Goal: Task Accomplishment & Management: Manage account settings

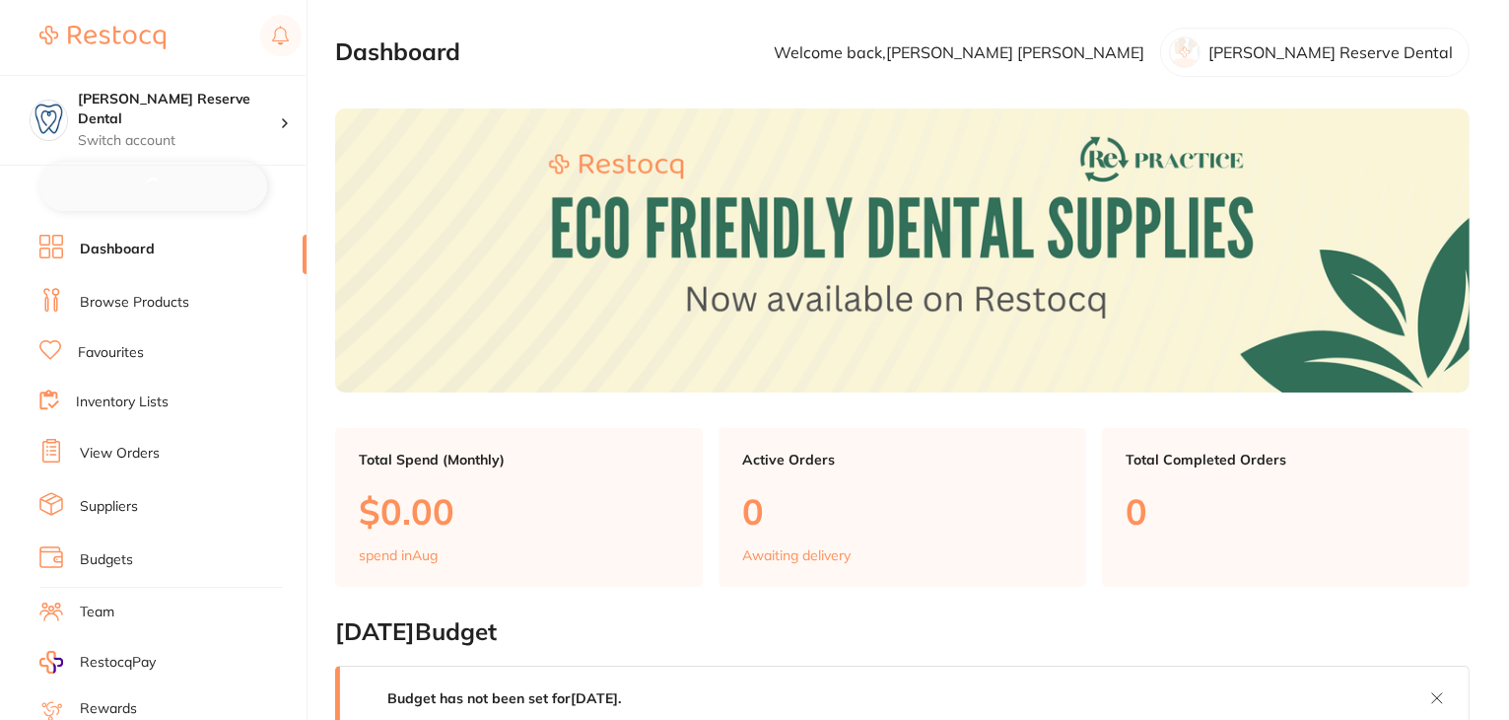
checkbox input "false"
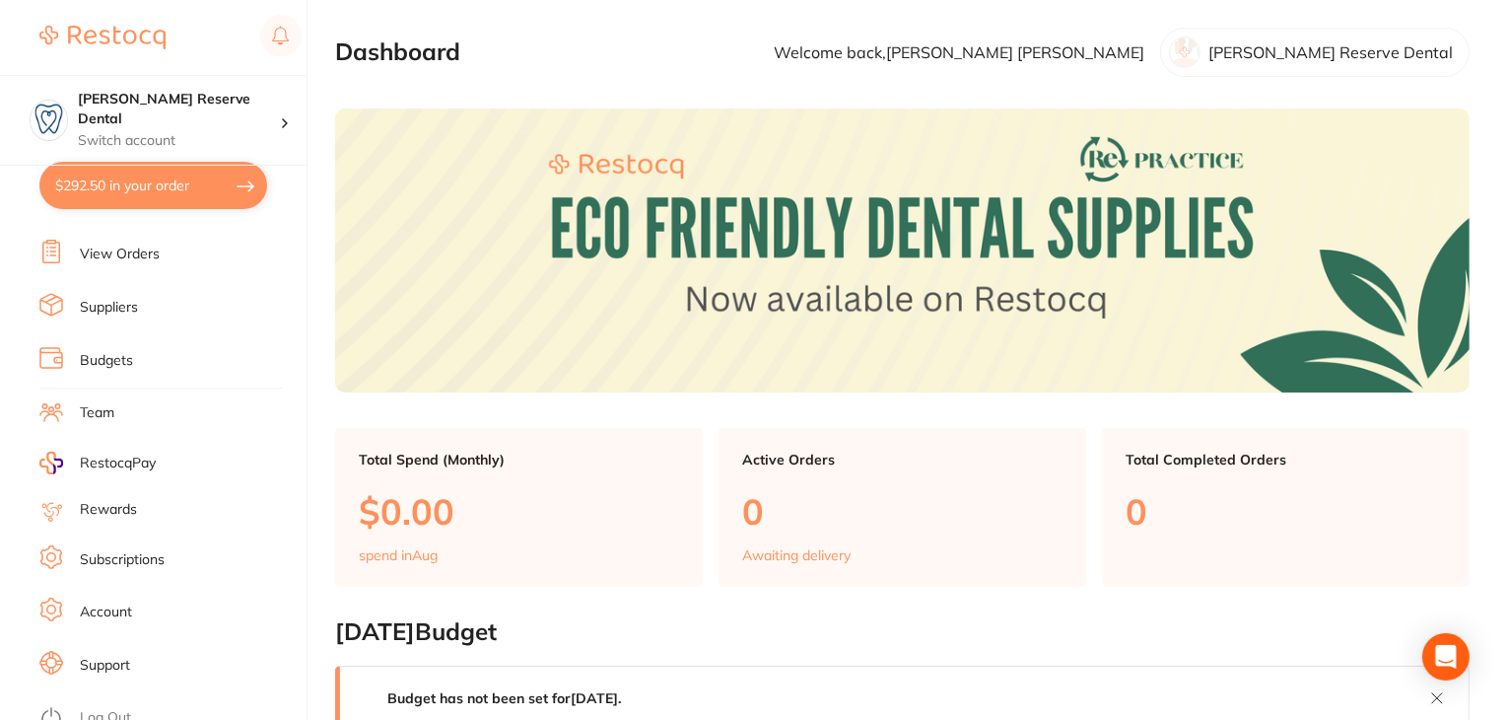
scroll to position [198, 0]
click at [138, 550] on link "Subscriptions" at bounding box center [122, 559] width 85 height 20
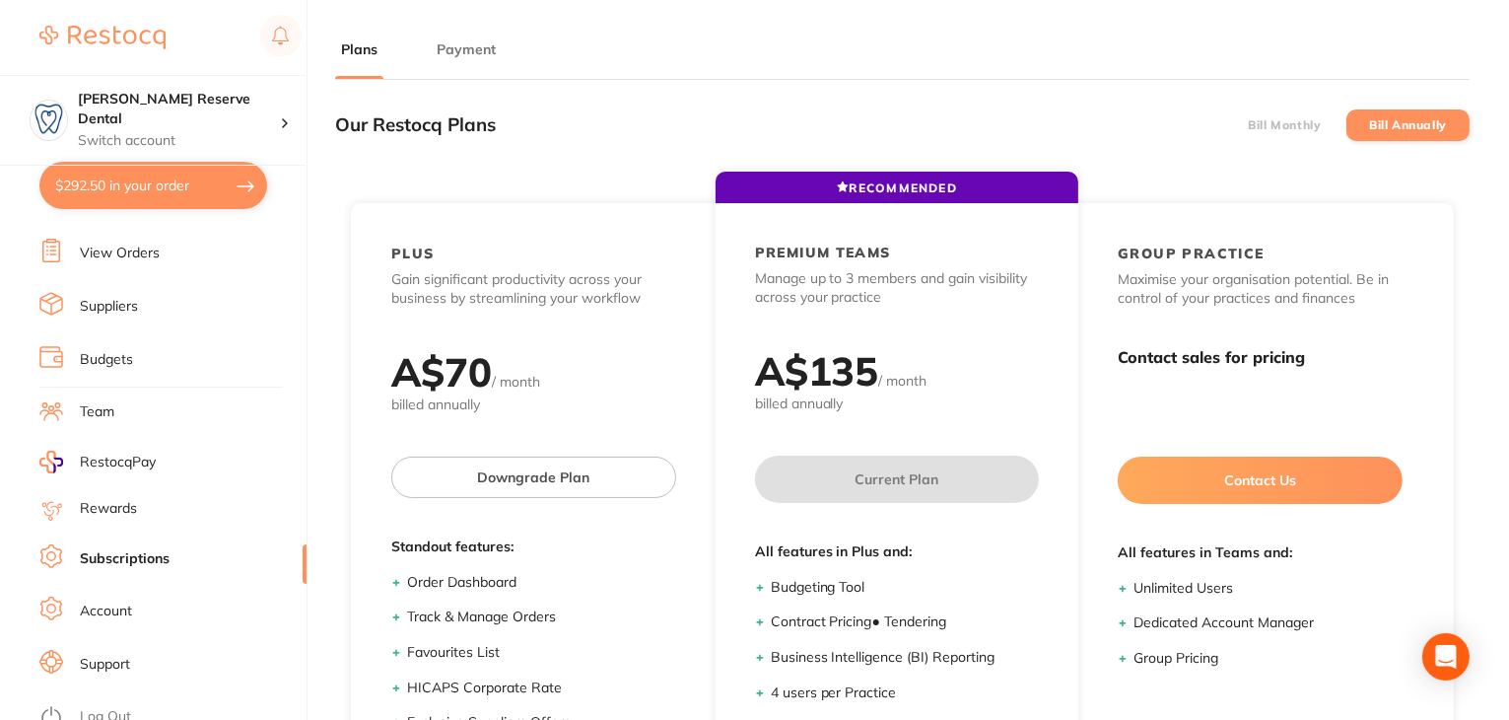
click at [462, 59] on li "Payment" at bounding box center [466, 58] width 71 height 39
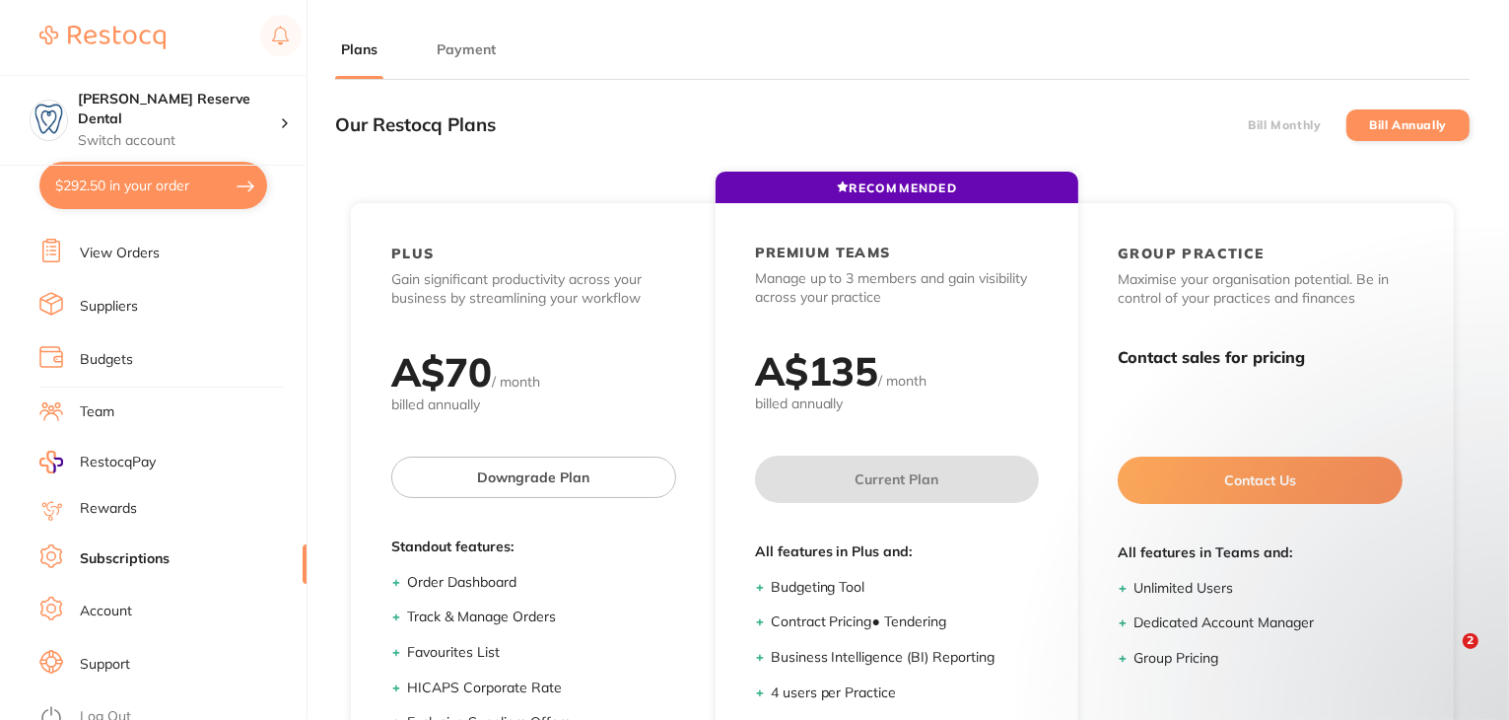
click at [461, 56] on button "Payment" at bounding box center [466, 49] width 71 height 19
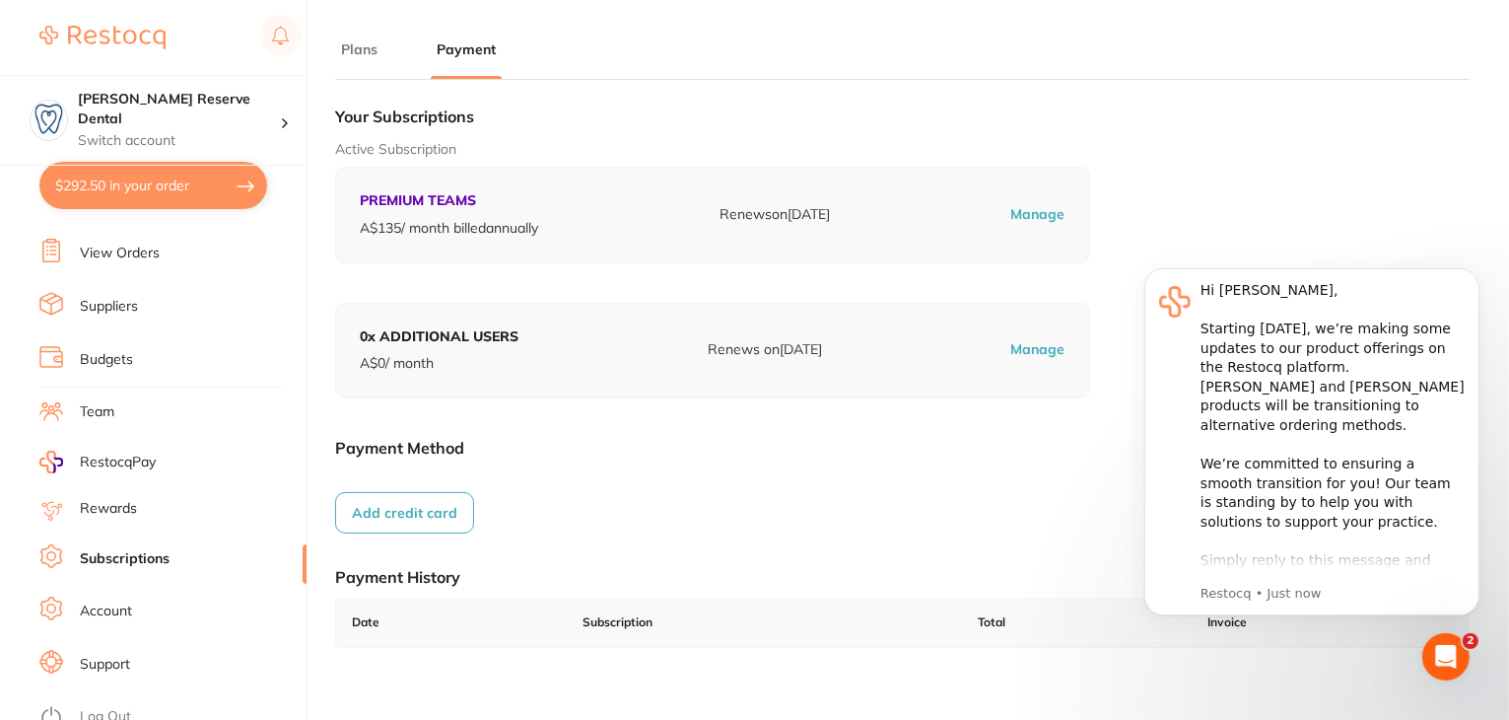
click at [103, 707] on link "Log Out" at bounding box center [105, 717] width 51 height 20
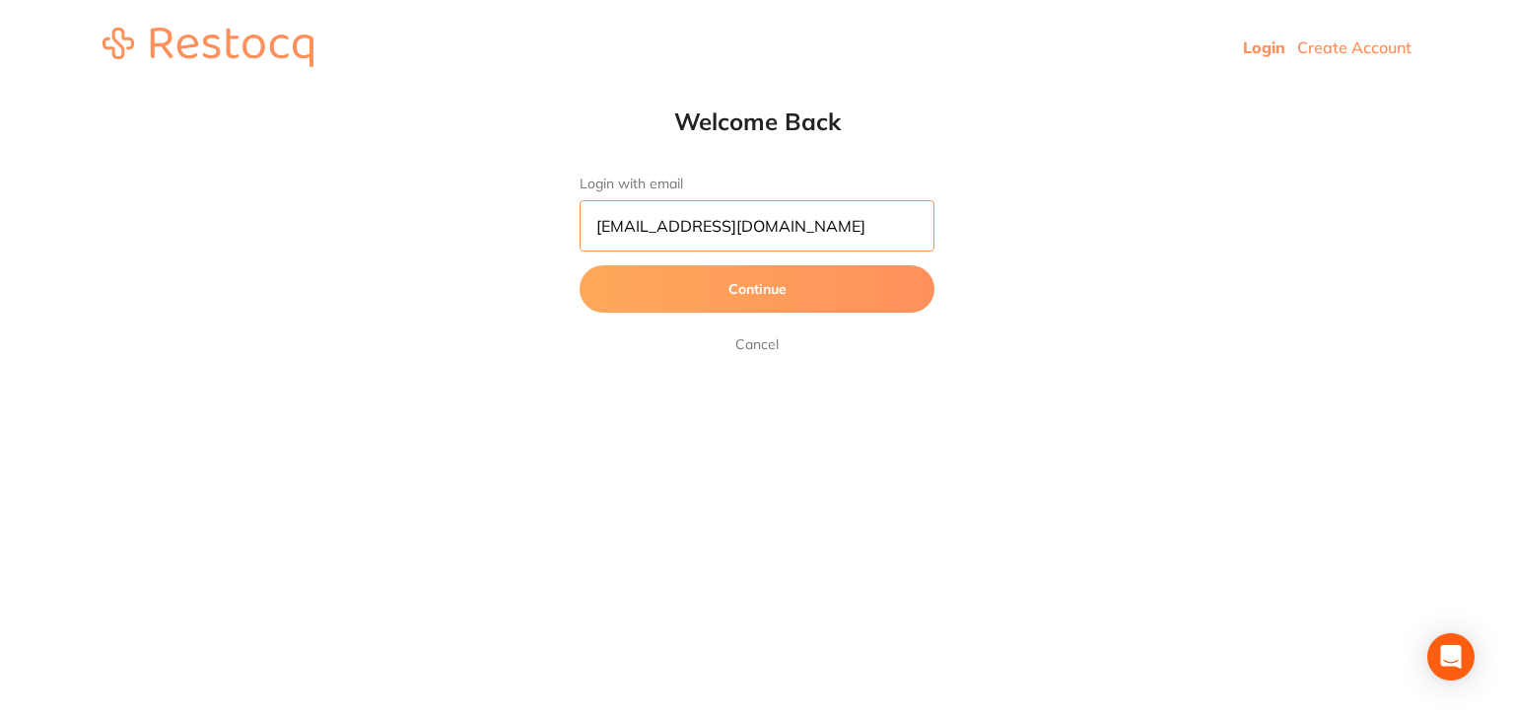
click at [785, 235] on input "[EMAIL_ADDRESS][DOMAIN_NAME]" at bounding box center [757, 225] width 355 height 51
type input "skan3067@gmail.com"
click at [651, 311] on button "Continue" at bounding box center [757, 288] width 355 height 47
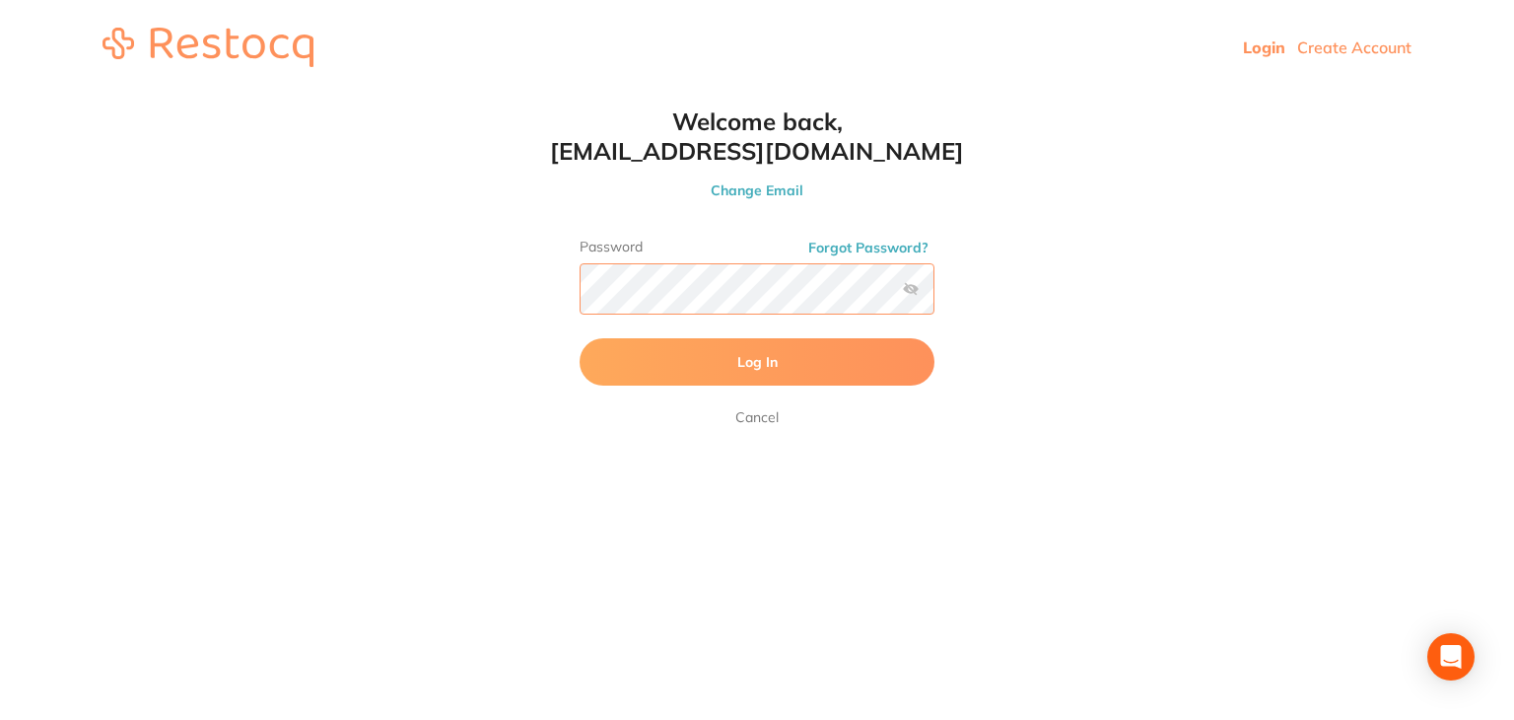
click at [580, 338] on button "Log In" at bounding box center [757, 361] width 355 height 47
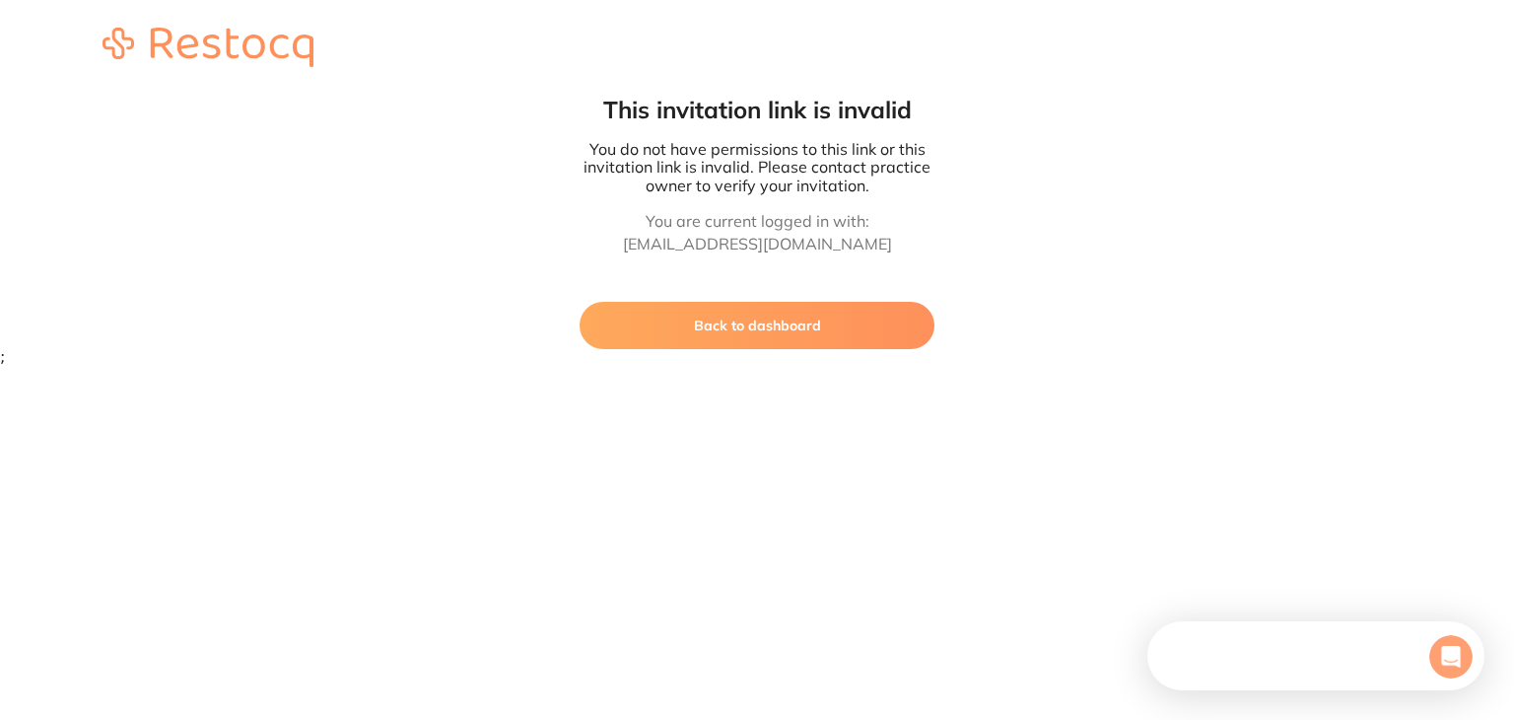
click at [755, 339] on button "Back to dashboard" at bounding box center [757, 325] width 355 height 47
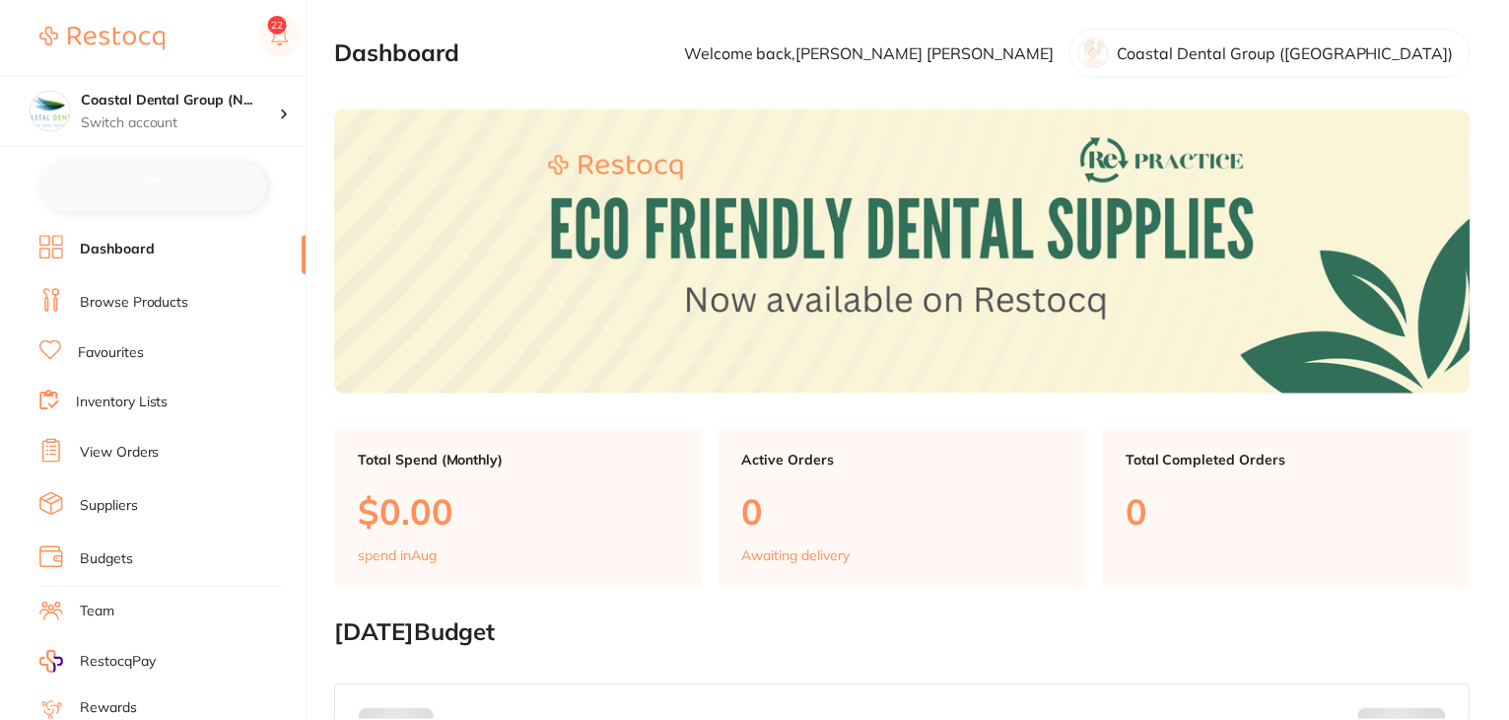
scroll to position [18, 0]
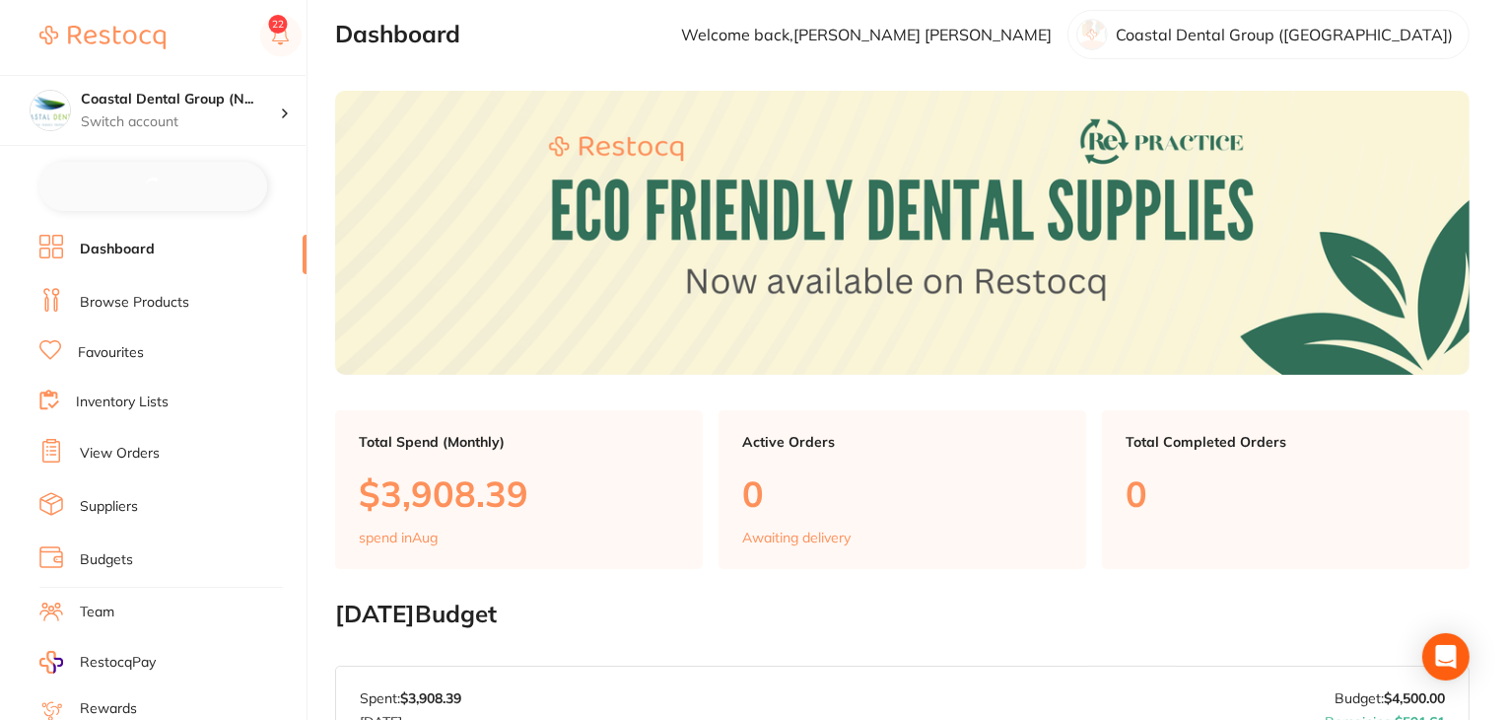
checkbox input "false"
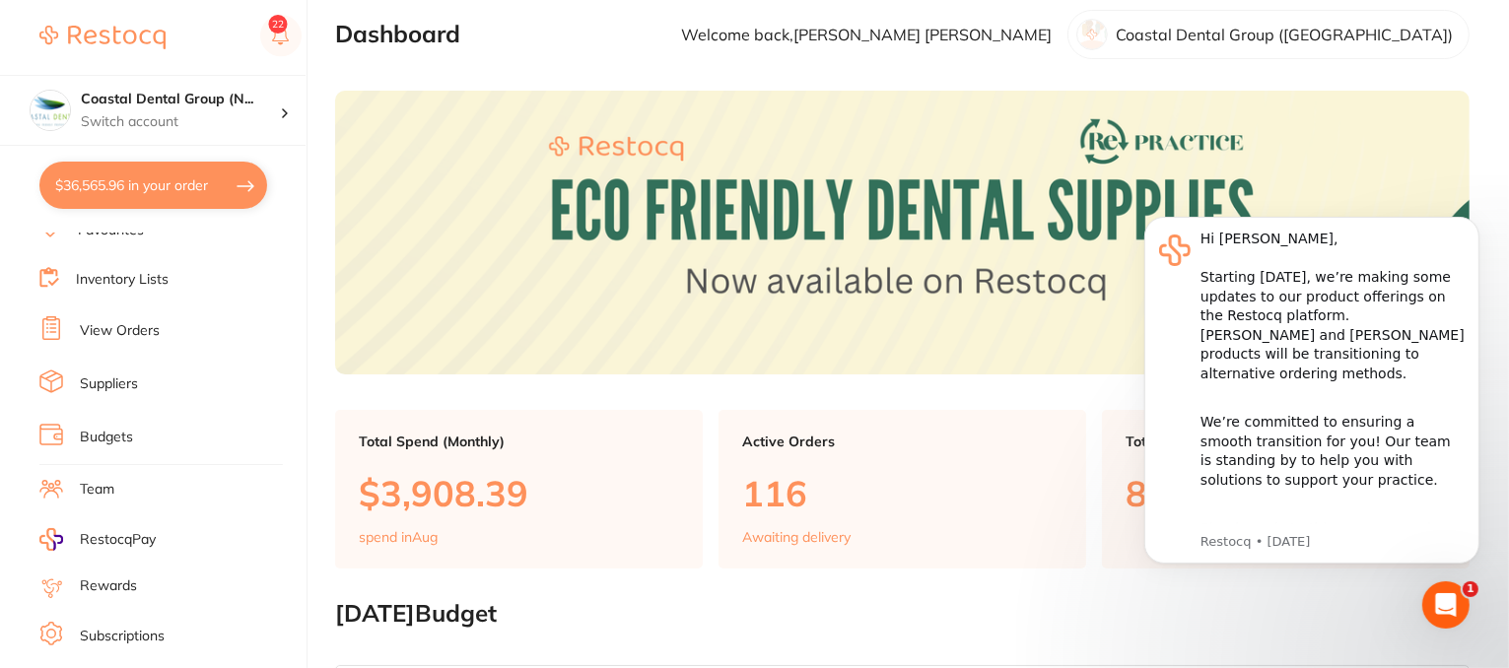
scroll to position [249, 0]
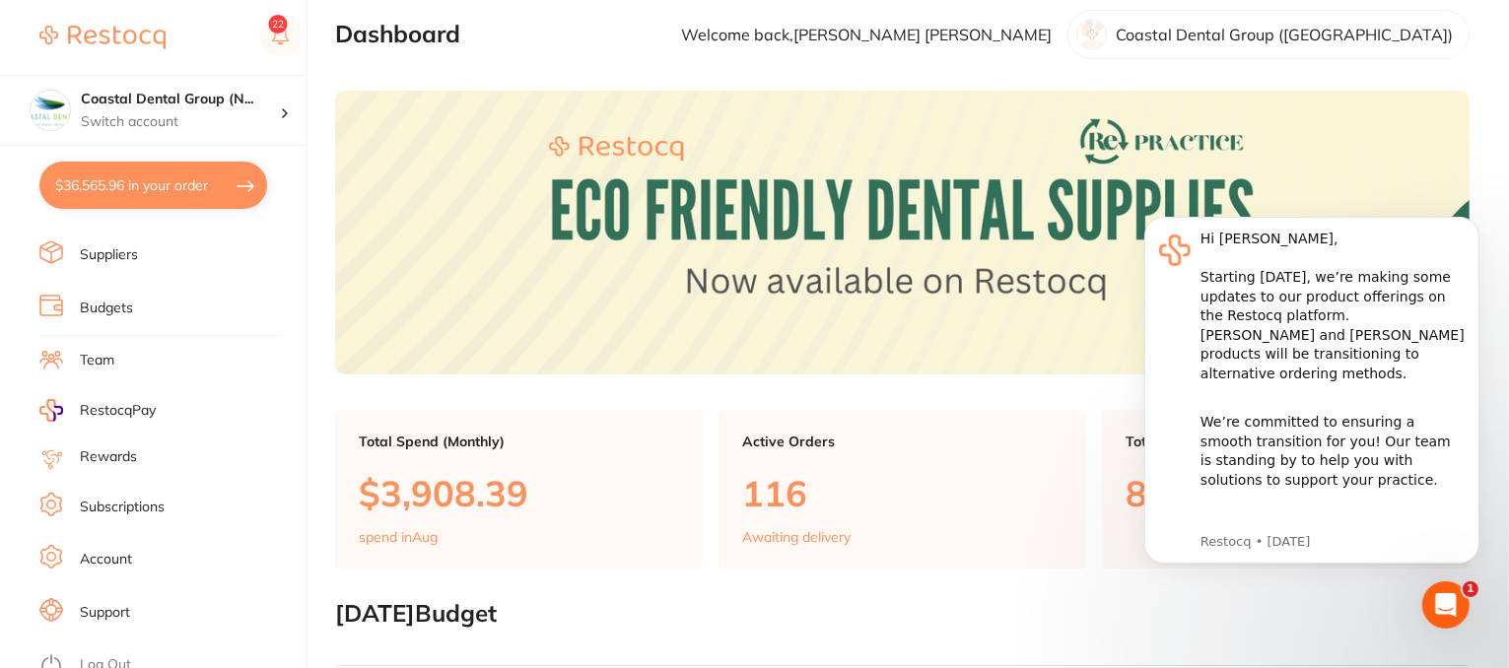
click at [138, 504] on link "Subscriptions" at bounding box center [122, 508] width 85 height 20
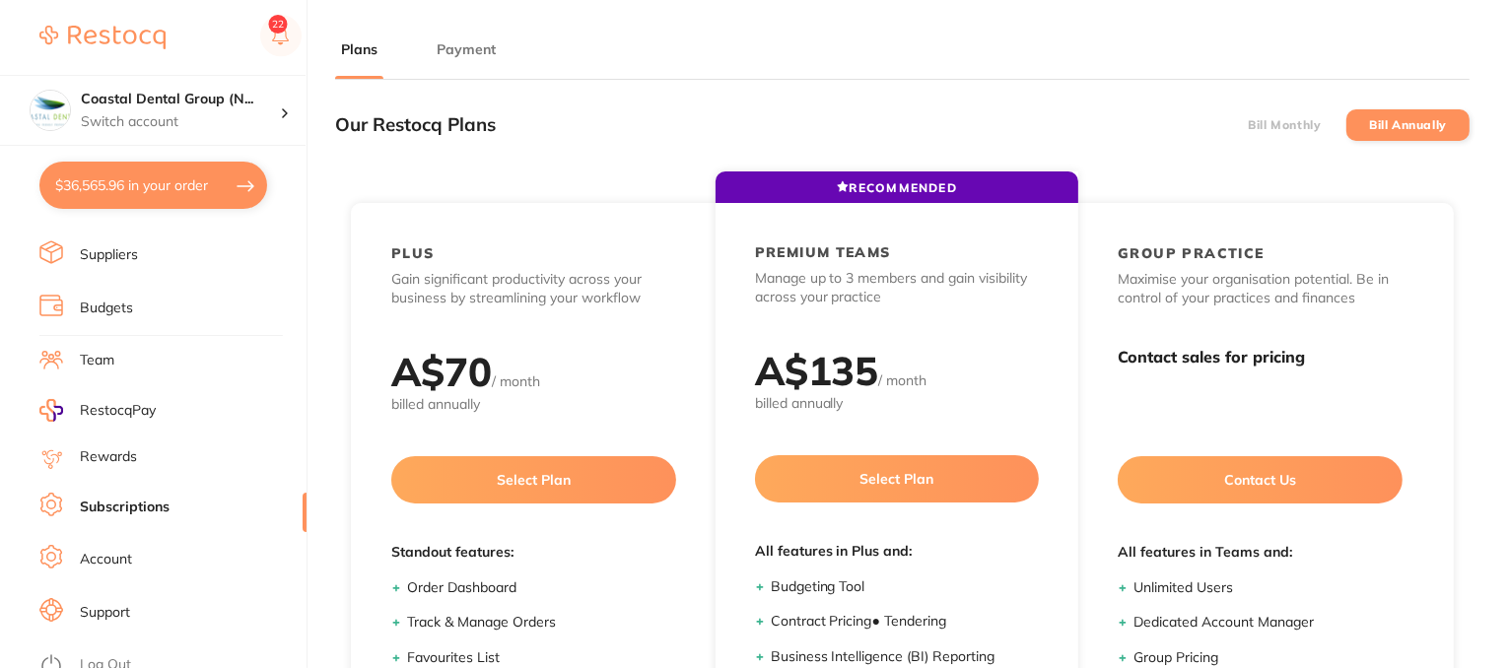
click at [460, 52] on button "Payment" at bounding box center [466, 49] width 71 height 19
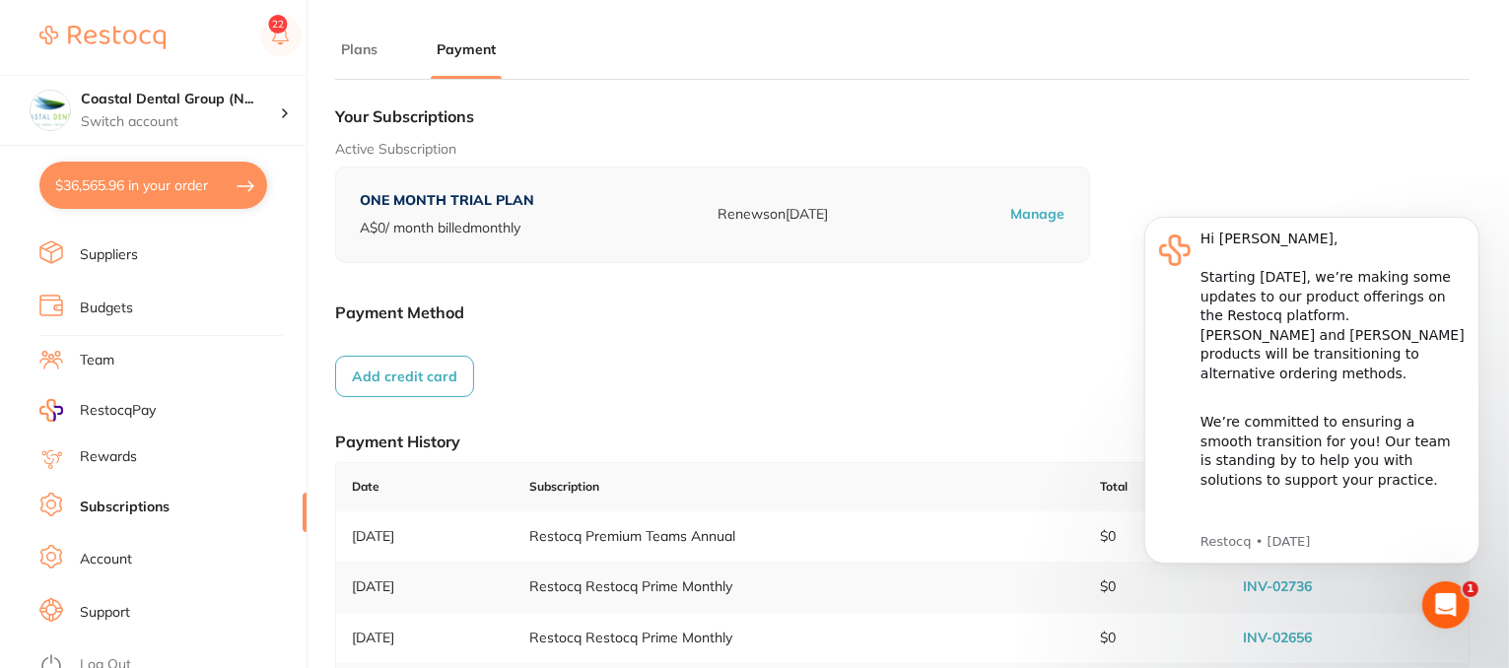
click at [102, 603] on link "Support" at bounding box center [105, 613] width 50 height 20
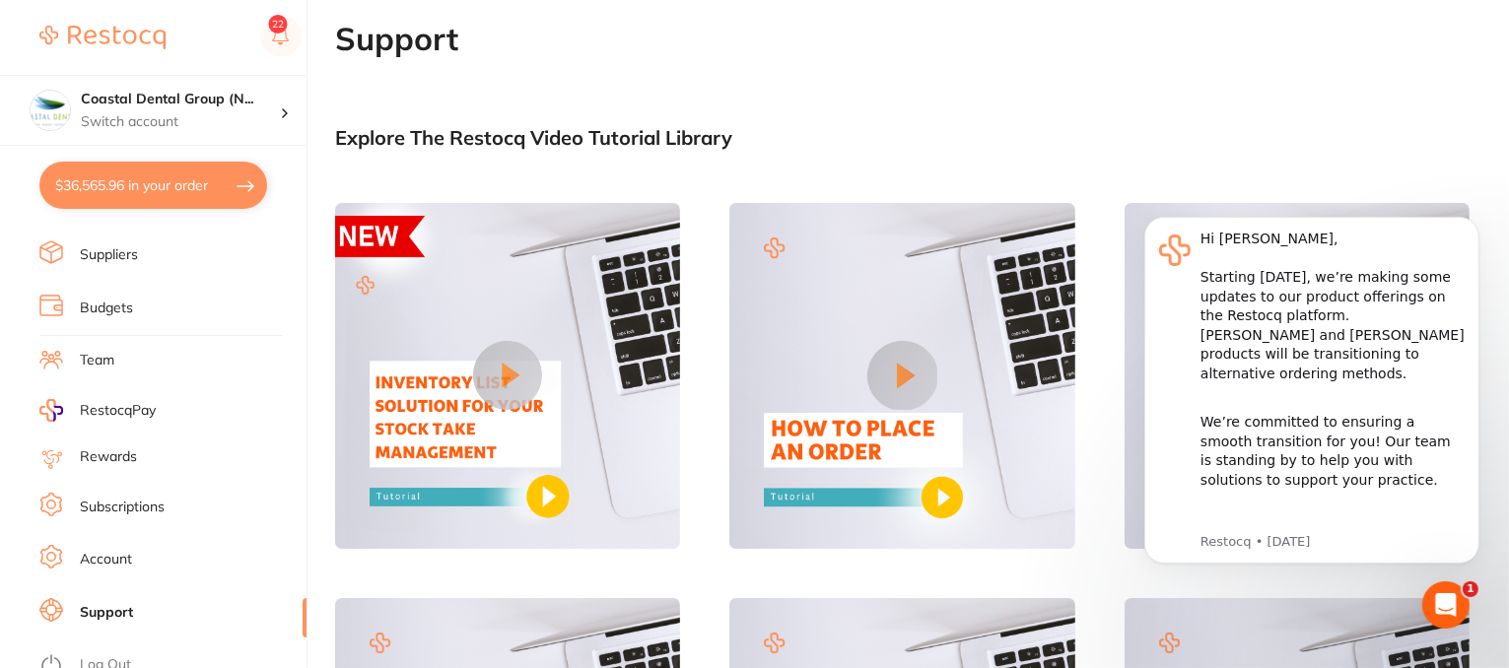
click at [1454, 604] on icon "Open Intercom Messenger" at bounding box center [1445, 604] width 33 height 33
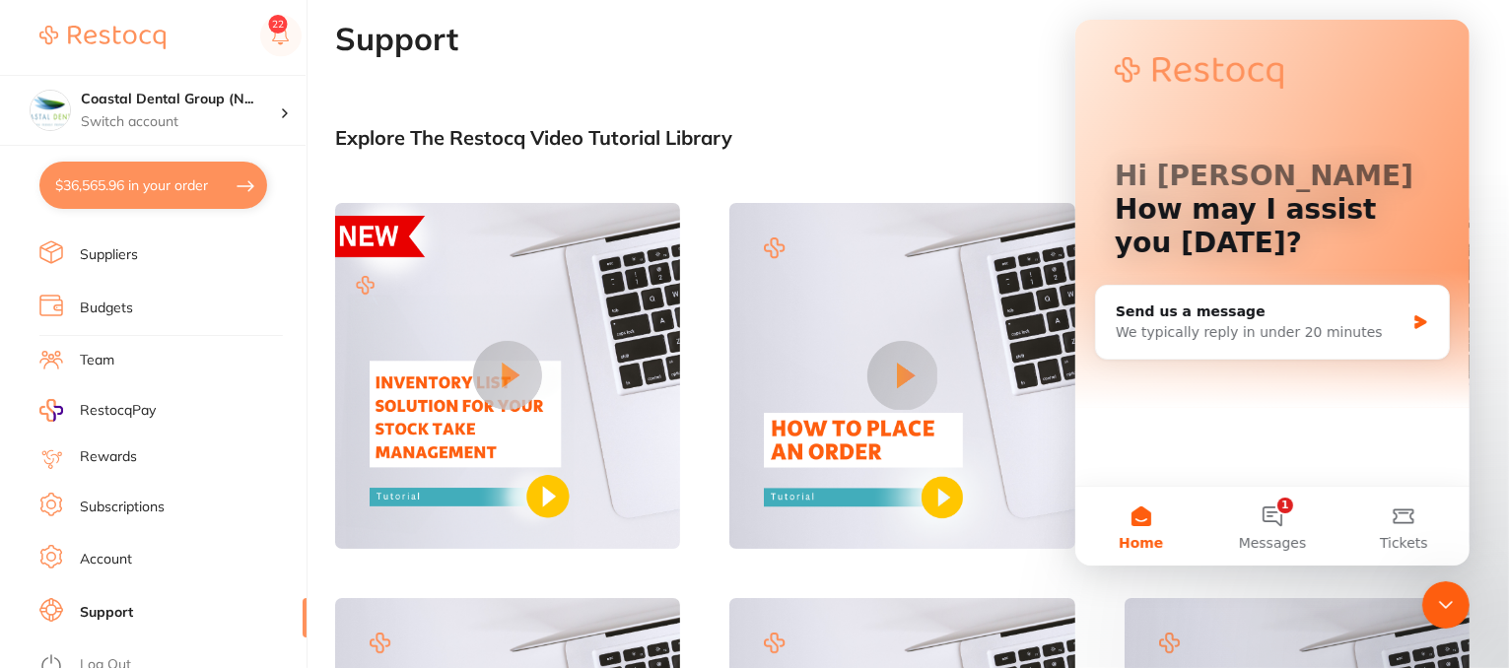
click at [1446, 601] on icon "Close Intercom Messenger" at bounding box center [1445, 604] width 24 height 24
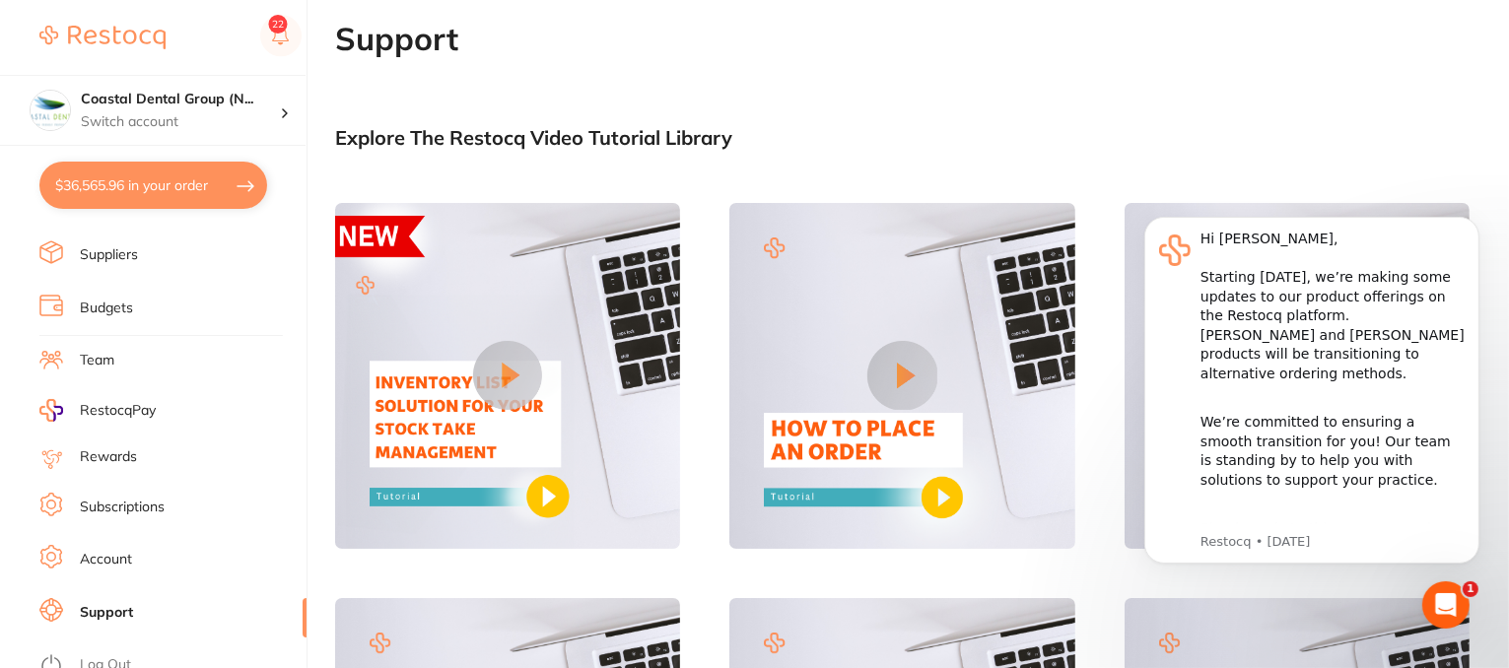
click at [118, 550] on link "Account" at bounding box center [106, 560] width 52 height 20
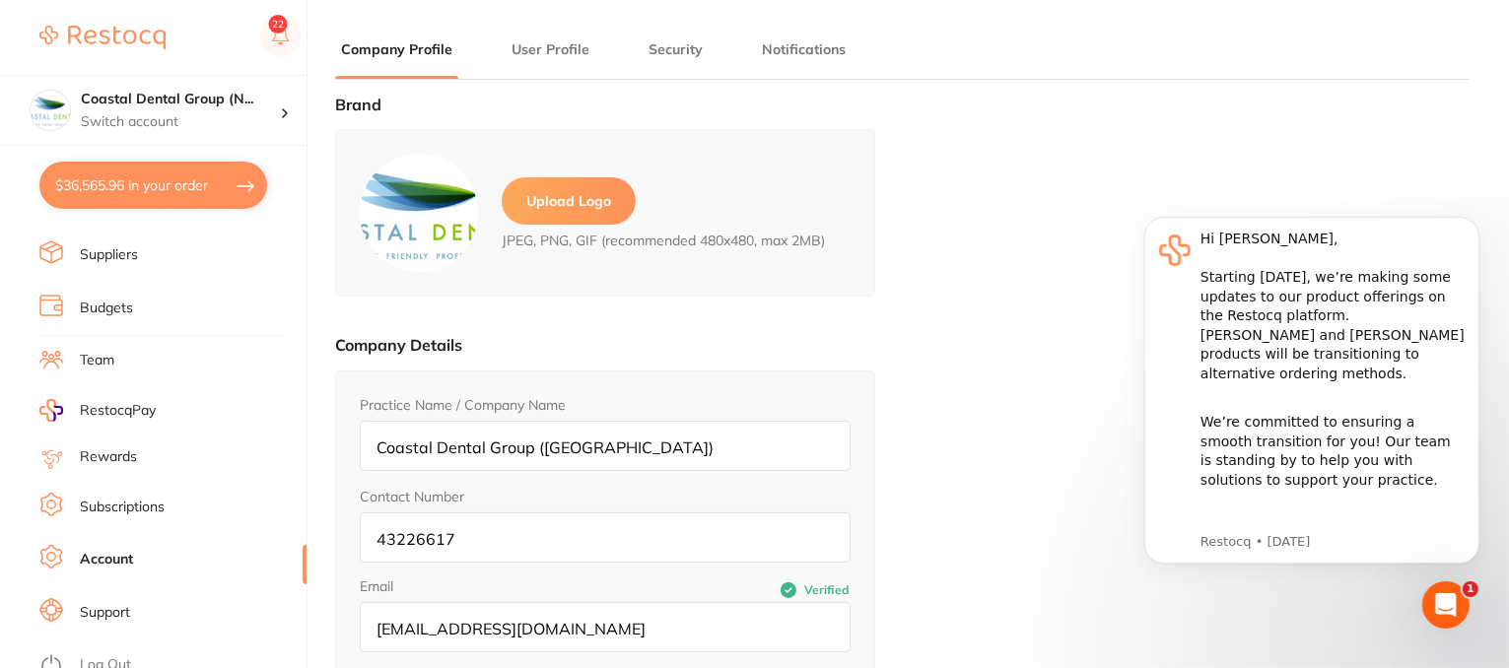
type input "Samantha"
type input "Sullivan"
type input "43226617"
type input "skan3067@gmail.com"
click at [557, 51] on button "User Profile" at bounding box center [551, 49] width 90 height 19
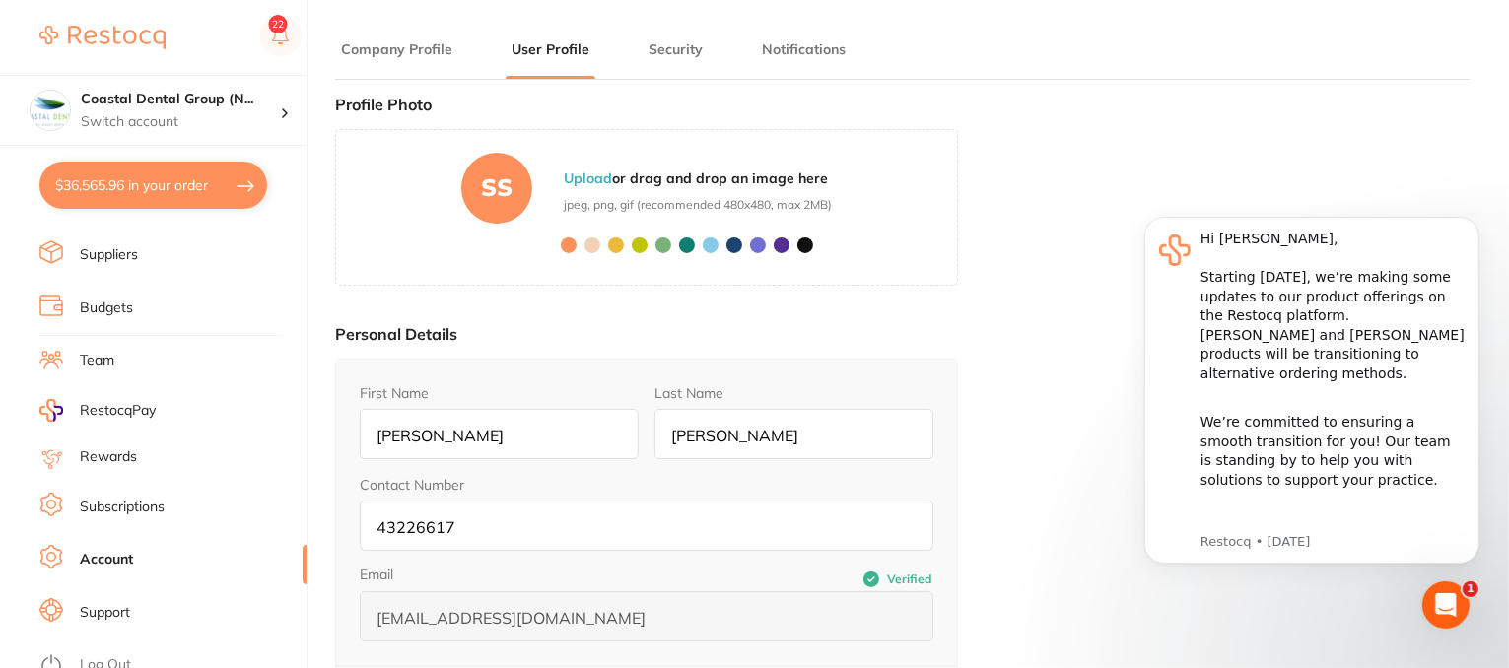
click at [94, 505] on link "Subscriptions" at bounding box center [122, 508] width 85 height 20
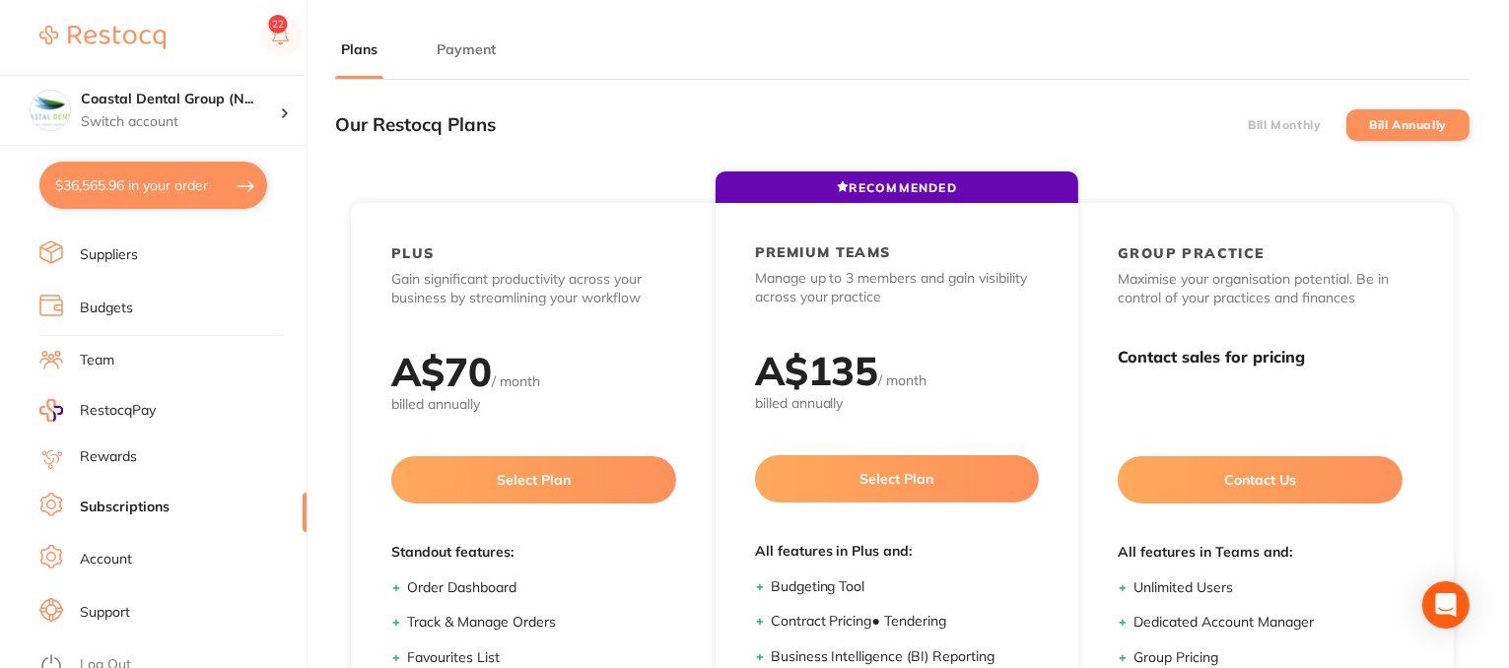
click at [455, 55] on button "Payment" at bounding box center [466, 49] width 71 height 19
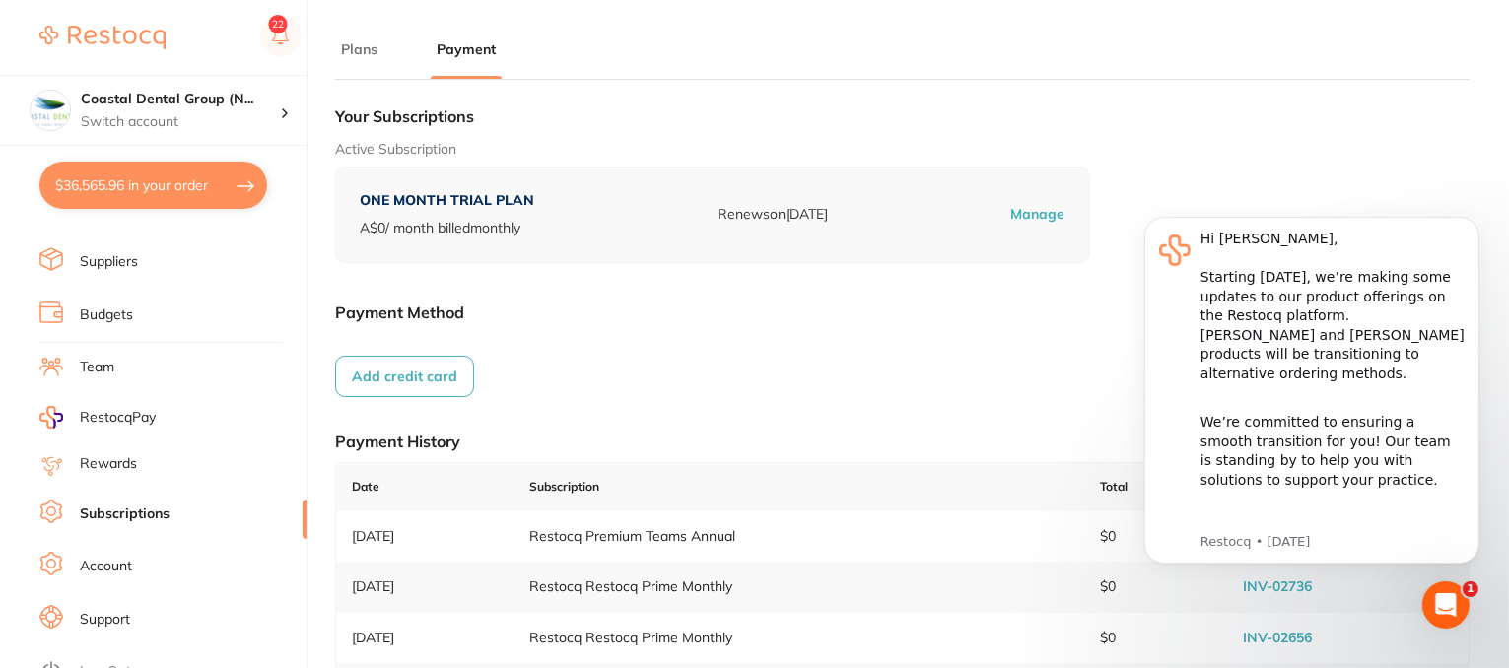
scroll to position [249, 0]
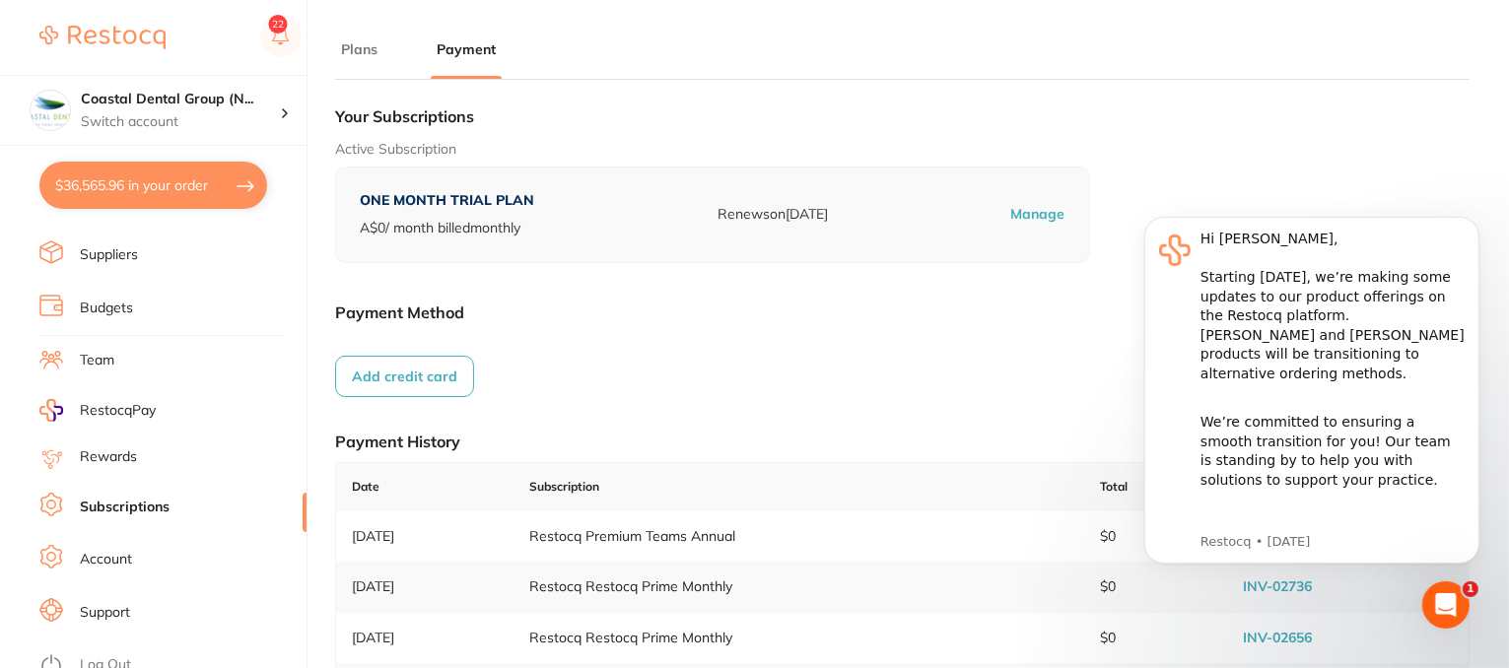
click at [86, 355] on link "Team" at bounding box center [97, 361] width 35 height 20
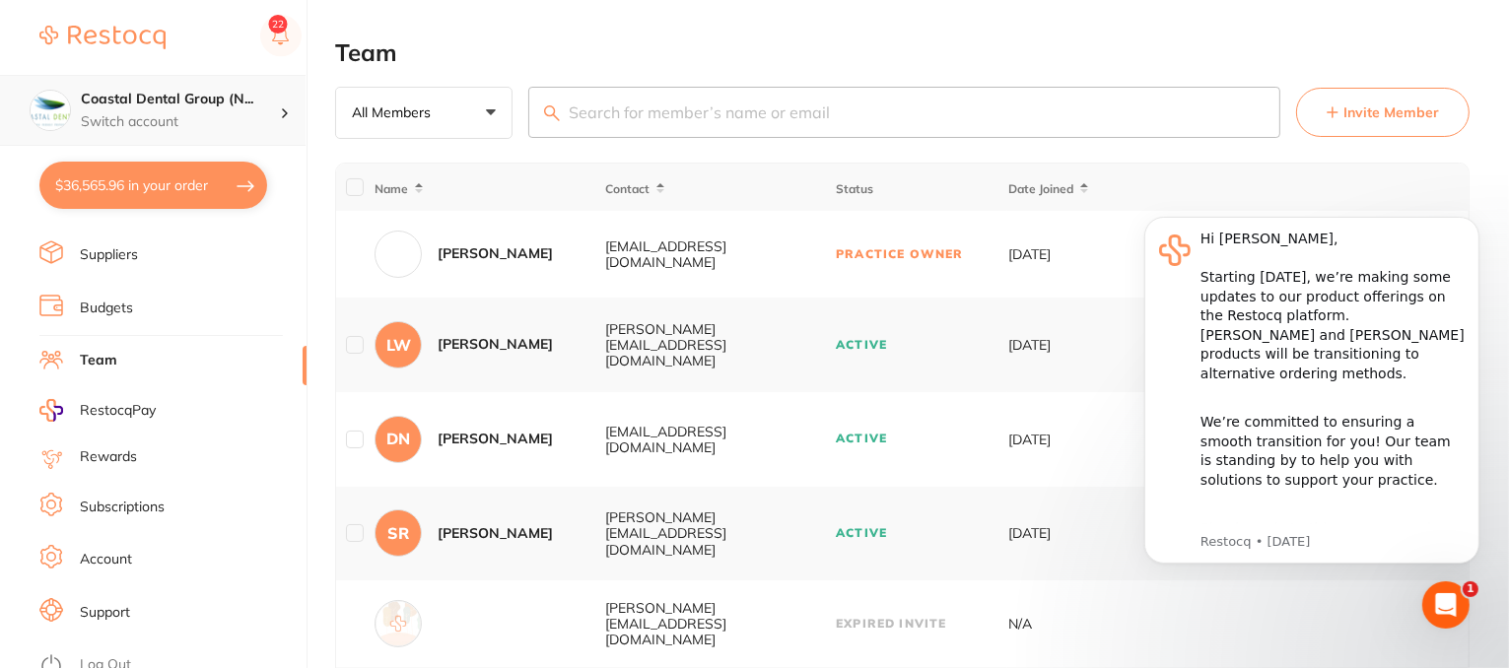
click at [276, 114] on p "Switch account" at bounding box center [180, 122] width 199 height 20
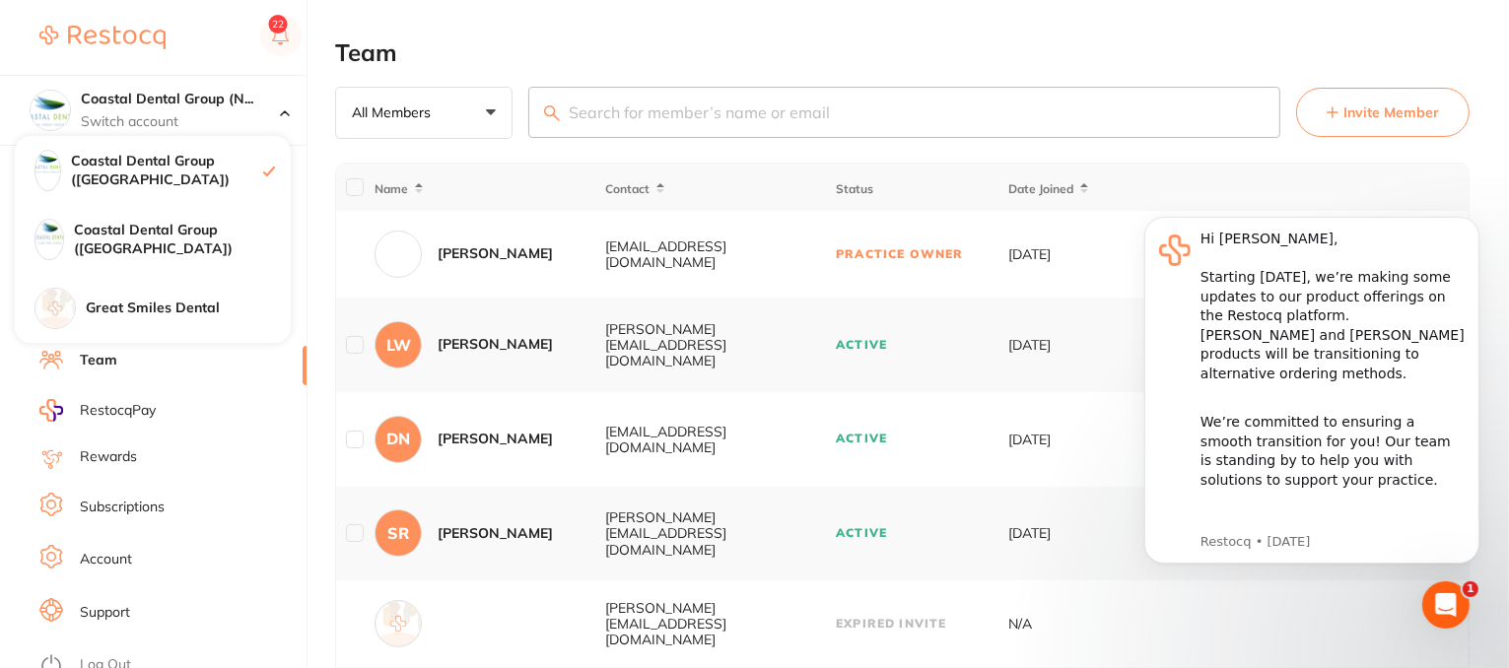
click at [593, 43] on h2 "Team" at bounding box center [902, 53] width 1135 height 28
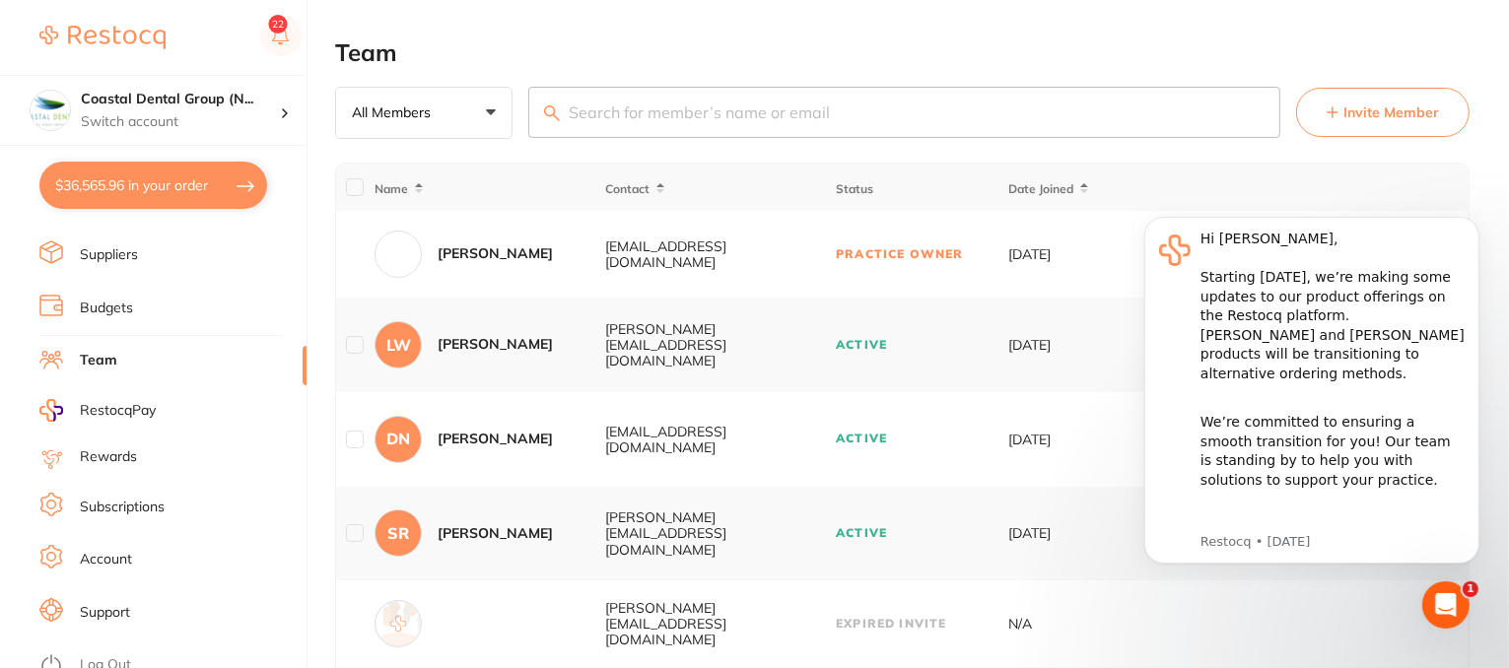
click at [1390, 112] on span "Invite Member" at bounding box center [1392, 113] width 96 height 20
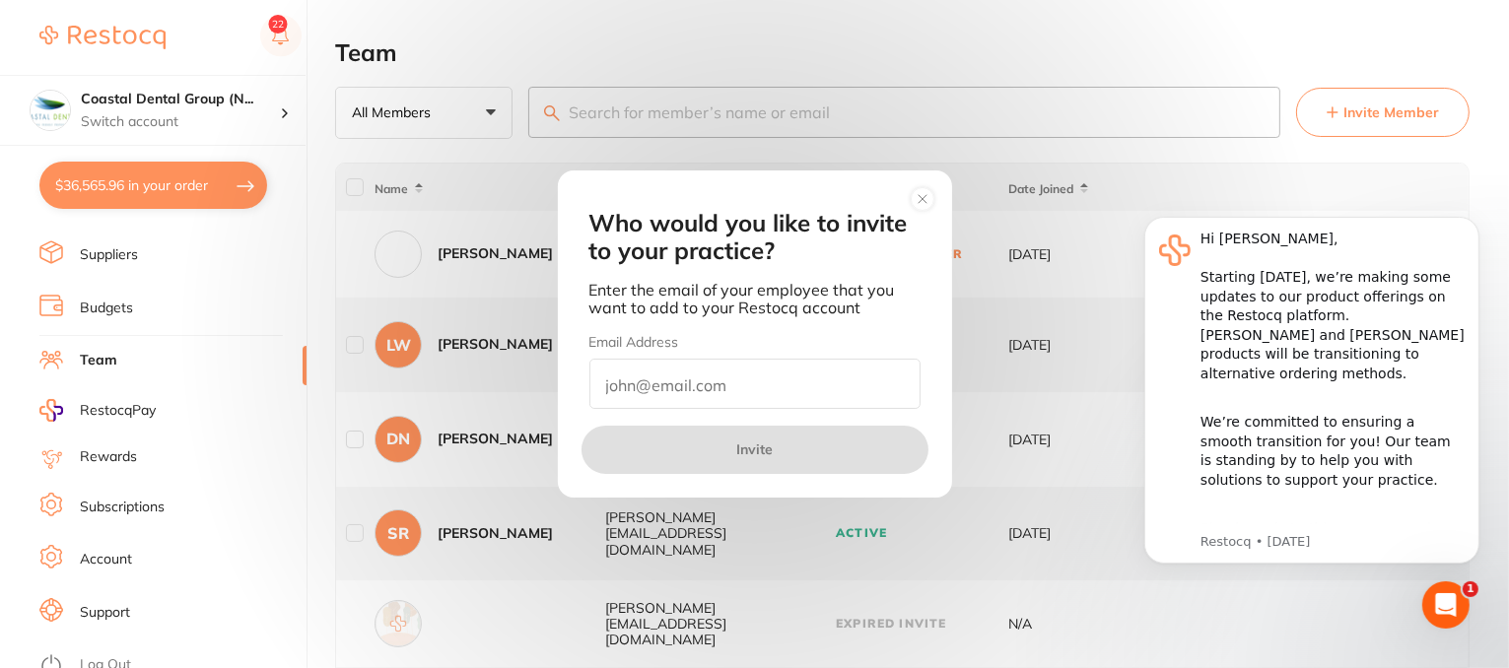
drag, startPoint x: 927, startPoint y: 203, endPoint x: 941, endPoint y: 203, distance: 14.8
click at [927, 203] on icon at bounding box center [923, 199] width 32 height 32
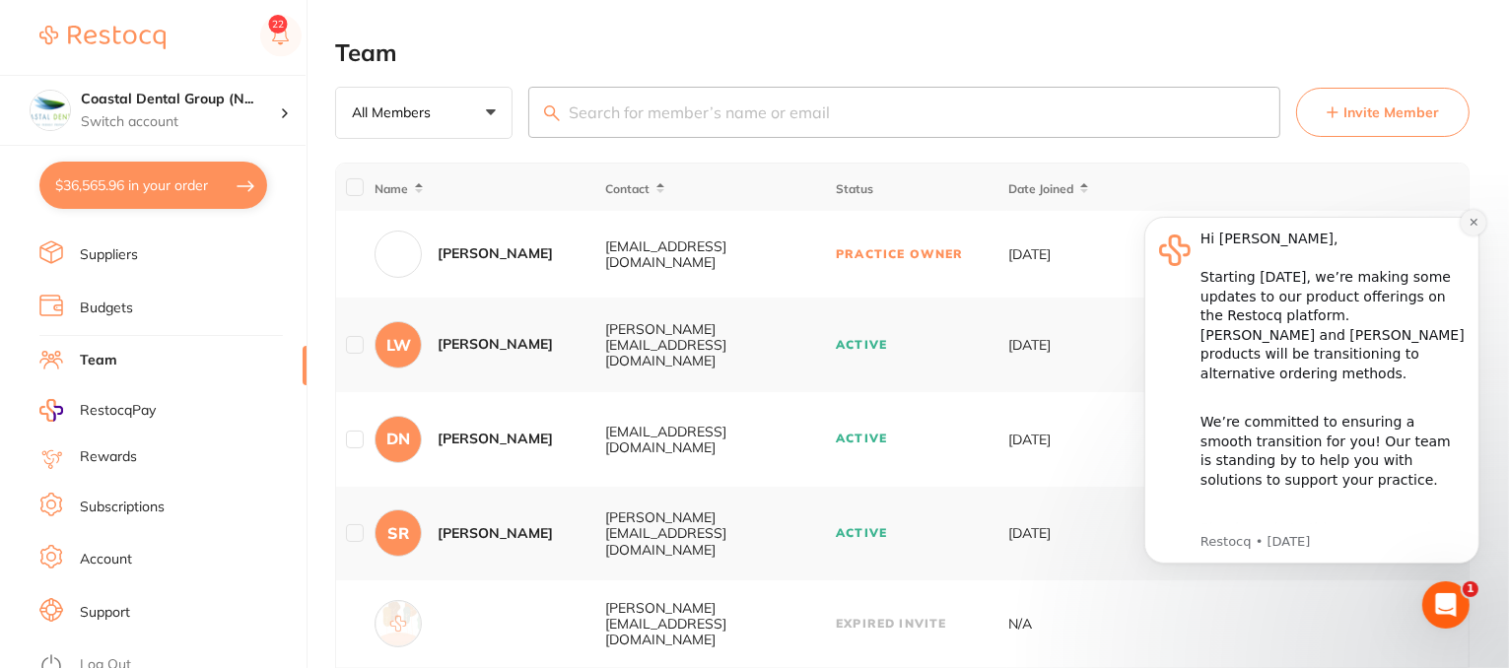
click at [1472, 219] on icon "Dismiss notification" at bounding box center [1473, 221] width 11 height 11
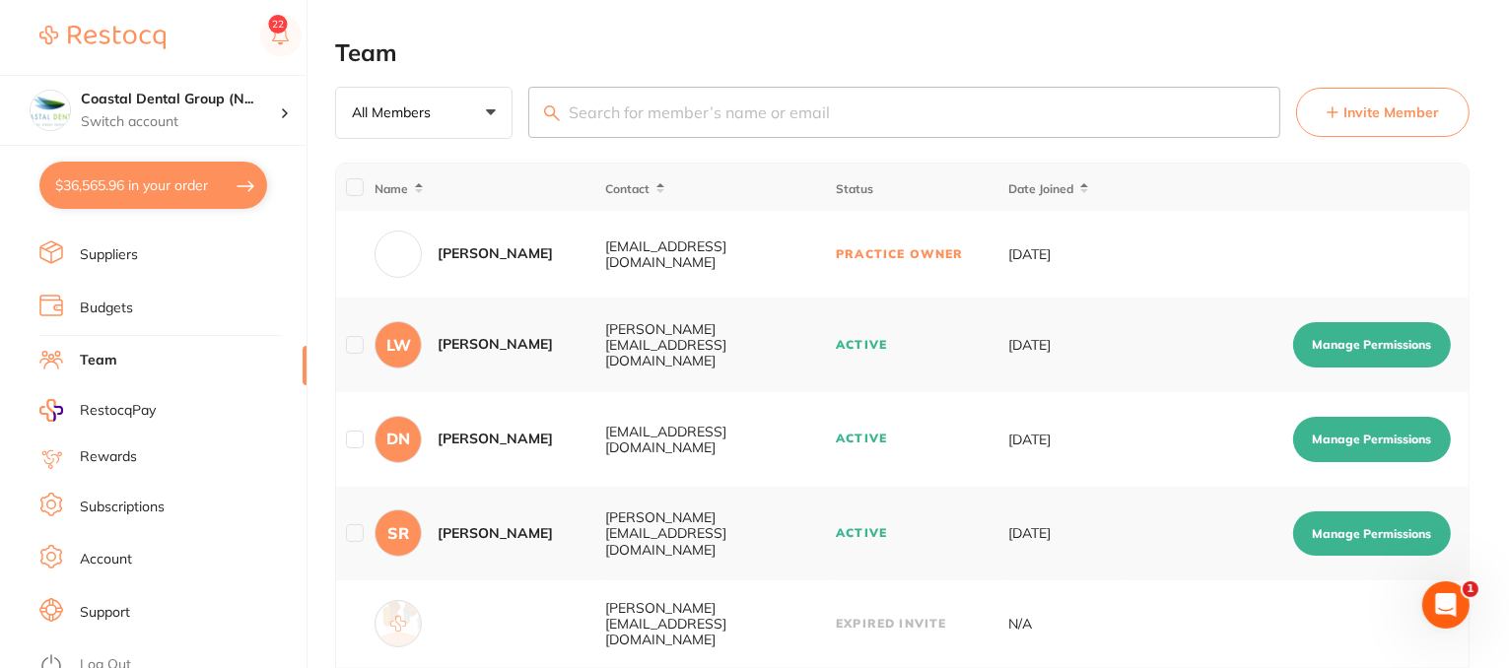
click at [1322, 345] on button "Manage Permissions" at bounding box center [1372, 344] width 158 height 45
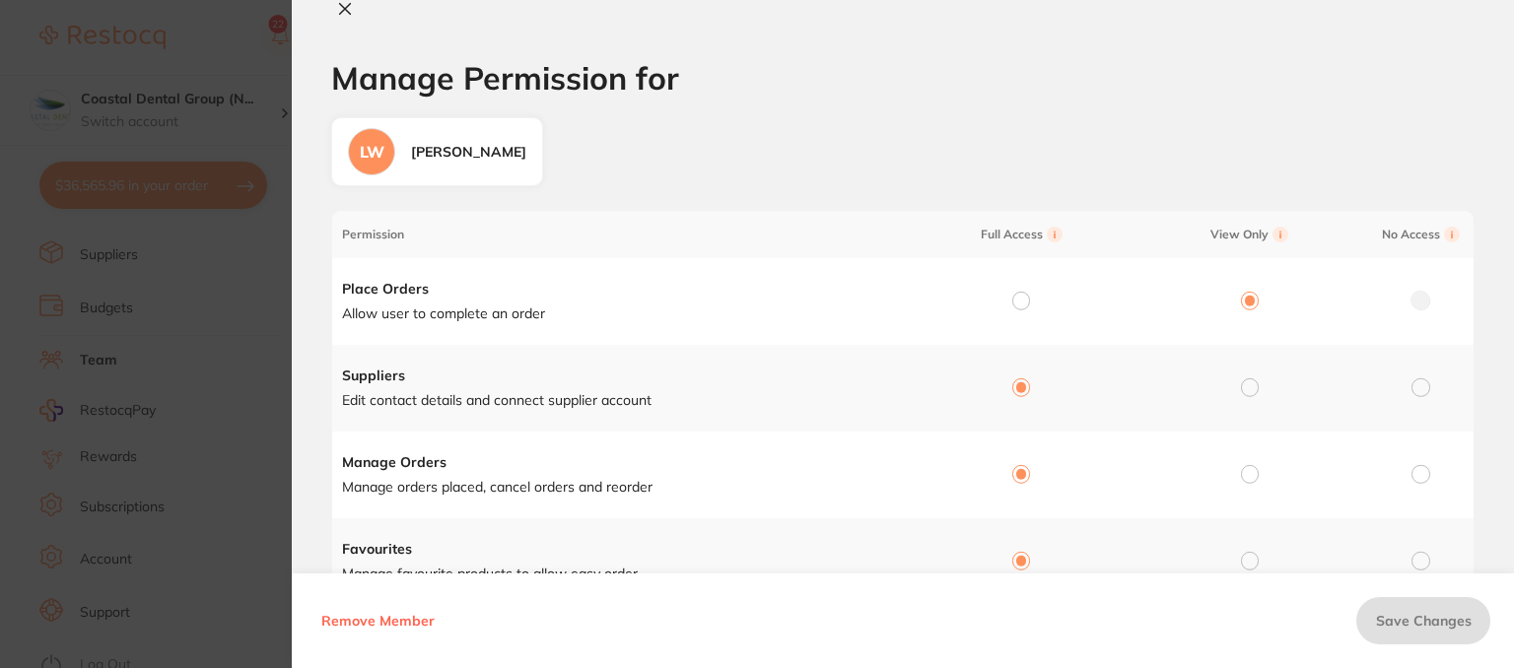
click at [344, 11] on icon at bounding box center [345, 9] width 16 height 16
checkbox input "false"
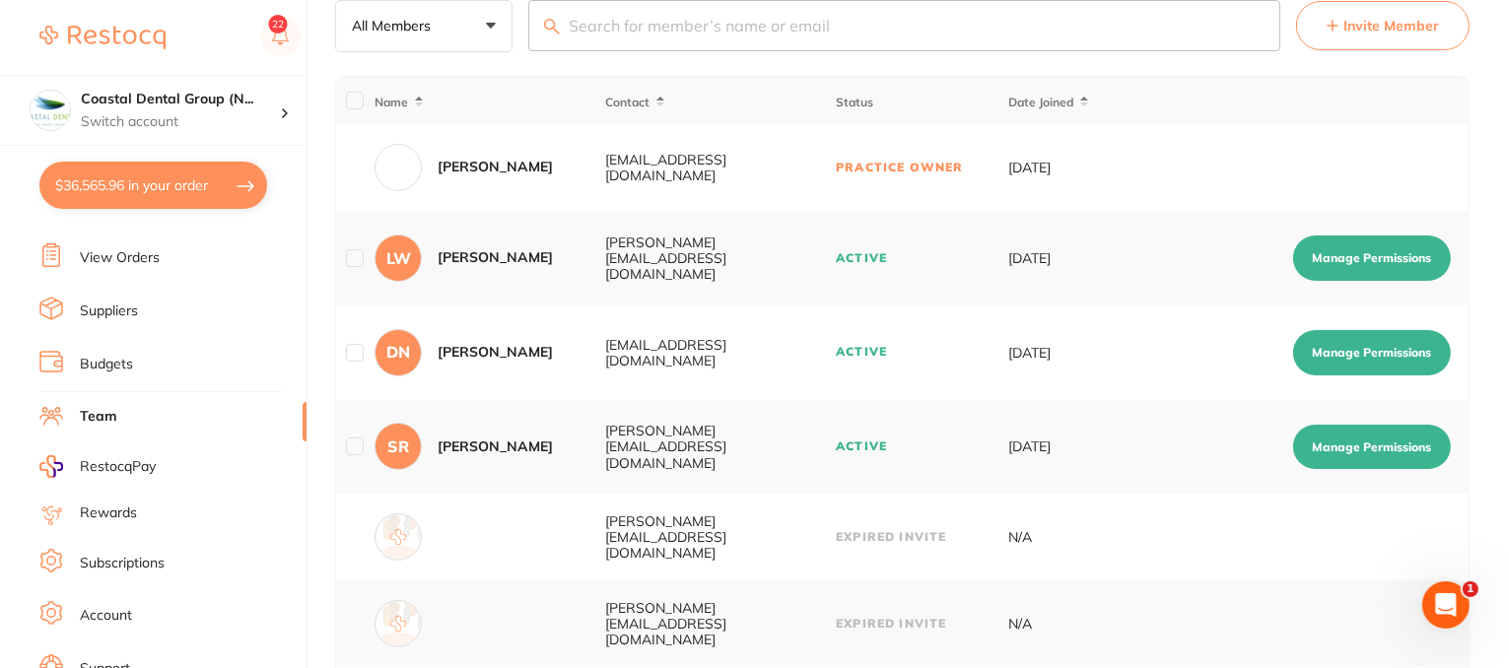
scroll to position [151, 0]
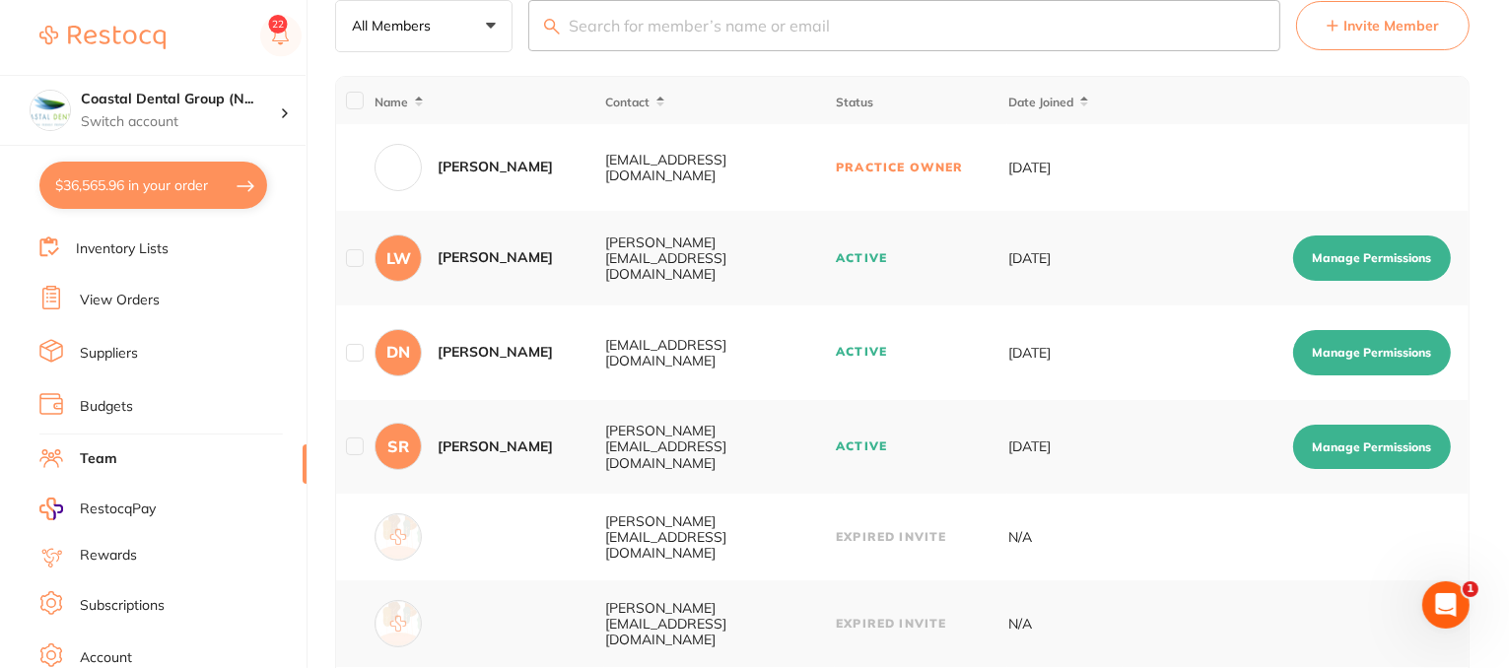
click at [115, 397] on link "Budgets" at bounding box center [106, 407] width 53 height 20
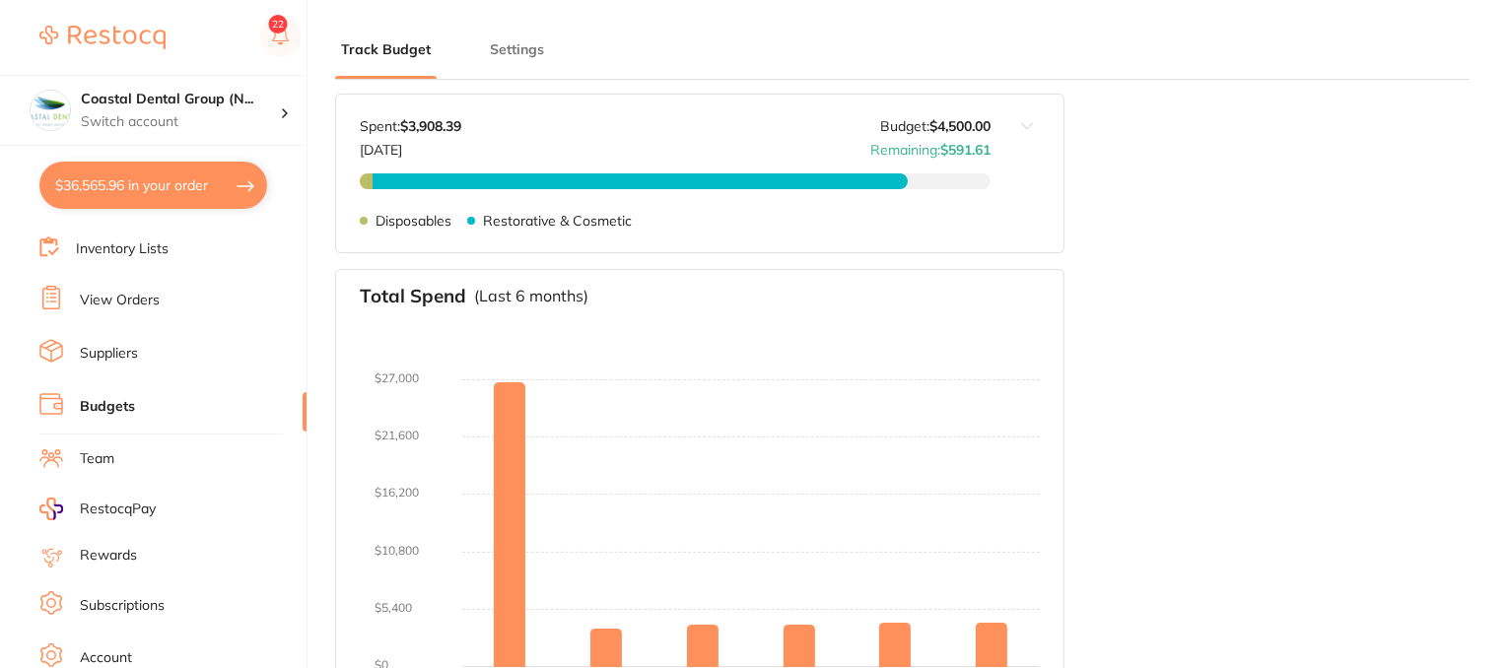
drag, startPoint x: 520, startPoint y: 52, endPoint x: 576, endPoint y: 50, distance: 55.2
click at [520, 51] on button "Settings" at bounding box center [517, 49] width 66 height 19
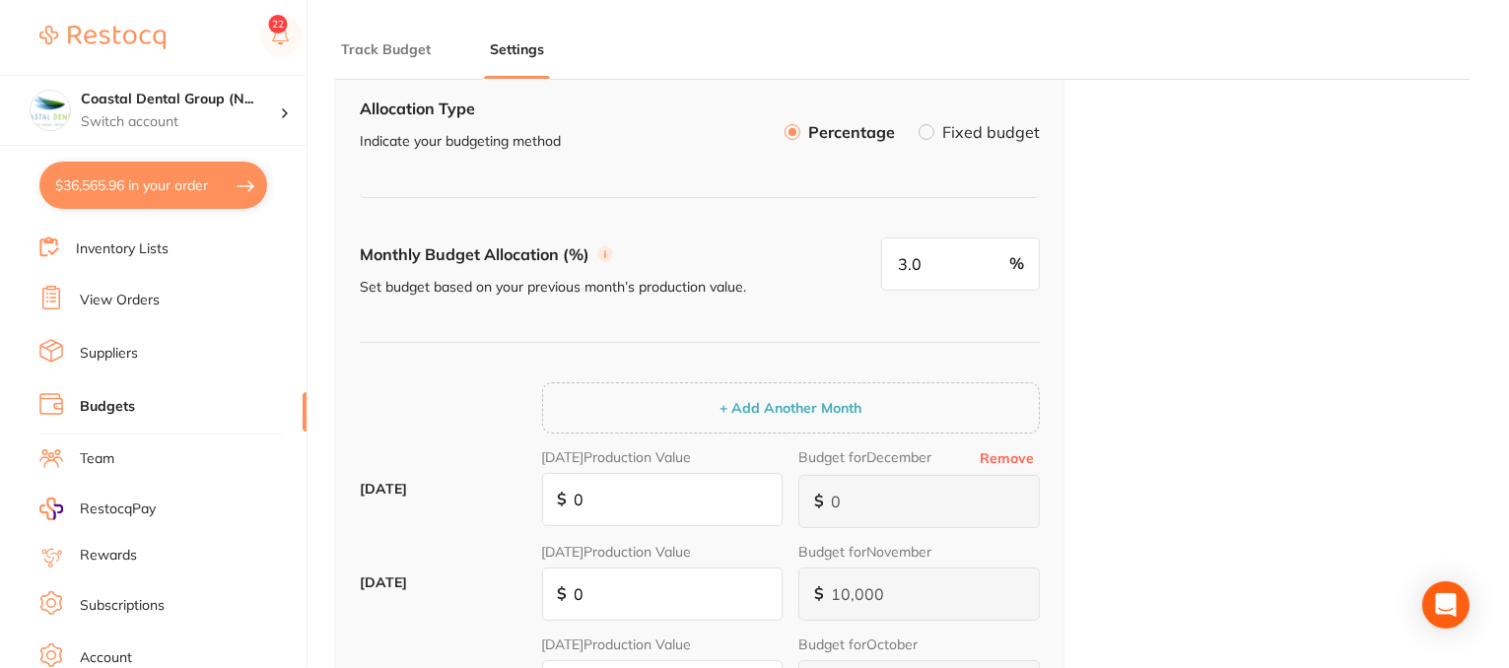
click at [932, 140] on label at bounding box center [927, 132] width 16 height 16
click at [919, 124] on input "Fixed budget" at bounding box center [919, 124] width 0 height 0
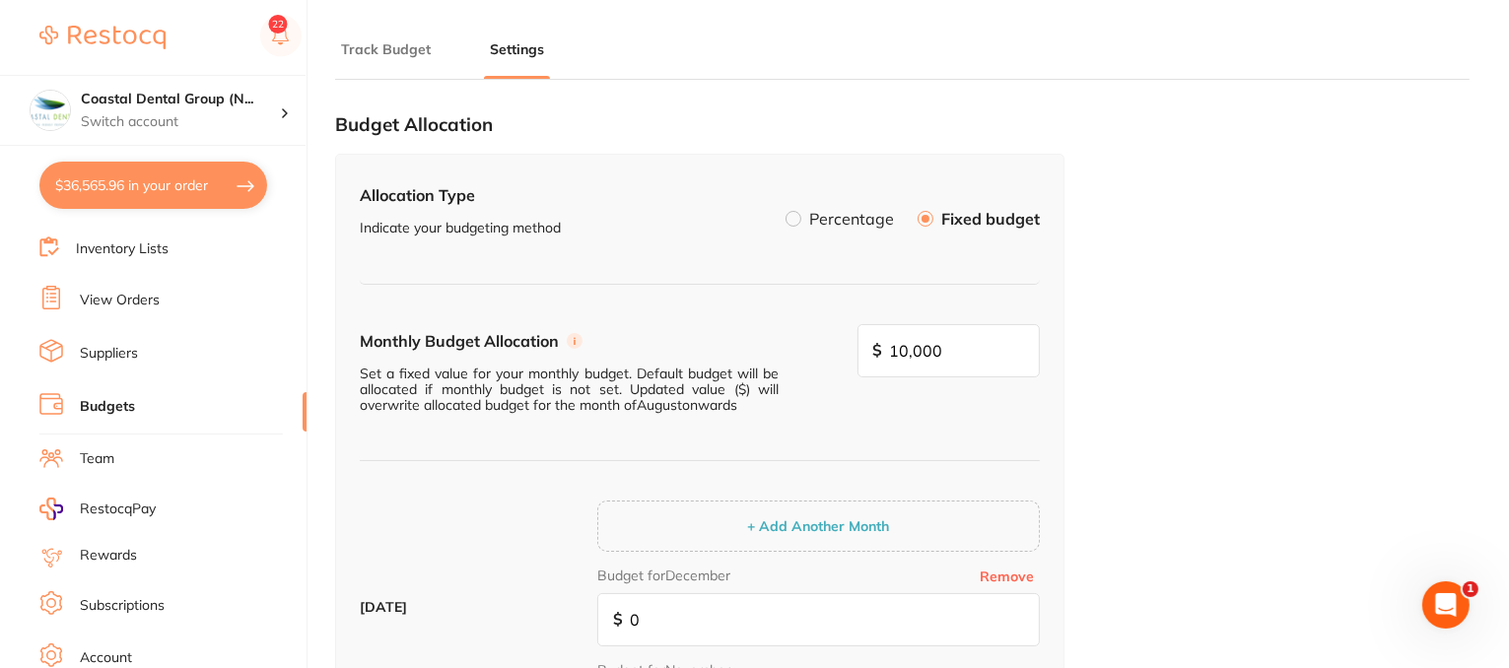
click at [800, 225] on span at bounding box center [794, 219] width 16 height 16
click at [816, 228] on li "Percentage" at bounding box center [840, 219] width 108 height 34
click at [793, 218] on label at bounding box center [794, 219] width 16 height 16
click at [786, 211] on input "Percentage" at bounding box center [786, 211] width 0 height 0
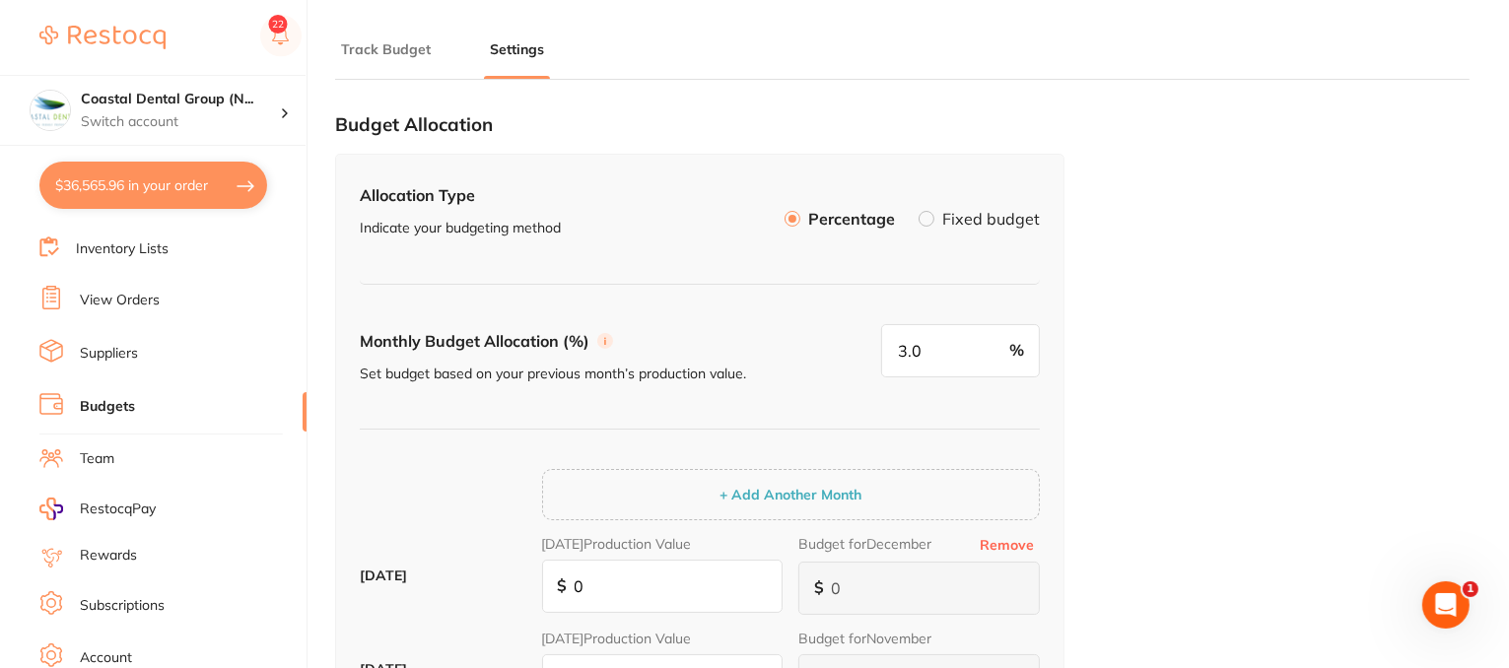
click at [932, 216] on label at bounding box center [927, 219] width 16 height 16
click at [919, 211] on input "Fixed budget" at bounding box center [919, 211] width 0 height 0
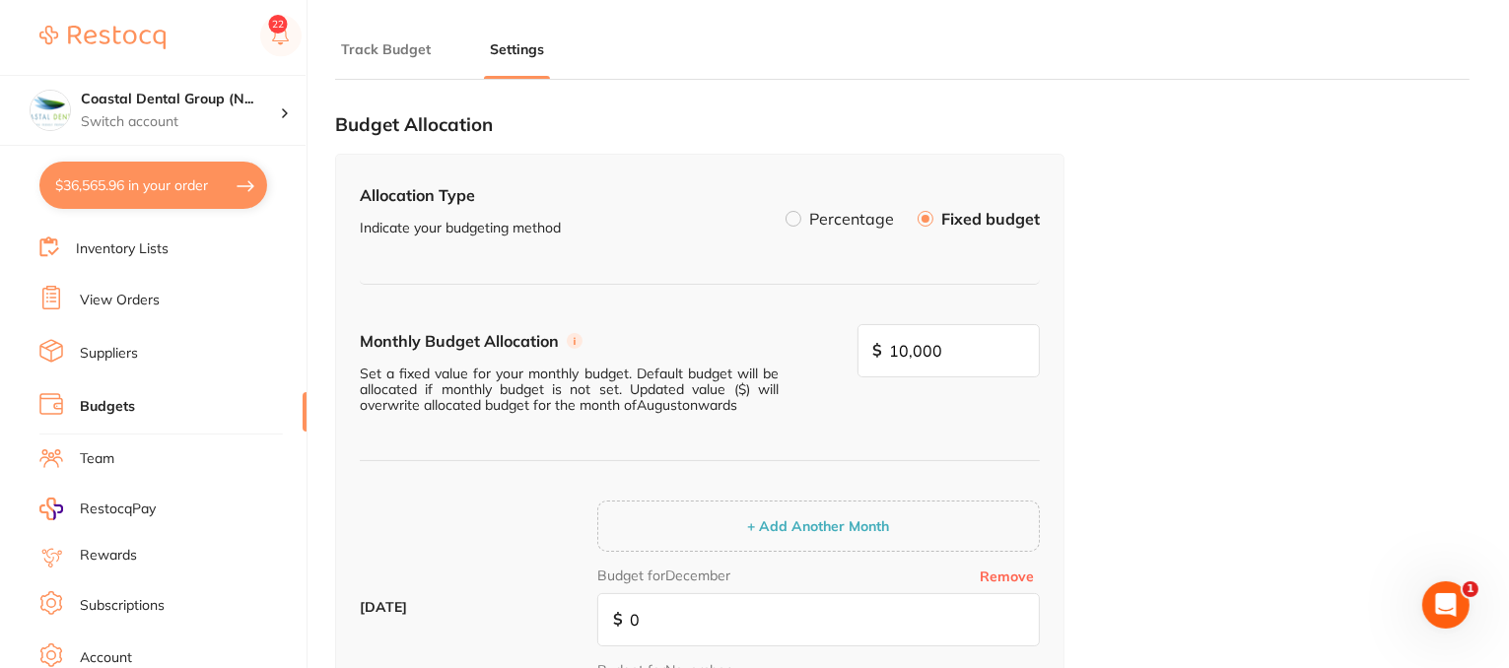
click at [407, 56] on button "Track Budget" at bounding box center [386, 49] width 102 height 19
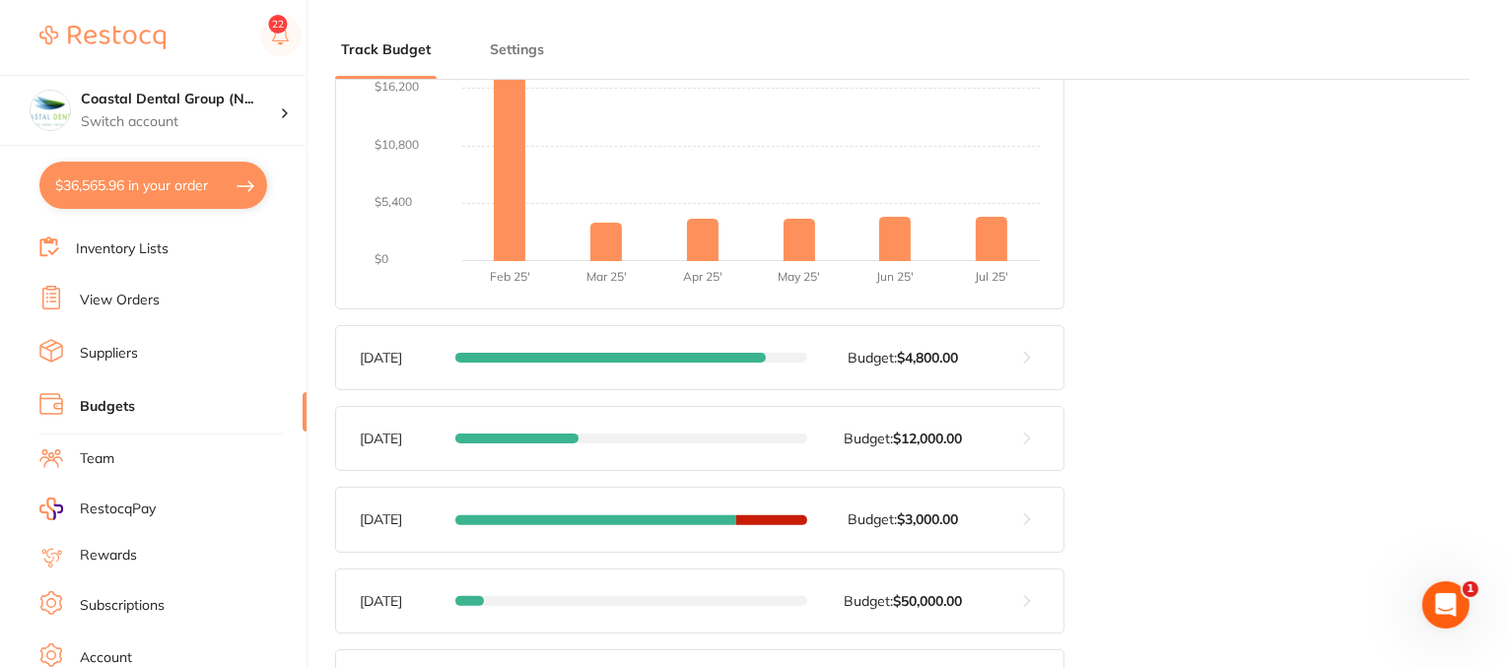
scroll to position [296, 0]
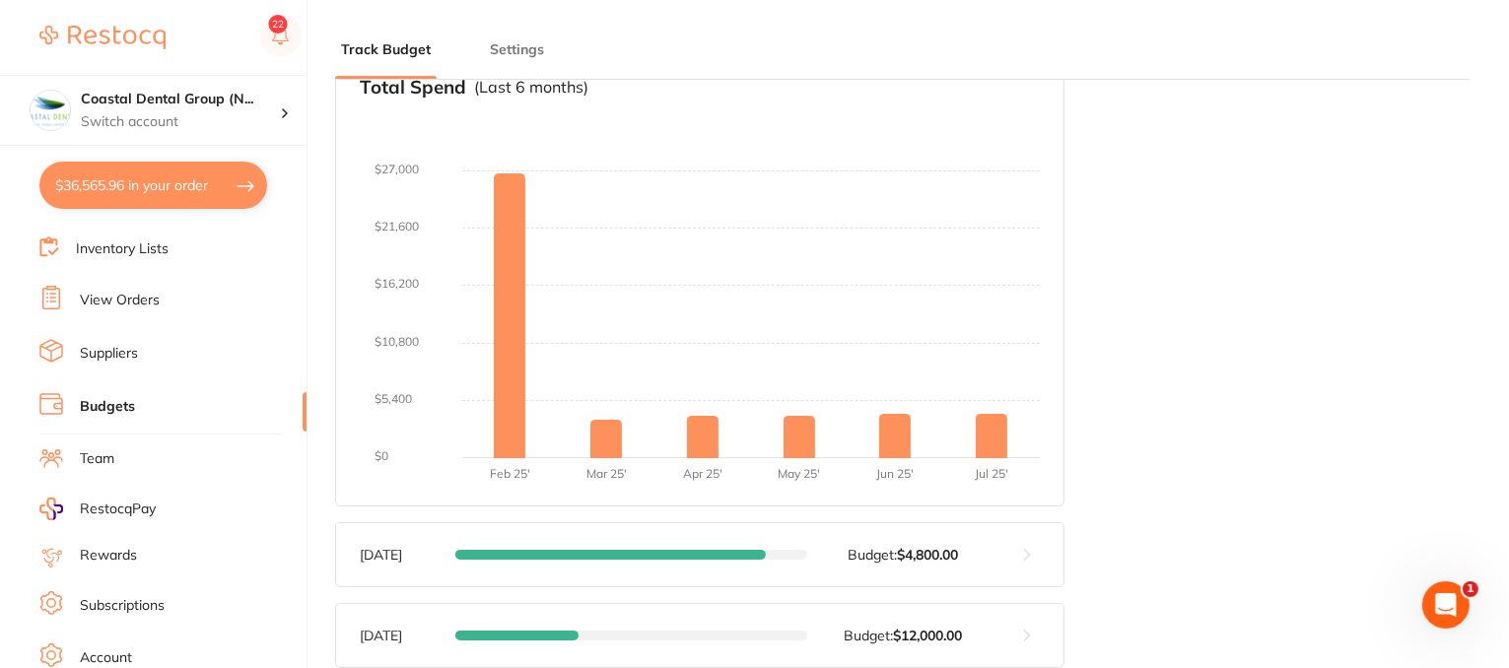
click at [1028, 555] on button at bounding box center [1027, 554] width 73 height 63
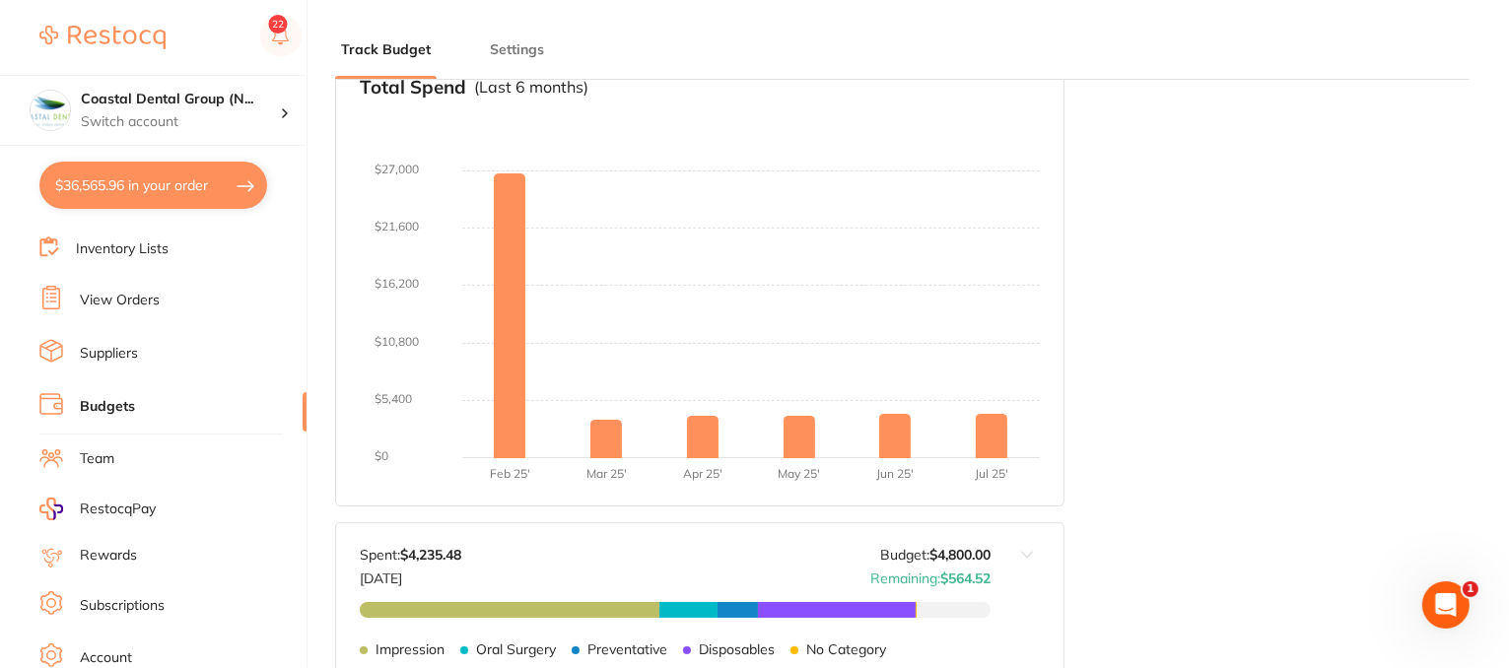
scroll to position [394, 0]
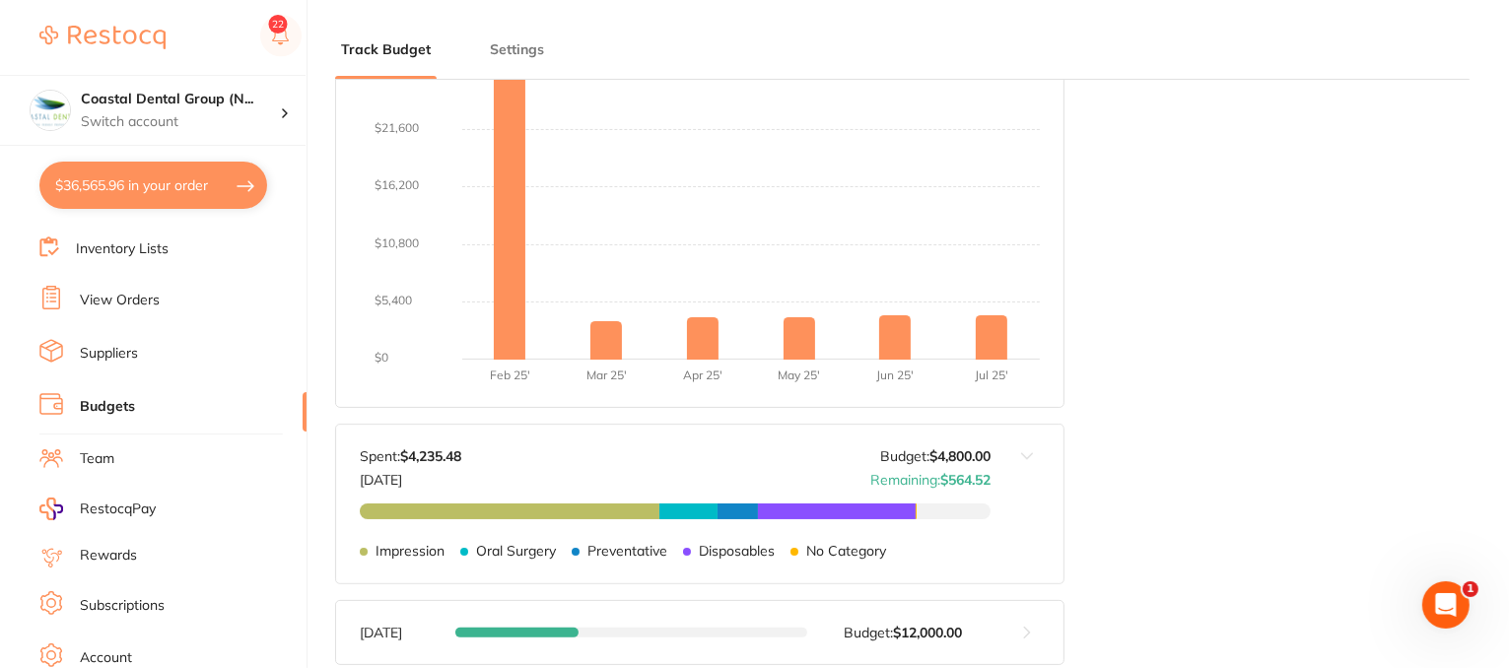
click at [117, 344] on link "Suppliers" at bounding box center [109, 354] width 58 height 20
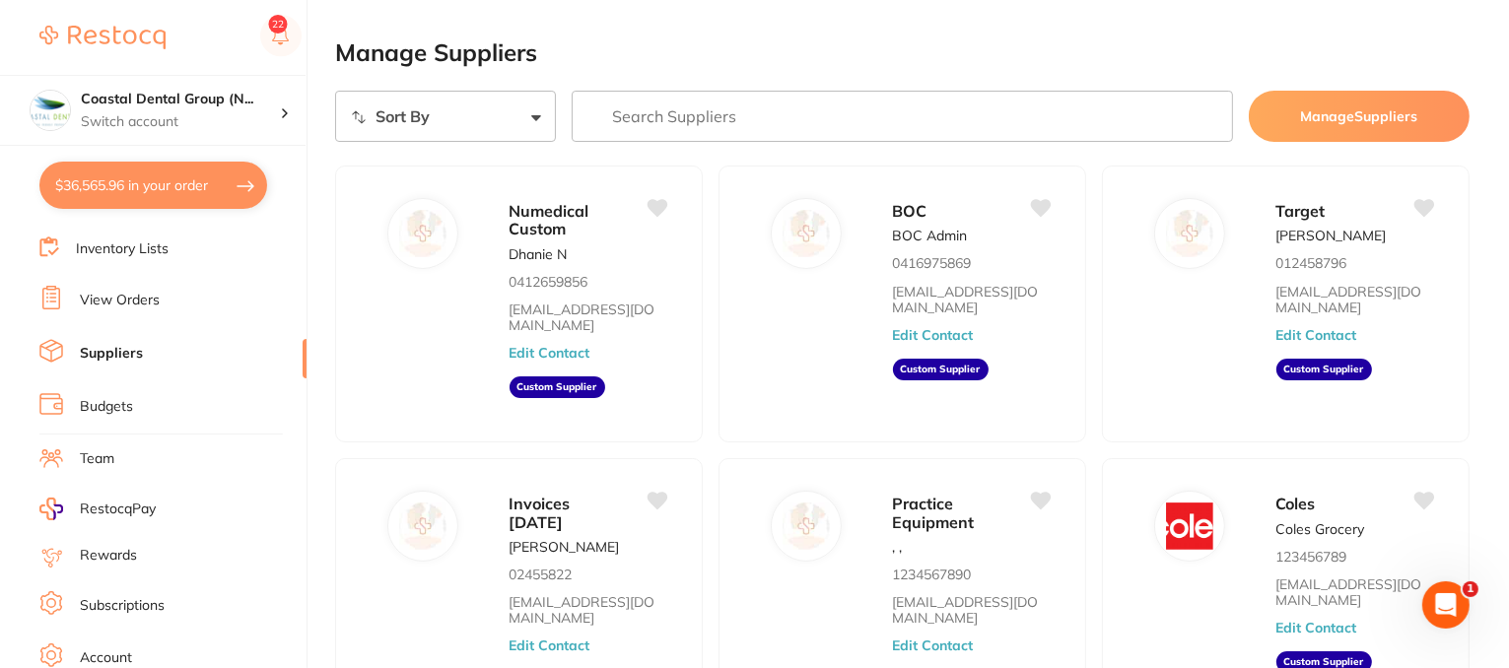
click at [679, 125] on input "search" at bounding box center [902, 116] width 661 height 51
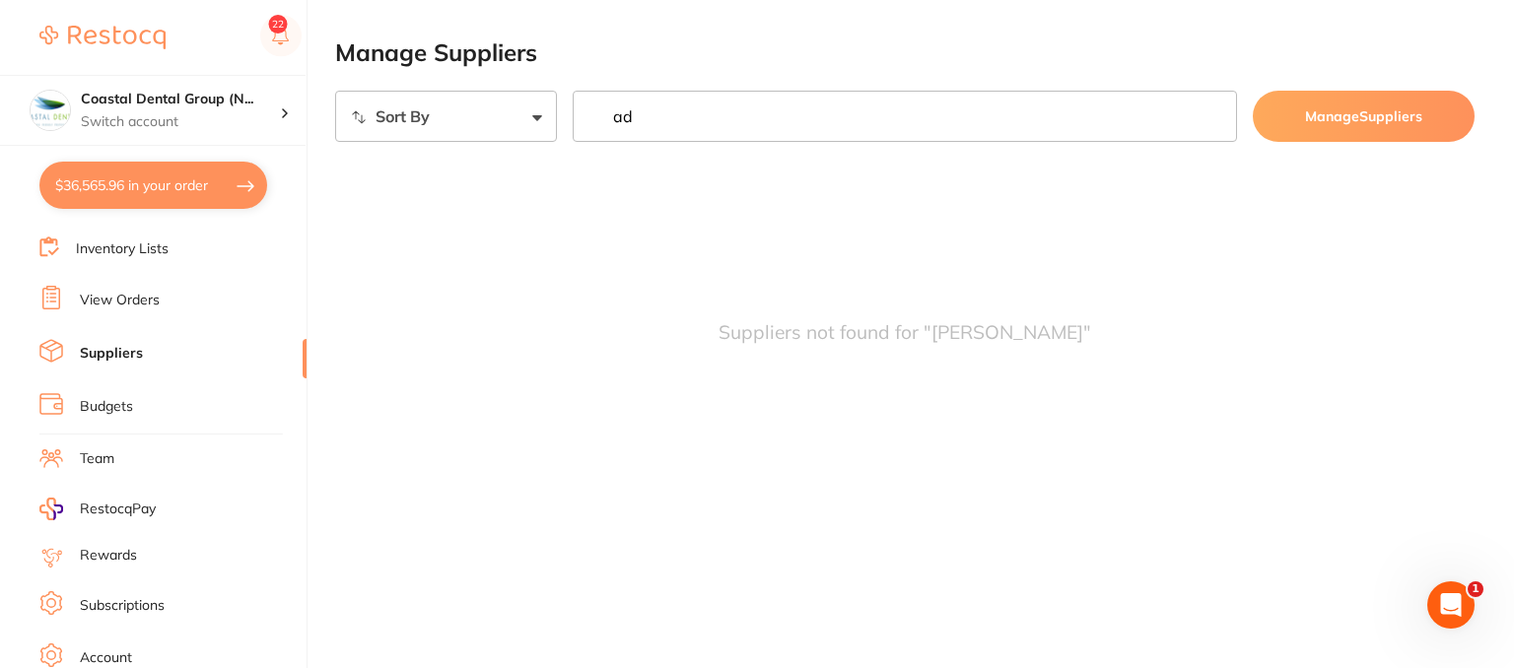
type input "a"
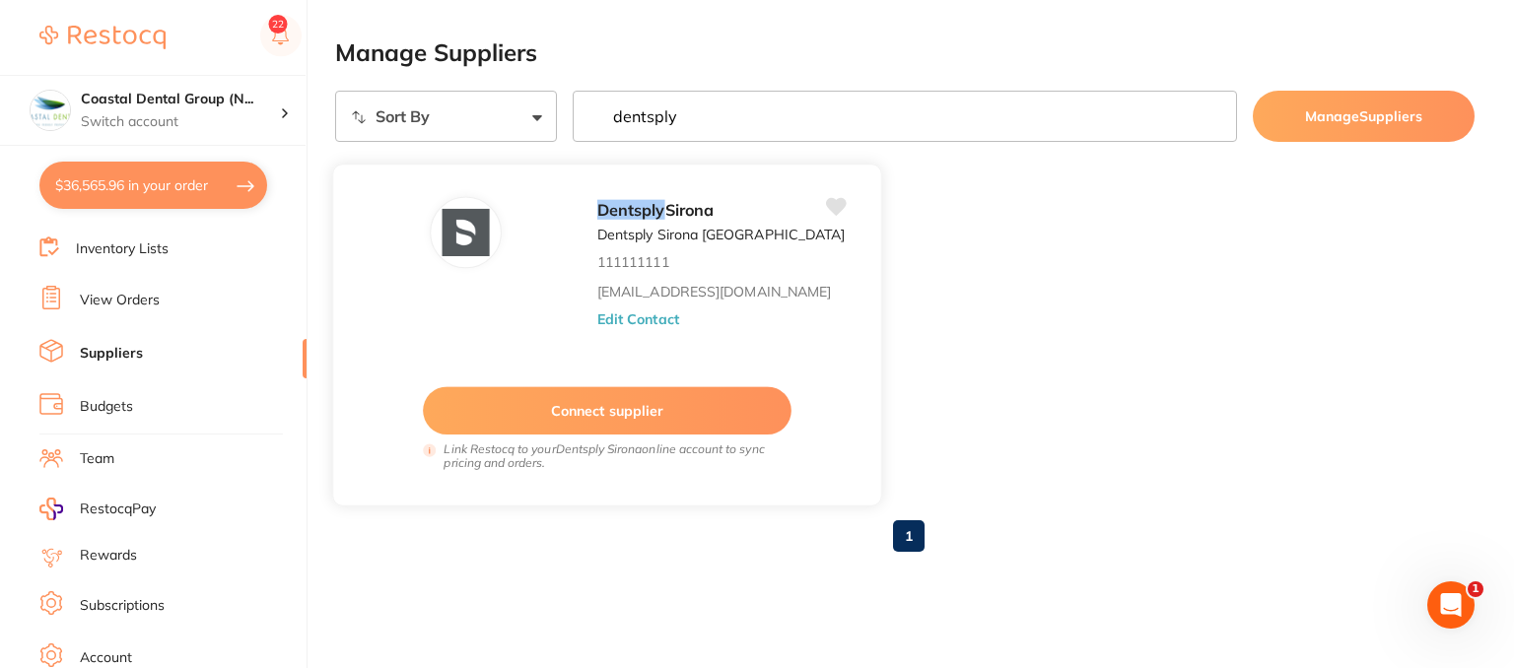
type input "dentsply"
click at [615, 312] on button "Edit Contact" at bounding box center [638, 319] width 82 height 16
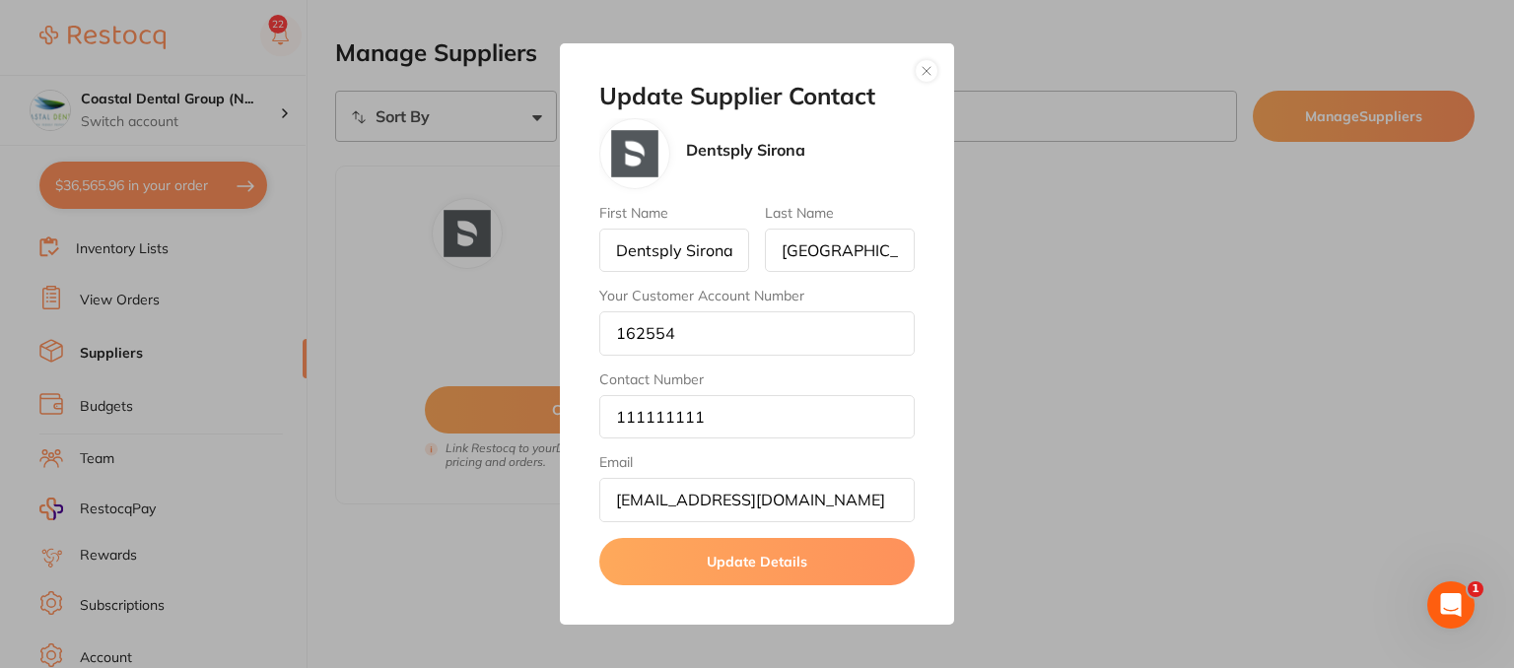
click at [930, 74] on button "button" at bounding box center [927, 71] width 24 height 24
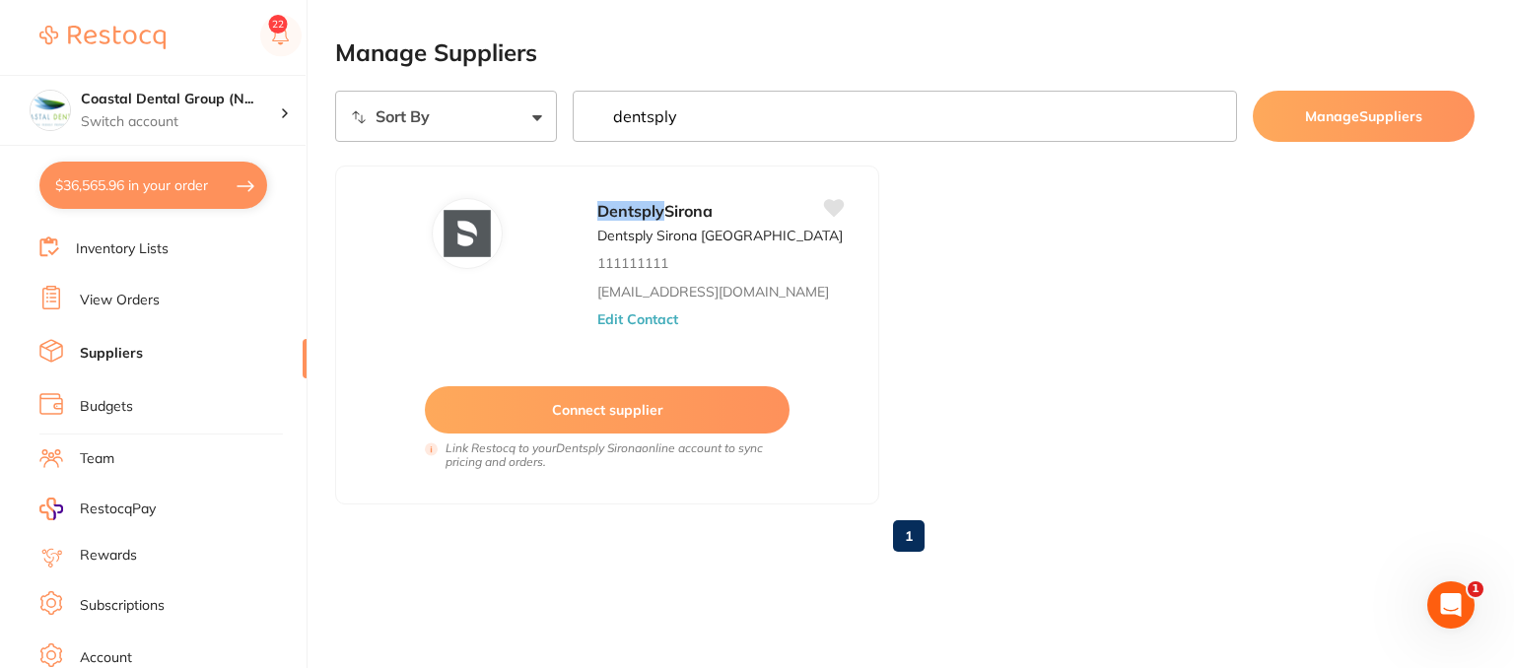
drag, startPoint x: 729, startPoint y: 121, endPoint x: 600, endPoint y: 125, distance: 129.2
click at [600, 125] on input "dentsply" at bounding box center [905, 116] width 664 height 51
click at [1212, 115] on input "dentsply" at bounding box center [905, 116] width 664 height 51
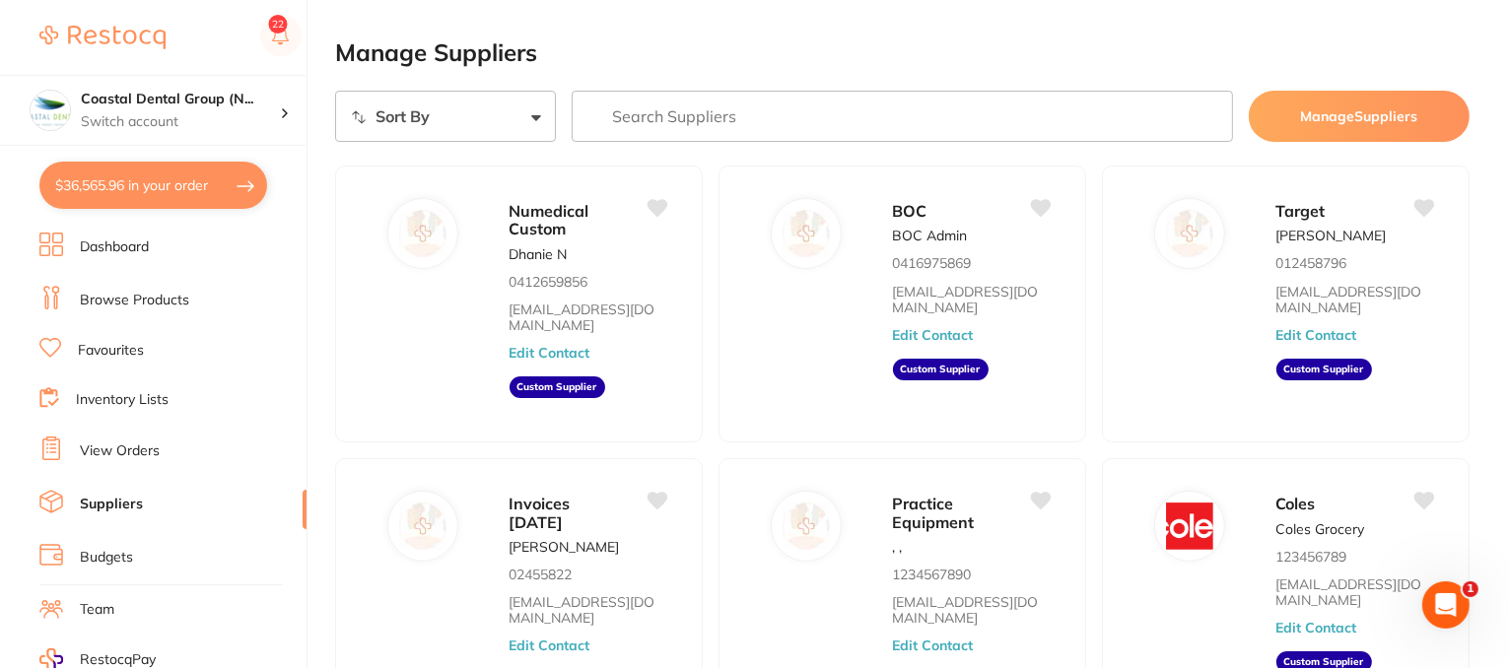
click at [182, 300] on link "Browse Products" at bounding box center [134, 301] width 109 height 20
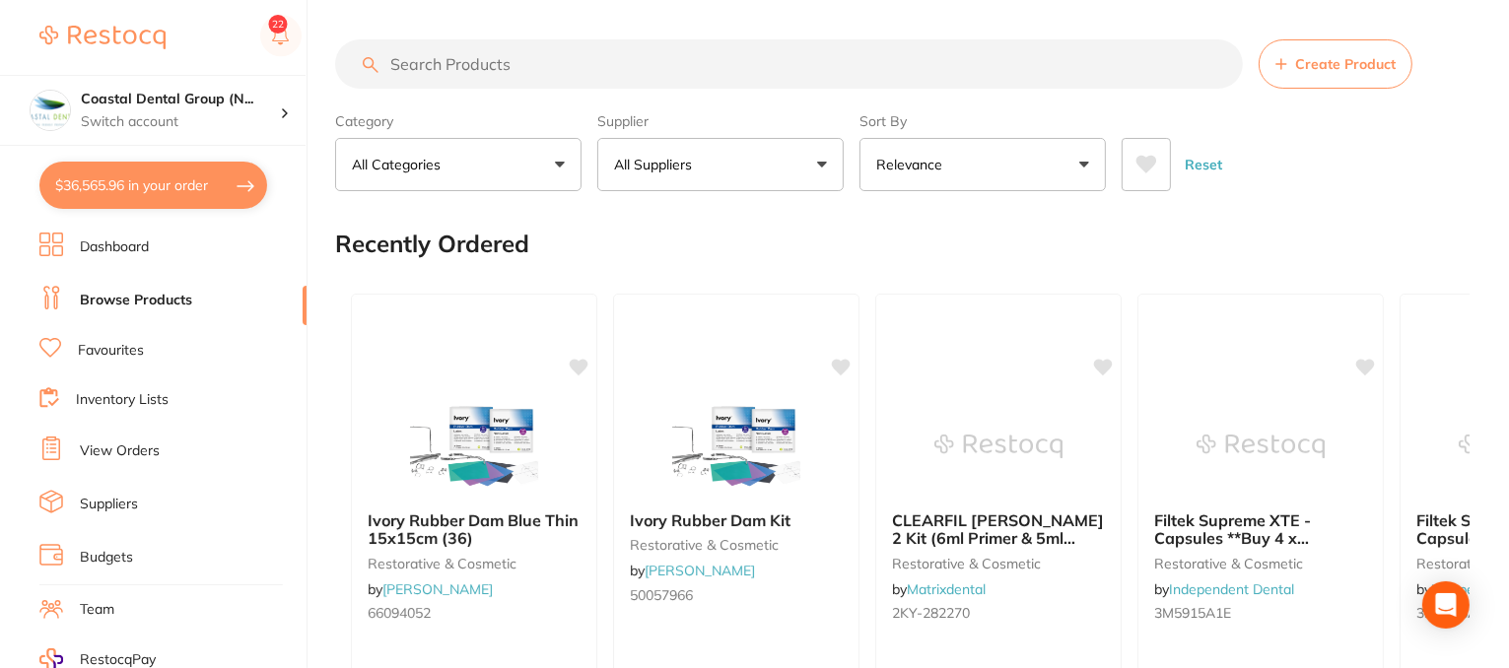
click at [548, 58] on input "search" at bounding box center [789, 63] width 908 height 49
click at [537, 67] on input "search" at bounding box center [789, 63] width 908 height 49
type input "gloves"
click at [650, 170] on p "All Suppliers" at bounding box center [657, 165] width 86 height 20
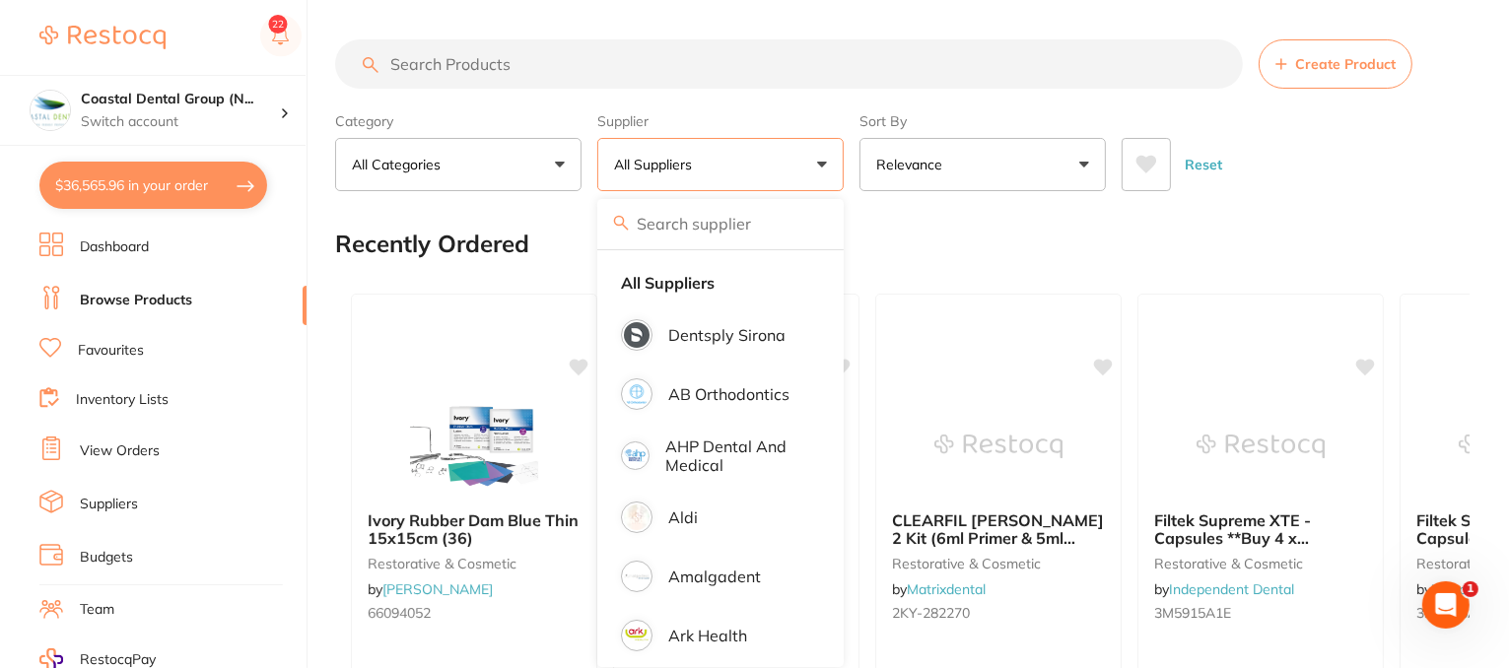
drag, startPoint x: 457, startPoint y: 60, endPoint x: 474, endPoint y: 61, distance: 16.8
click at [458, 60] on input "search" at bounding box center [789, 63] width 908 height 49
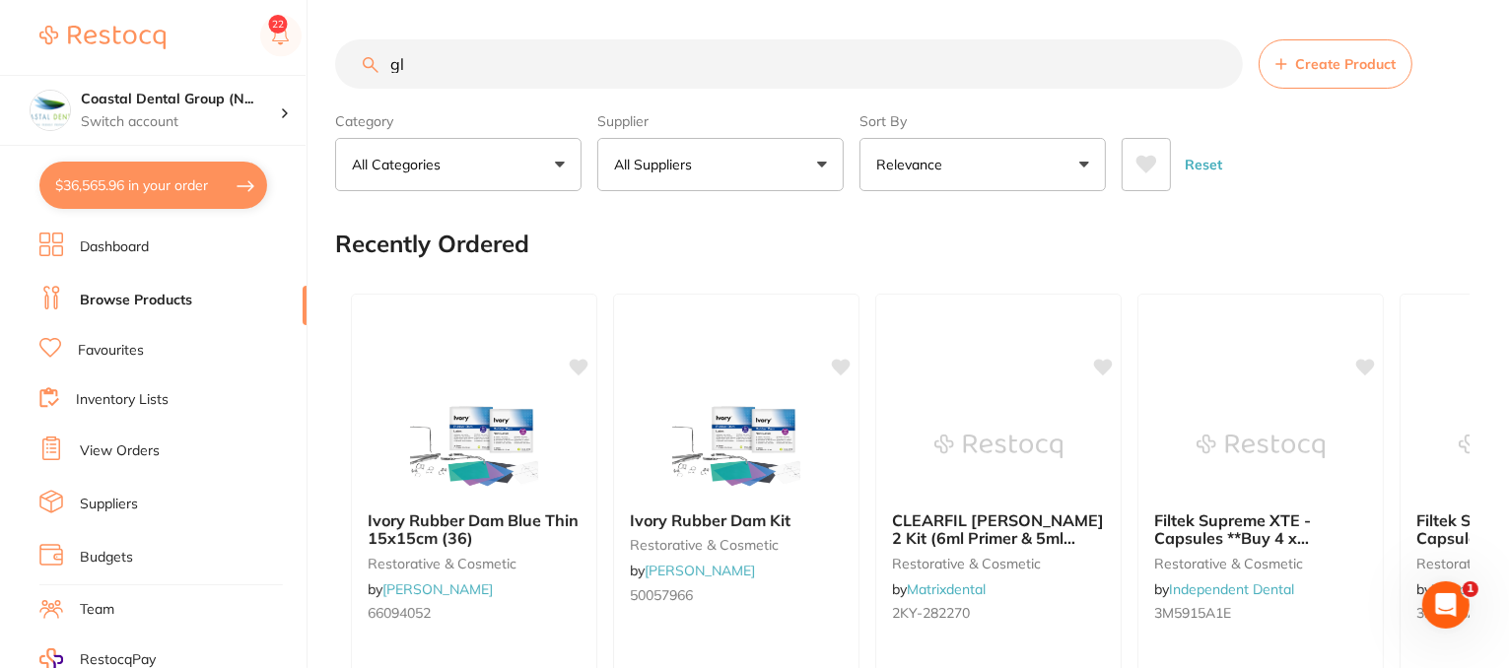
type input "g"
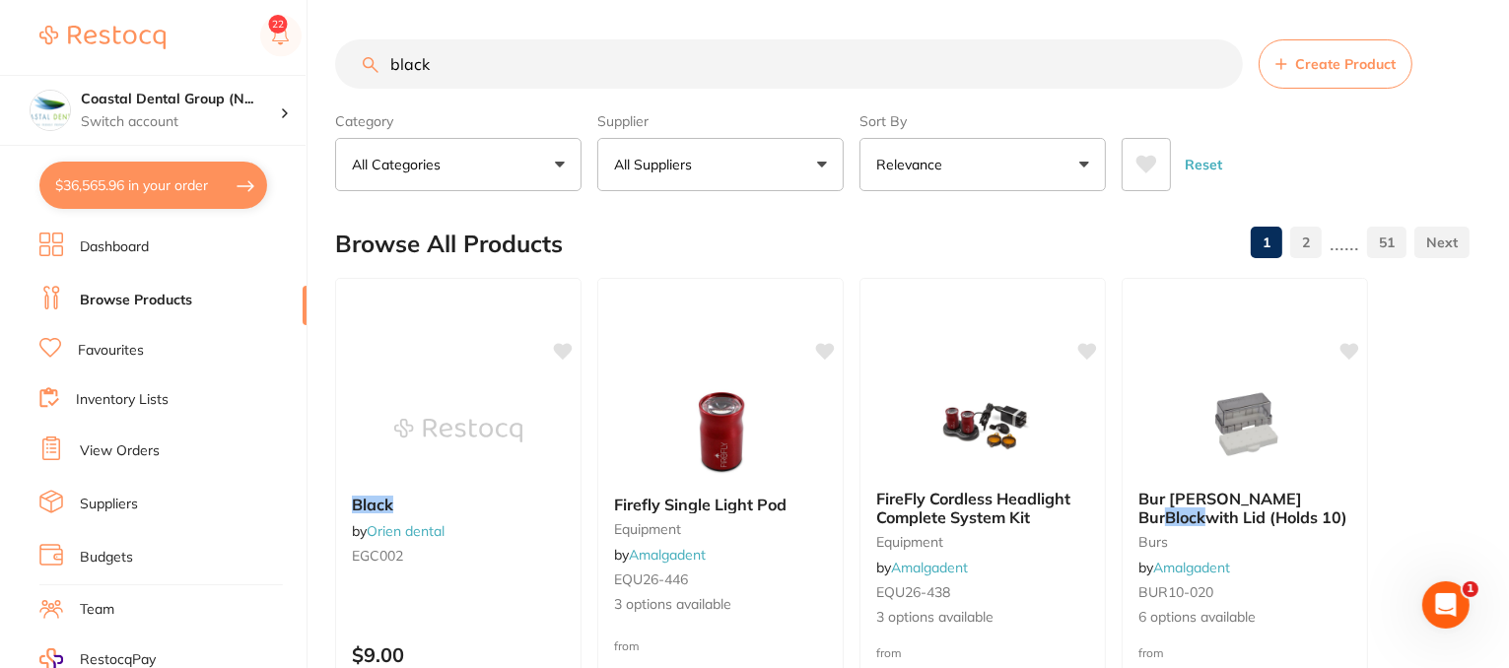
click at [523, 69] on input "black" at bounding box center [789, 63] width 908 height 49
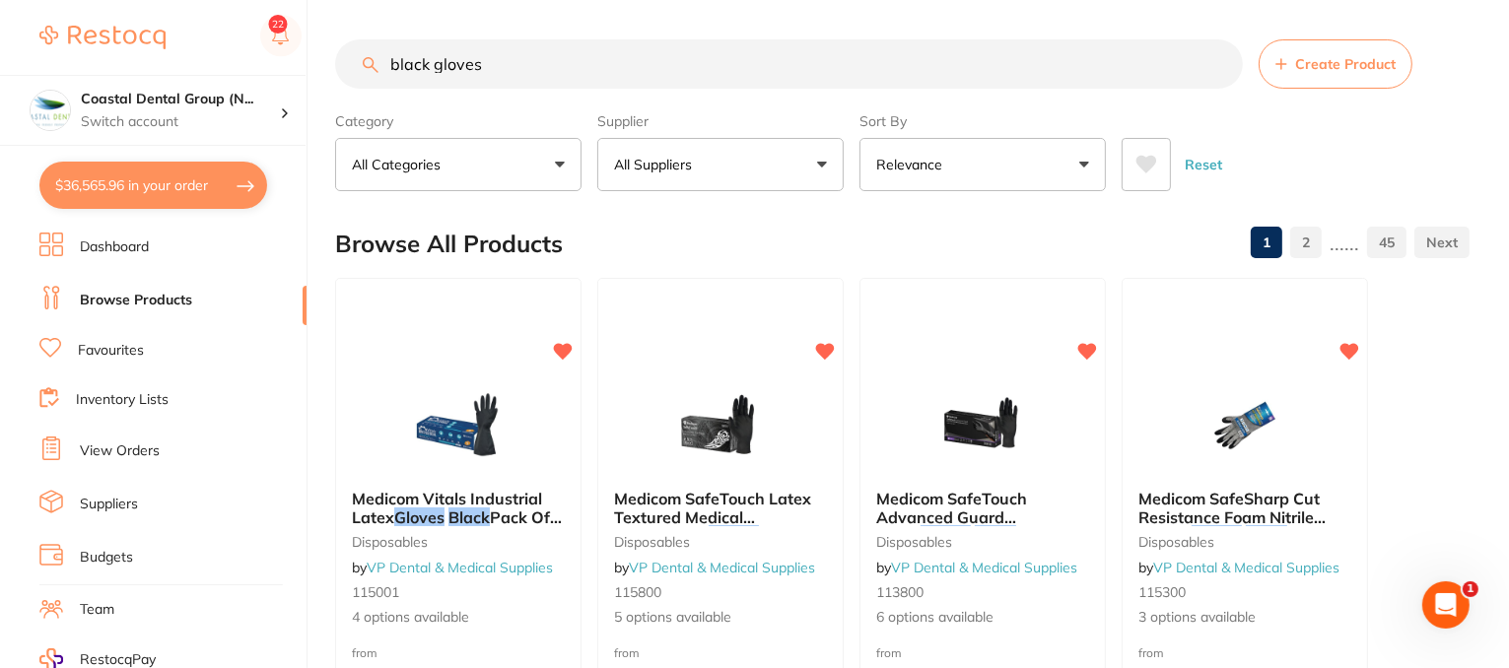
click at [820, 162] on button "All Suppliers" at bounding box center [720, 164] width 246 height 53
click at [825, 167] on button "All Suppliers" at bounding box center [720, 164] width 246 height 53
click at [822, 166] on button "All Suppliers" at bounding box center [720, 164] width 246 height 53
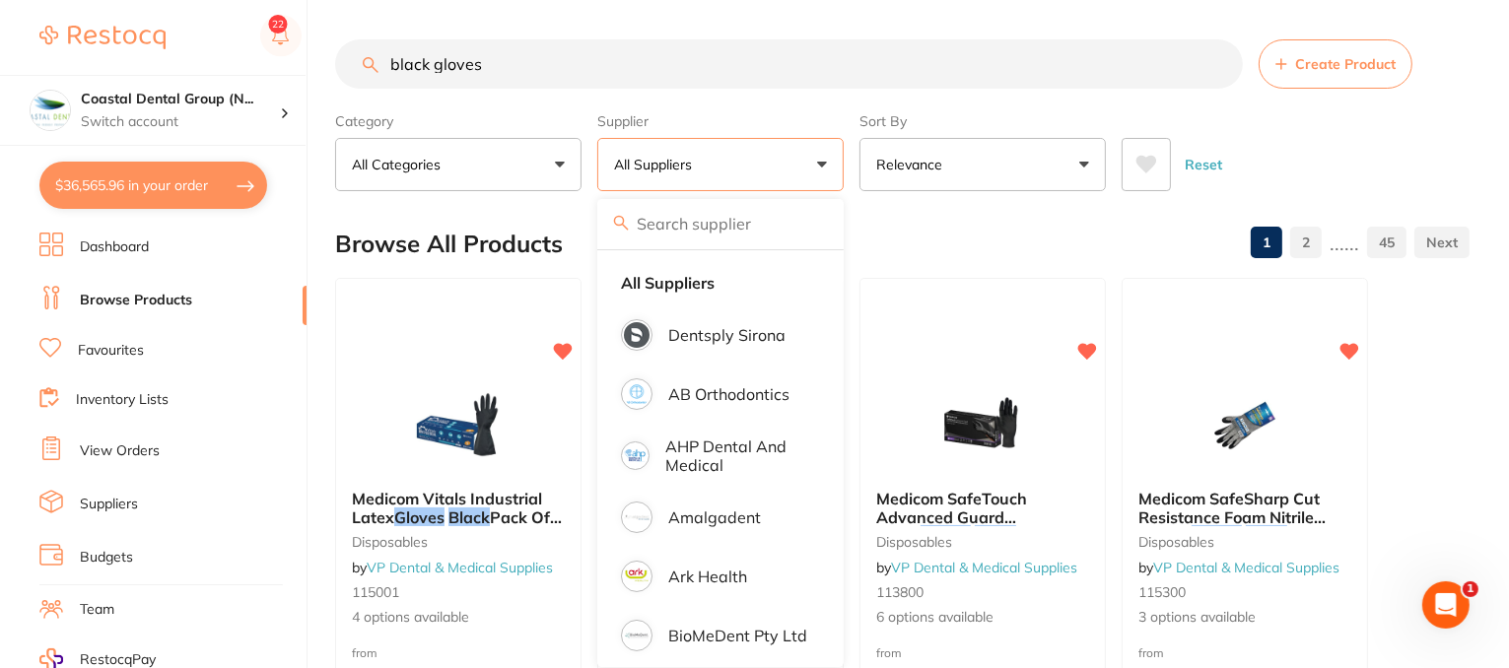
drag, startPoint x: 390, startPoint y: 60, endPoint x: 426, endPoint y: 68, distance: 36.4
click at [391, 60] on input "black gloves" at bounding box center [789, 63] width 908 height 49
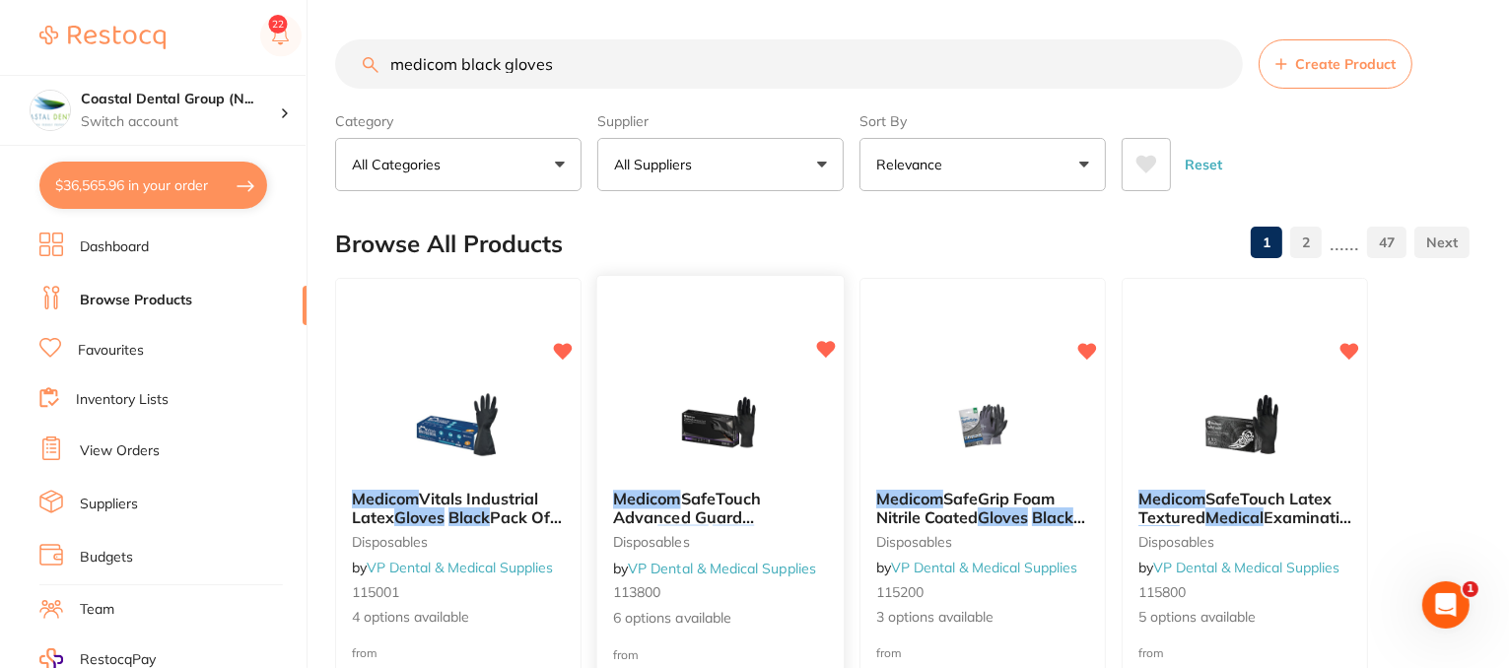
type input "medicom black gloves"
click at [823, 170] on button "All Suppliers" at bounding box center [720, 164] width 246 height 53
click at [822, 167] on button "All Suppliers" at bounding box center [720, 164] width 246 height 53
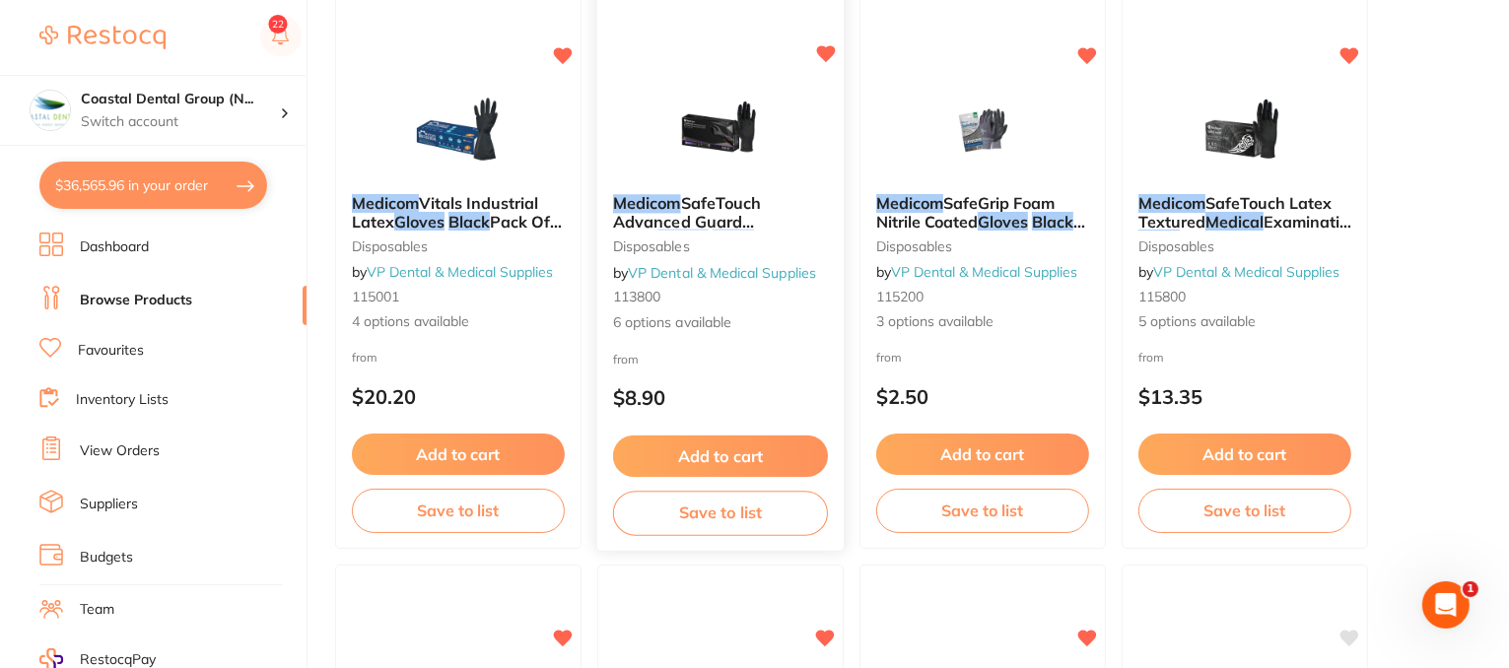
click at [676, 335] on div "Medicom SafeTouch Advanced Guard Nitrile Gloves Black Pack Of 100 disposables b…" at bounding box center [720, 263] width 246 height 171
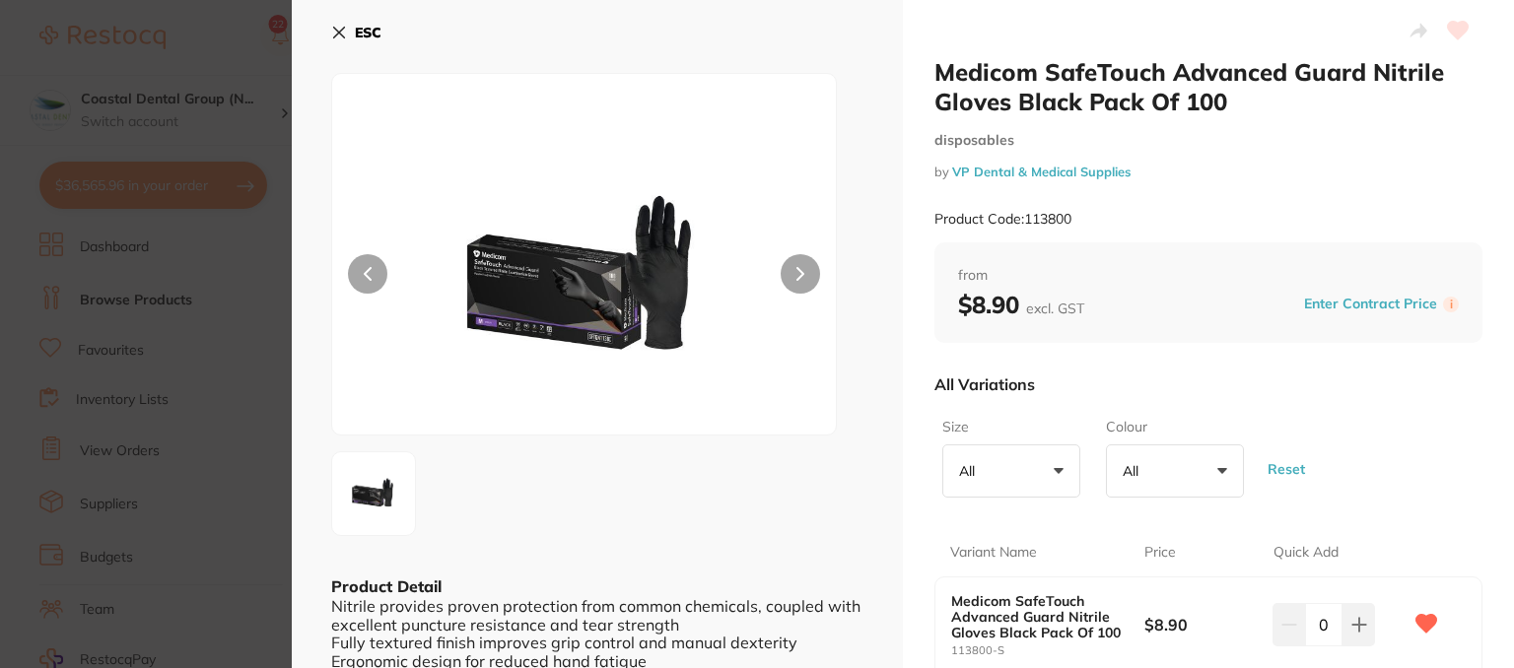
click at [335, 33] on icon at bounding box center [339, 33] width 16 height 16
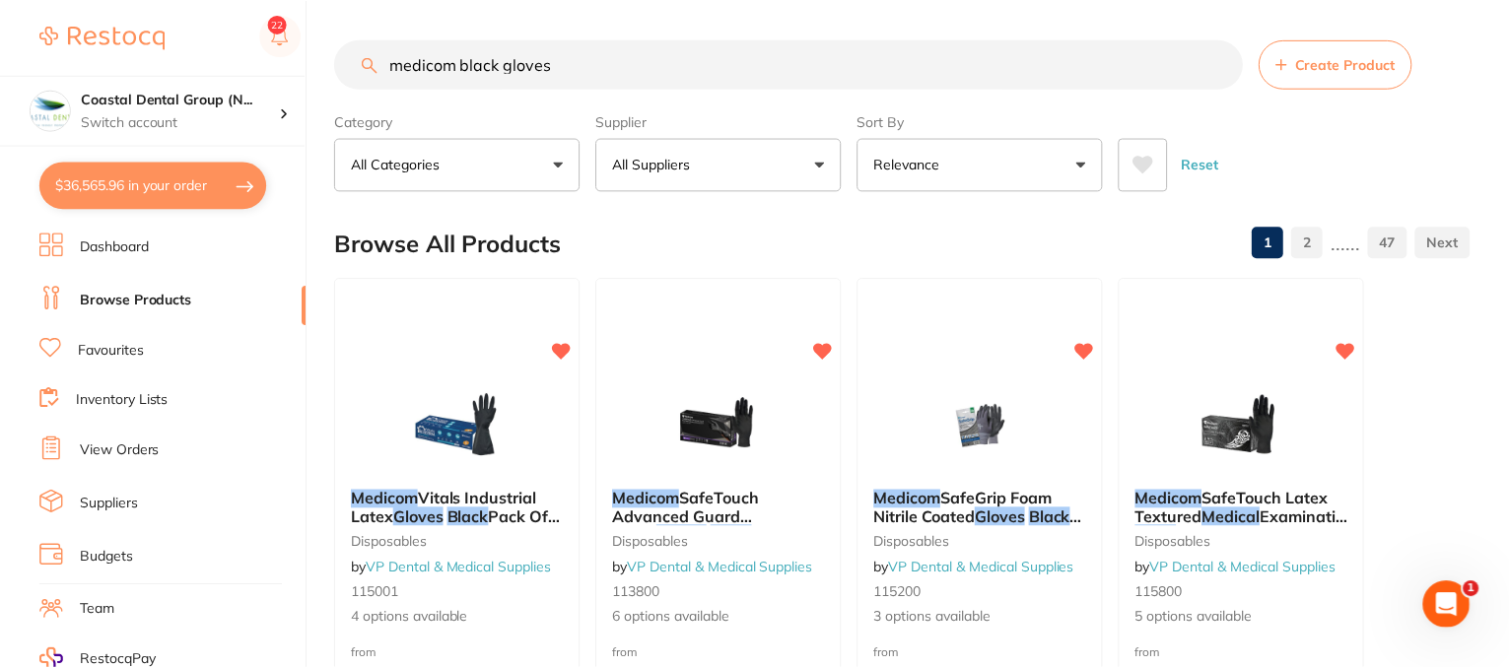
scroll to position [296, 0]
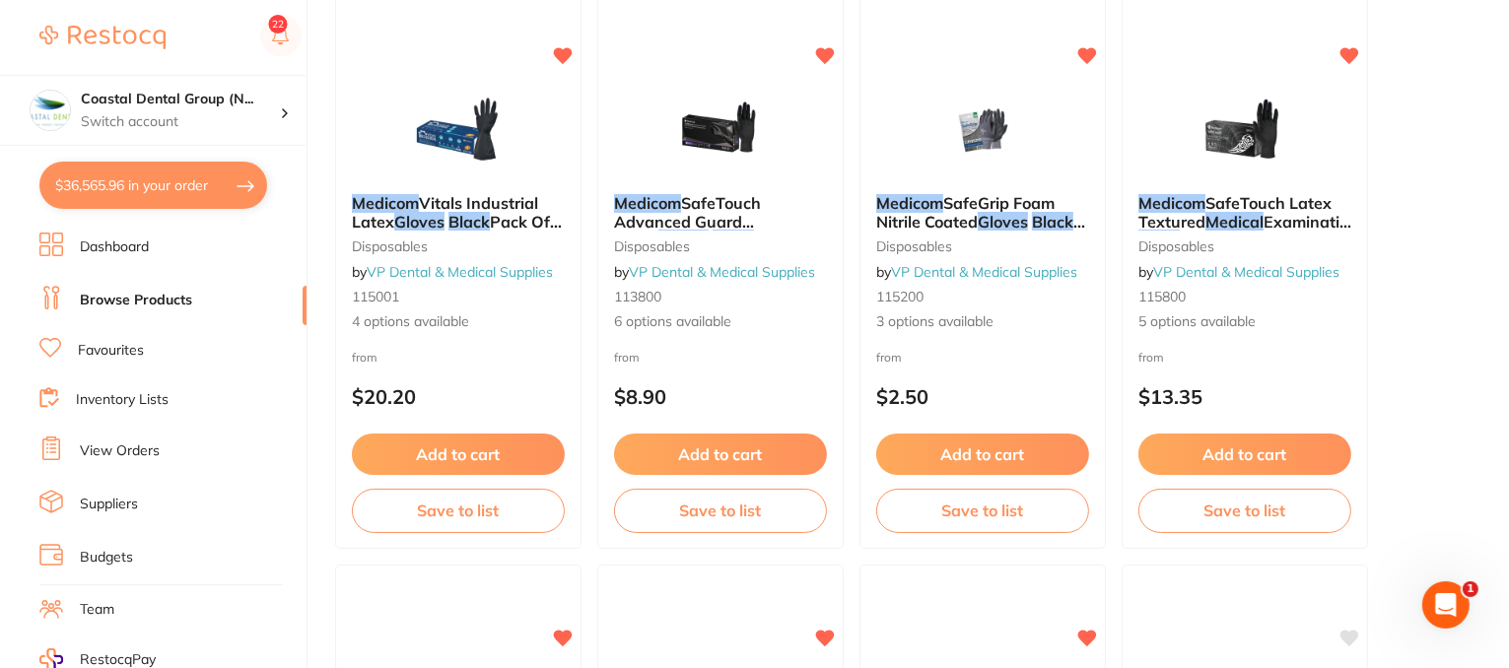
click at [134, 197] on button "$36,565.96 in your order" at bounding box center [153, 185] width 228 height 47
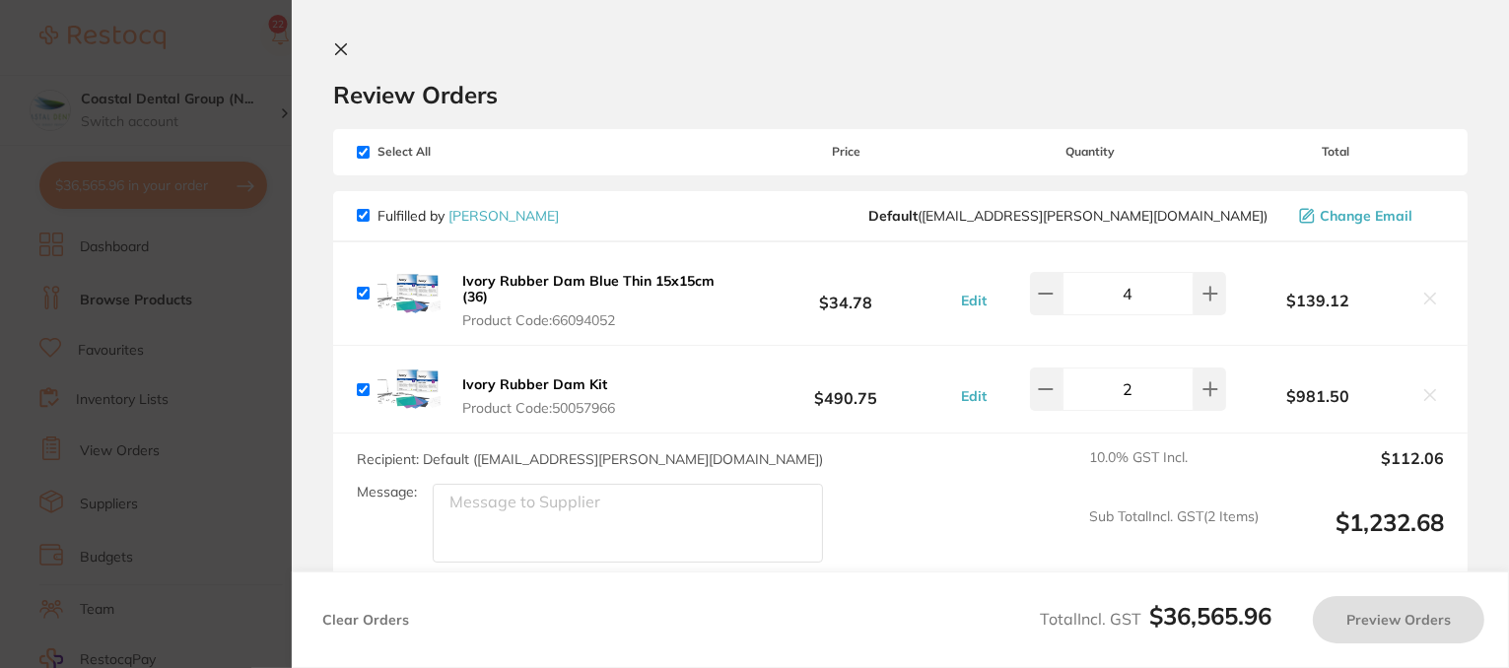
checkbox input "true"
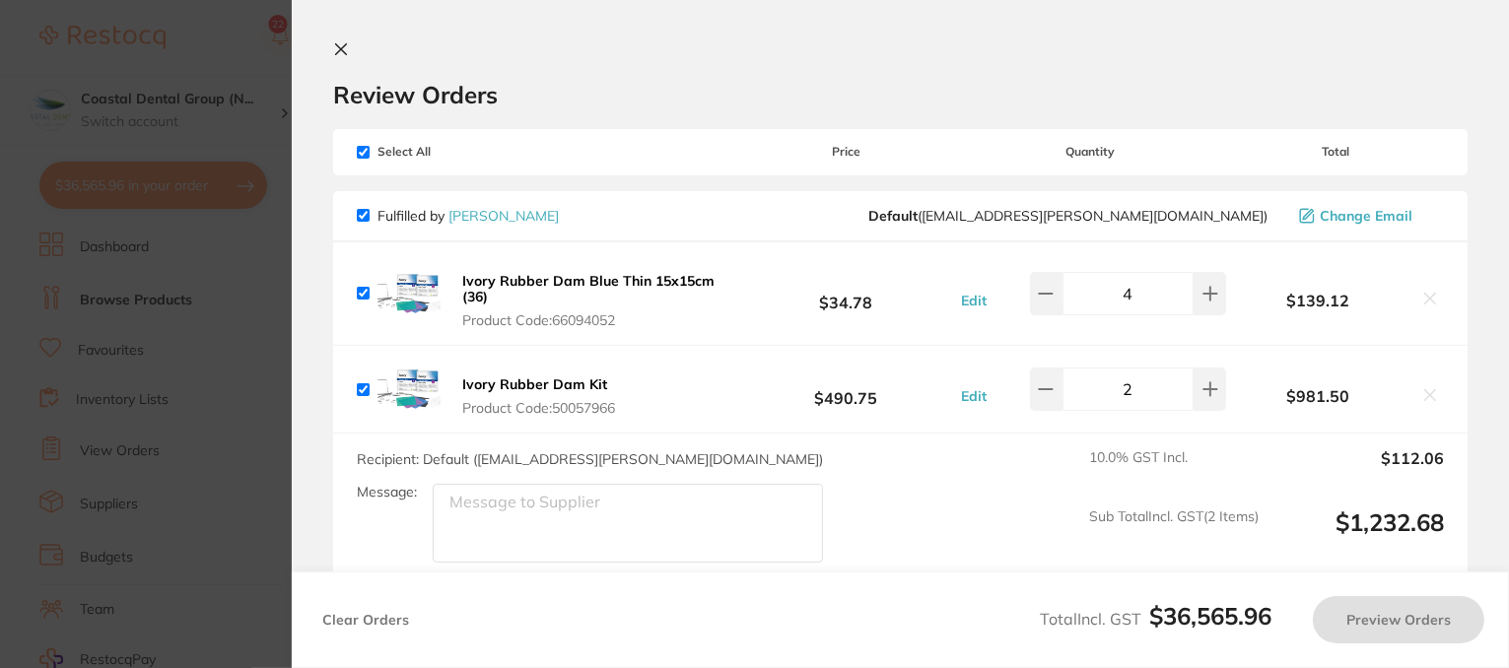
checkbox input "true"
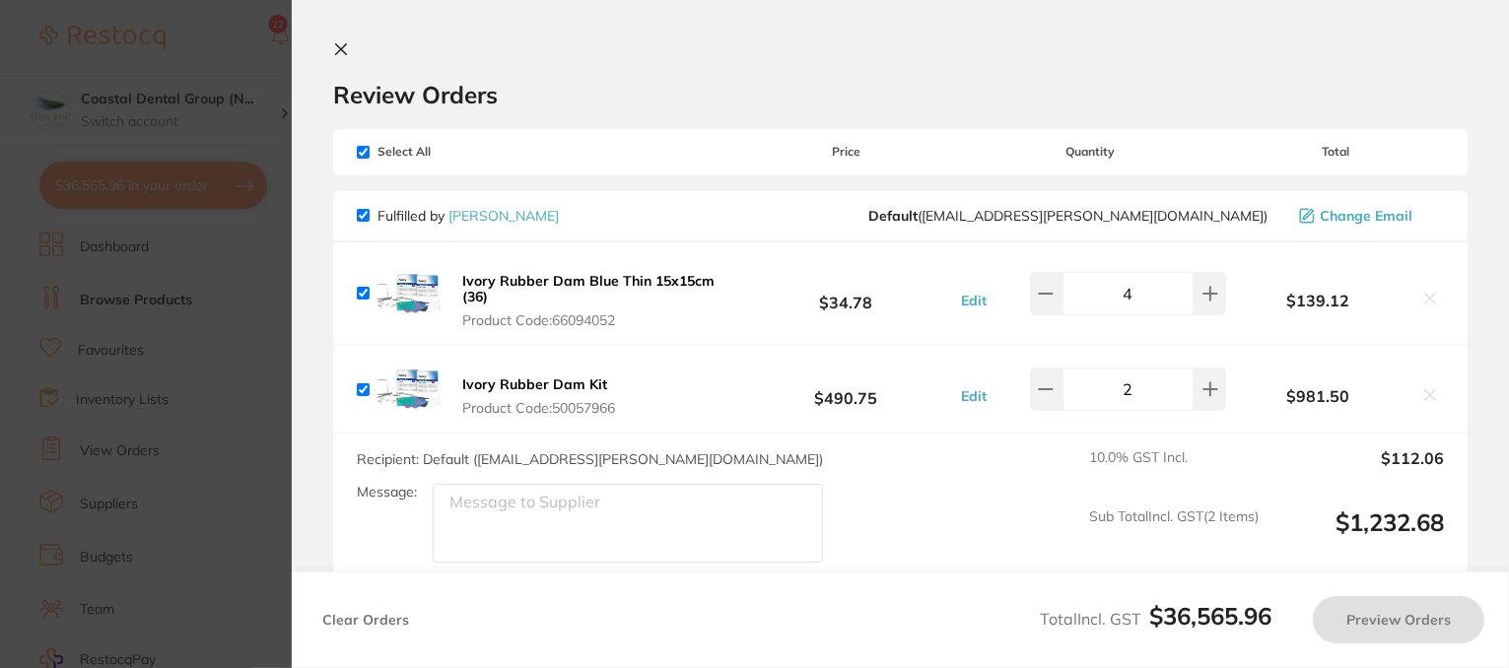
checkbox input "true"
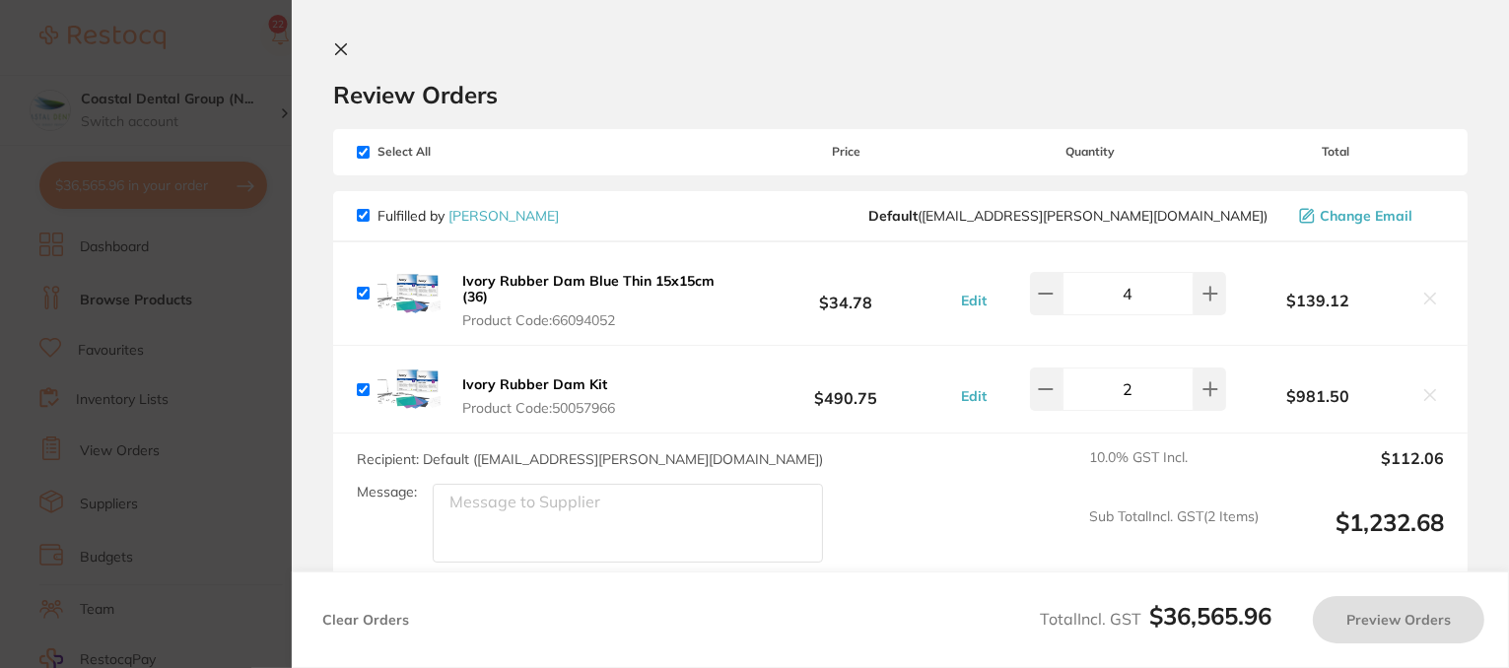
checkbox input "true"
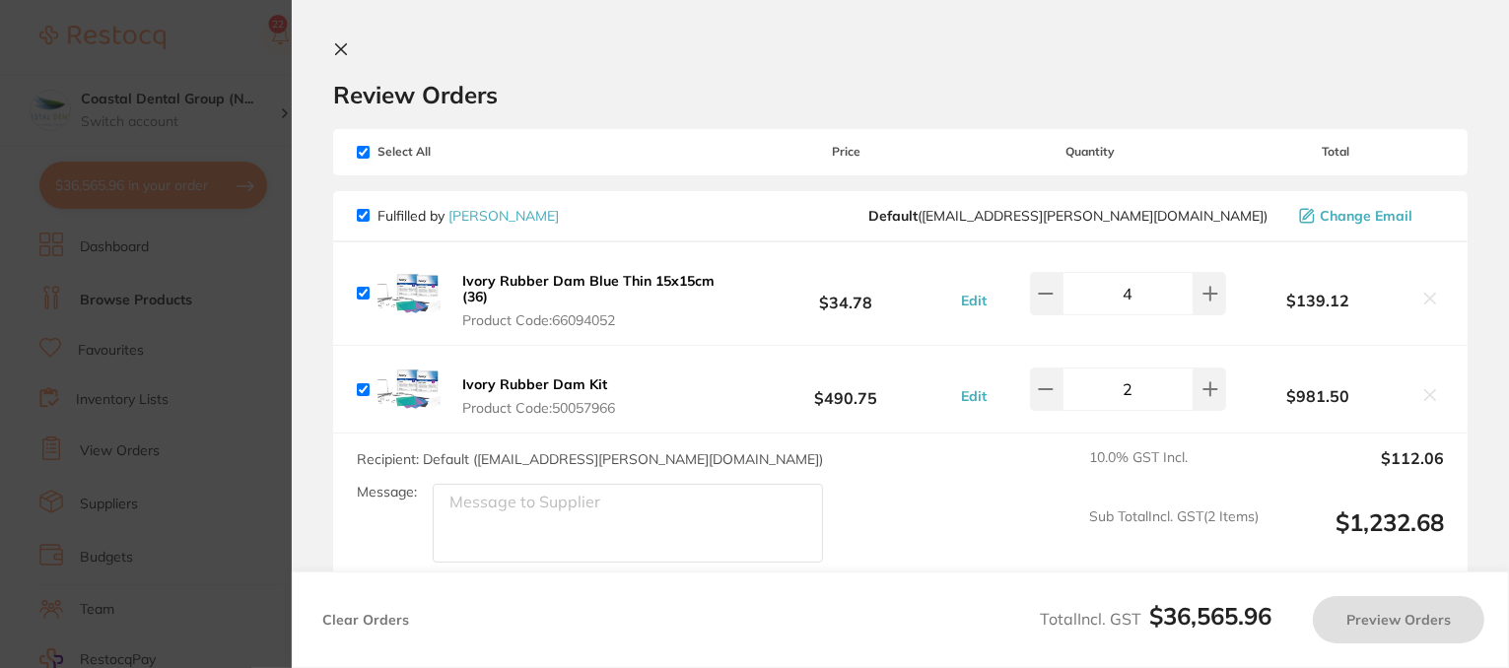
checkbox input "true"
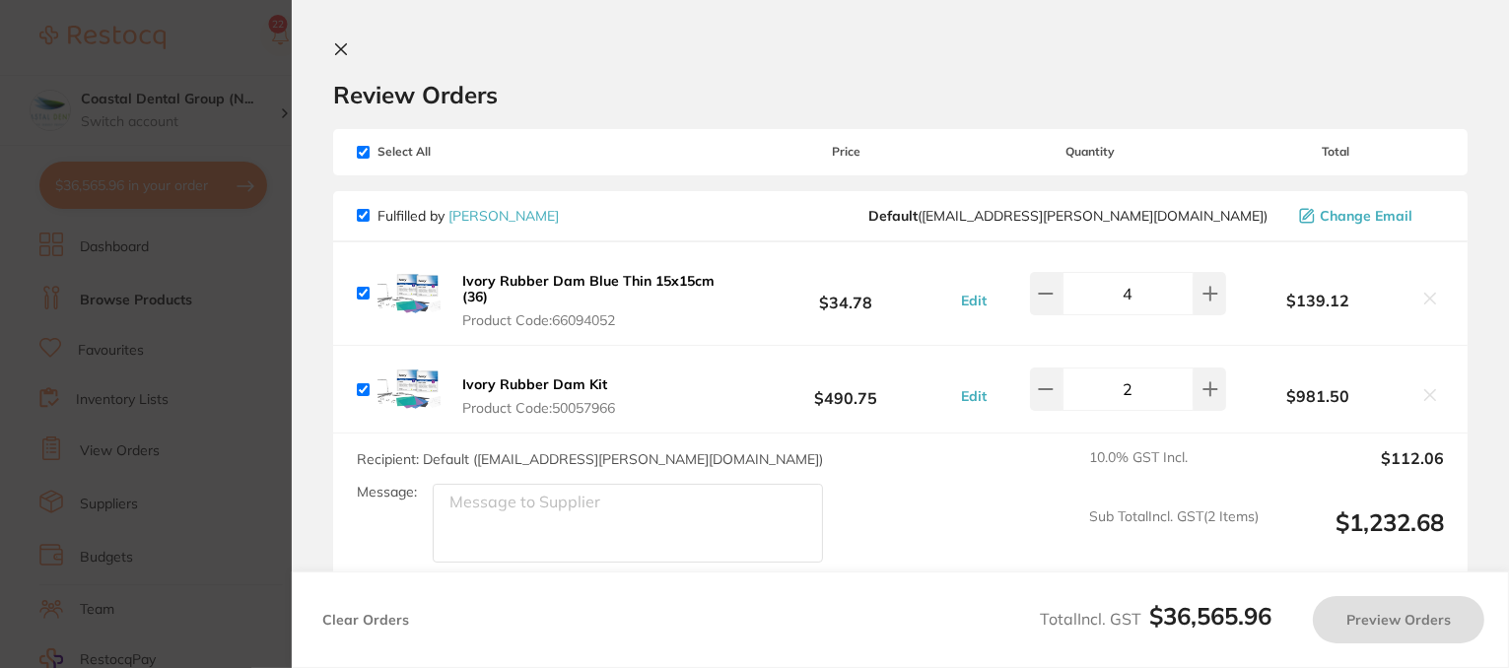
checkbox input "true"
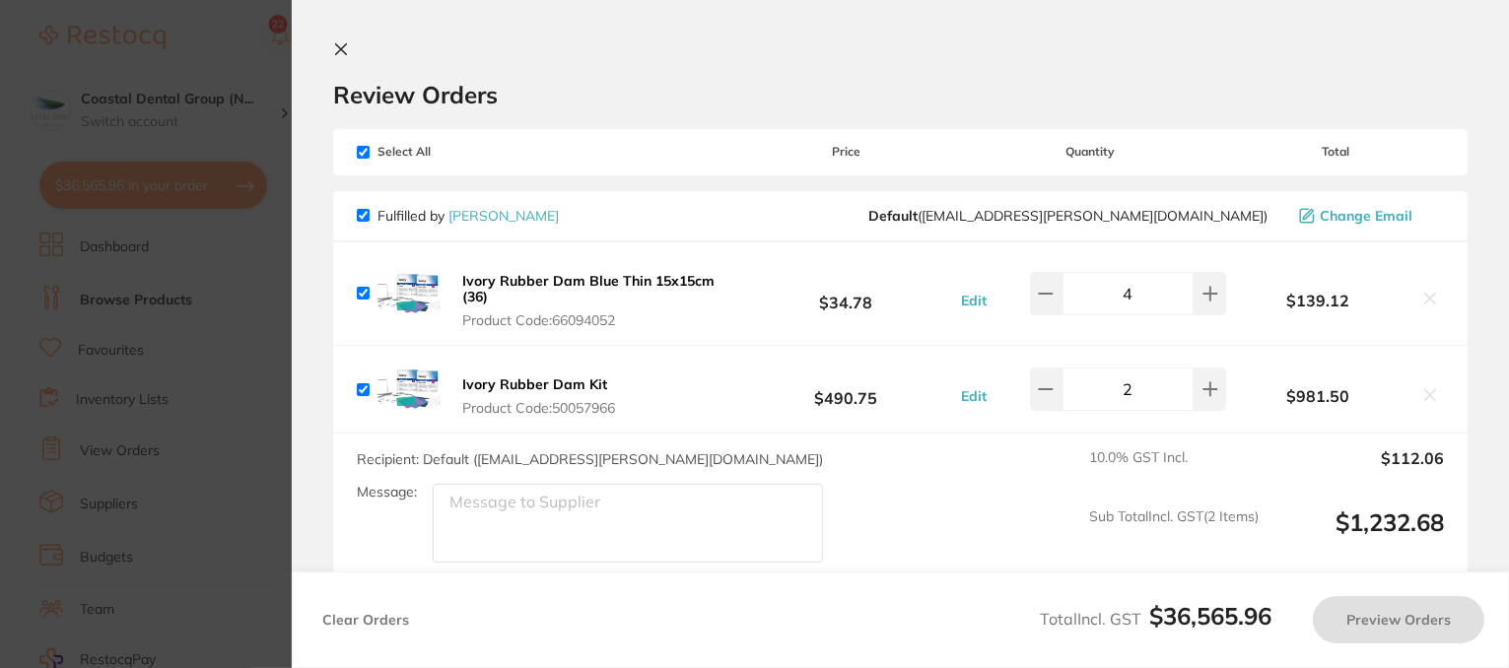
checkbox input "true"
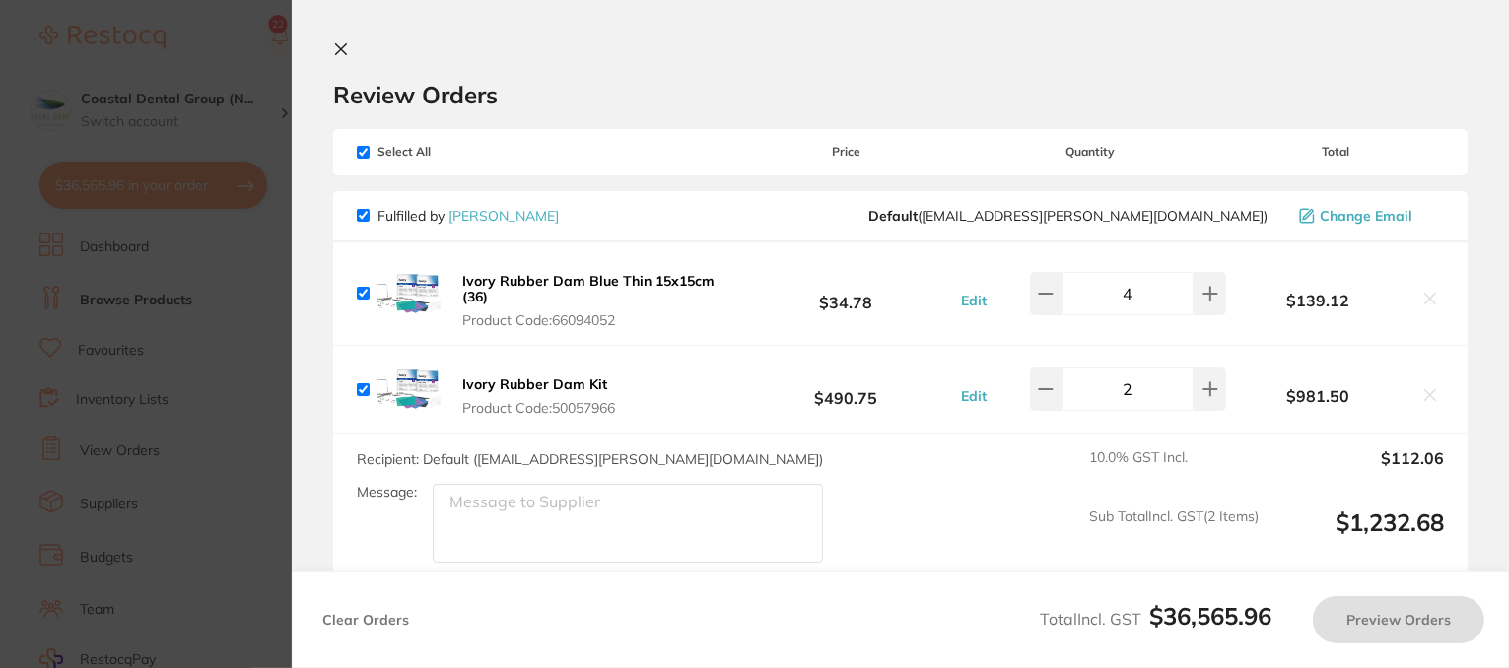
checkbox input "true"
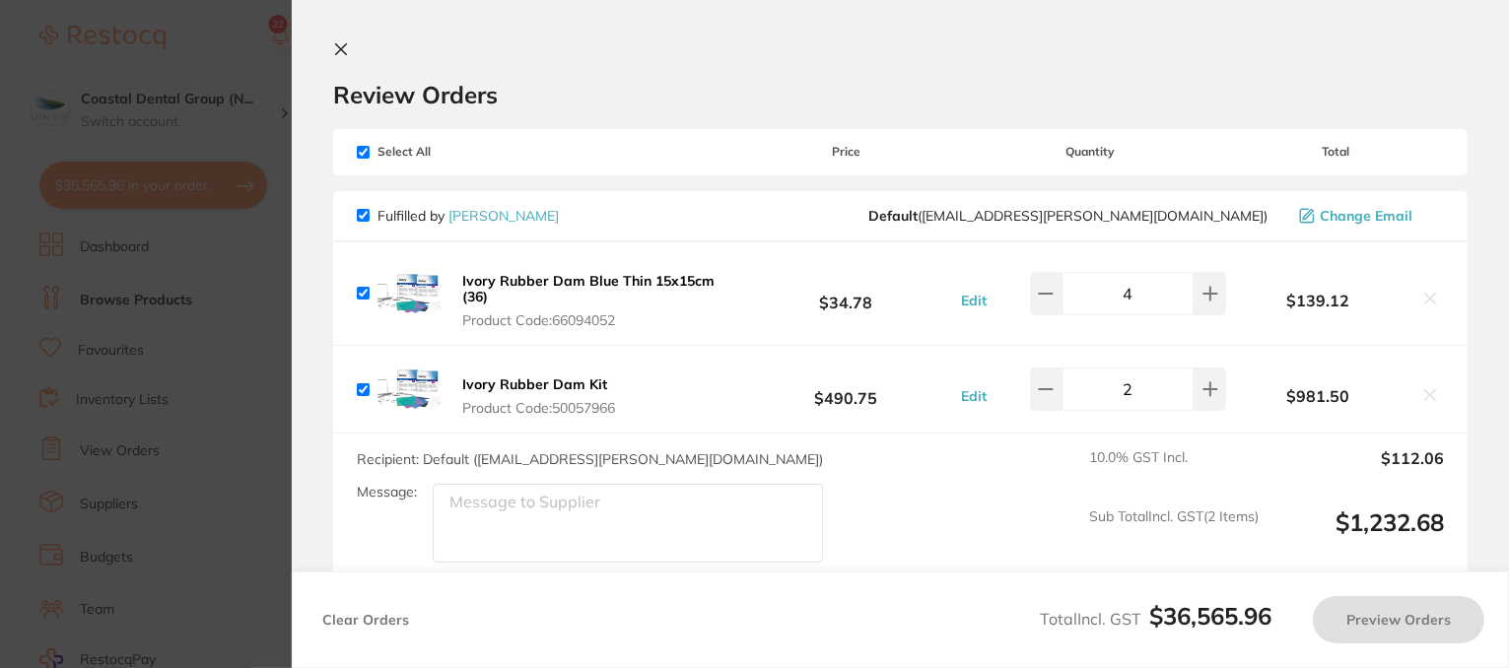
checkbox input "true"
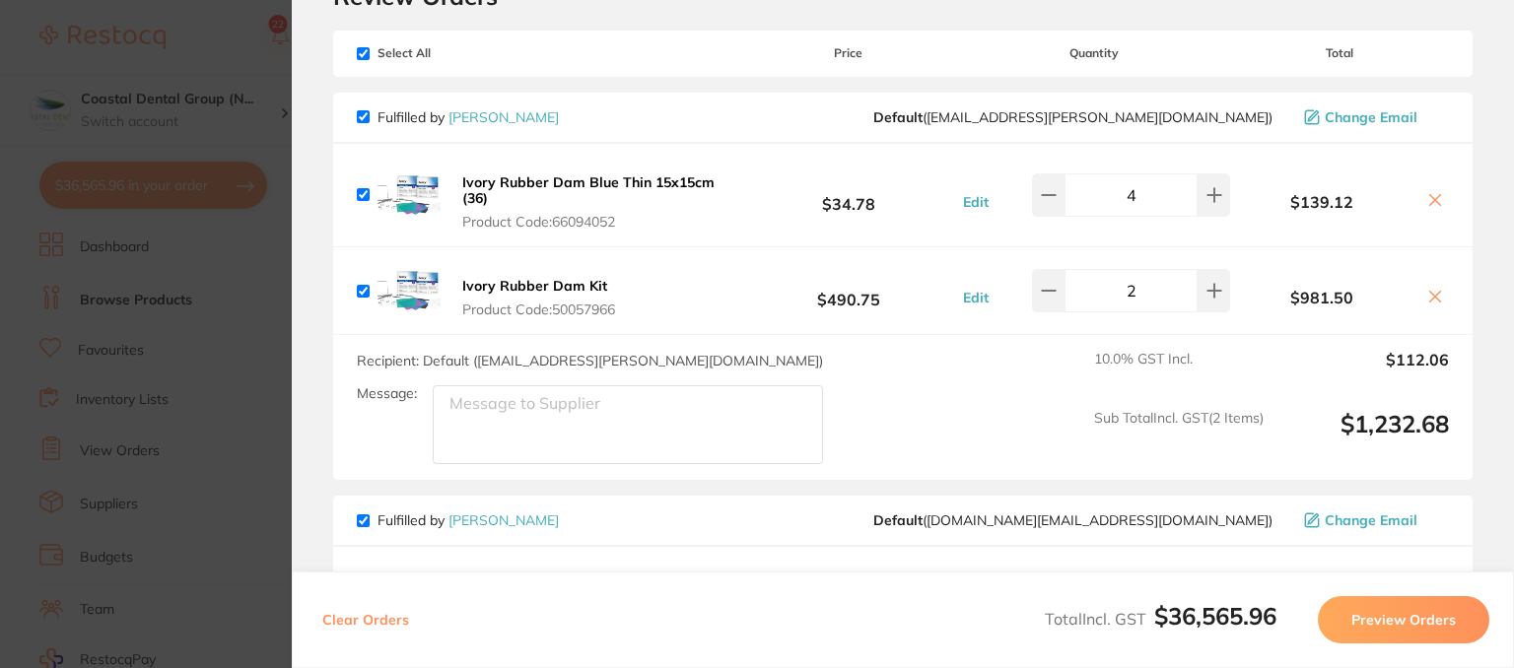
scroll to position [0, 0]
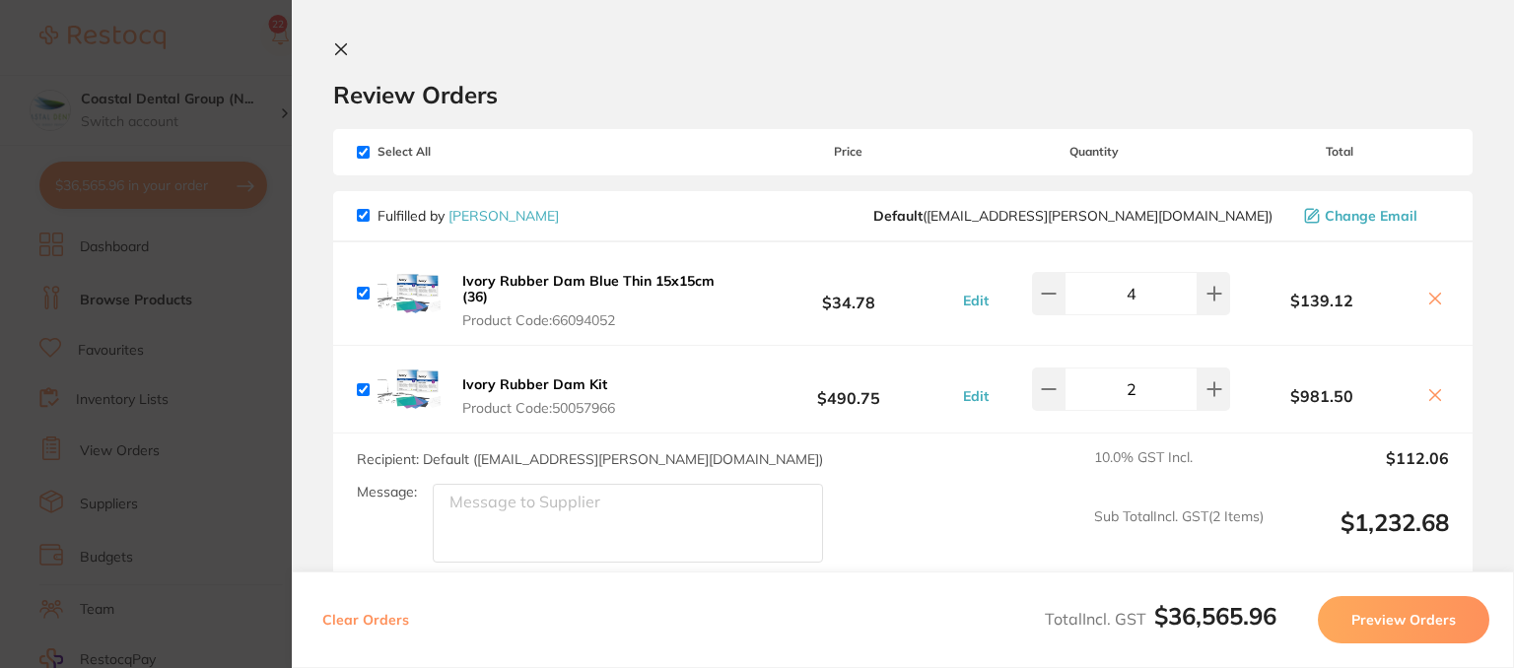
click at [360, 151] on input "checkbox" at bounding box center [363, 152] width 13 height 13
checkbox input "false"
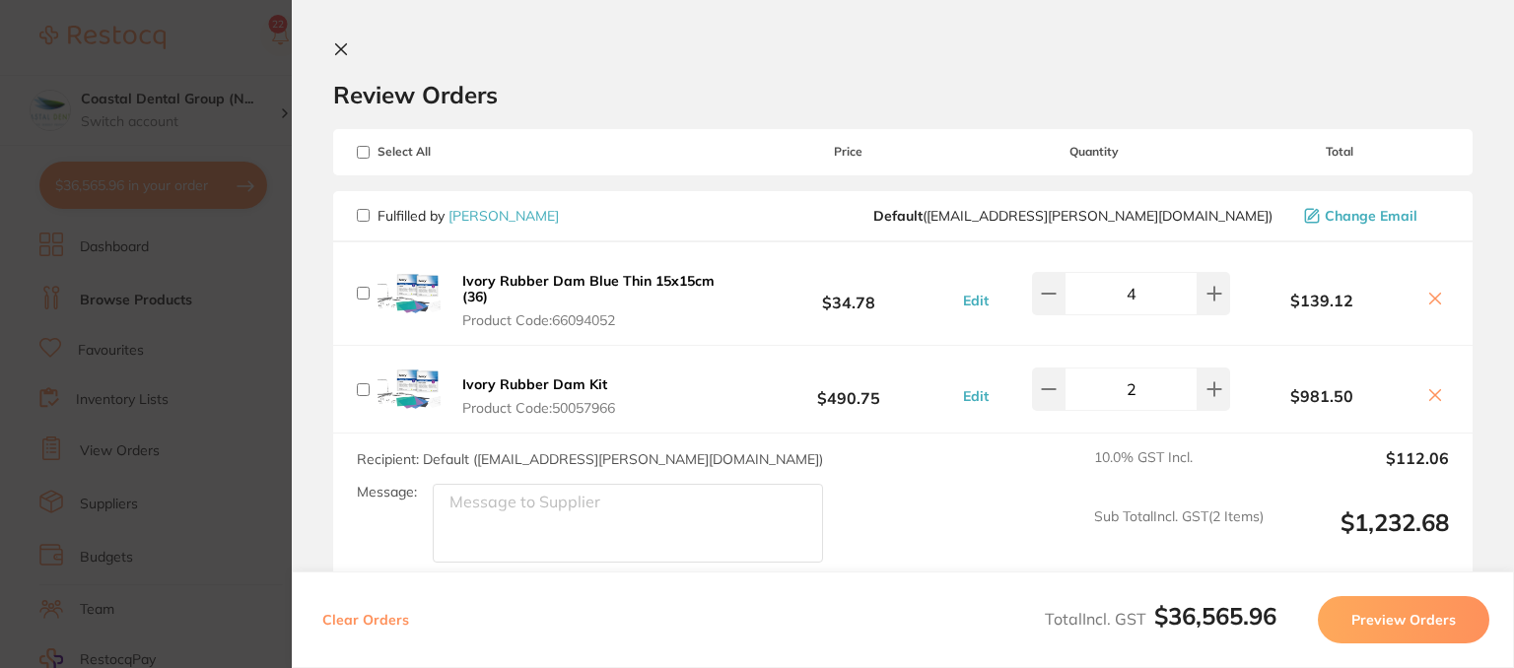
checkbox input "false"
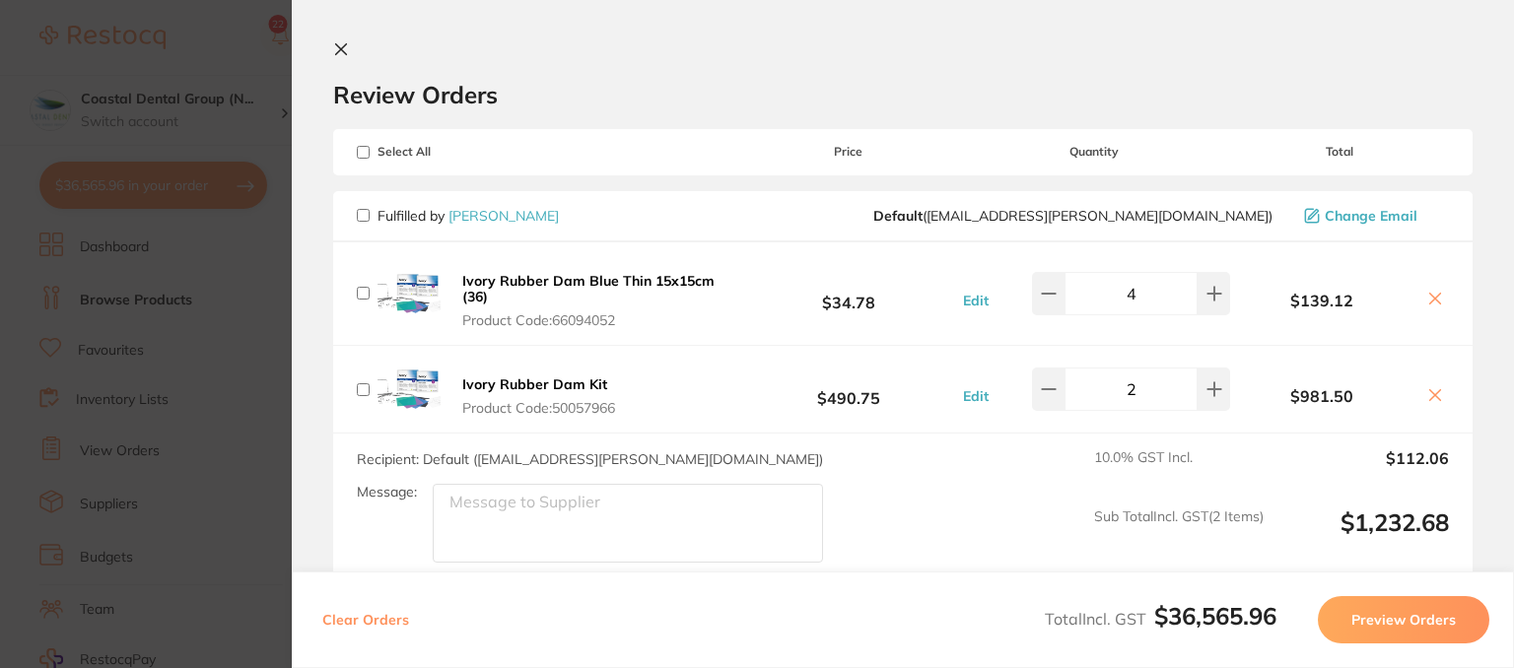
checkbox input "false"
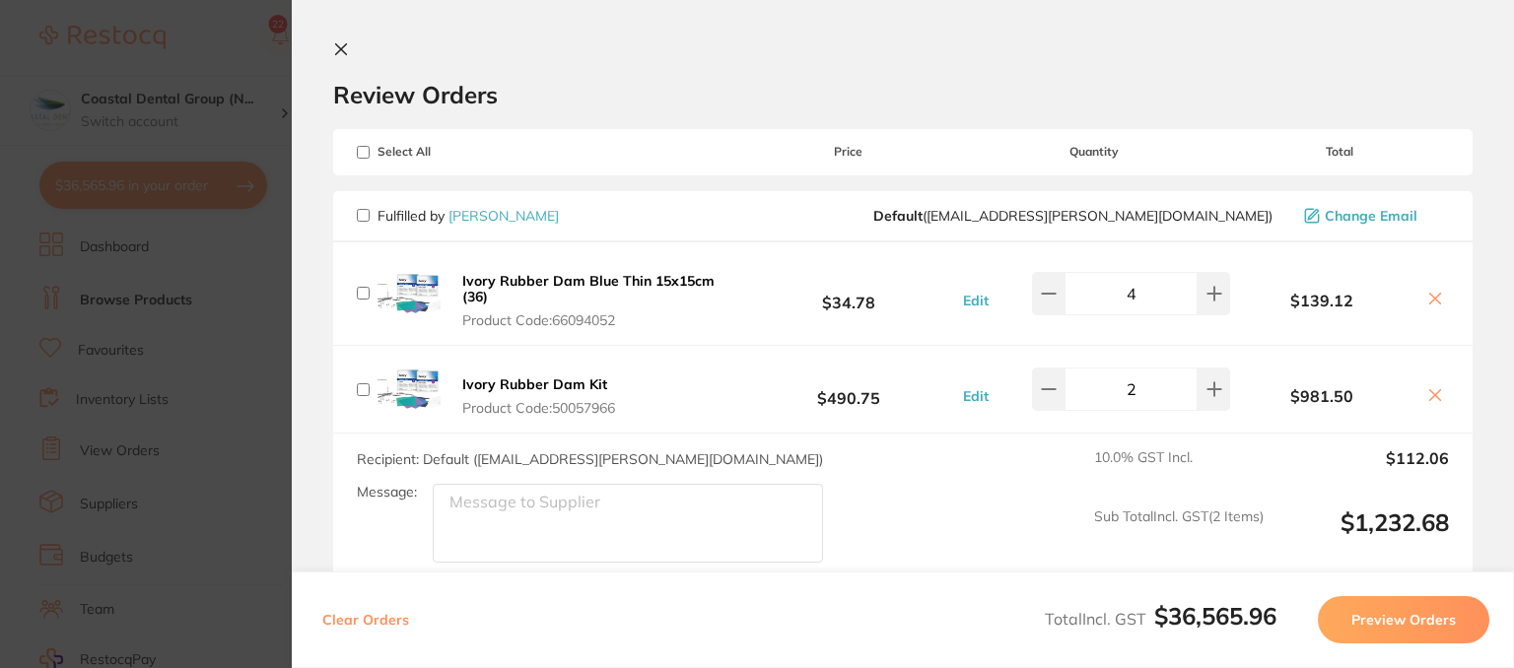
checkbox input "false"
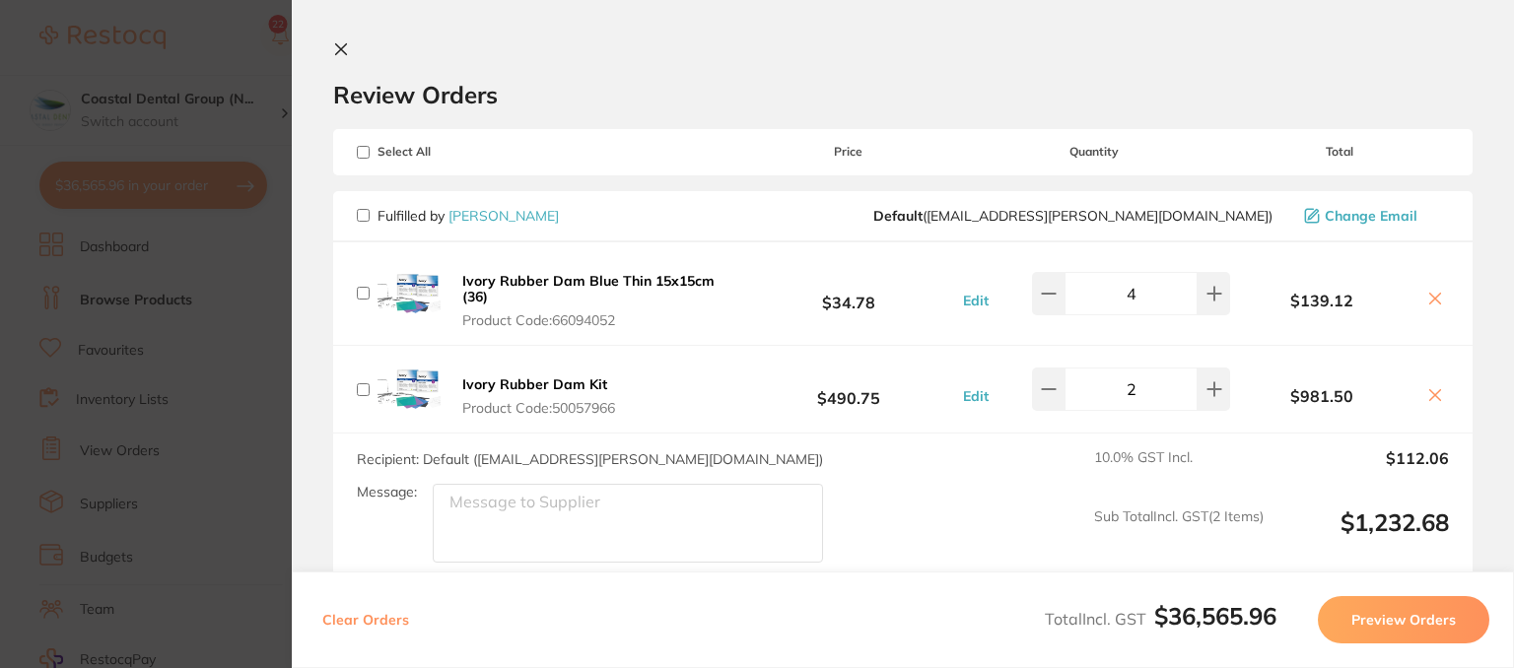
checkbox input "false"
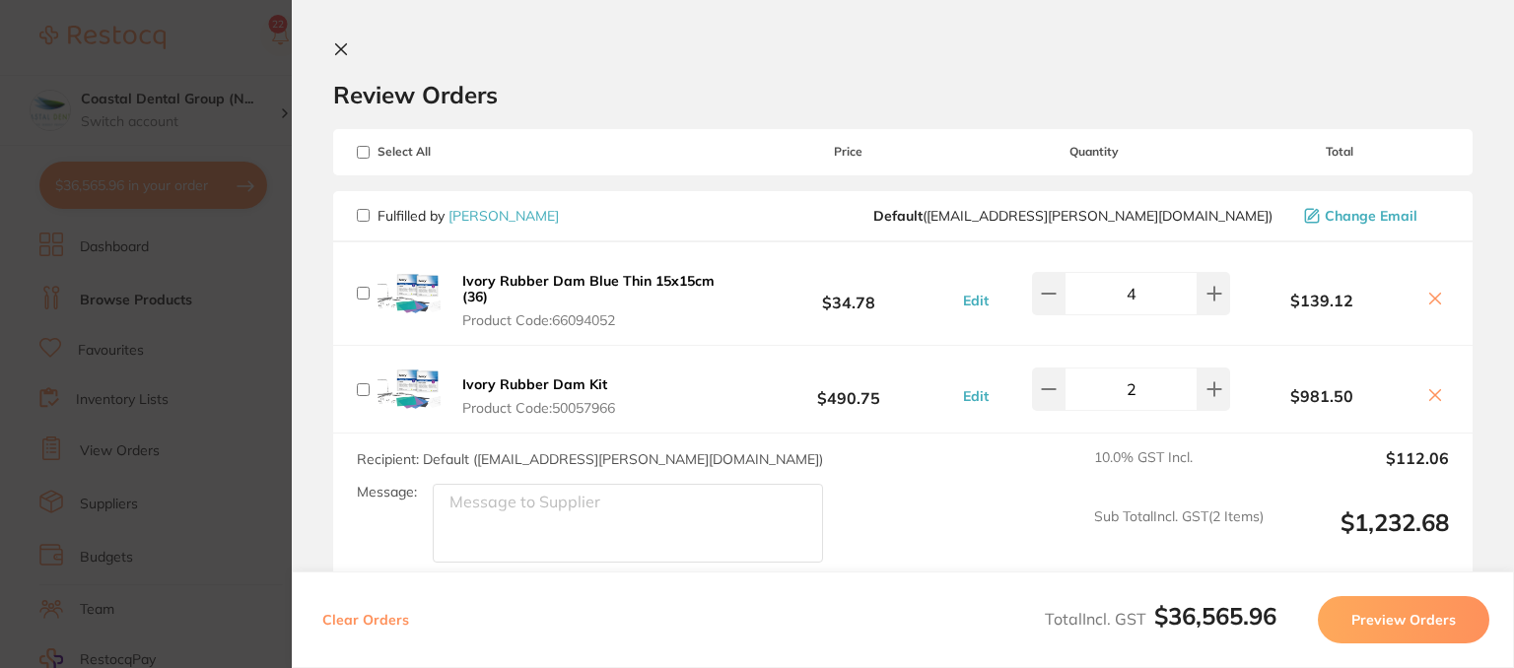
checkbox input "false"
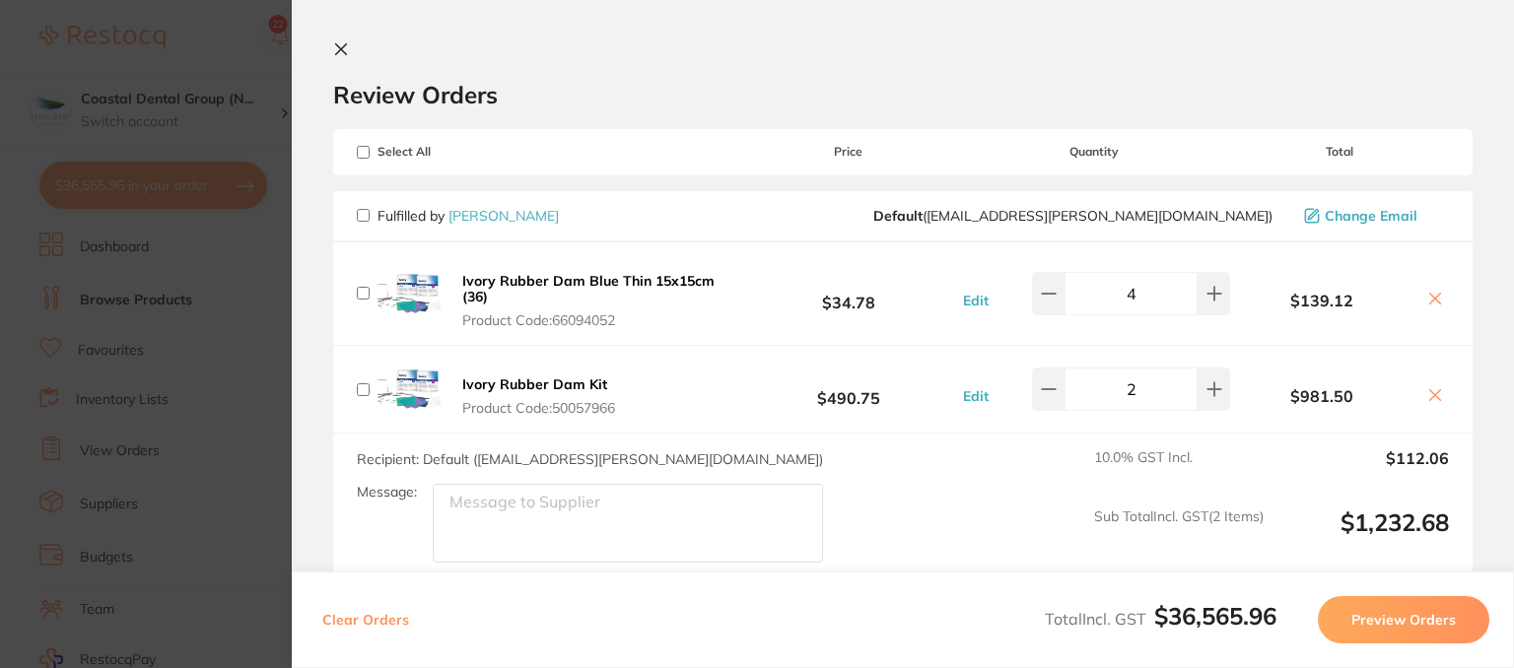
checkbox input "false"
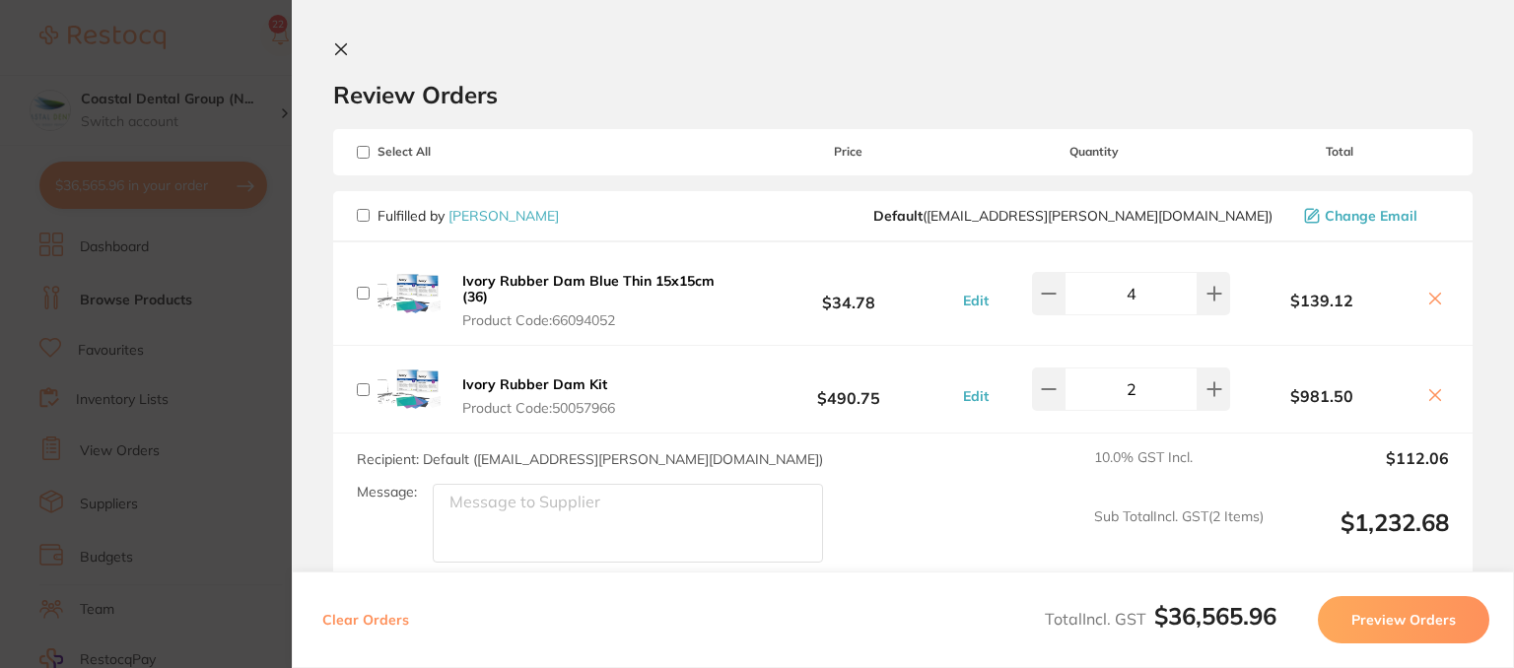
checkbox input "false"
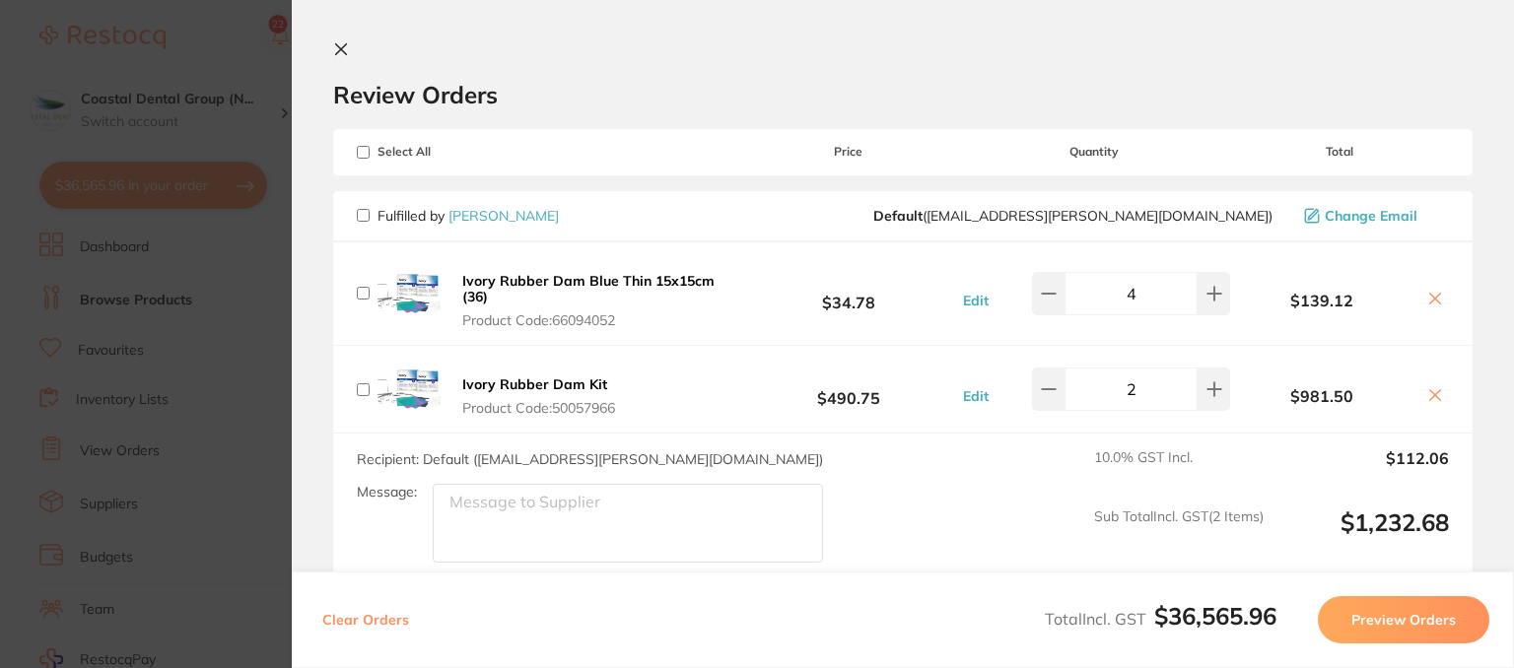
checkbox input "false"
click at [364, 151] on input "checkbox" at bounding box center [363, 152] width 13 height 13
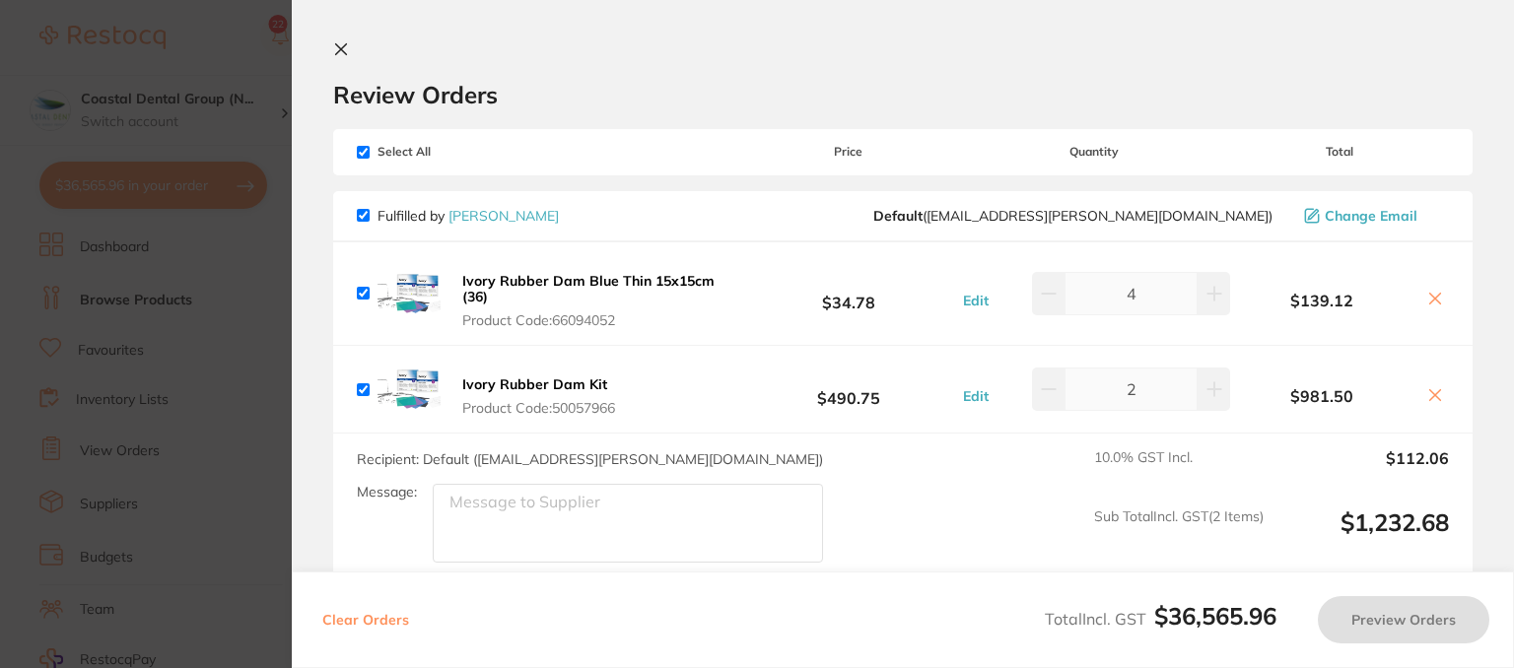
checkbox input "true"
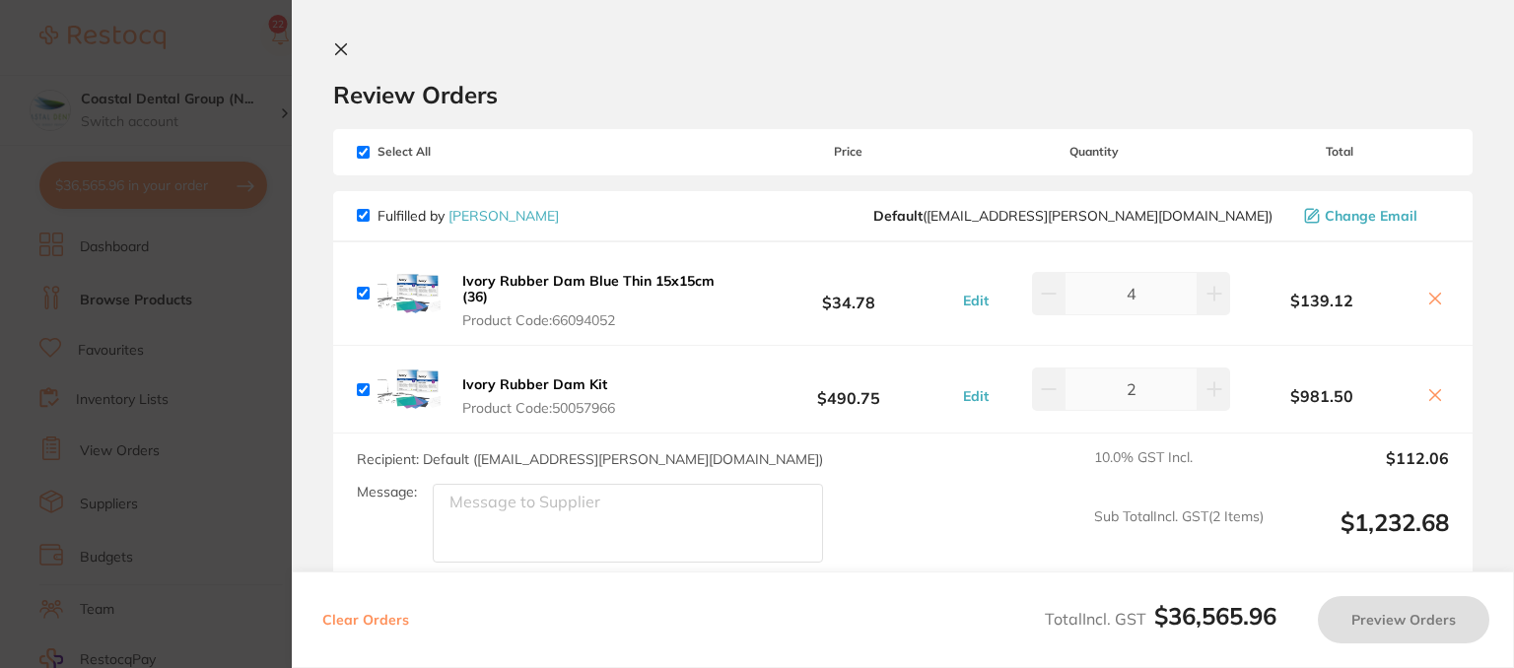
checkbox input "true"
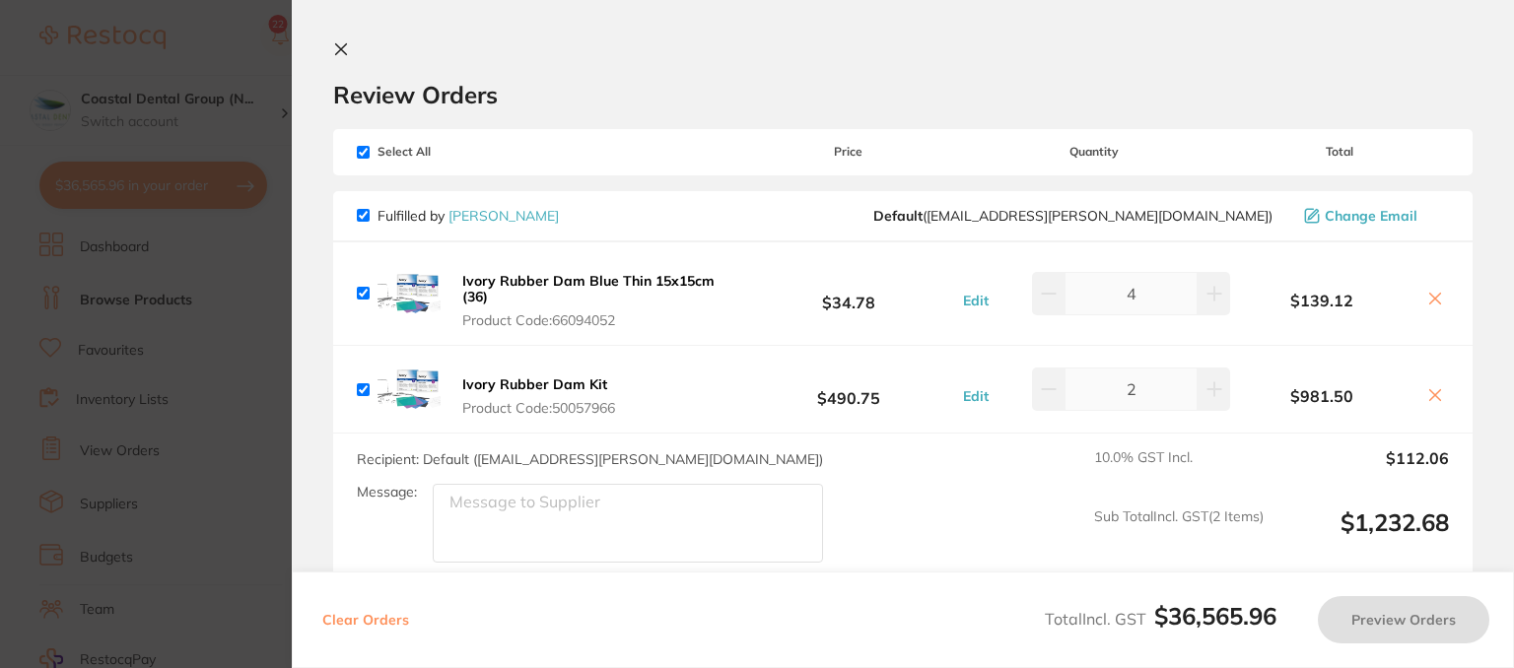
checkbox input "true"
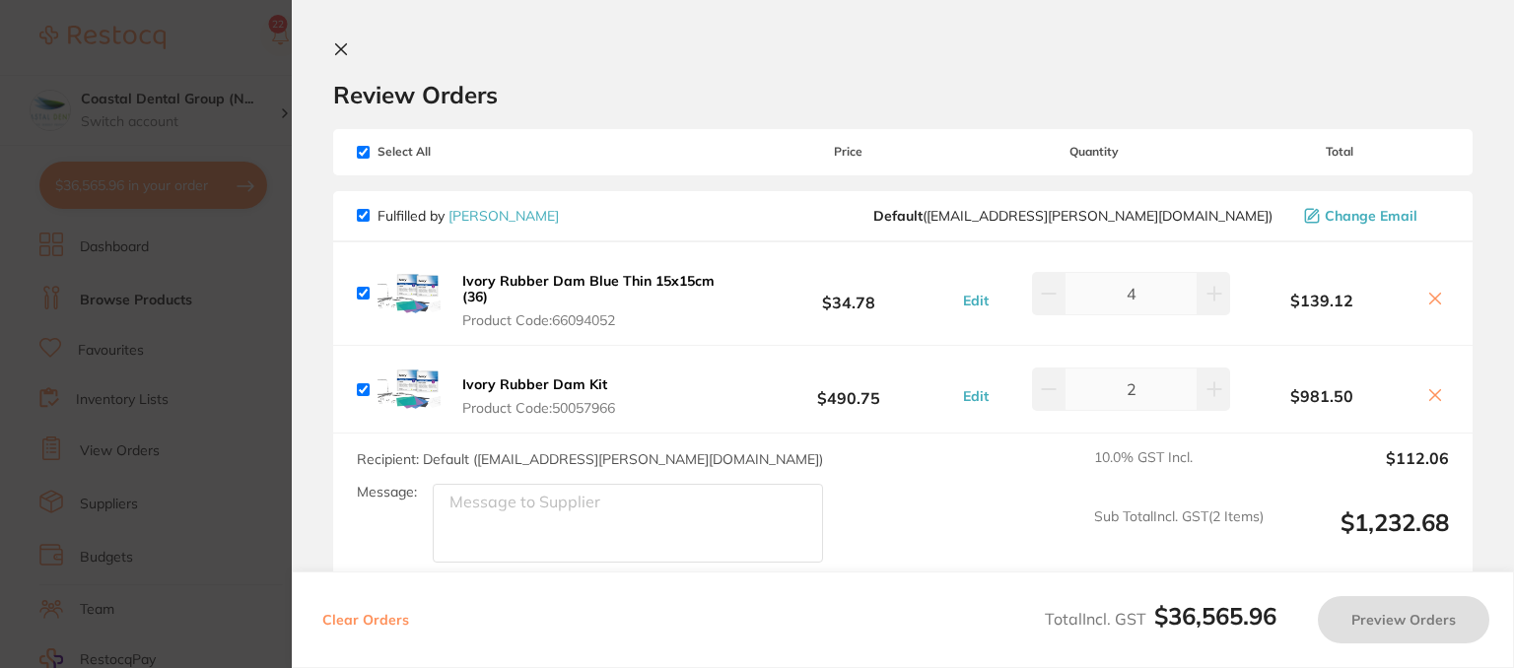
checkbox input "true"
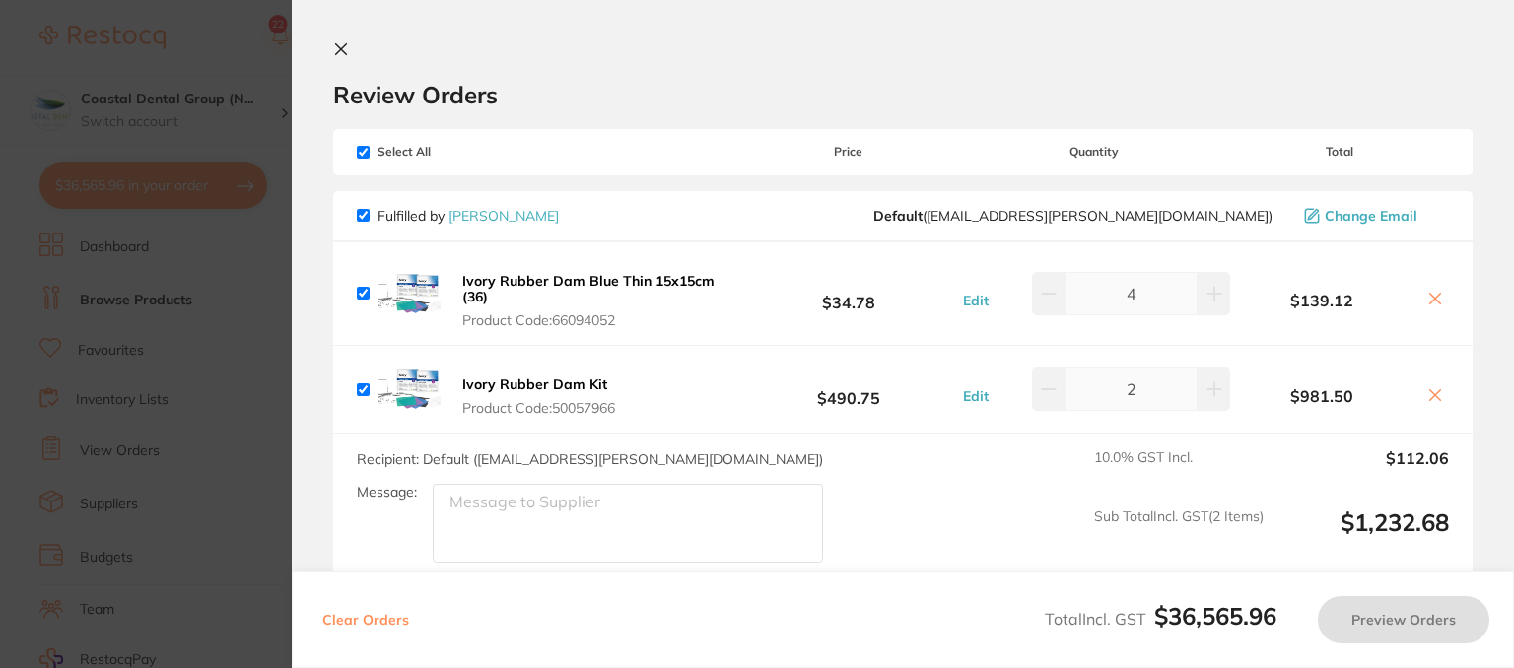
checkbox input "true"
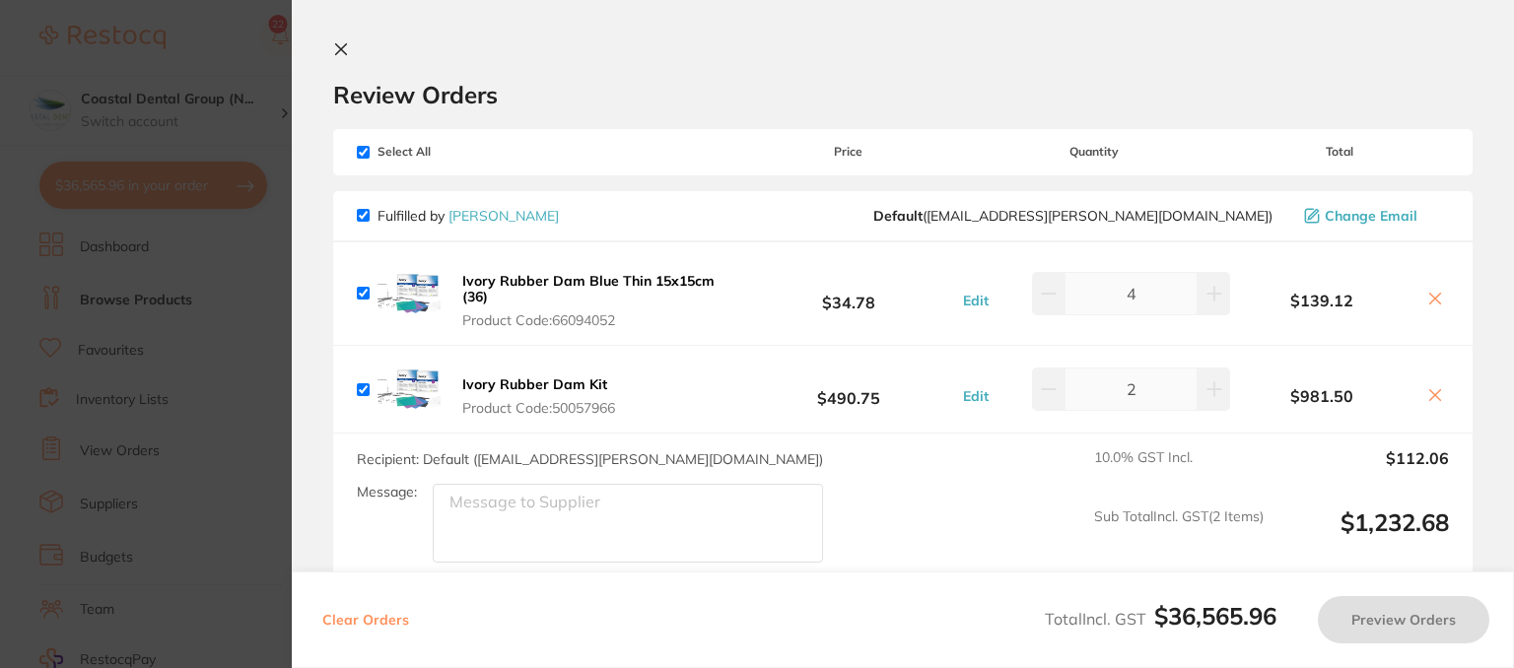
checkbox input "true"
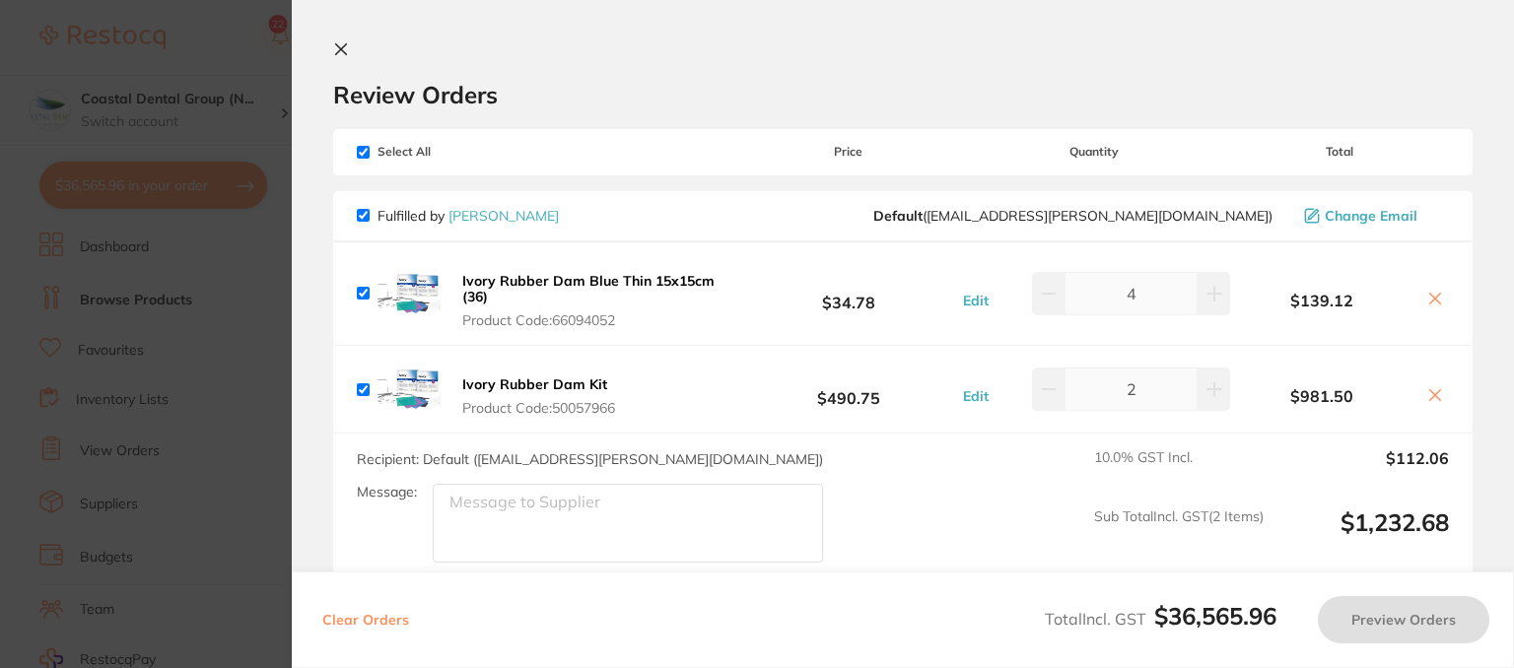
checkbox input "true"
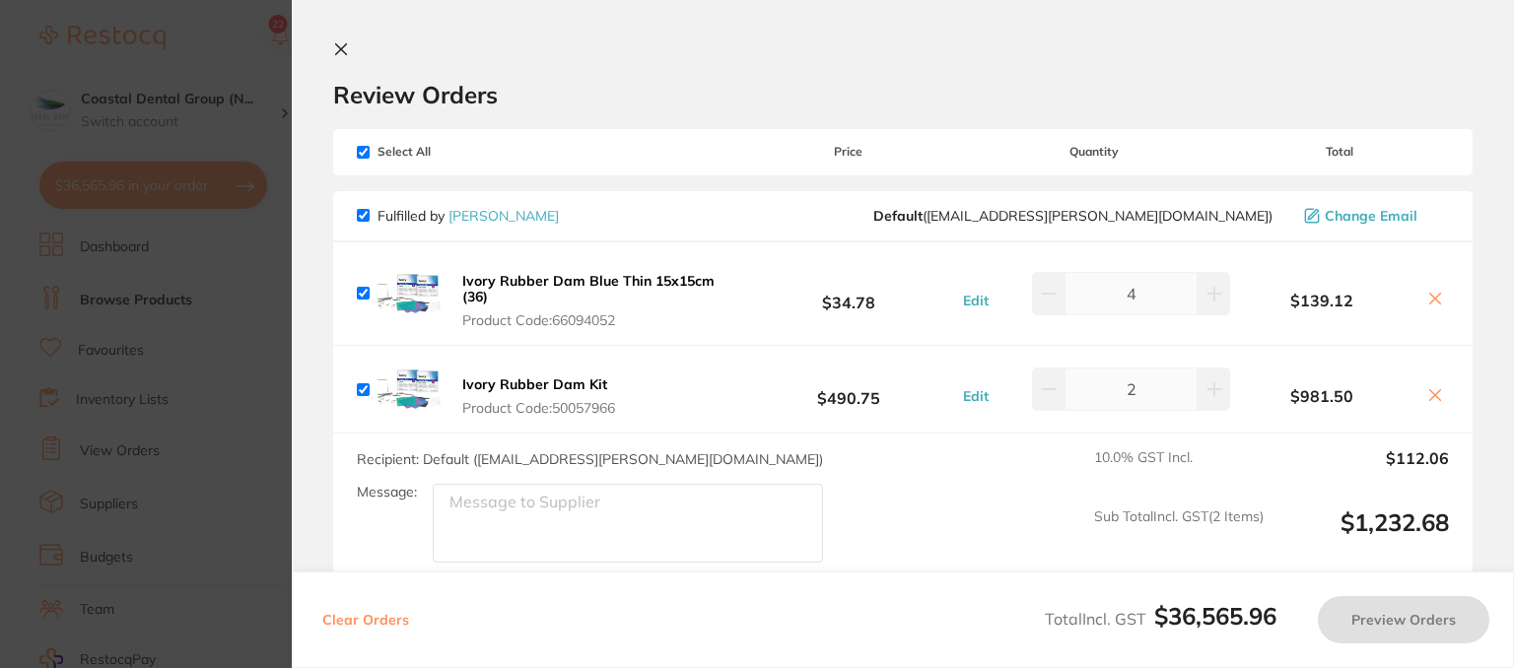
checkbox input "true"
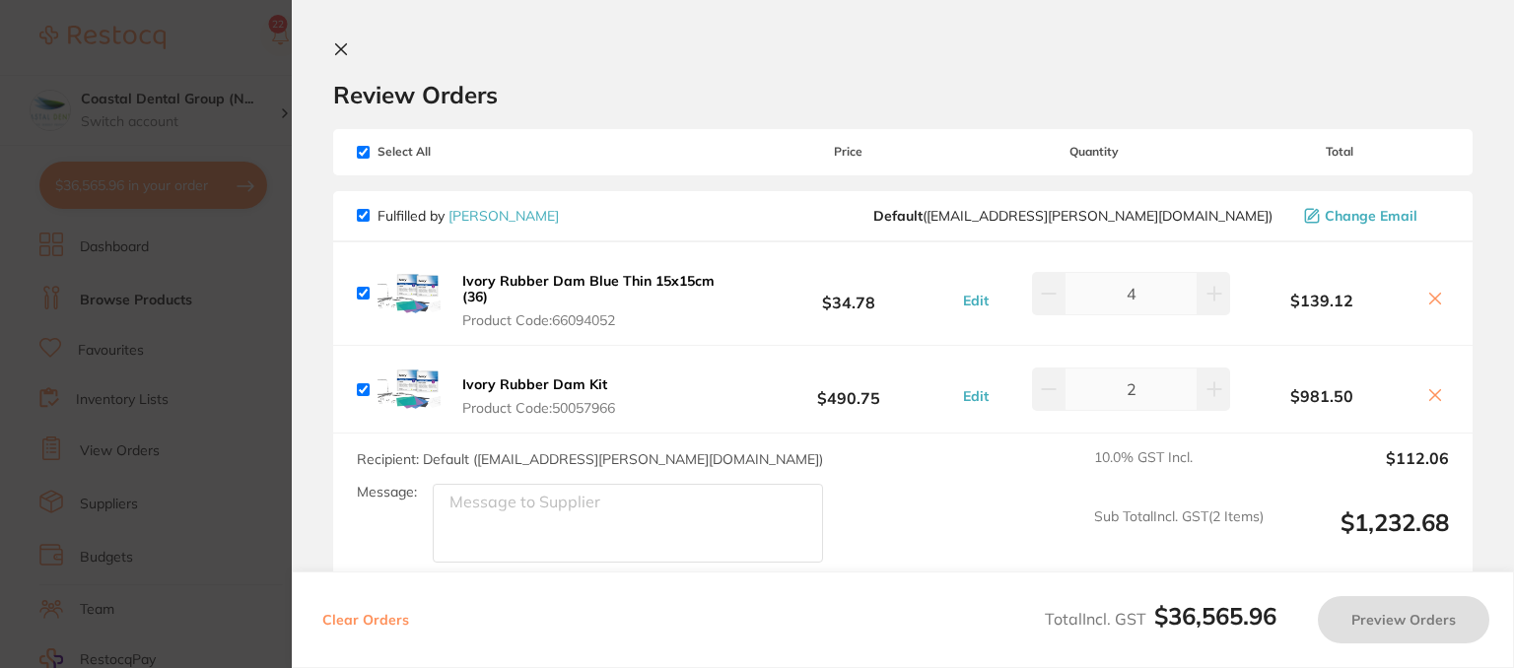
checkbox input "true"
click at [365, 154] on input "checkbox" at bounding box center [363, 152] width 13 height 13
checkbox input "false"
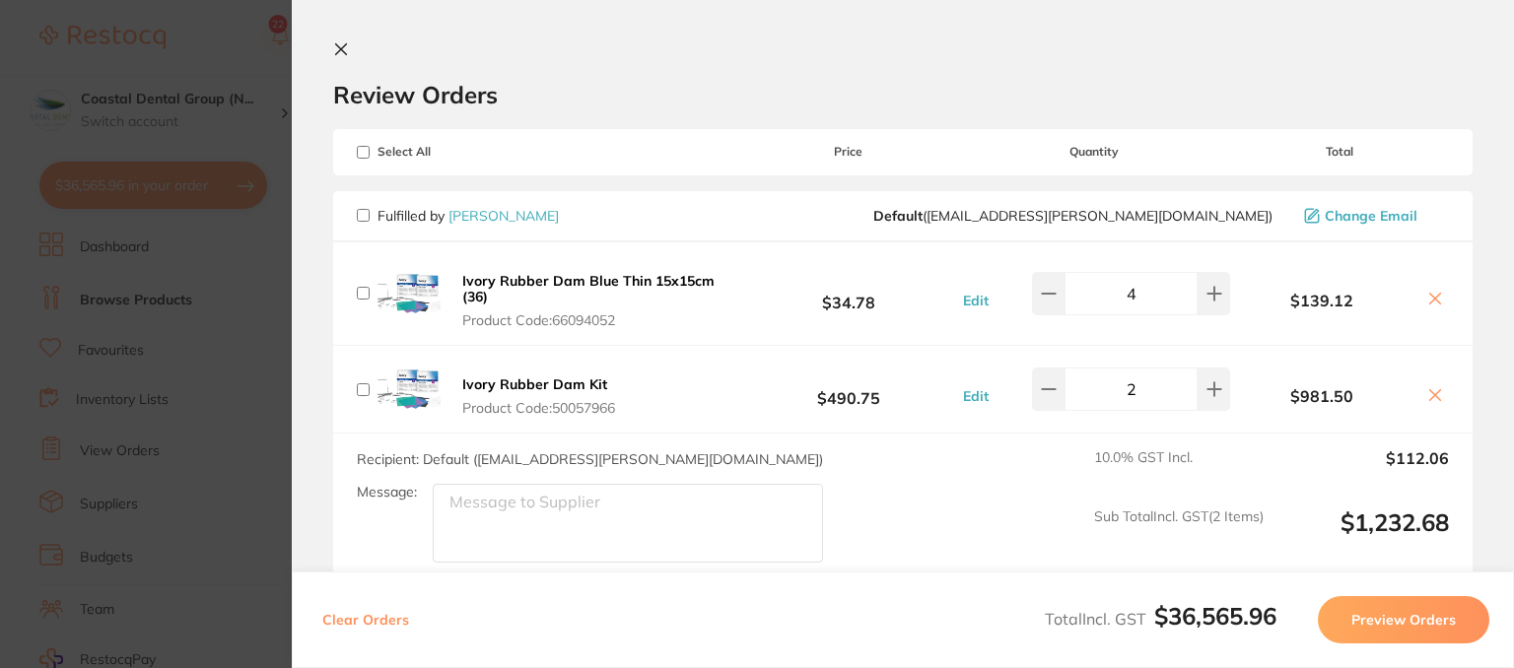
checkbox input "false"
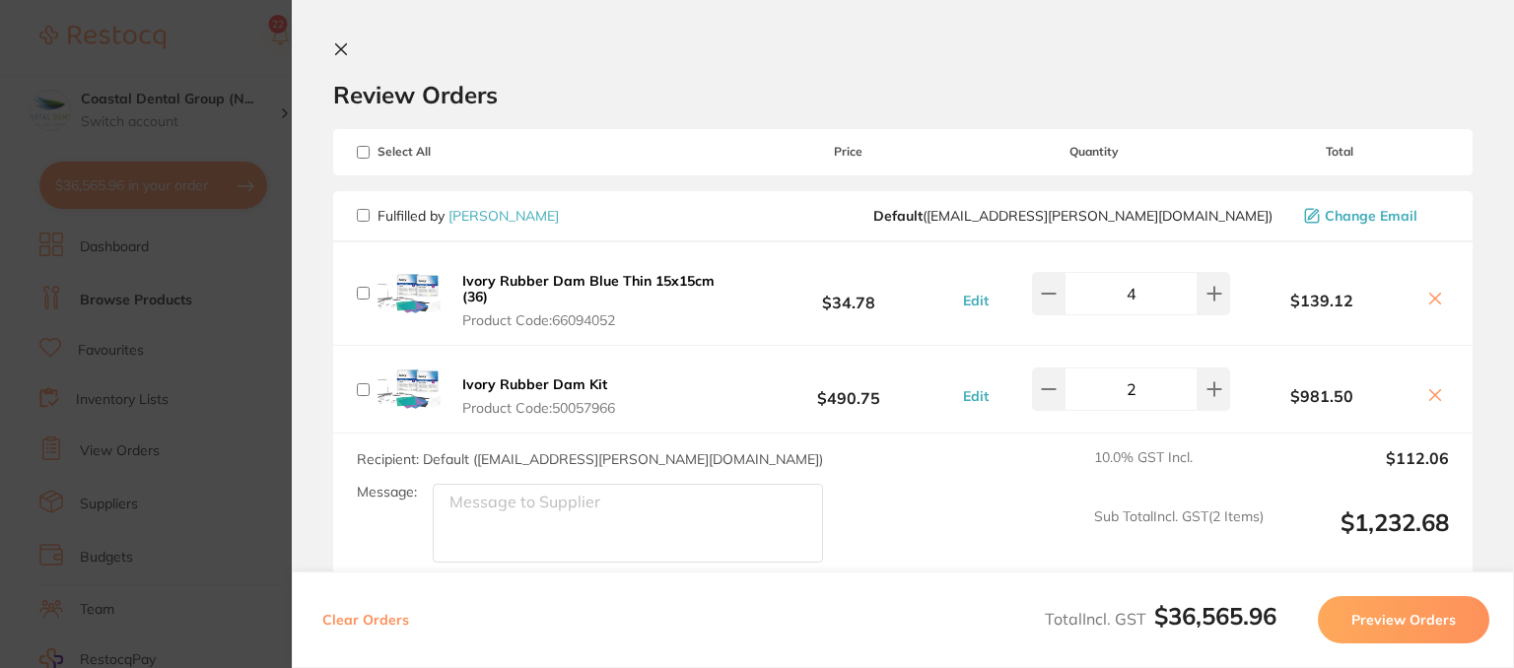
checkbox input "false"
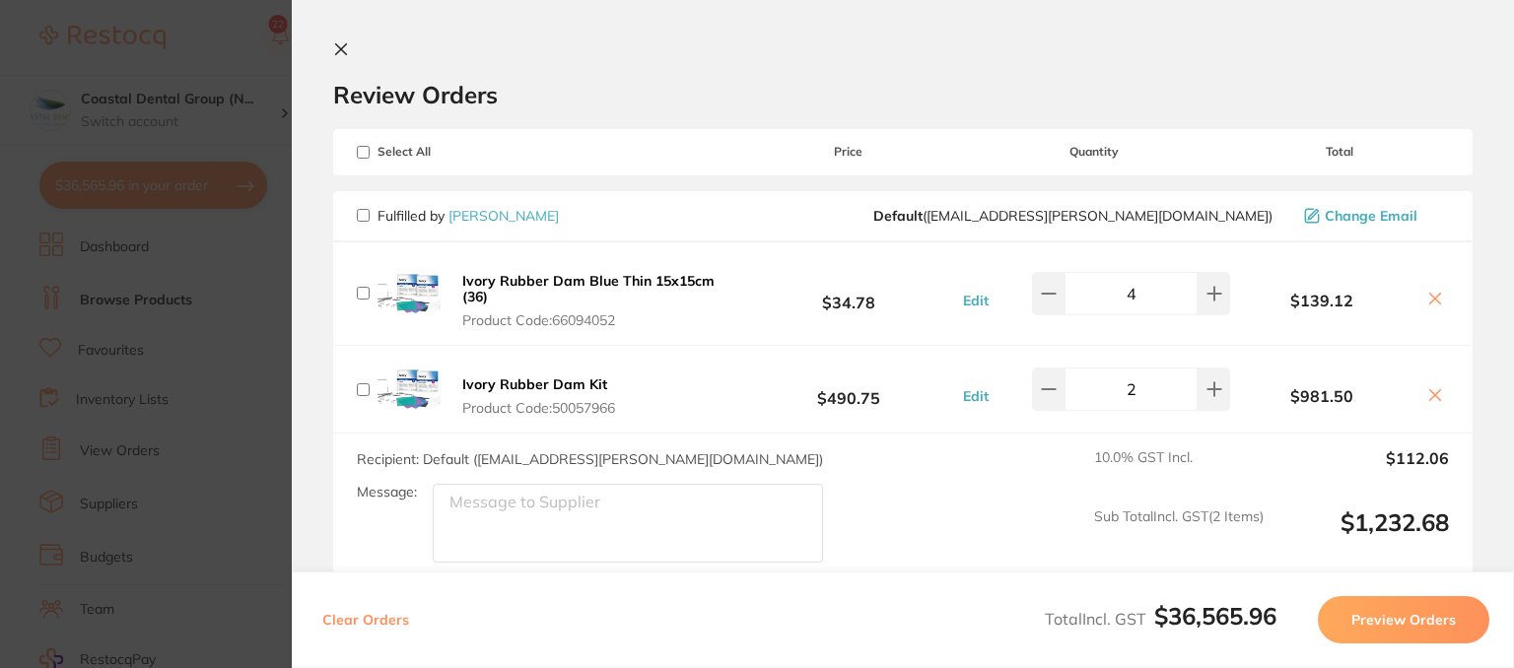
checkbox input "false"
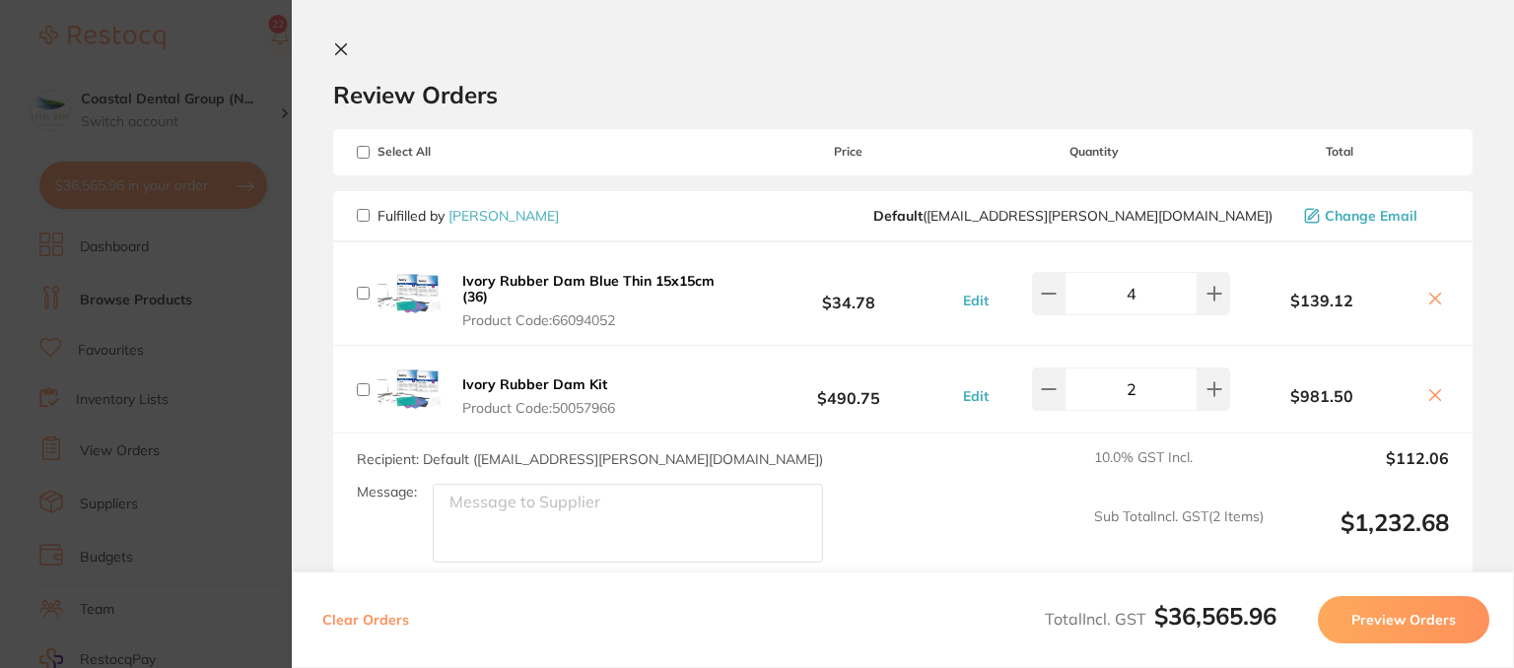
checkbox input "false"
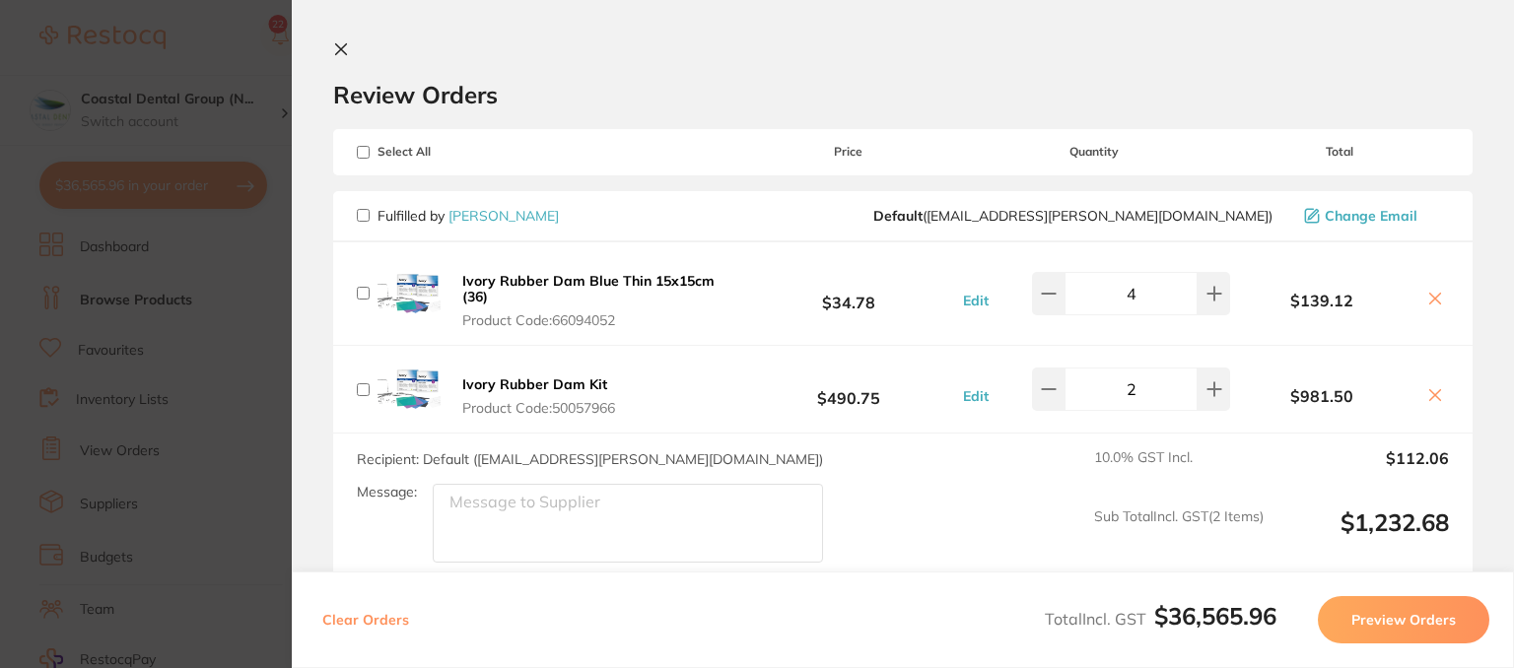
checkbox input "false"
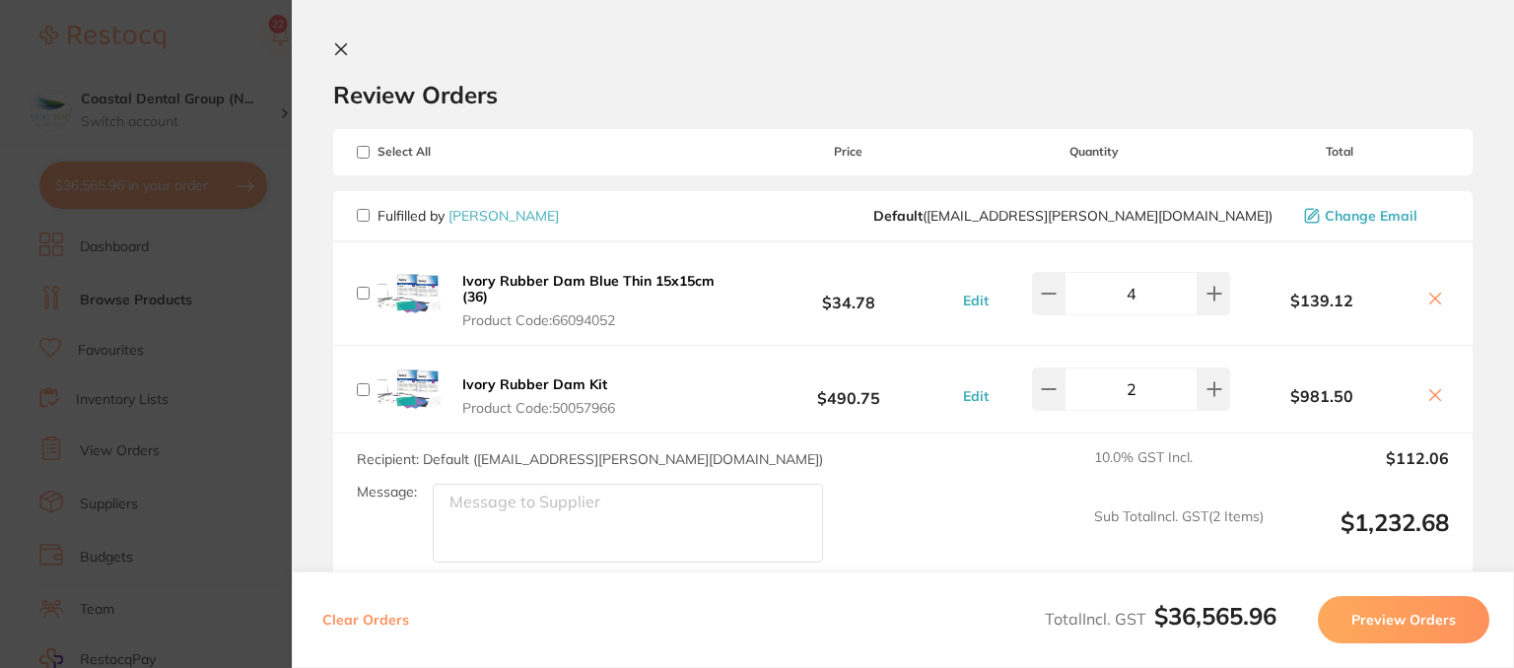
checkbox input "false"
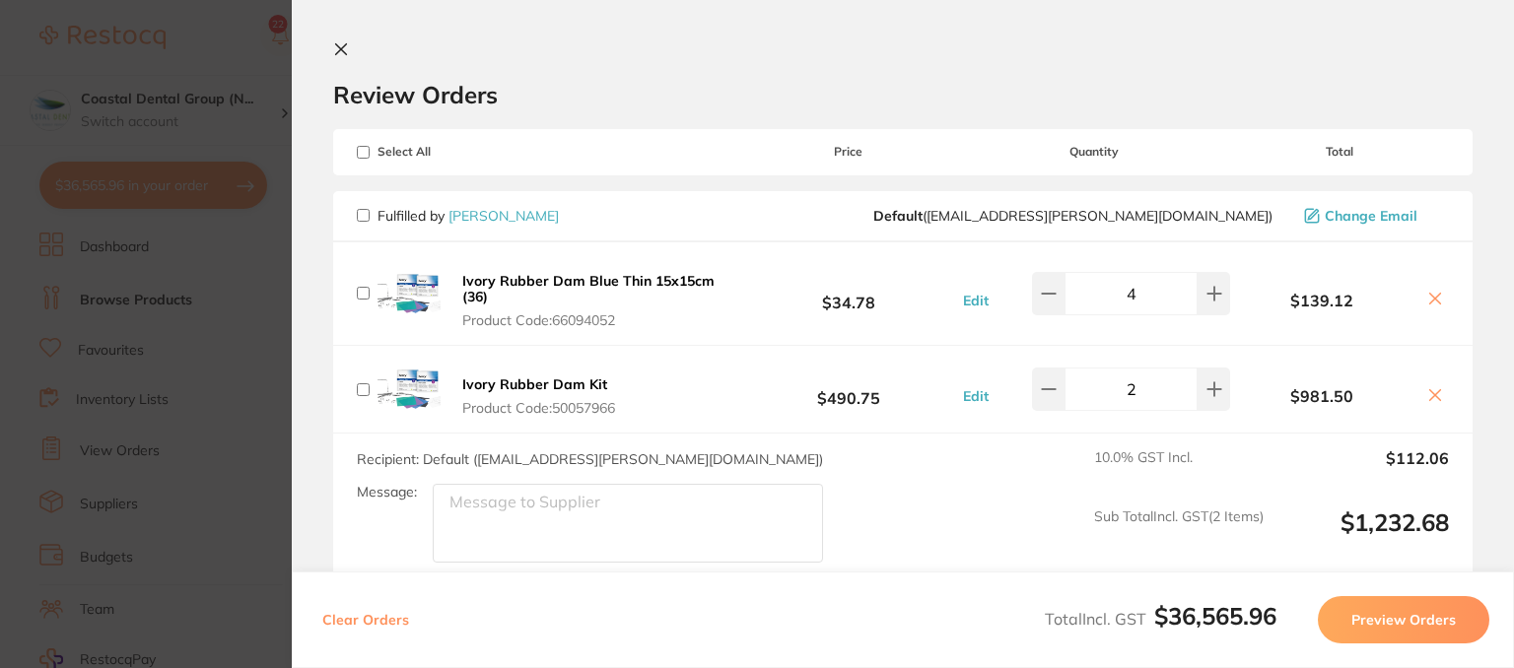
checkbox input "false"
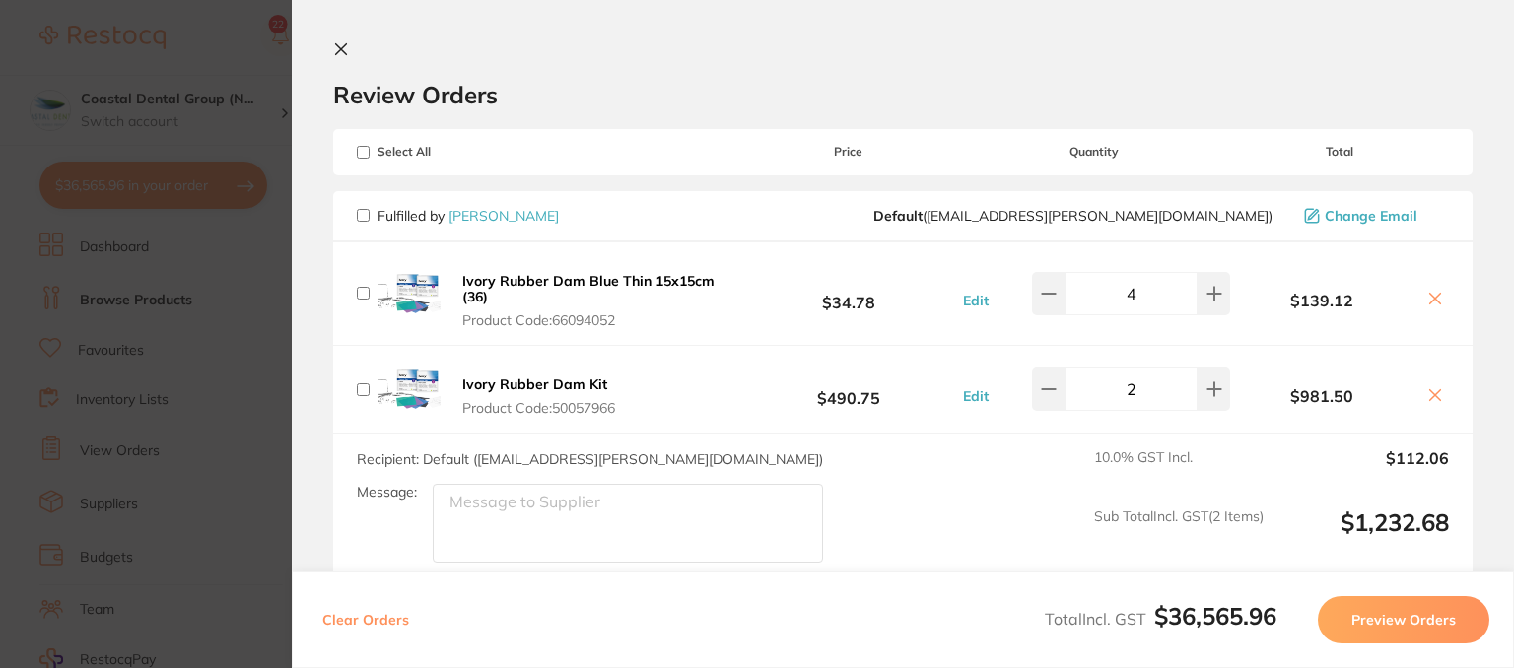
checkbox input "false"
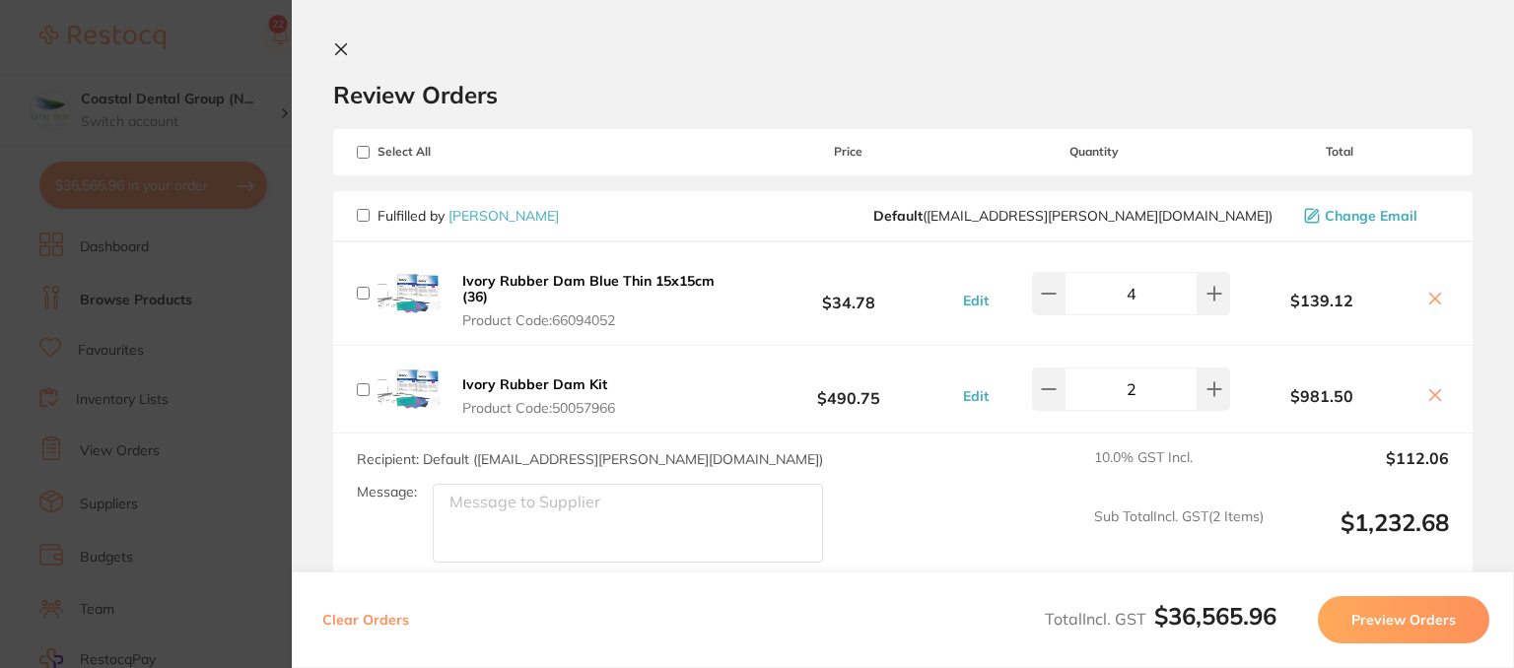
checkbox input "false"
click at [359, 155] on input "checkbox" at bounding box center [363, 152] width 13 height 13
checkbox input "true"
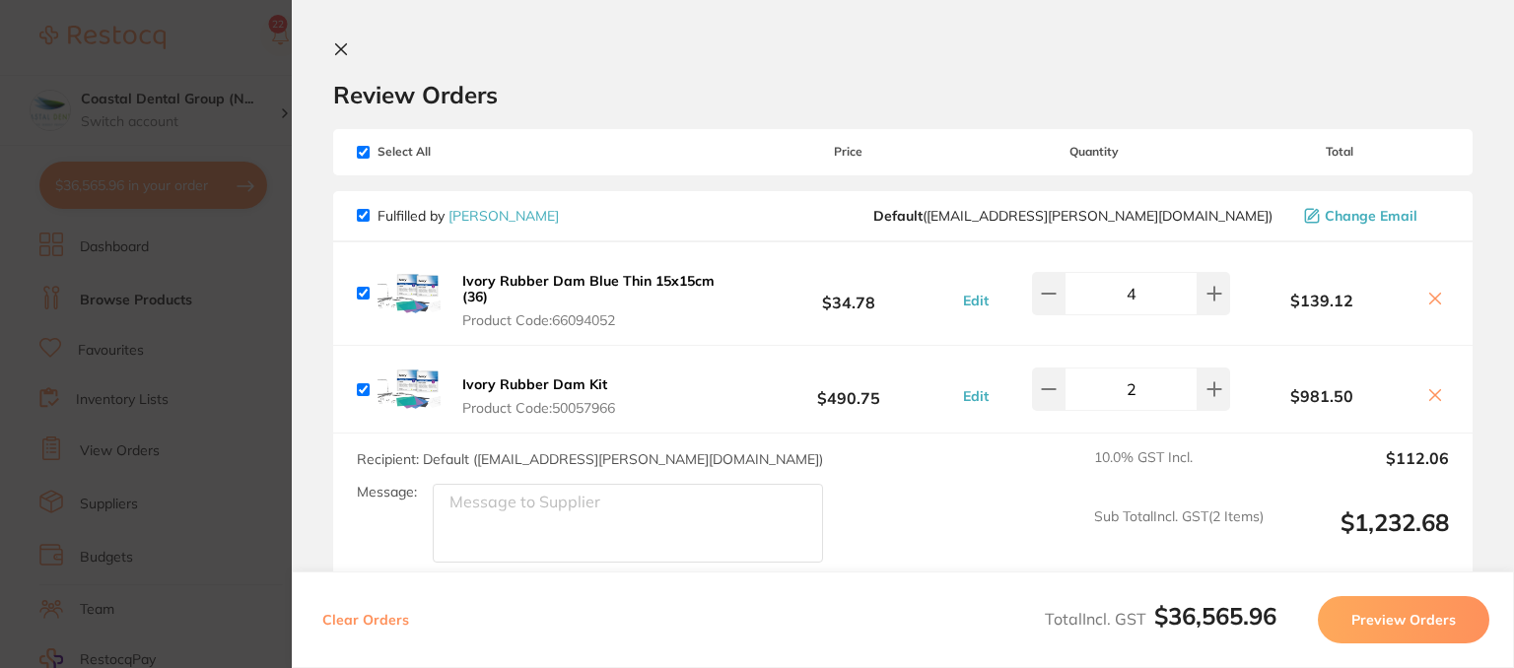
checkbox input "true"
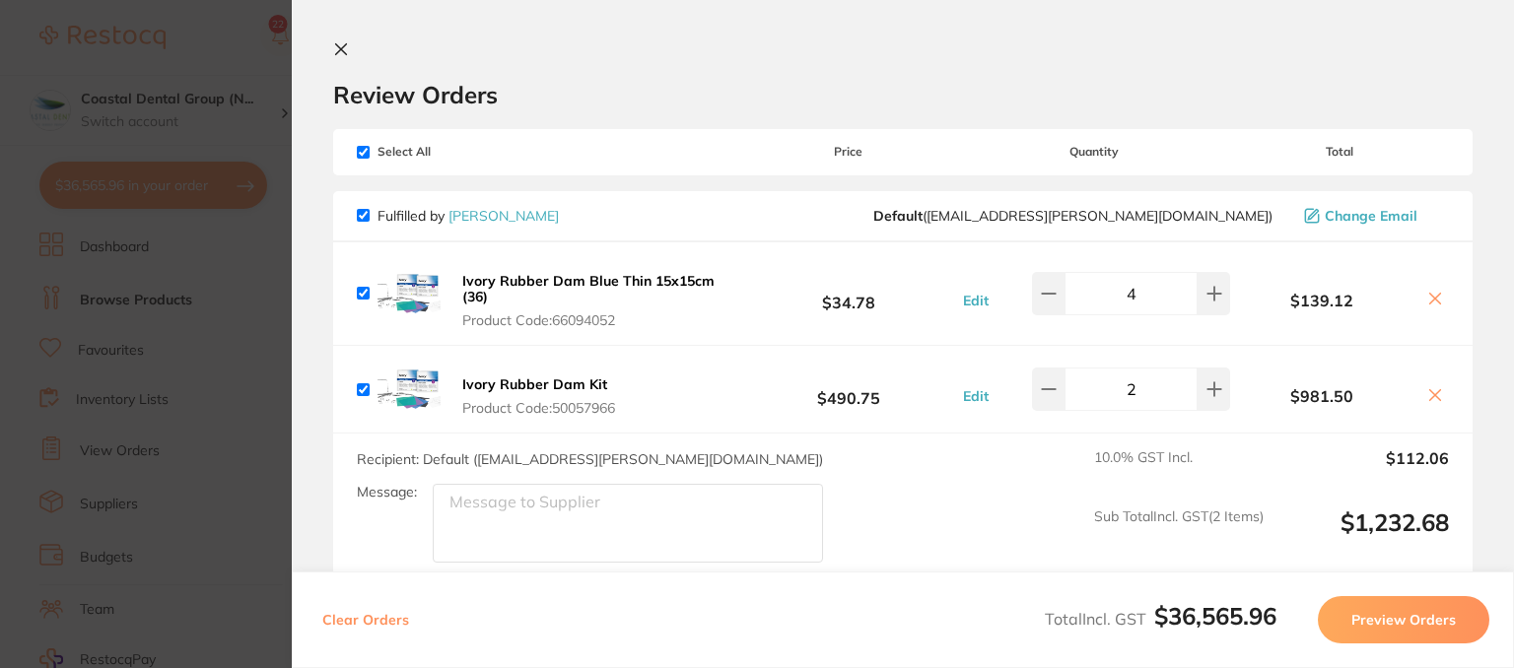
checkbox input "true"
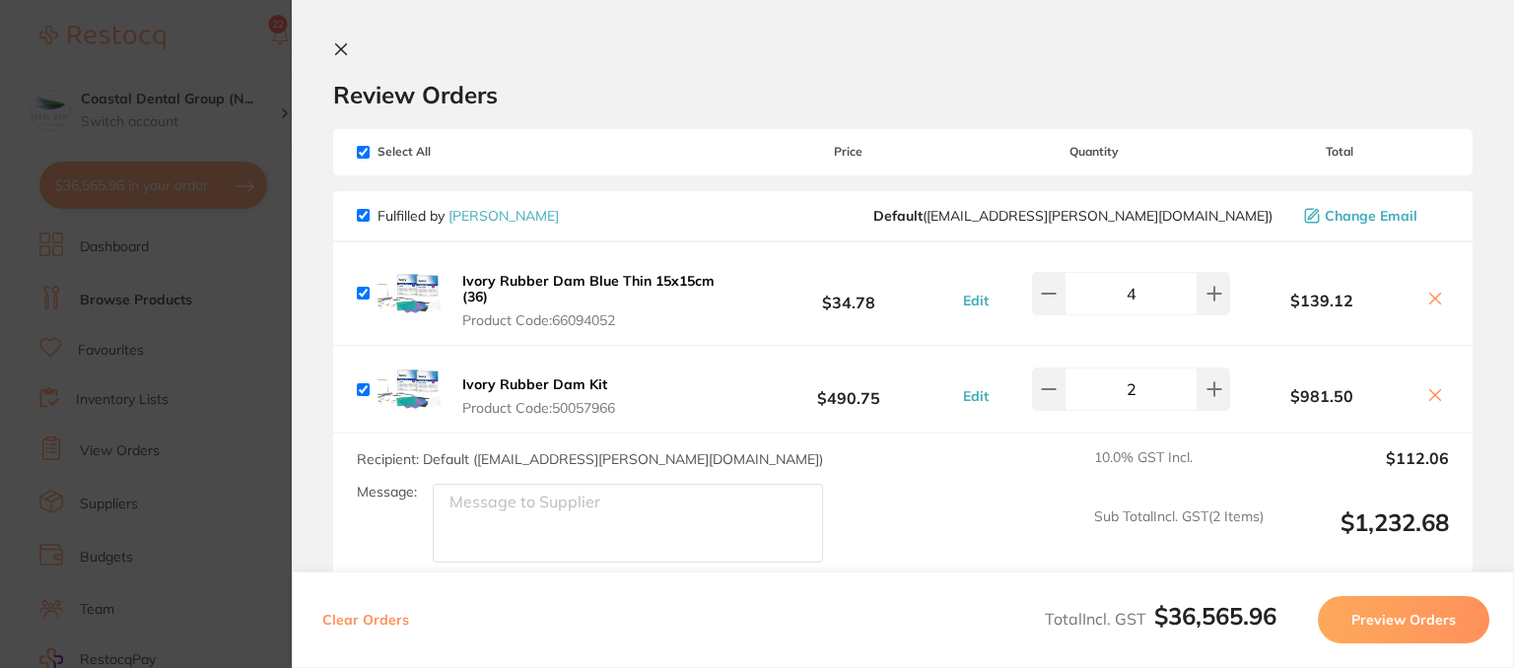
checkbox input "true"
click at [364, 153] on input "checkbox" at bounding box center [363, 152] width 13 height 13
click at [361, 216] on input "checkbox" at bounding box center [363, 215] width 13 height 13
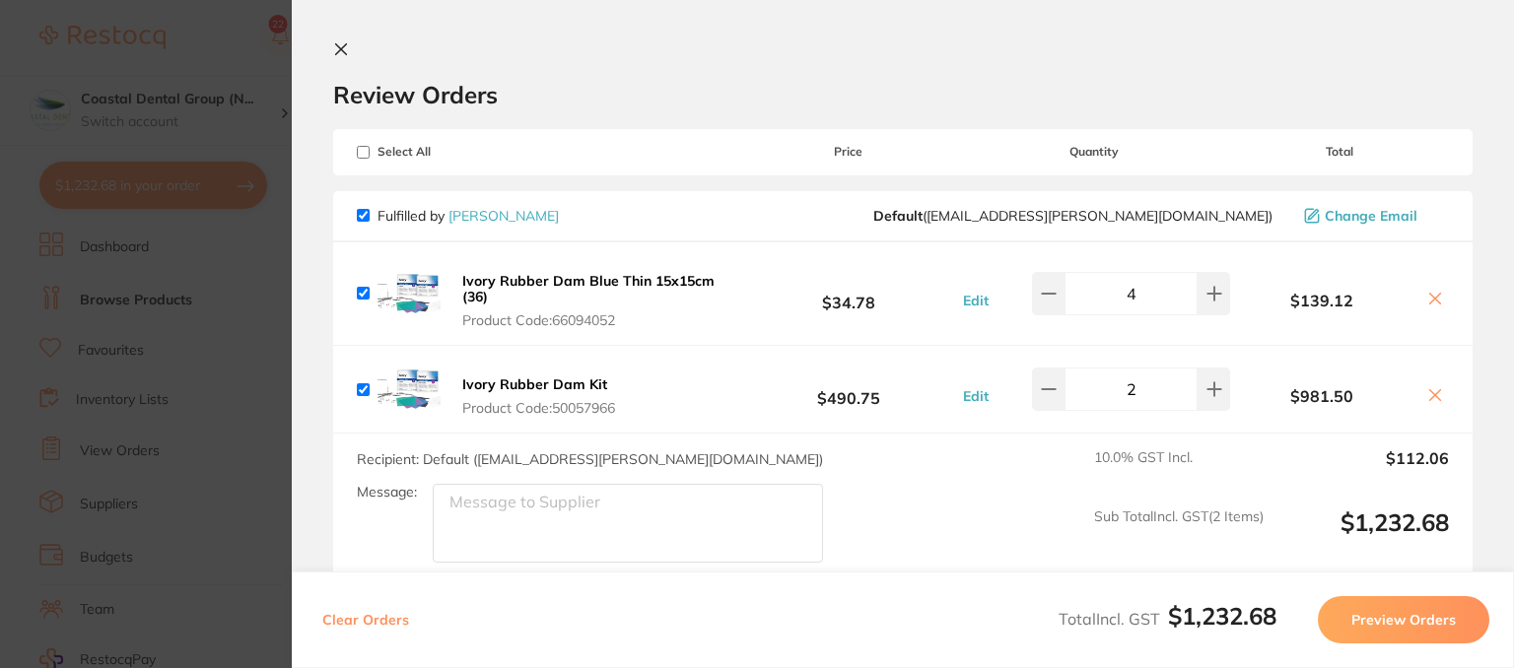
click at [1385, 617] on button "Preview Orders" at bounding box center [1404, 619] width 172 height 47
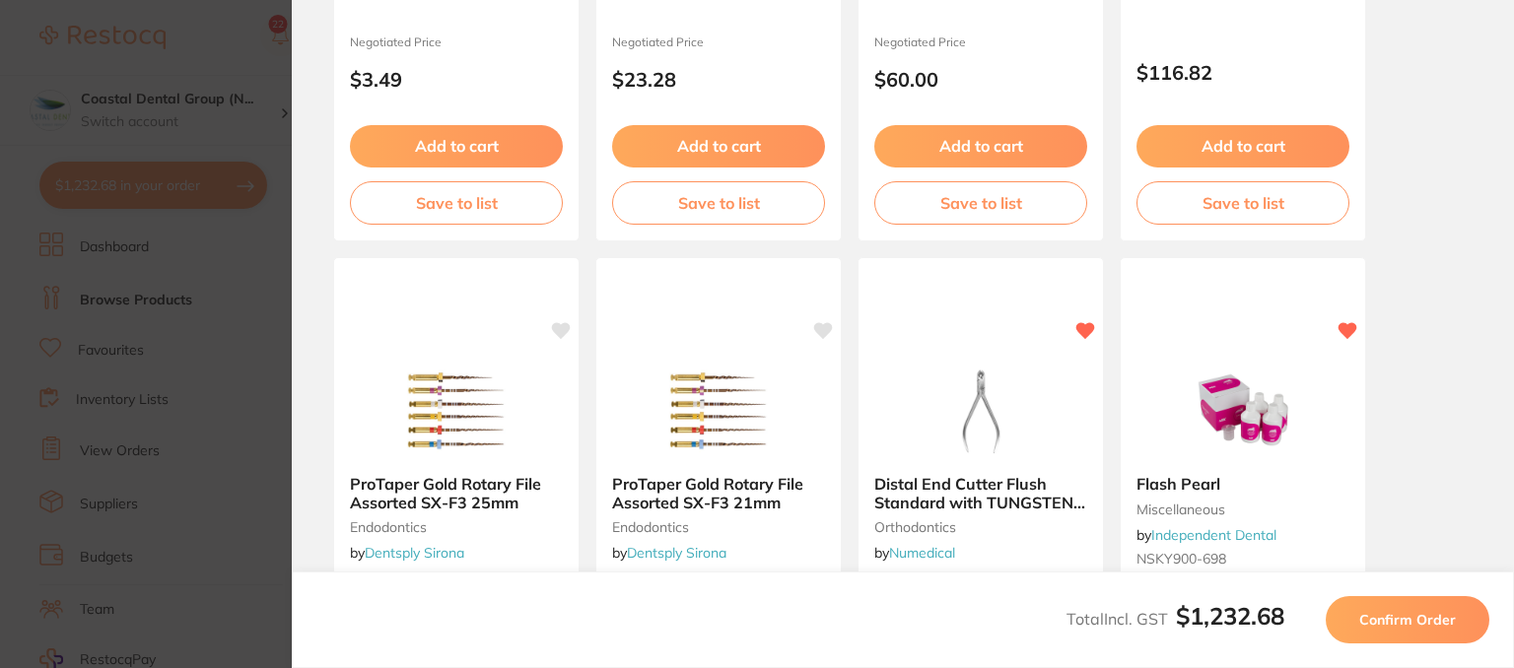
click at [1418, 625] on span "Confirm Order" at bounding box center [1407, 620] width 97 height 18
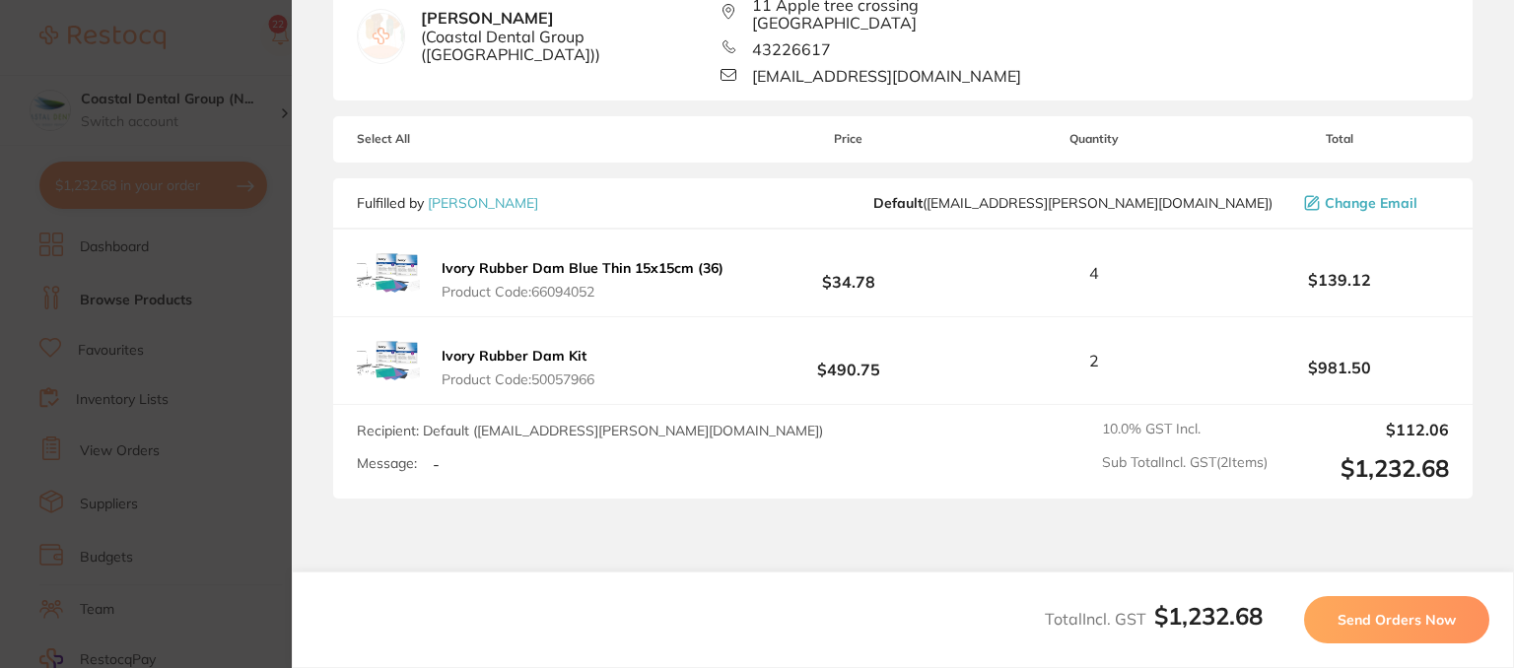
scroll to position [249, 0]
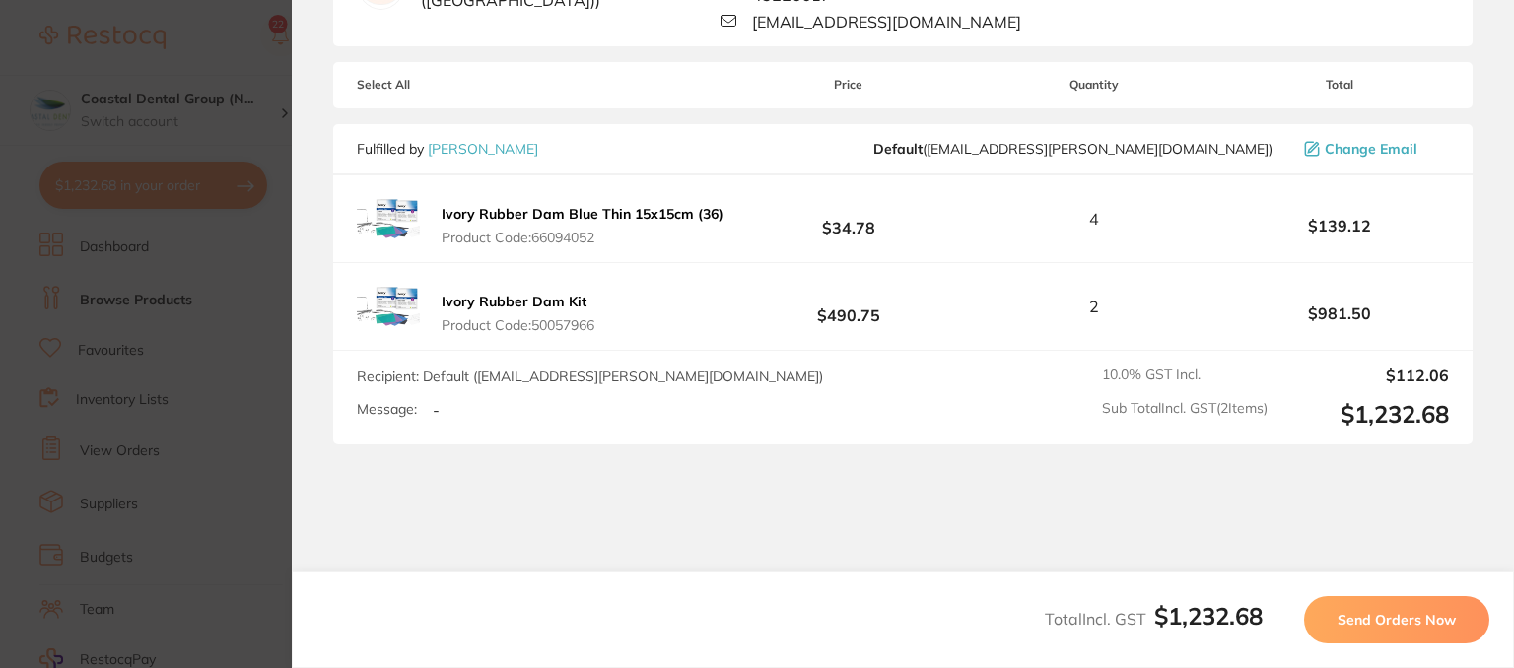
click at [1347, 616] on span "Send Orders Now" at bounding box center [1397, 620] width 118 height 18
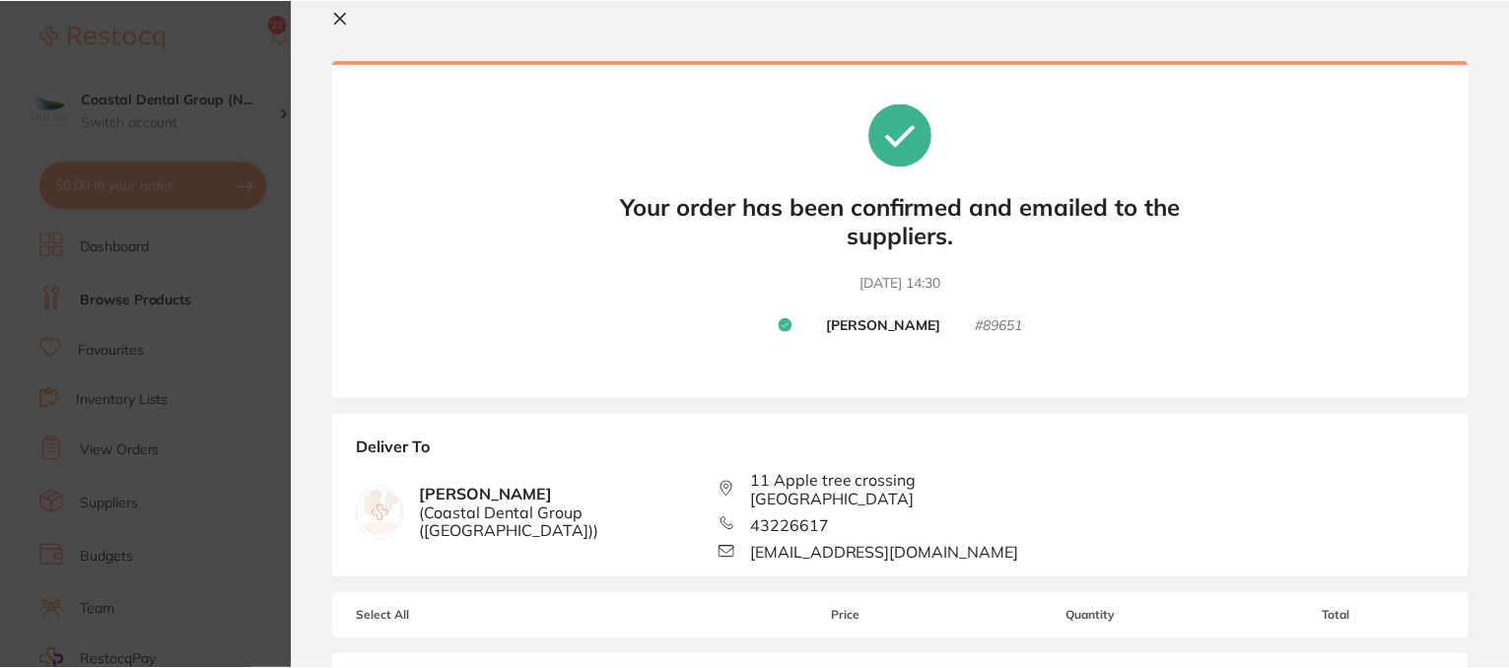
scroll to position [0, 0]
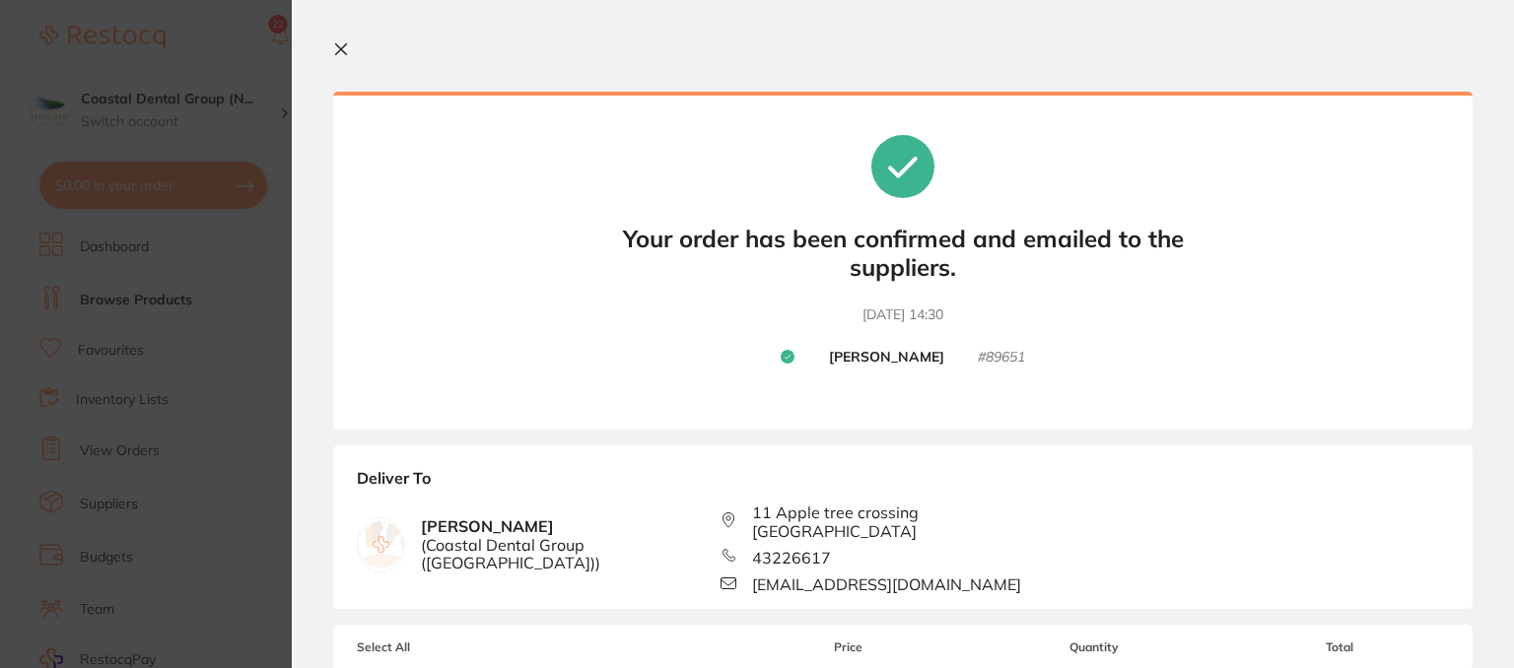
click at [345, 48] on icon at bounding box center [341, 49] width 16 height 16
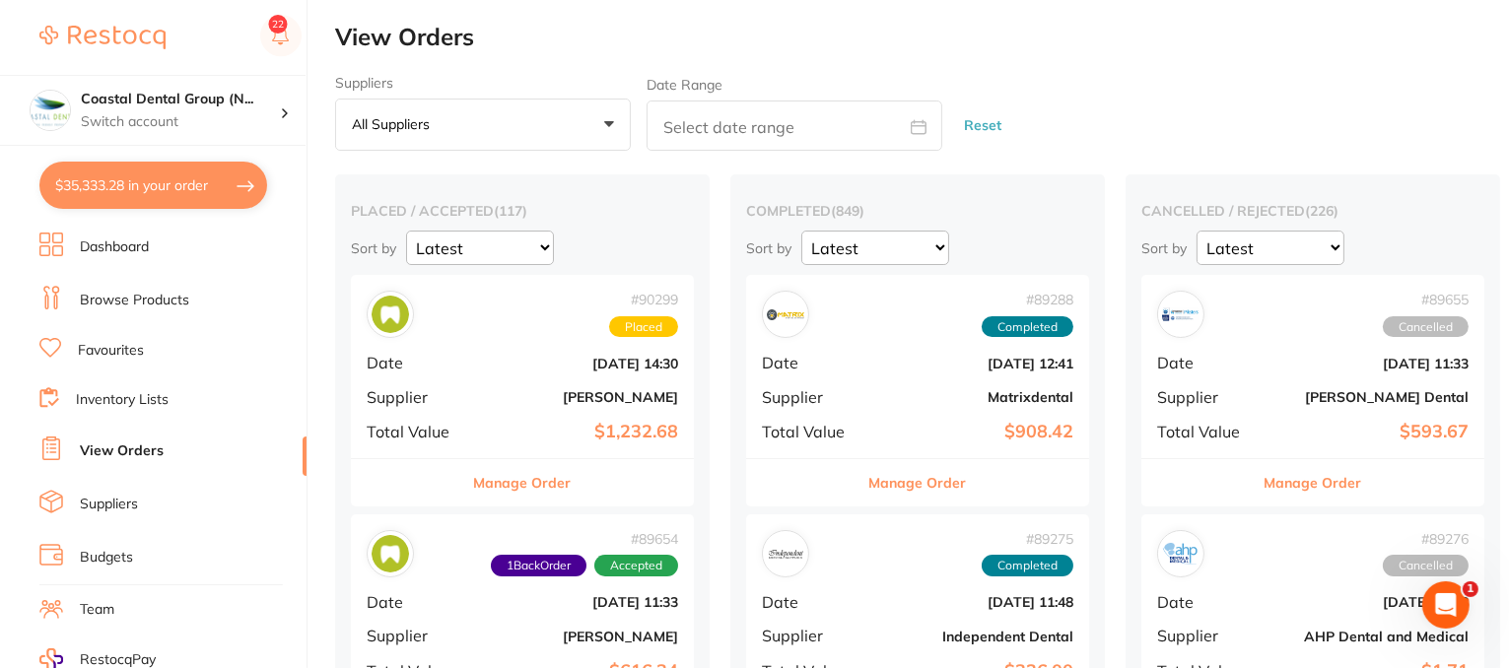
drag, startPoint x: 473, startPoint y: 362, endPoint x: 1309, endPoint y: 332, distance: 836.4
click at [1445, 604] on icon "Open Intercom Messenger" at bounding box center [1445, 604] width 33 height 33
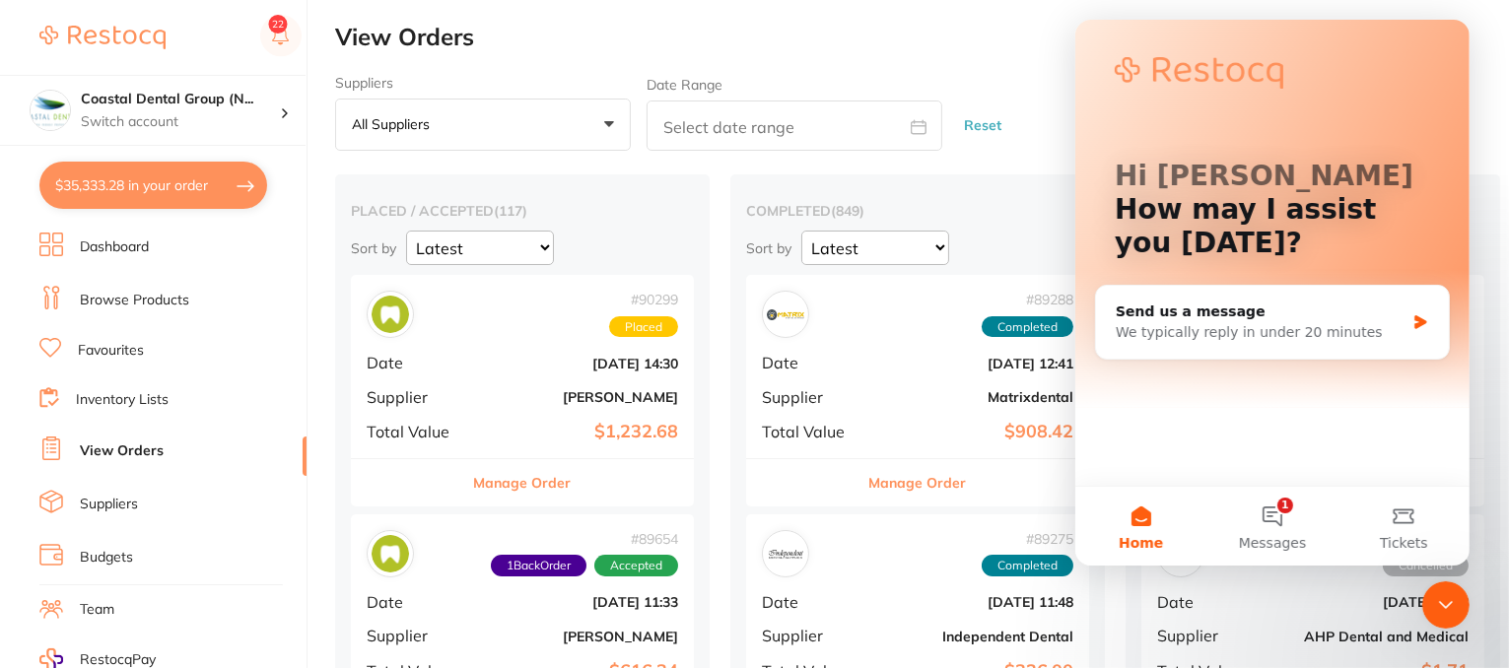
click at [603, 46] on h2 "View Orders" at bounding box center [922, 38] width 1174 height 28
click at [1439, 601] on icon "Close Intercom Messenger" at bounding box center [1445, 604] width 14 height 8
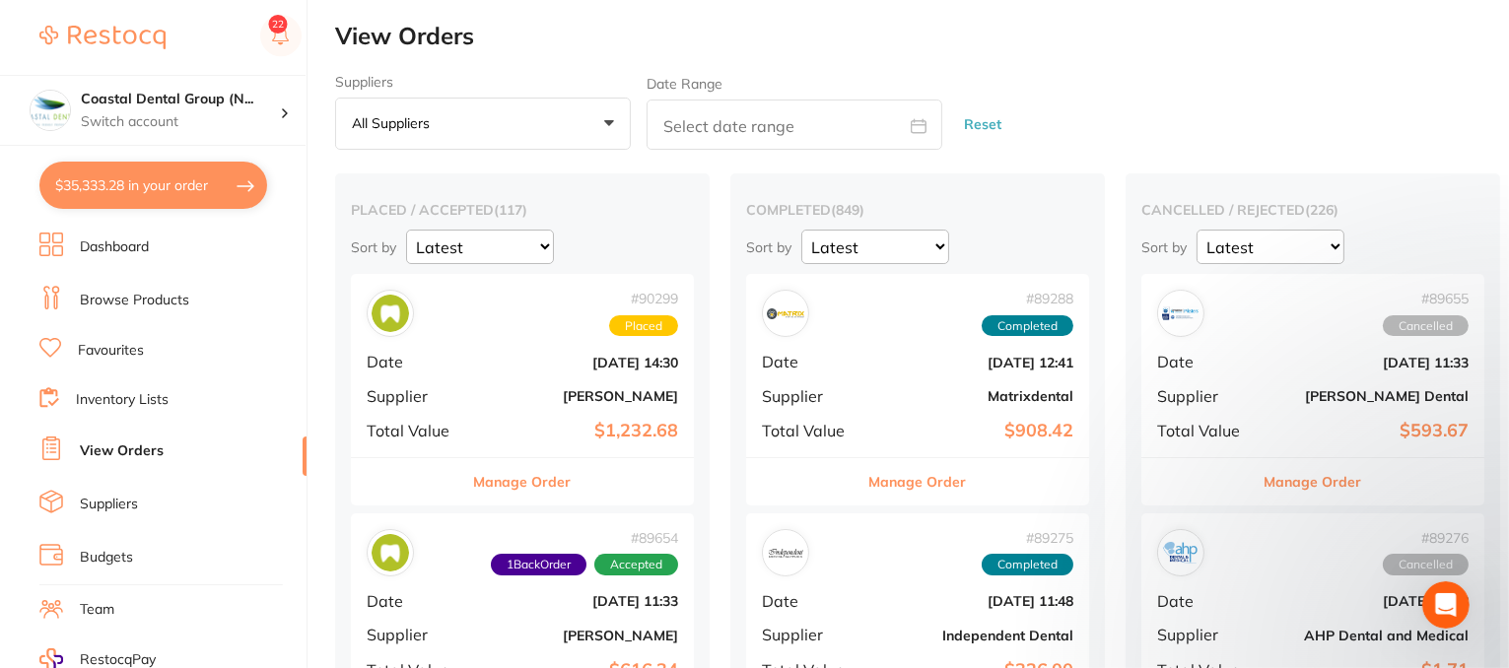
scroll to position [394, 0]
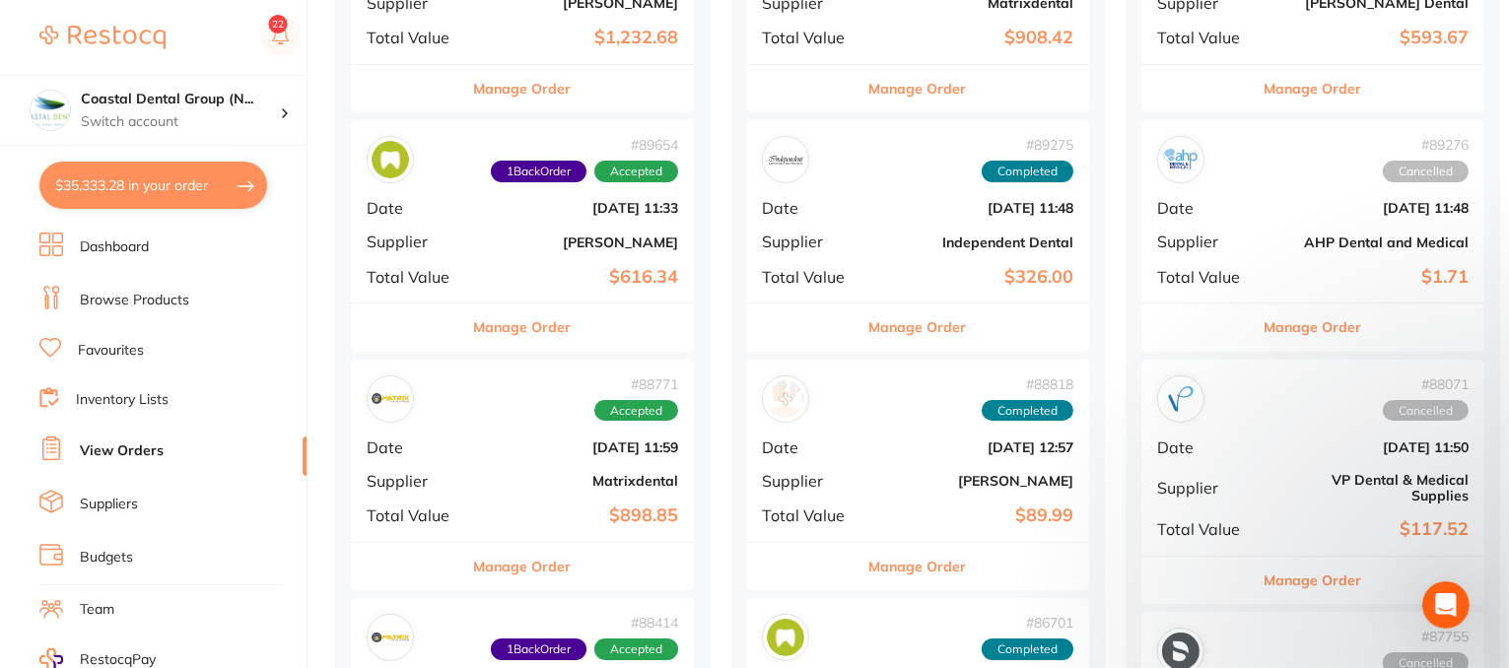
click at [552, 324] on button "Manage Order" at bounding box center [523, 327] width 98 height 47
click at [504, 326] on section at bounding box center [754, 334] width 1509 height 668
click at [514, 342] on button "Manage Order" at bounding box center [523, 327] width 98 height 47
click at [514, 235] on section at bounding box center [754, 334] width 1509 height 668
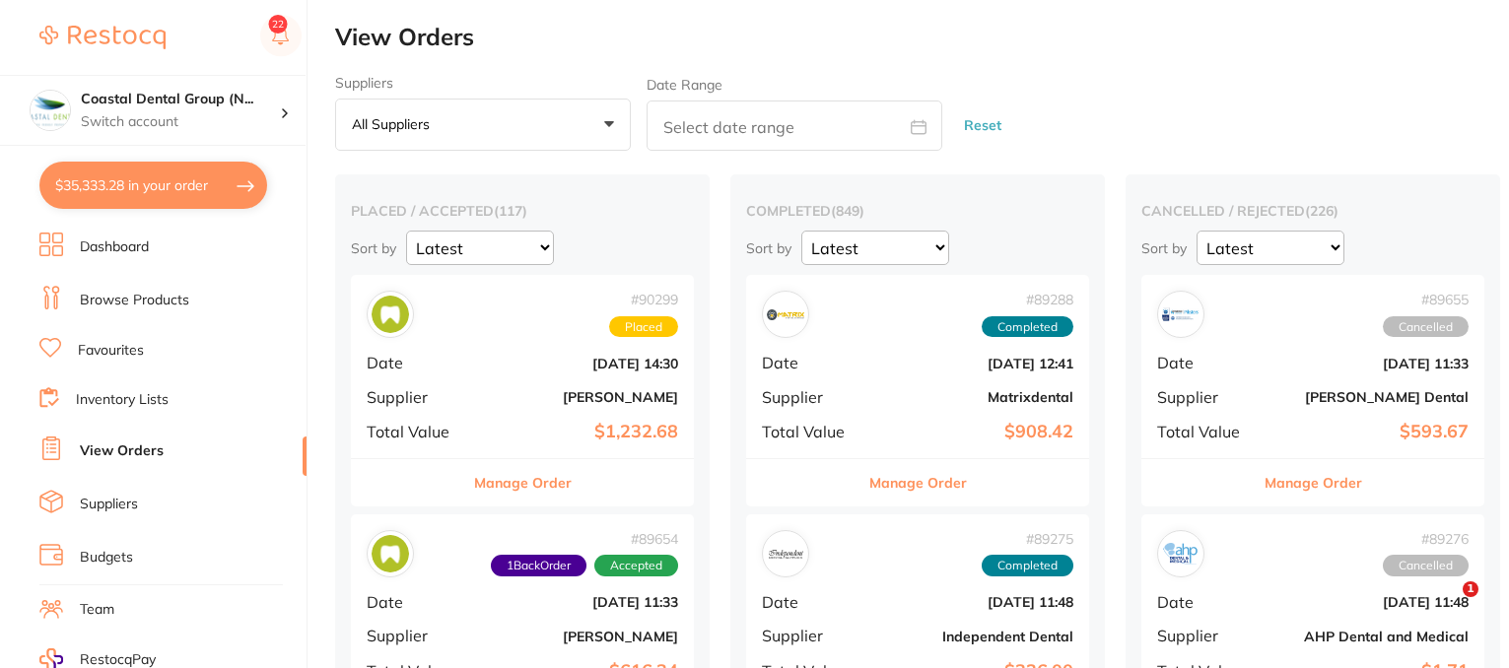
click at [534, 232] on section at bounding box center [754, 334] width 1509 height 668
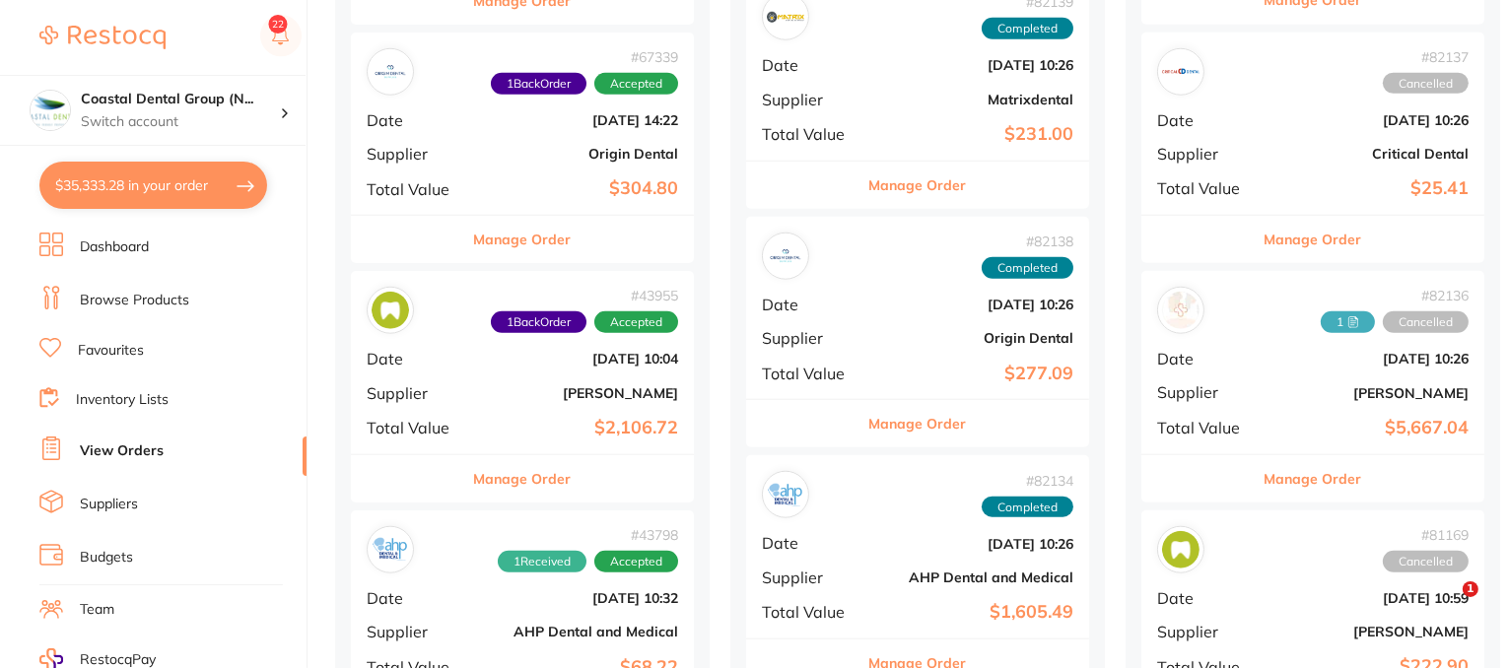
click at [538, 317] on div "# 43955 1 Back Order Accepted Date Jul 1 2024, 10:04 Supplier Kulzer Total Valu…" at bounding box center [522, 362] width 343 height 182
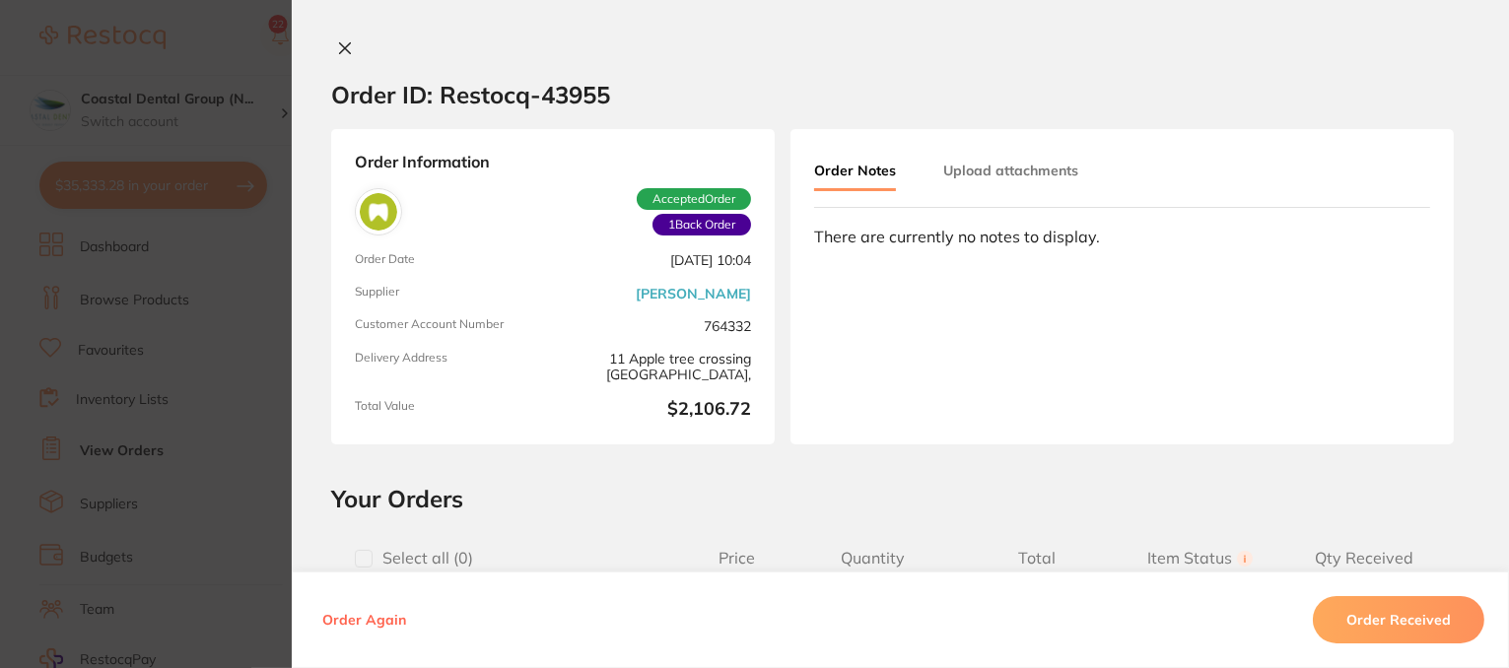
scroll to position [394, 0]
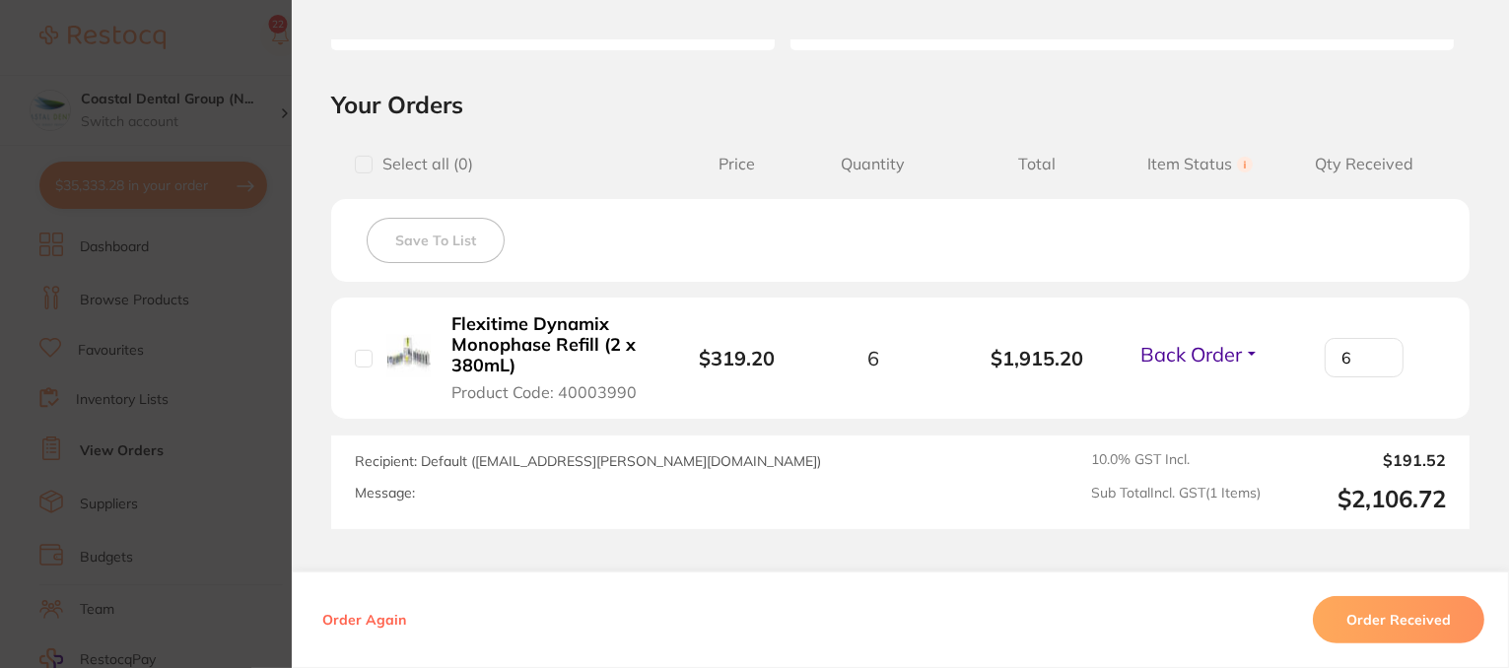
click at [1241, 354] on button "Back Order" at bounding box center [1200, 354] width 131 height 25
click at [1245, 348] on button "Back Order" at bounding box center [1200, 354] width 131 height 25
click at [1376, 348] on input "6" at bounding box center [1364, 357] width 79 height 39
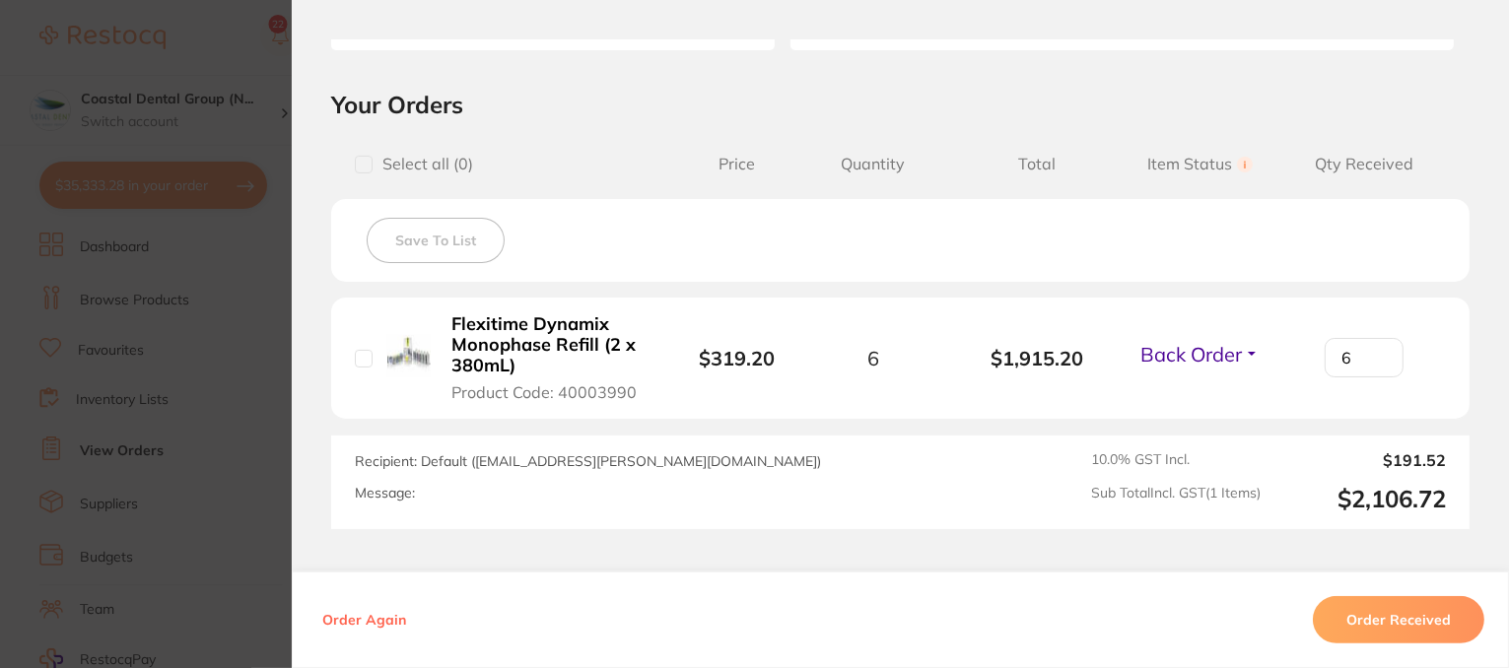
click at [1376, 348] on input "6" at bounding box center [1364, 357] width 79 height 39
click at [1369, 362] on input "5" at bounding box center [1364, 357] width 79 height 39
click at [1373, 362] on input "4" at bounding box center [1364, 357] width 79 height 39
type input "3"
click at [1373, 362] on input "3" at bounding box center [1364, 357] width 79 height 39
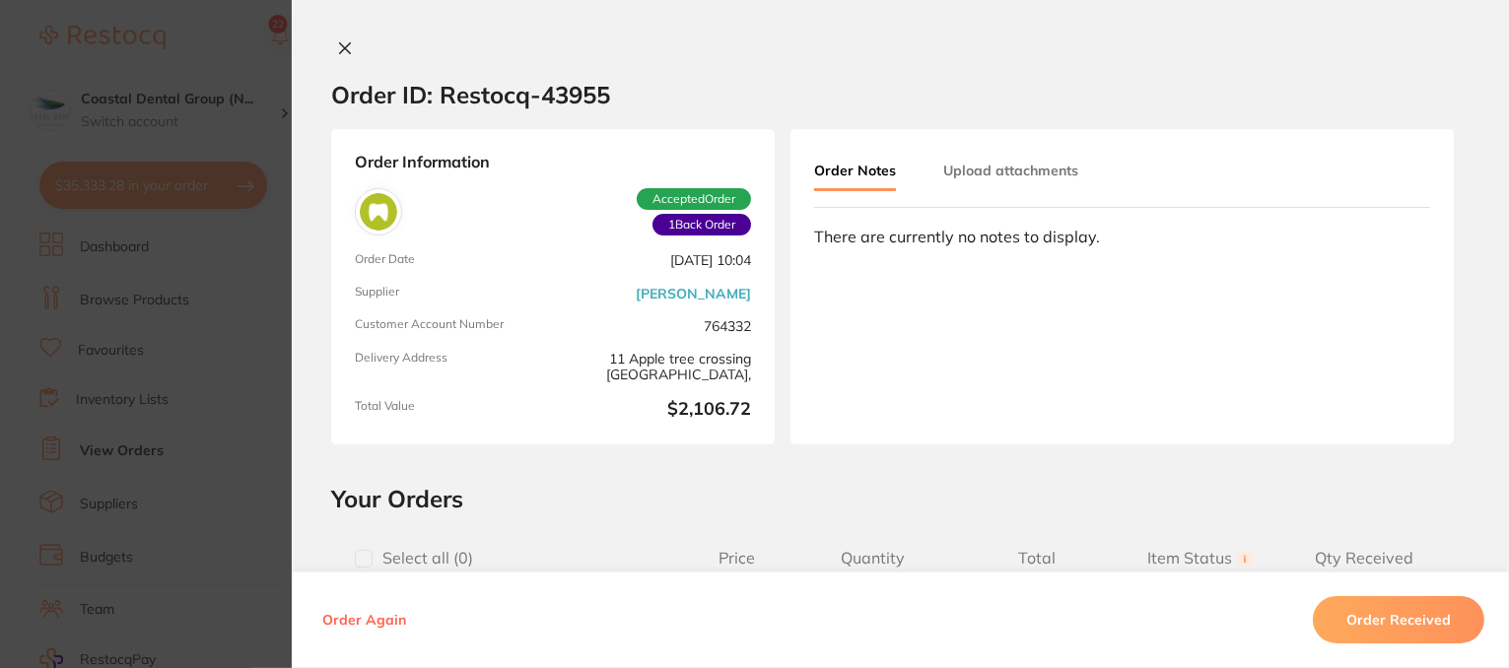
scroll to position [789, 0]
click at [340, 47] on icon at bounding box center [345, 48] width 11 height 11
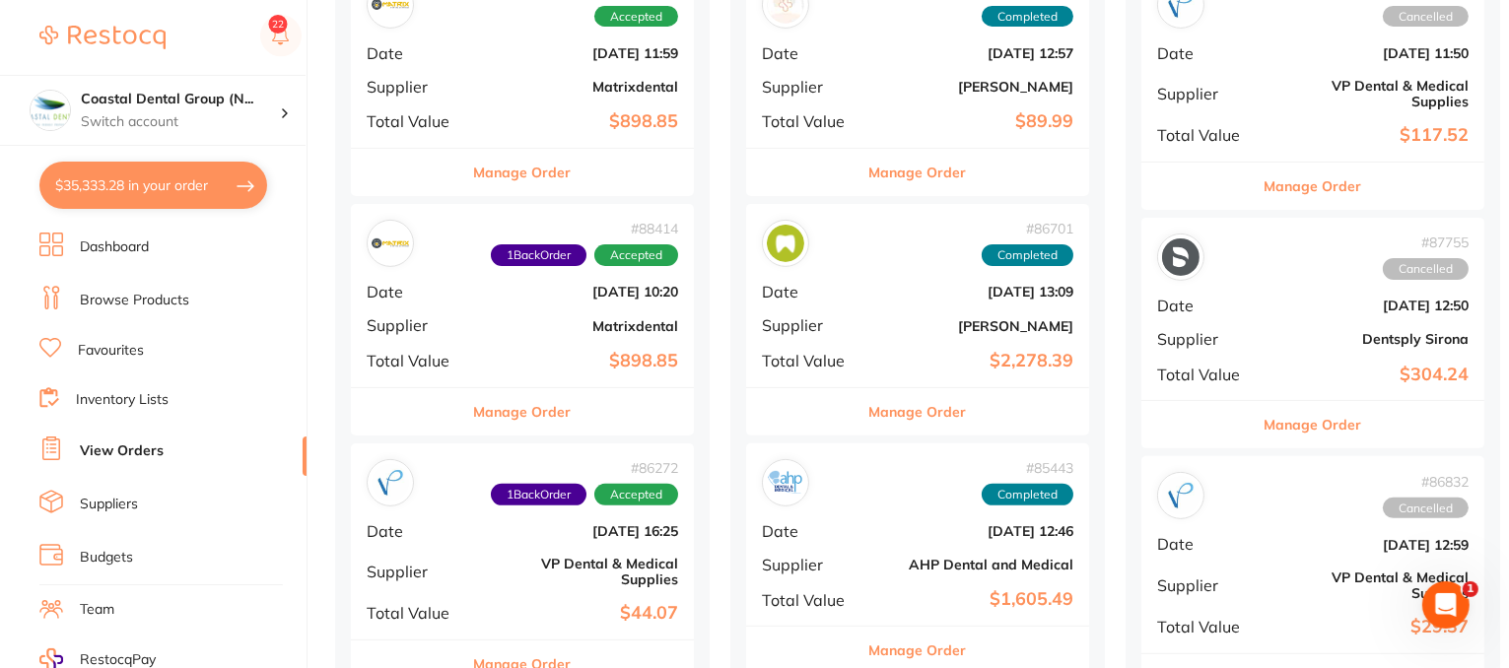
click at [902, 491] on div "# 85443 Completed" at bounding box center [917, 482] width 311 height 47
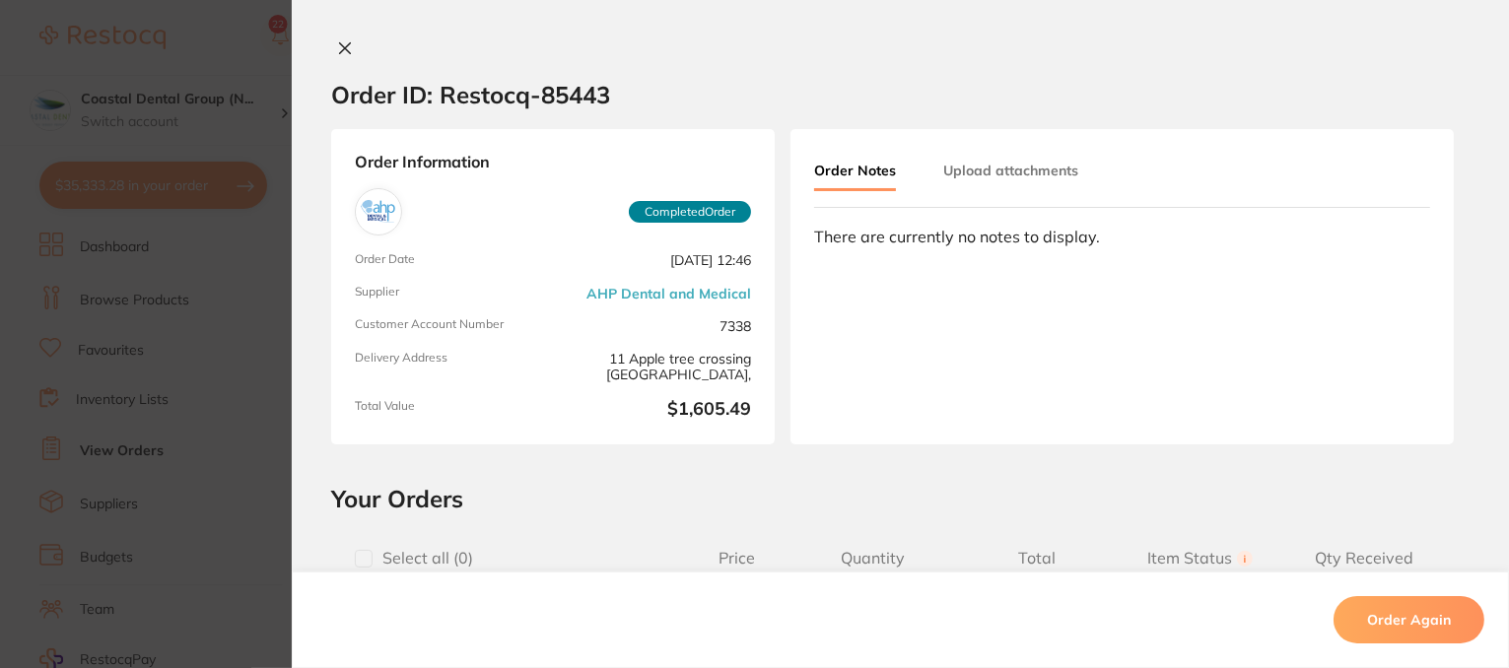
click at [1033, 167] on button "Upload attachments" at bounding box center [1010, 170] width 135 height 35
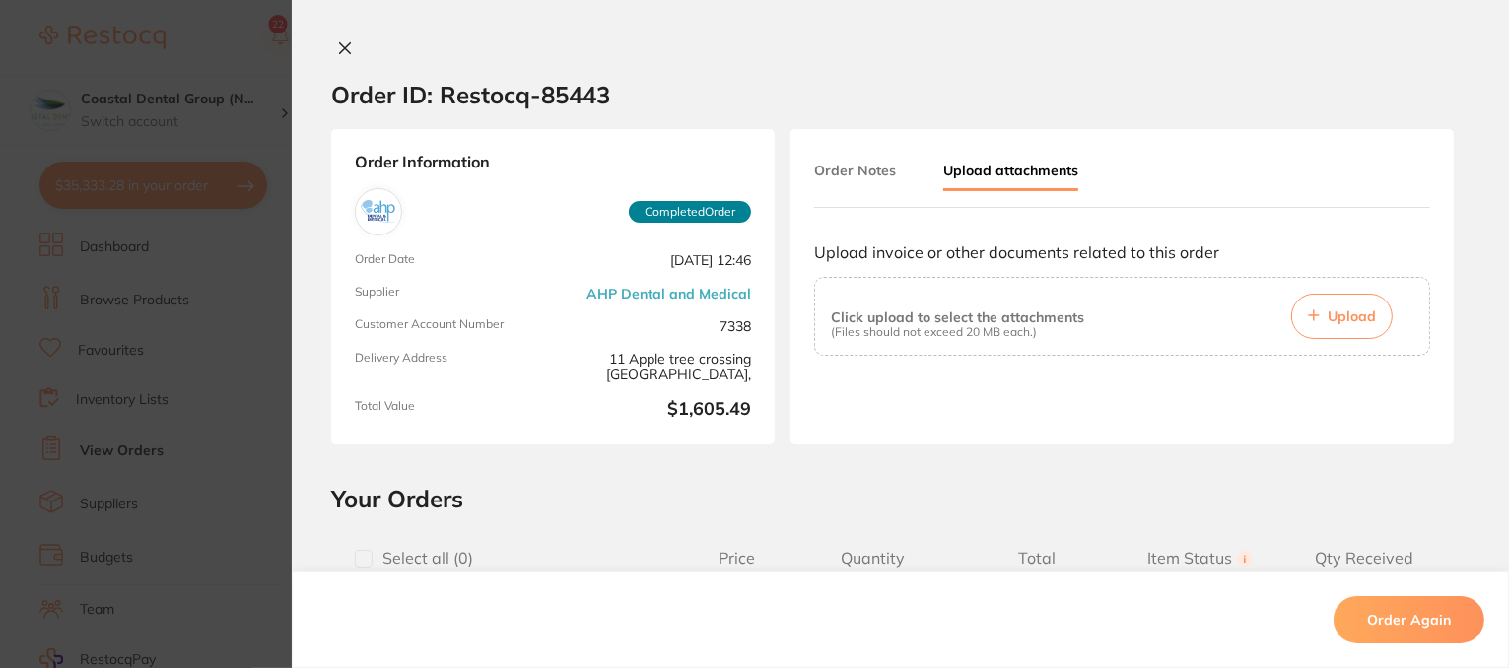
click at [340, 53] on icon at bounding box center [345, 48] width 16 height 16
click at [346, 48] on h2 "View Orders" at bounding box center [922, 38] width 1174 height 28
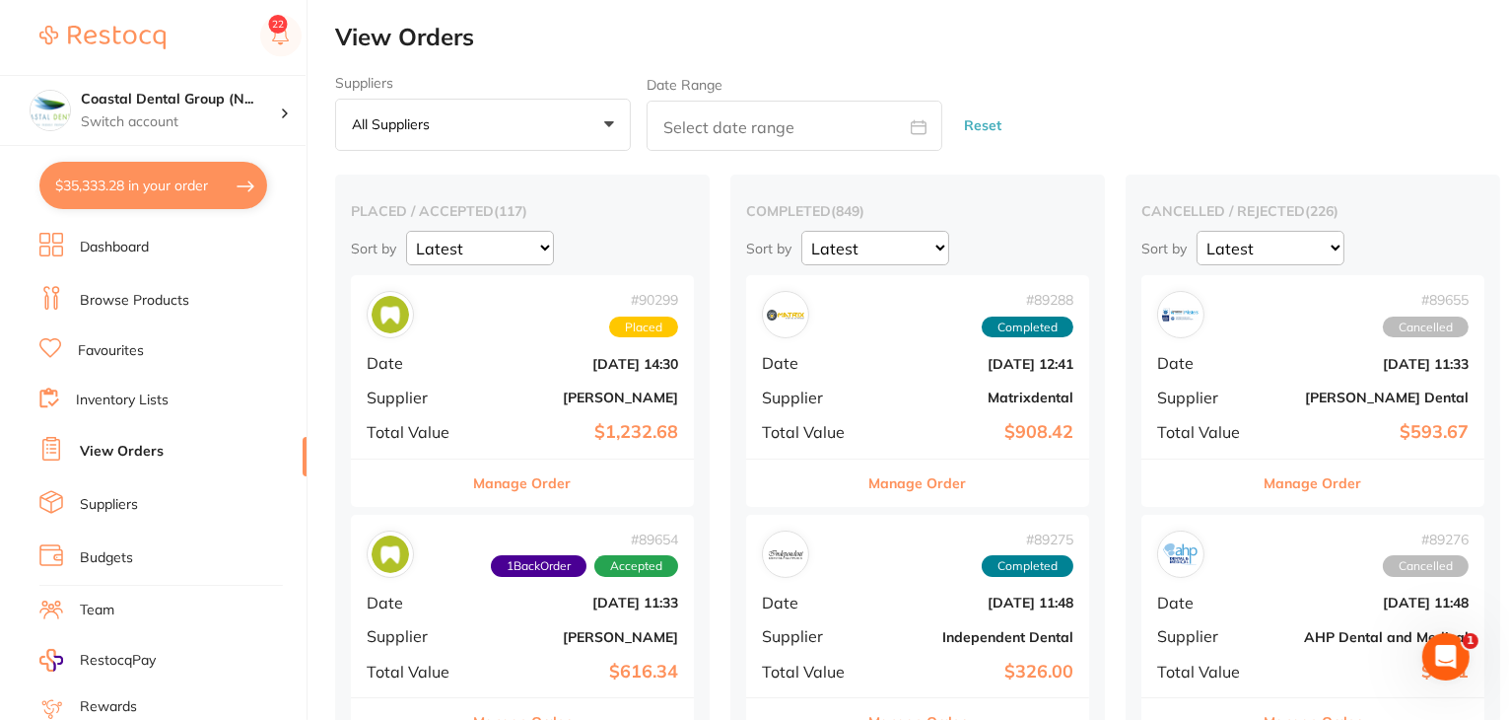
scroll to position [198, 0]
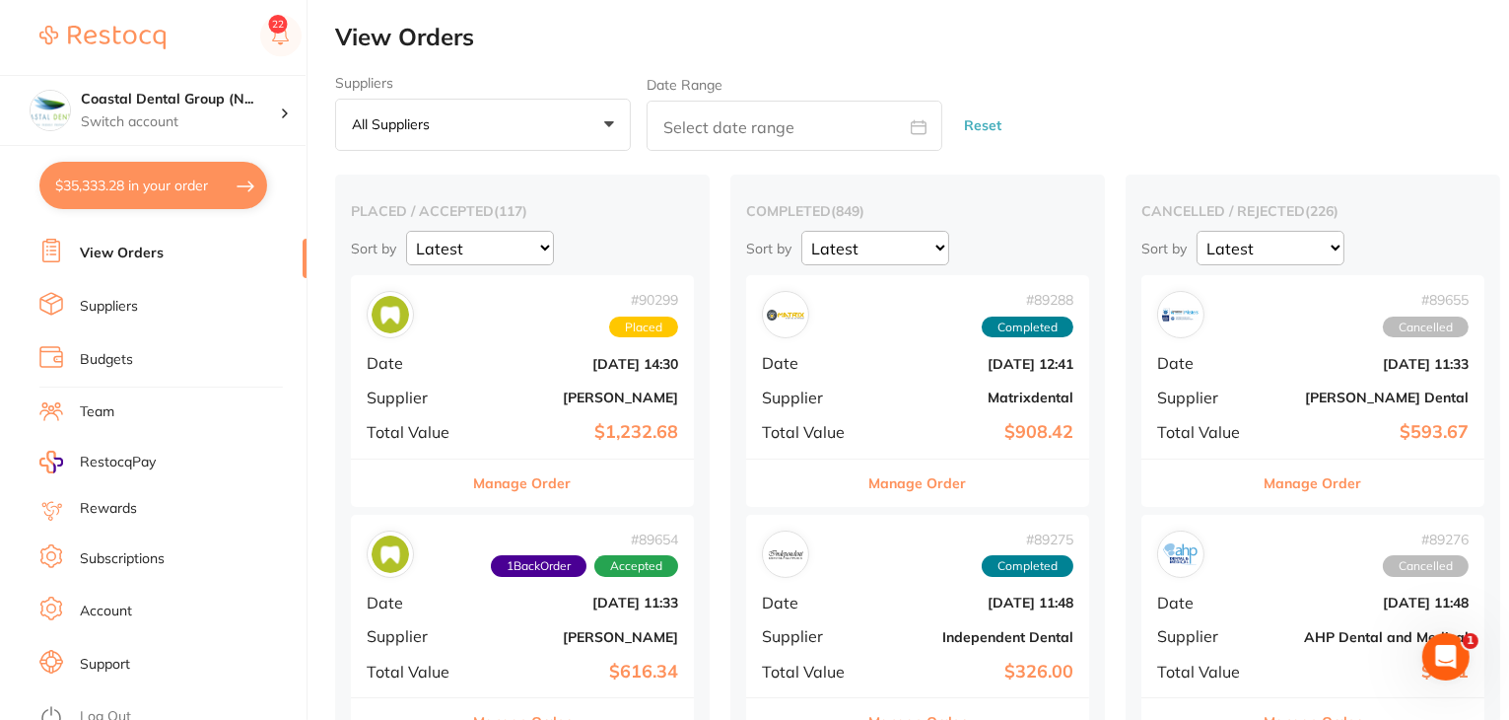
click at [122, 667] on link "Log Out" at bounding box center [105, 717] width 51 height 20
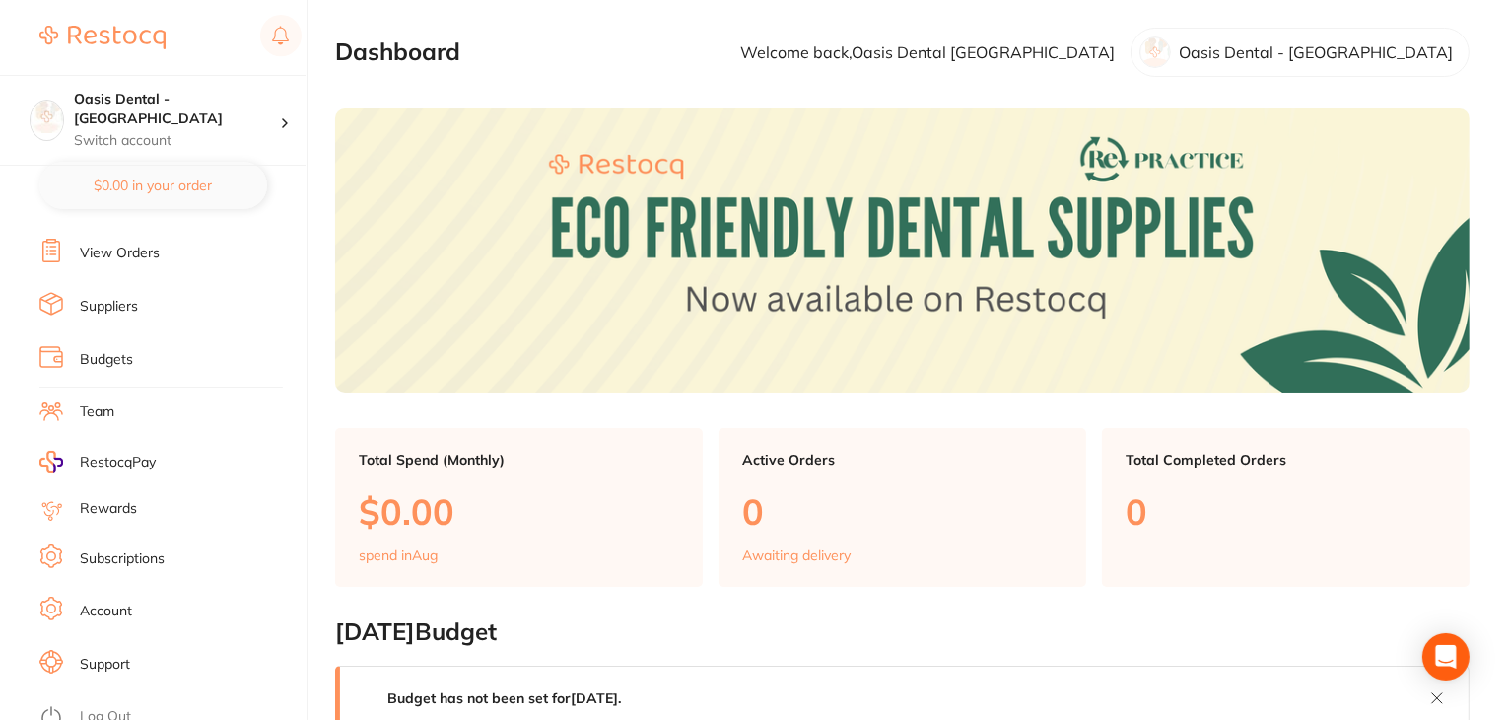
click at [130, 549] on link "Subscriptions" at bounding box center [122, 559] width 85 height 20
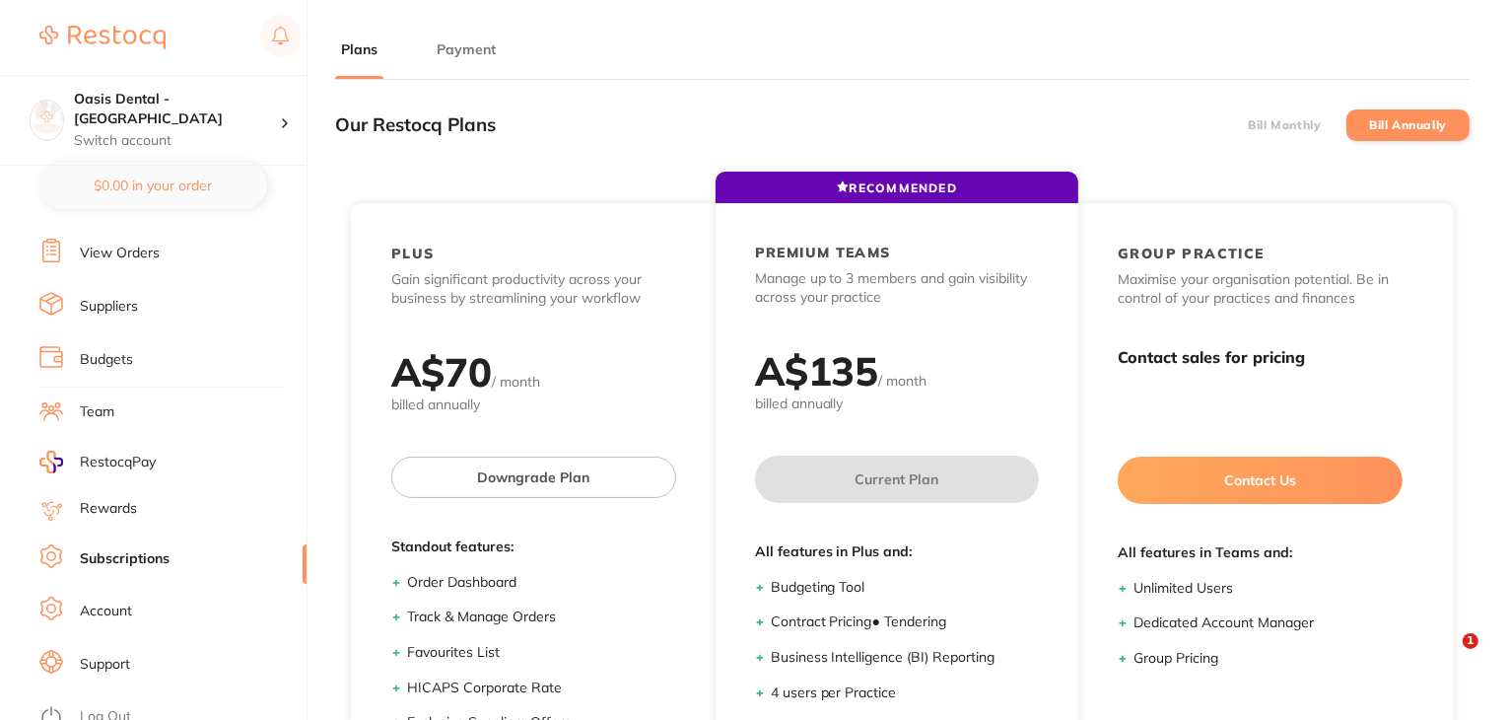
click at [450, 49] on button "Payment" at bounding box center [466, 49] width 71 height 19
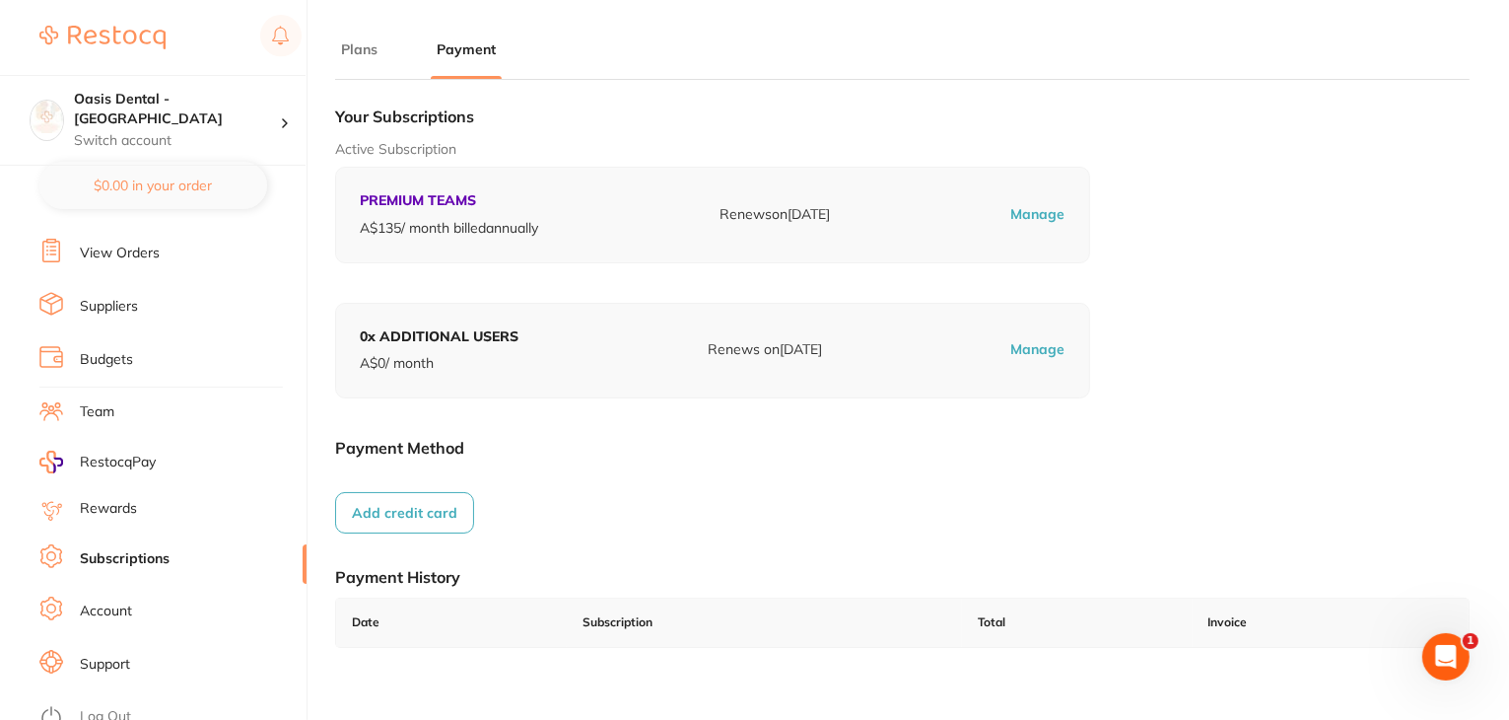
click at [115, 707] on link "Log Out" at bounding box center [105, 717] width 51 height 20
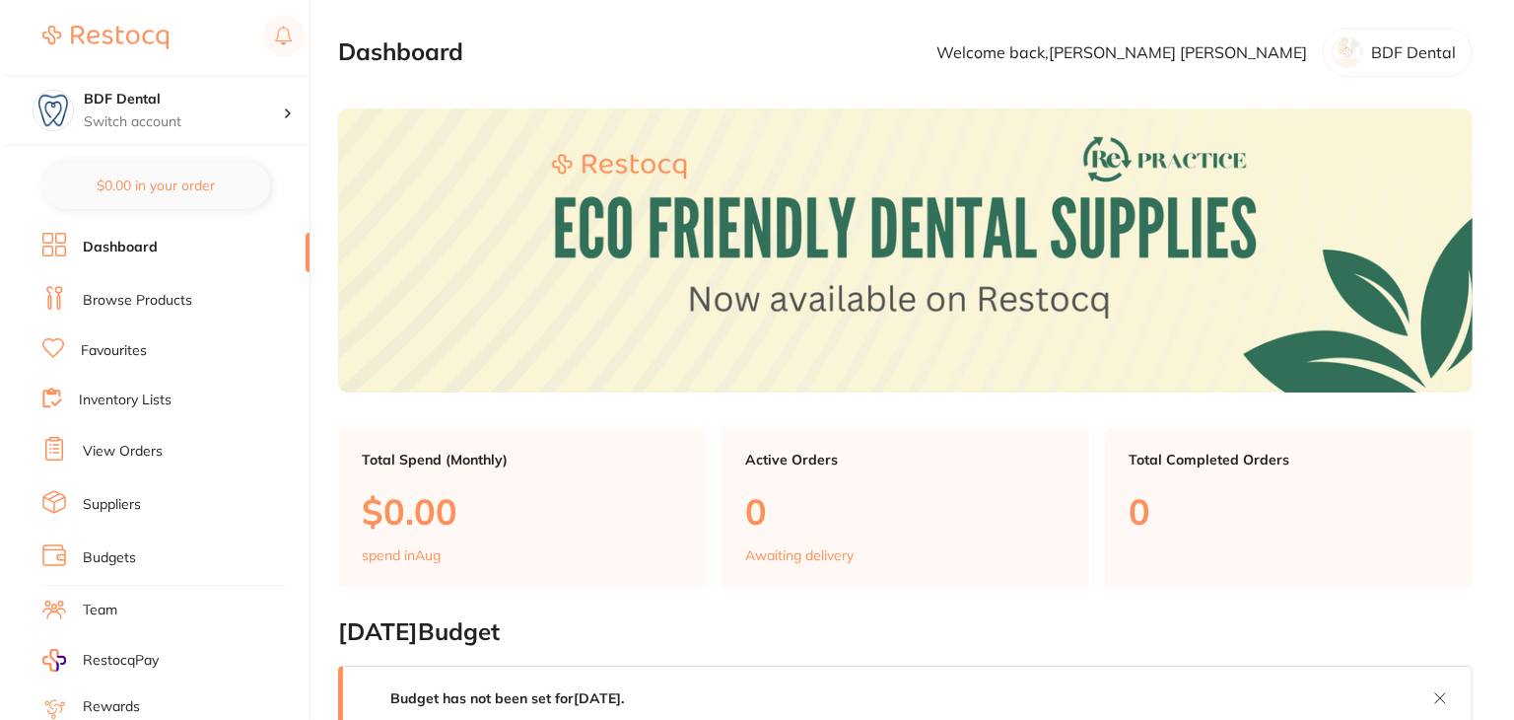
scroll to position [198, 0]
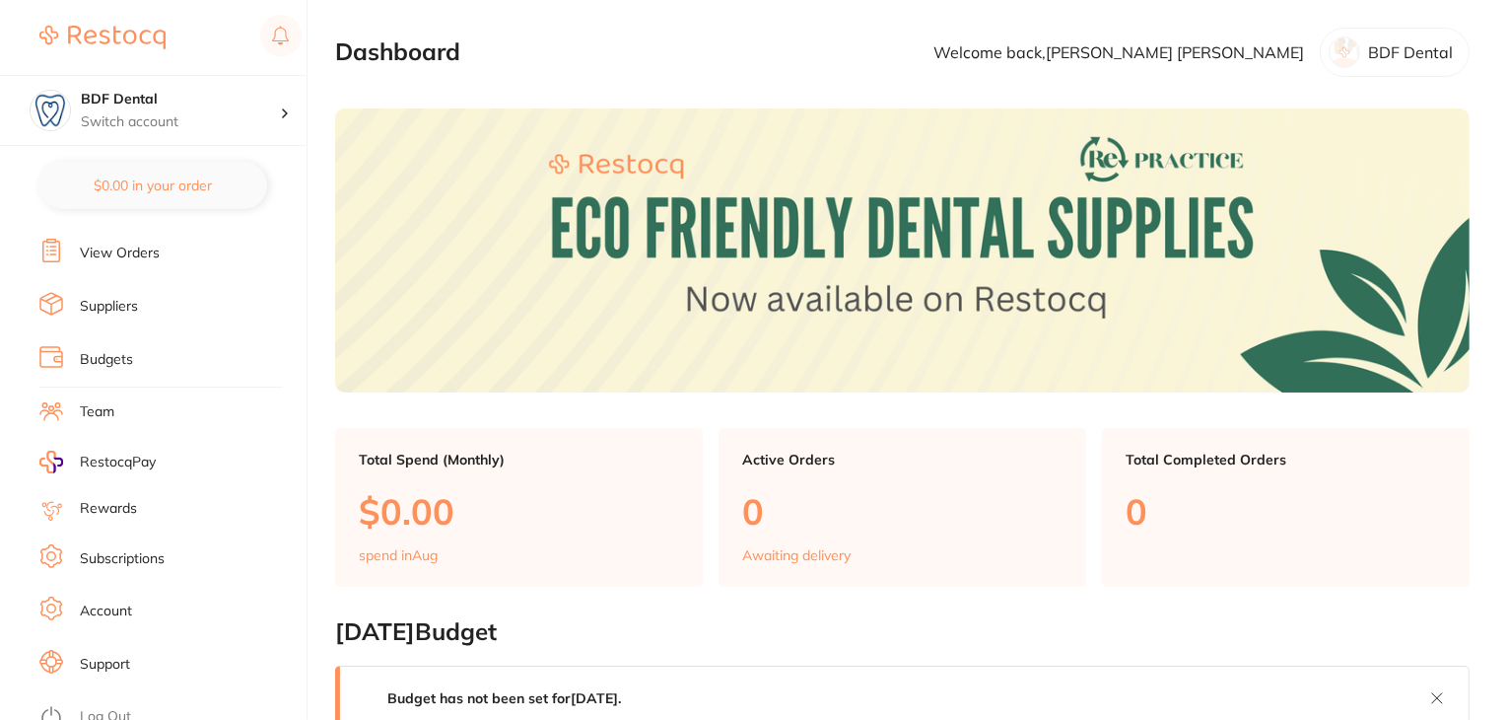
click at [143, 544] on li "Subscriptions" at bounding box center [172, 559] width 267 height 30
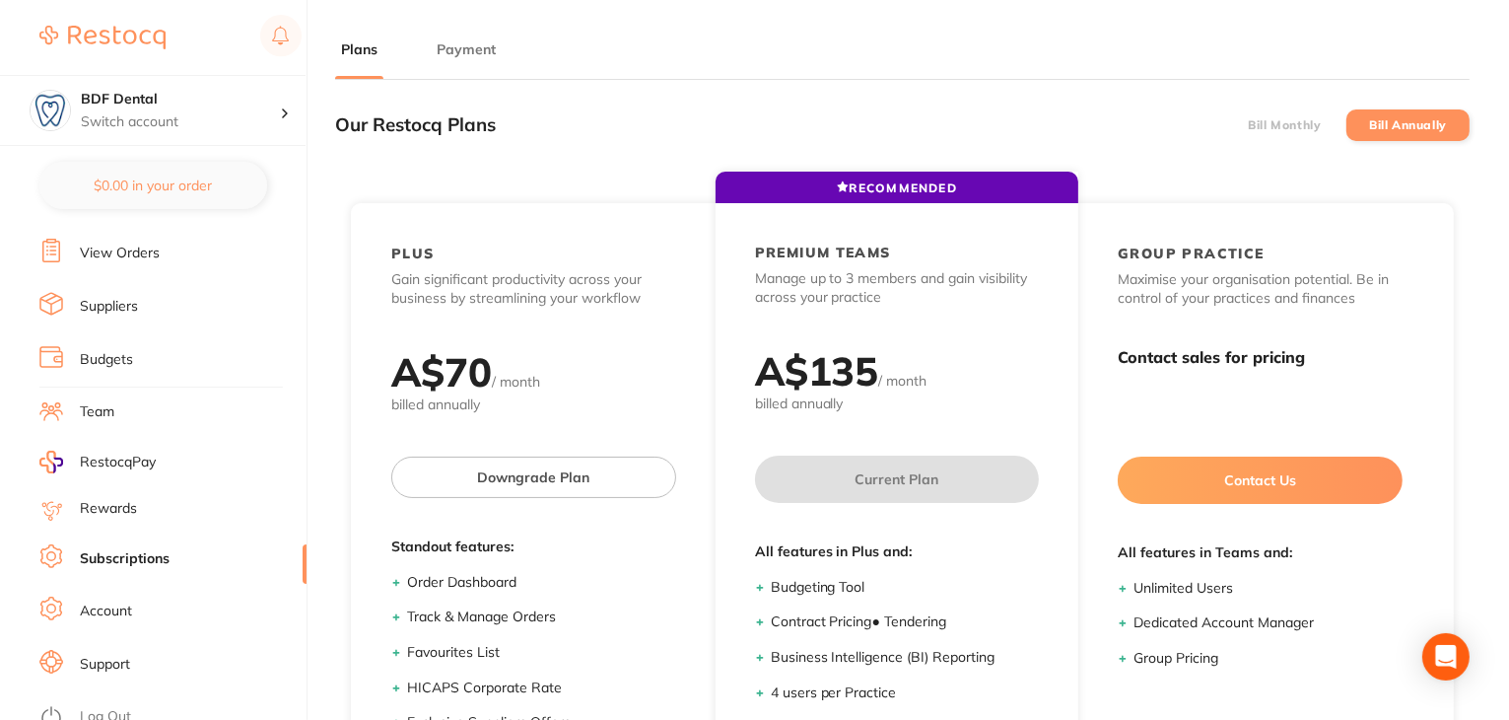
click at [443, 43] on button "Payment" at bounding box center [466, 49] width 71 height 19
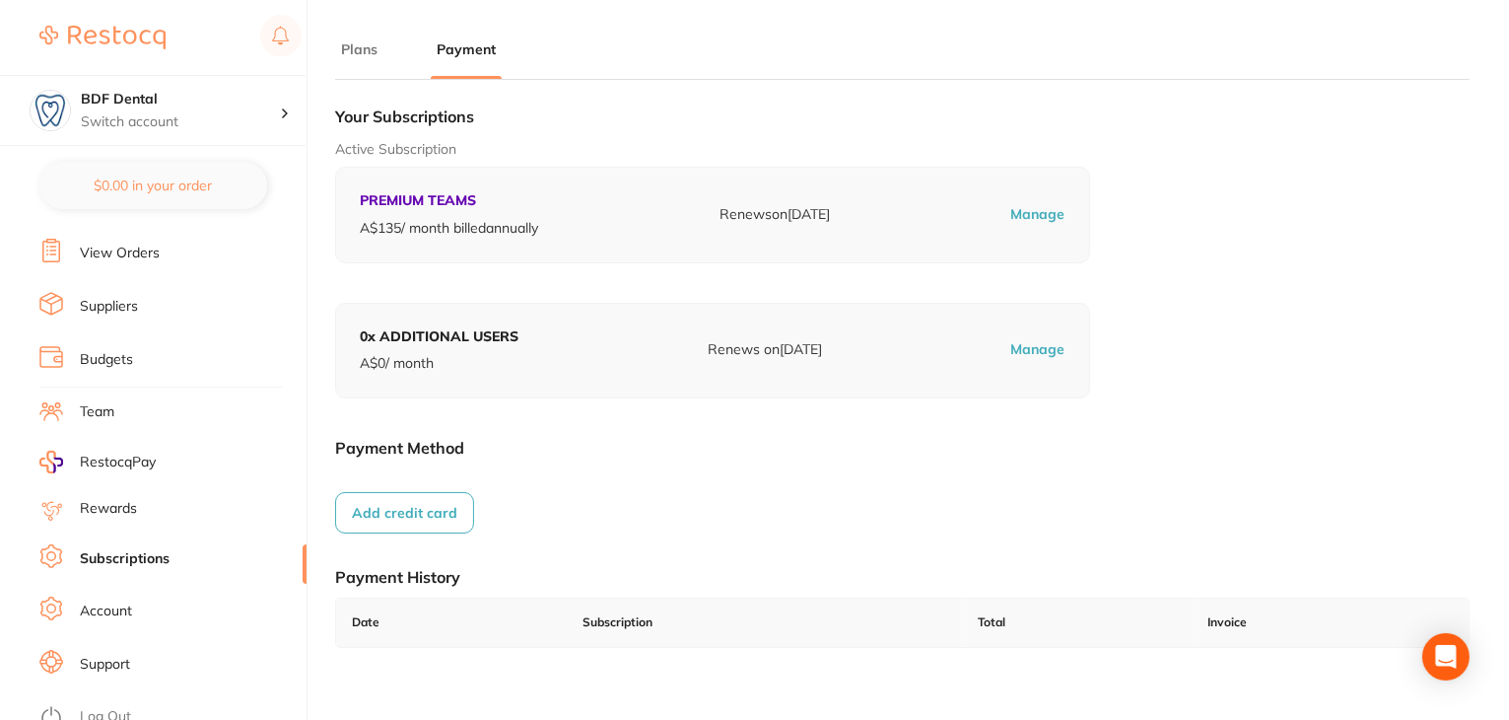
click at [116, 707] on link "Log Out" at bounding box center [105, 717] width 51 height 20
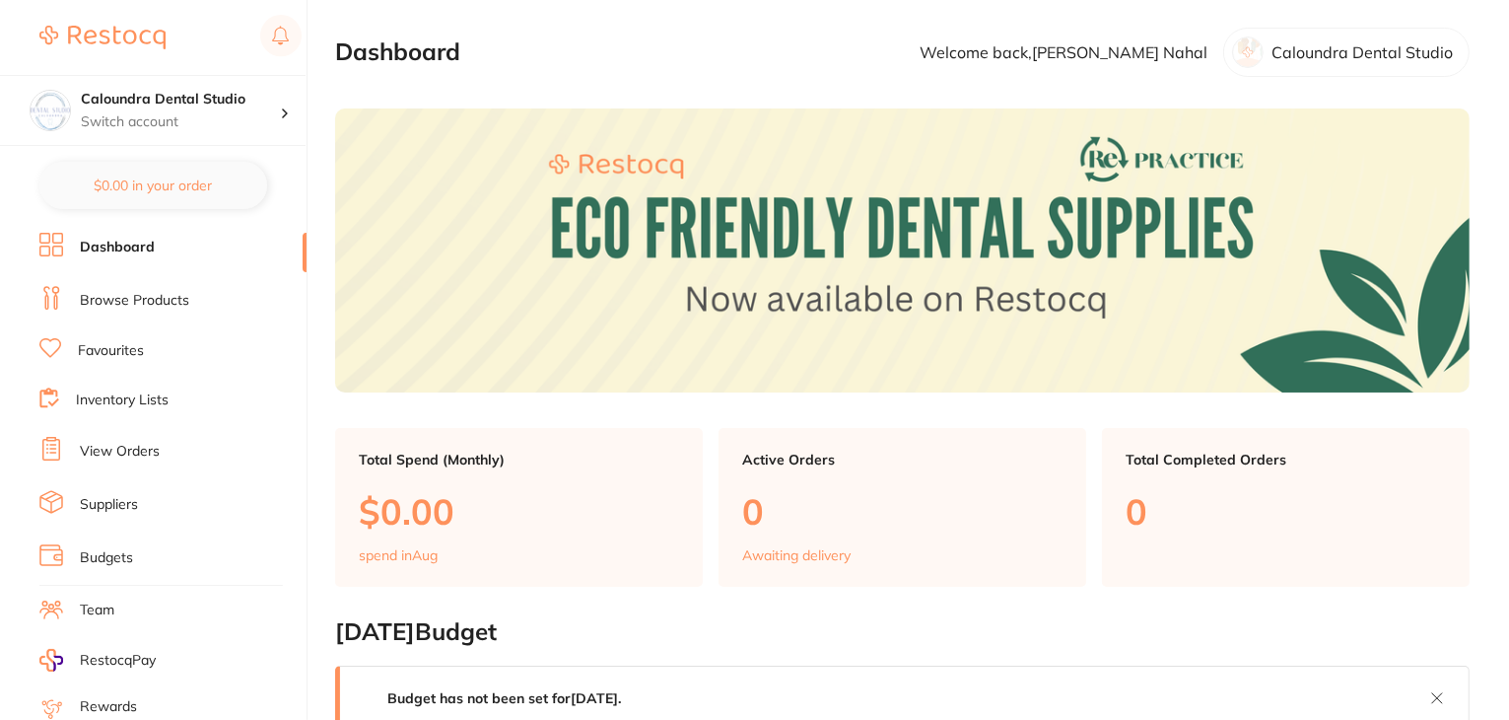
scroll to position [198, 0]
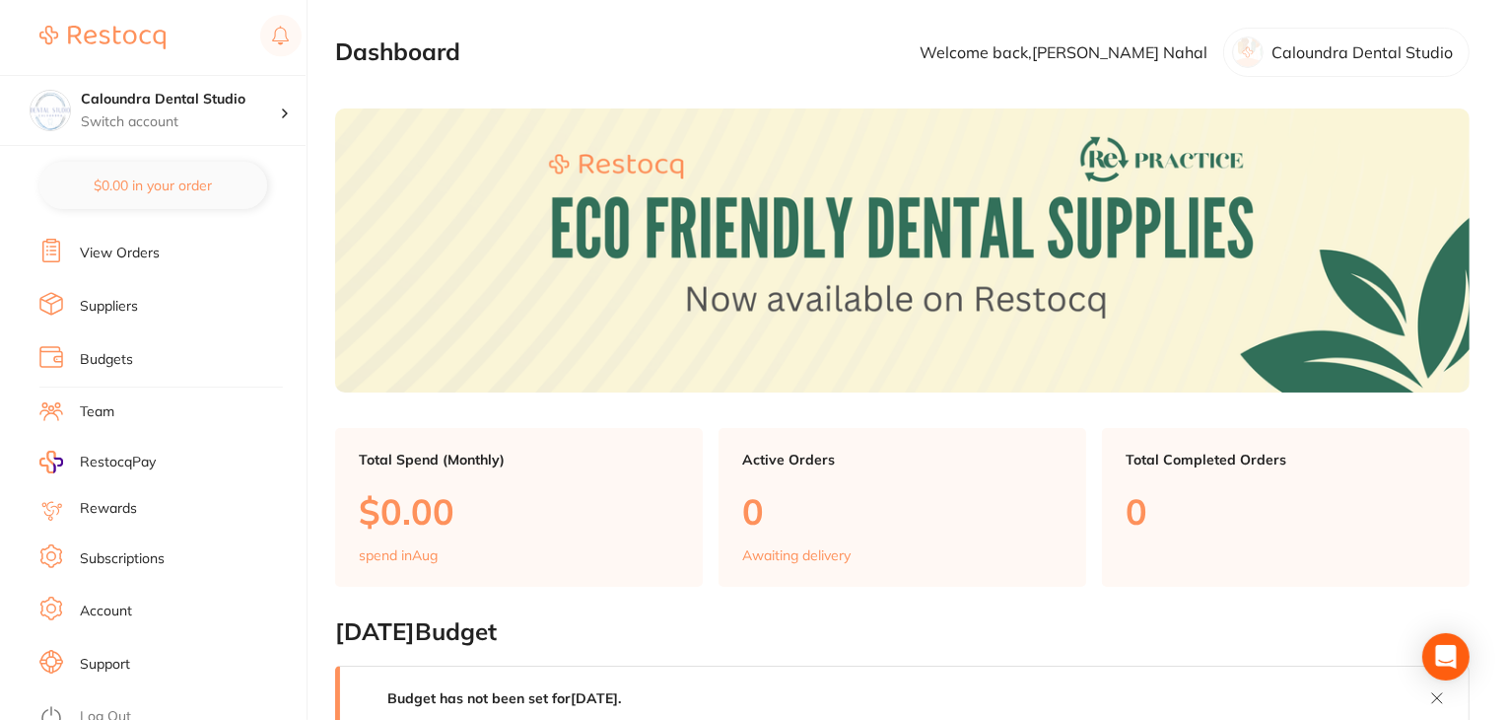
click at [124, 553] on link "Subscriptions" at bounding box center [122, 559] width 85 height 20
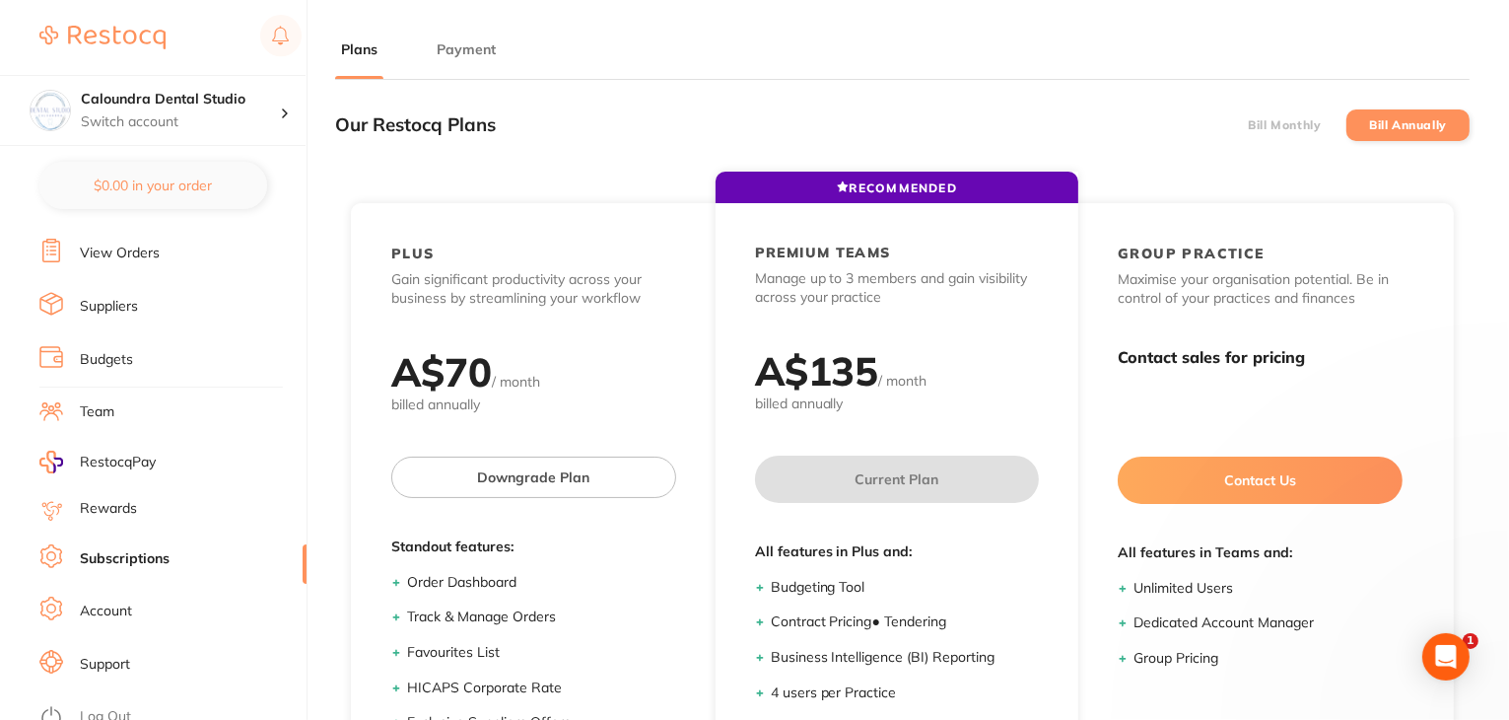
click at [466, 56] on button "Payment" at bounding box center [466, 49] width 71 height 19
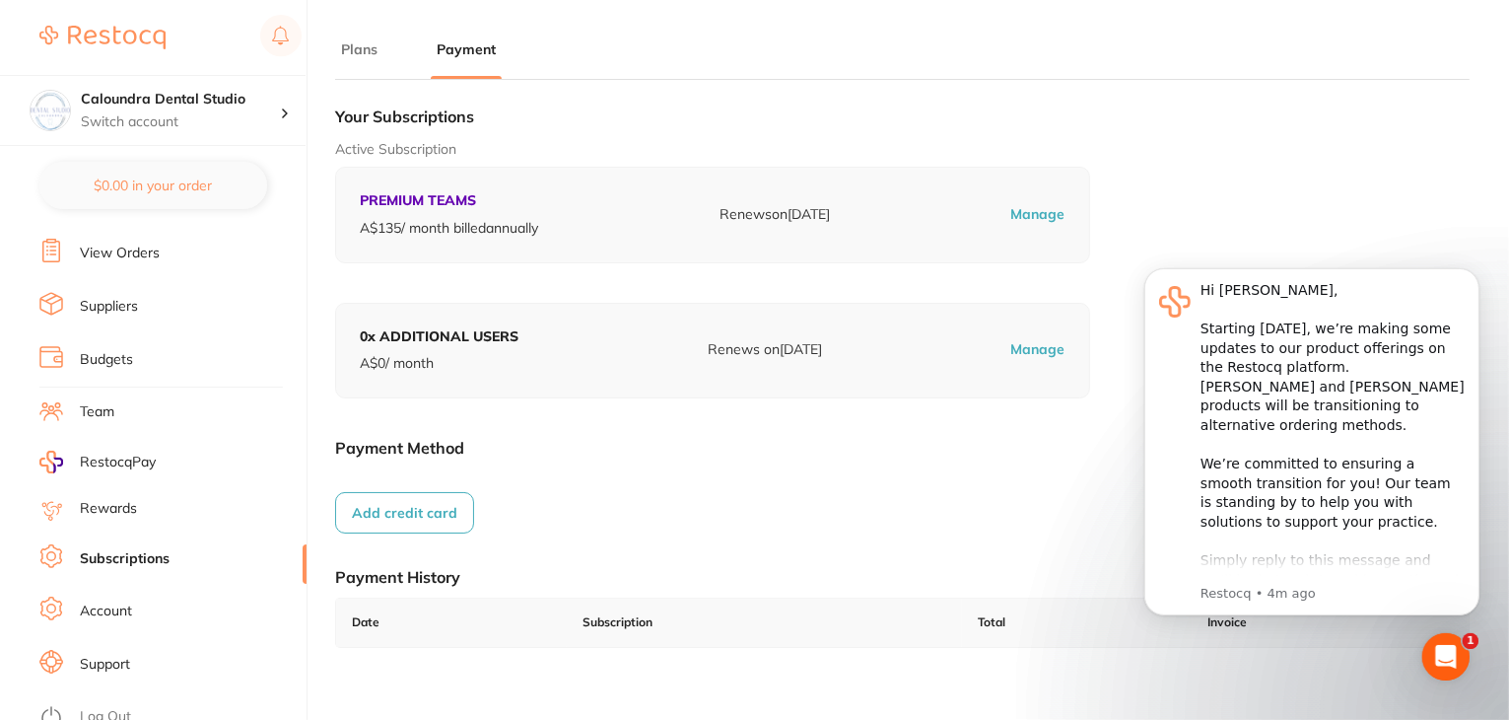
drag, startPoint x: 100, startPoint y: 395, endPoint x: 251, endPoint y: 474, distance: 171.1
click at [100, 402] on link "Team" at bounding box center [97, 412] width 35 height 20
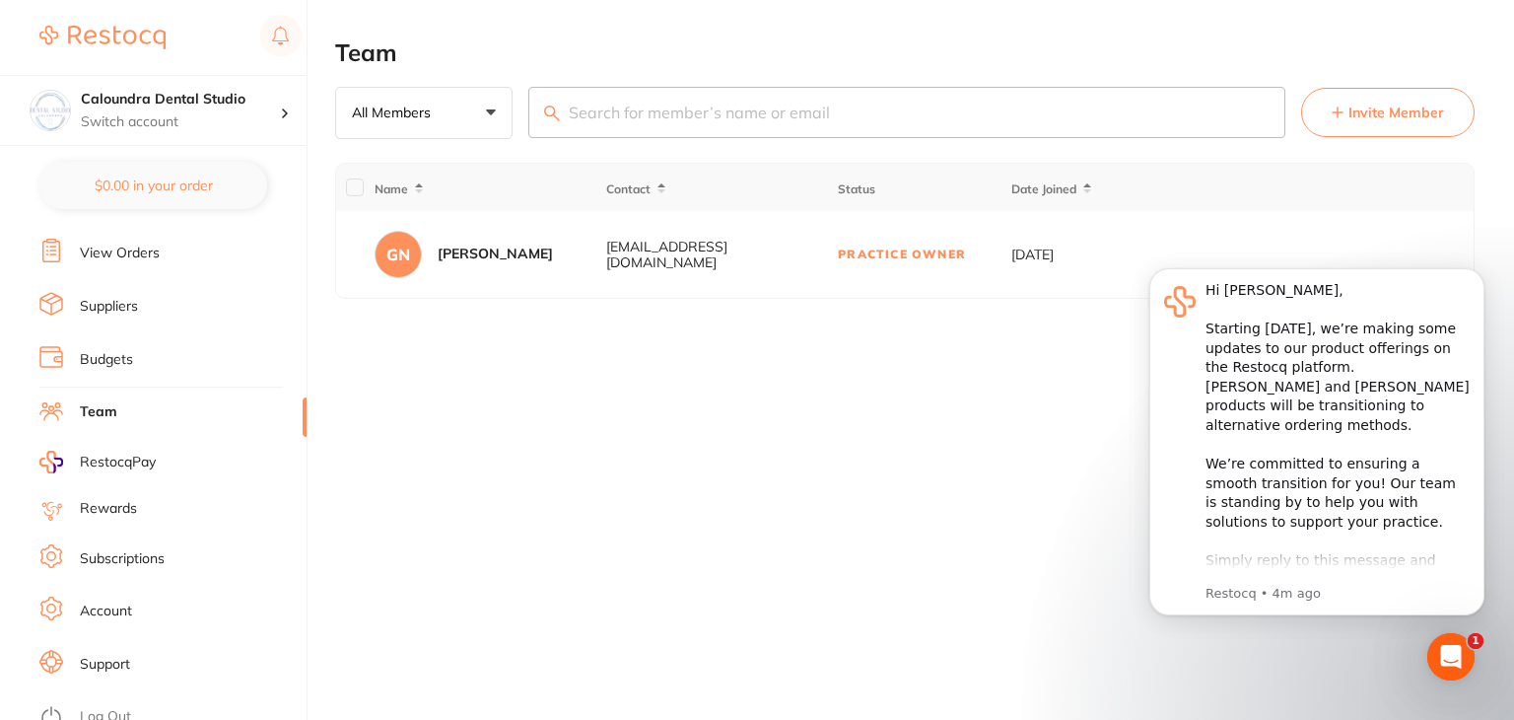
click at [1384, 122] on button "Invite Member" at bounding box center [1387, 112] width 173 height 49
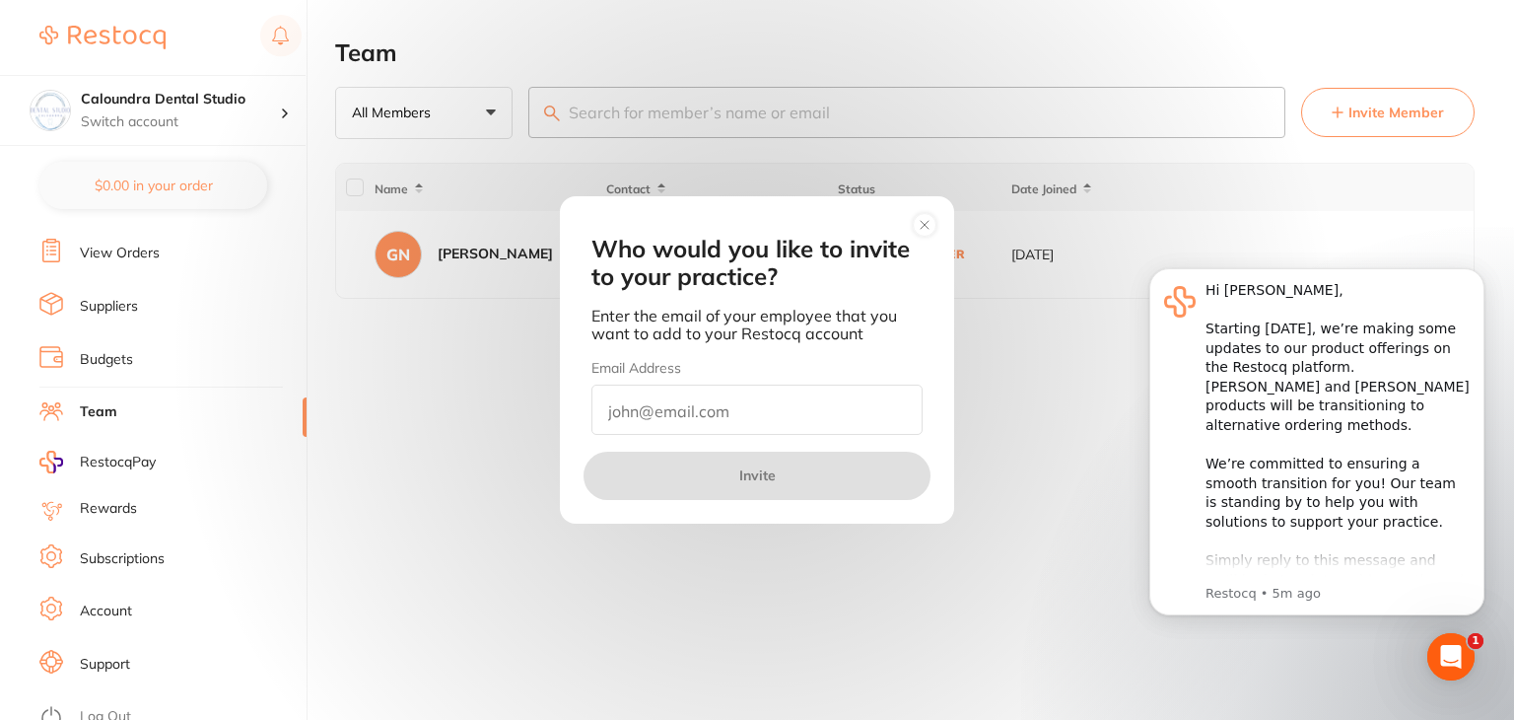
drag, startPoint x: 635, startPoint y: 415, endPoint x: 803, endPoint y: 422, distance: 168.7
click at [638, 415] on input "email" at bounding box center [756, 409] width 331 height 50
paste input "[EMAIL_ADDRESS][DOMAIN_NAME]"
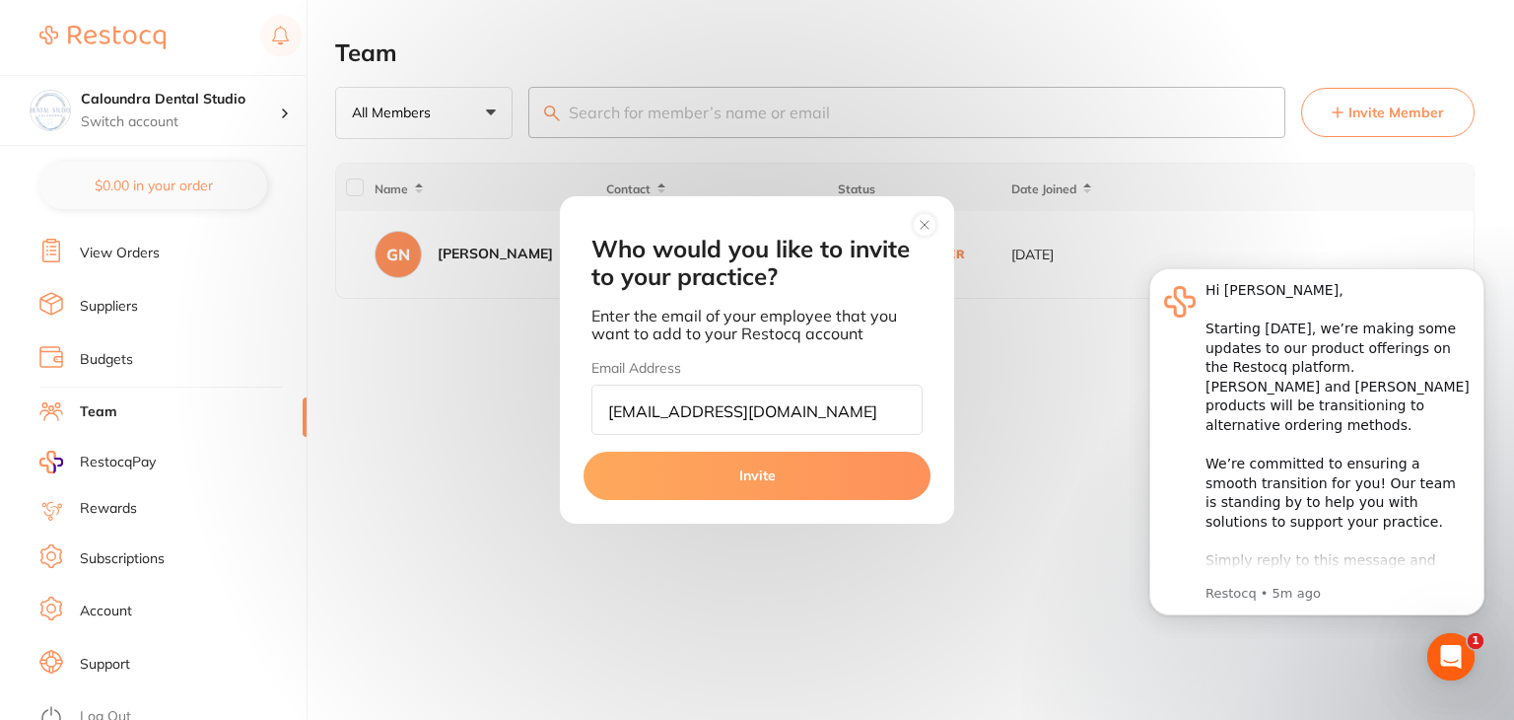
drag, startPoint x: 604, startPoint y: 407, endPoint x: 774, endPoint y: 643, distance: 290.3
click at [605, 407] on input "[EMAIL_ADDRESS][DOMAIN_NAME]" at bounding box center [756, 409] width 331 height 50
type input "[EMAIL_ADDRESS][DOMAIN_NAME]"
click at [766, 474] on button "Invite" at bounding box center [757, 474] width 347 height 47
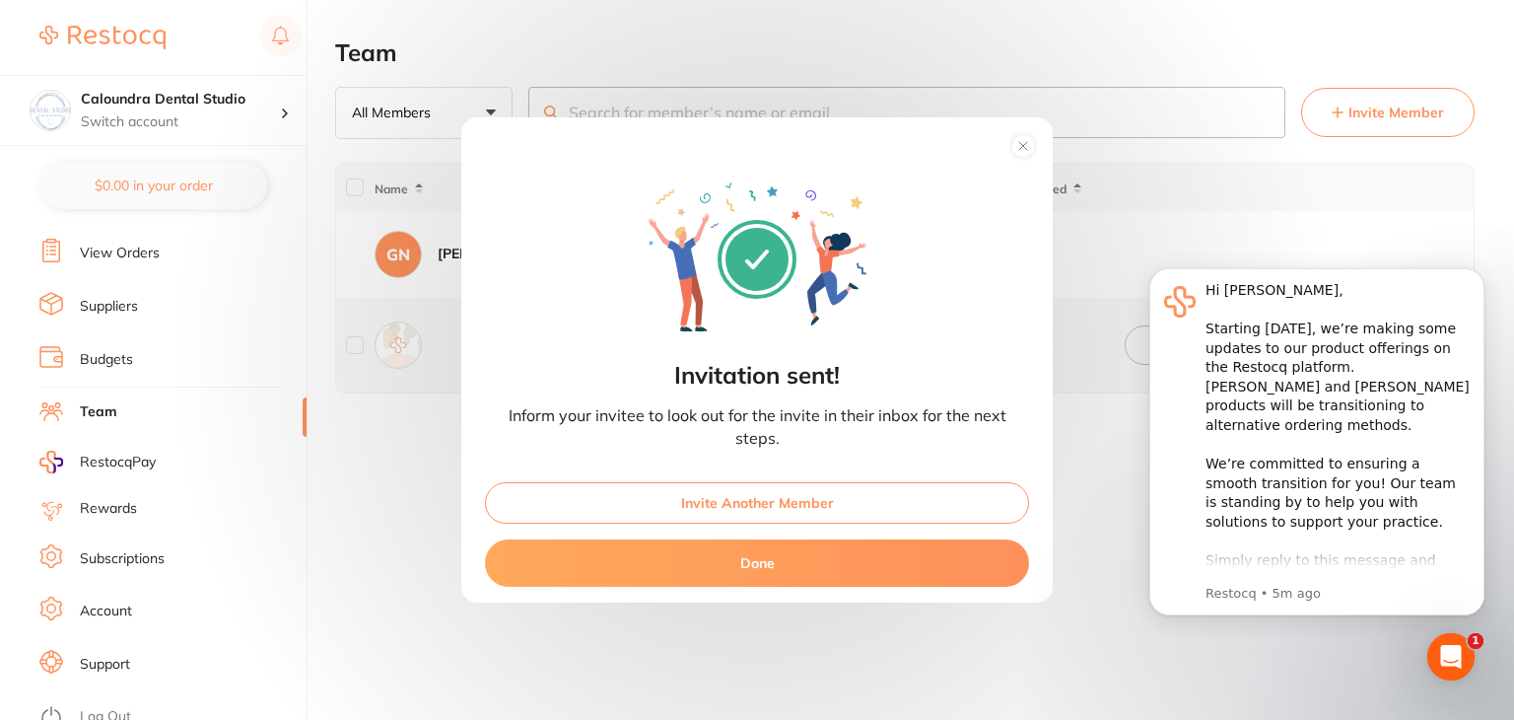
click at [852, 549] on button "Done" at bounding box center [757, 562] width 544 height 47
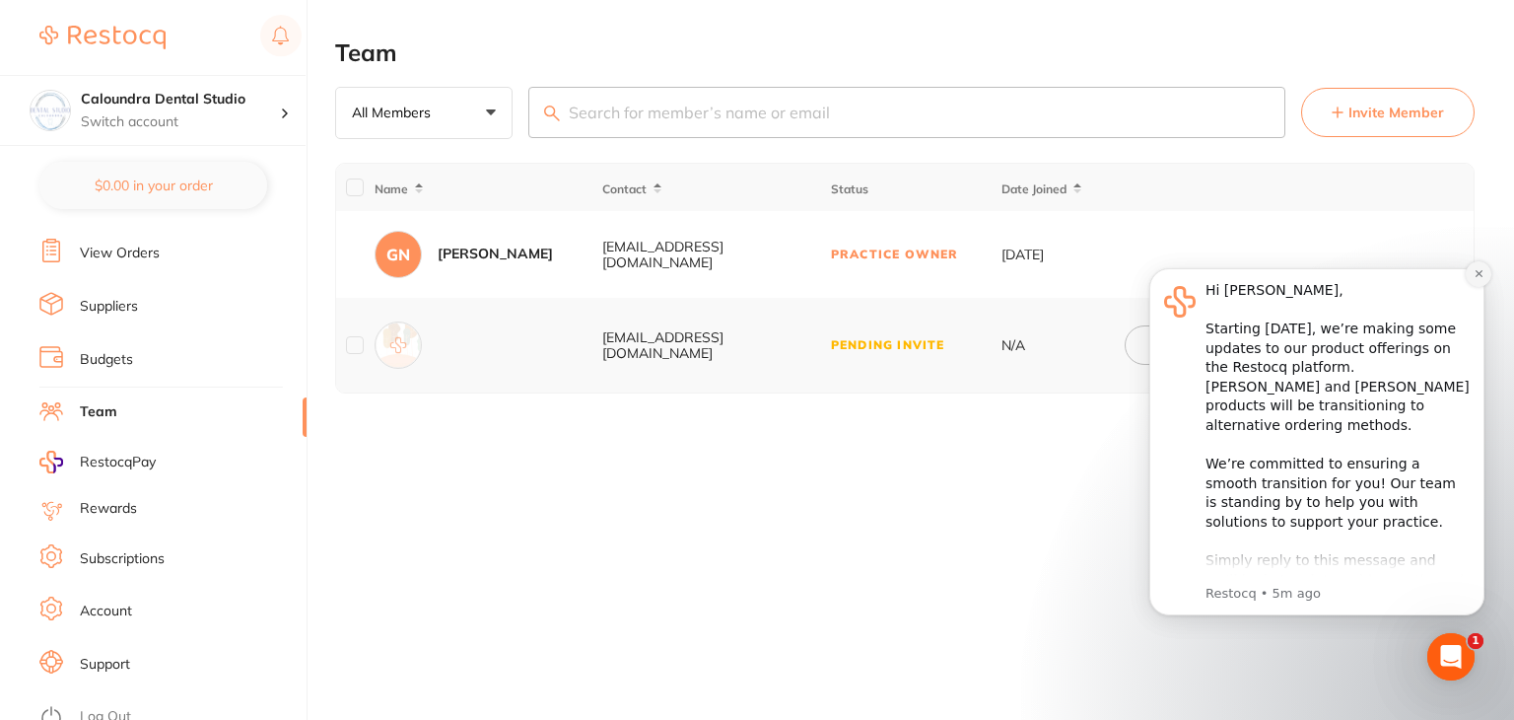
click at [1473, 276] on button "Dismiss notification" at bounding box center [1479, 274] width 26 height 26
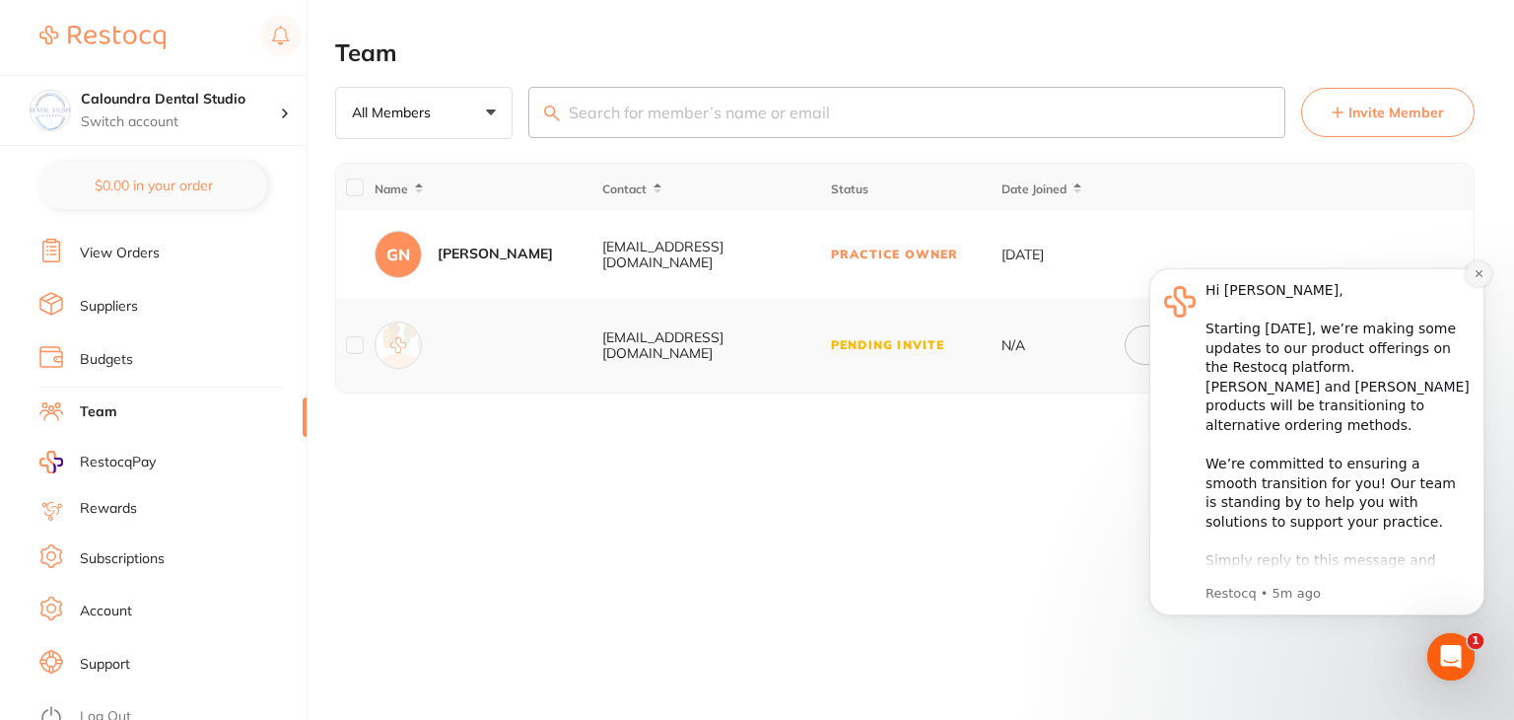
click at [1477, 273] on icon "Dismiss notification" at bounding box center [1478, 273] width 7 height 7
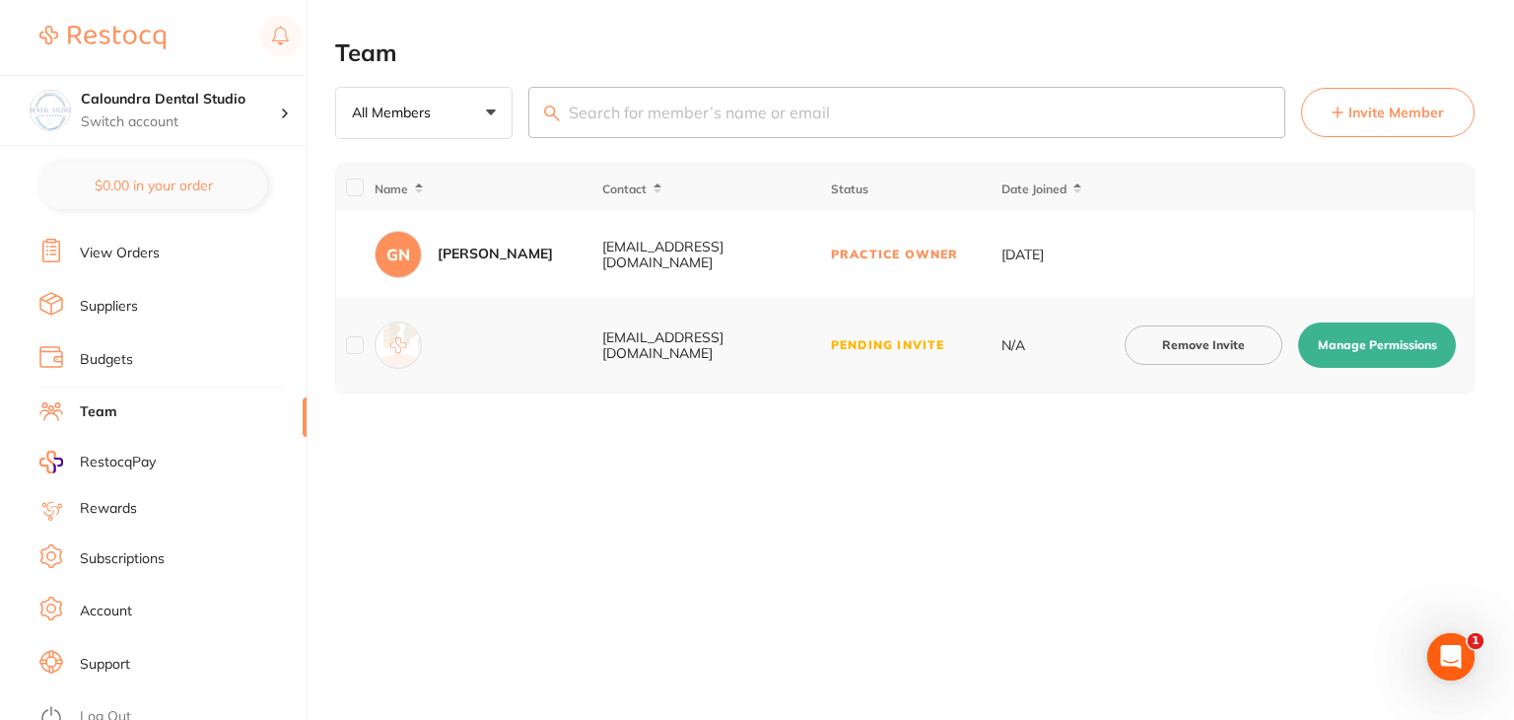
click at [1382, 342] on button "Manage Permissions" at bounding box center [1377, 344] width 158 height 45
checkbox input "true"
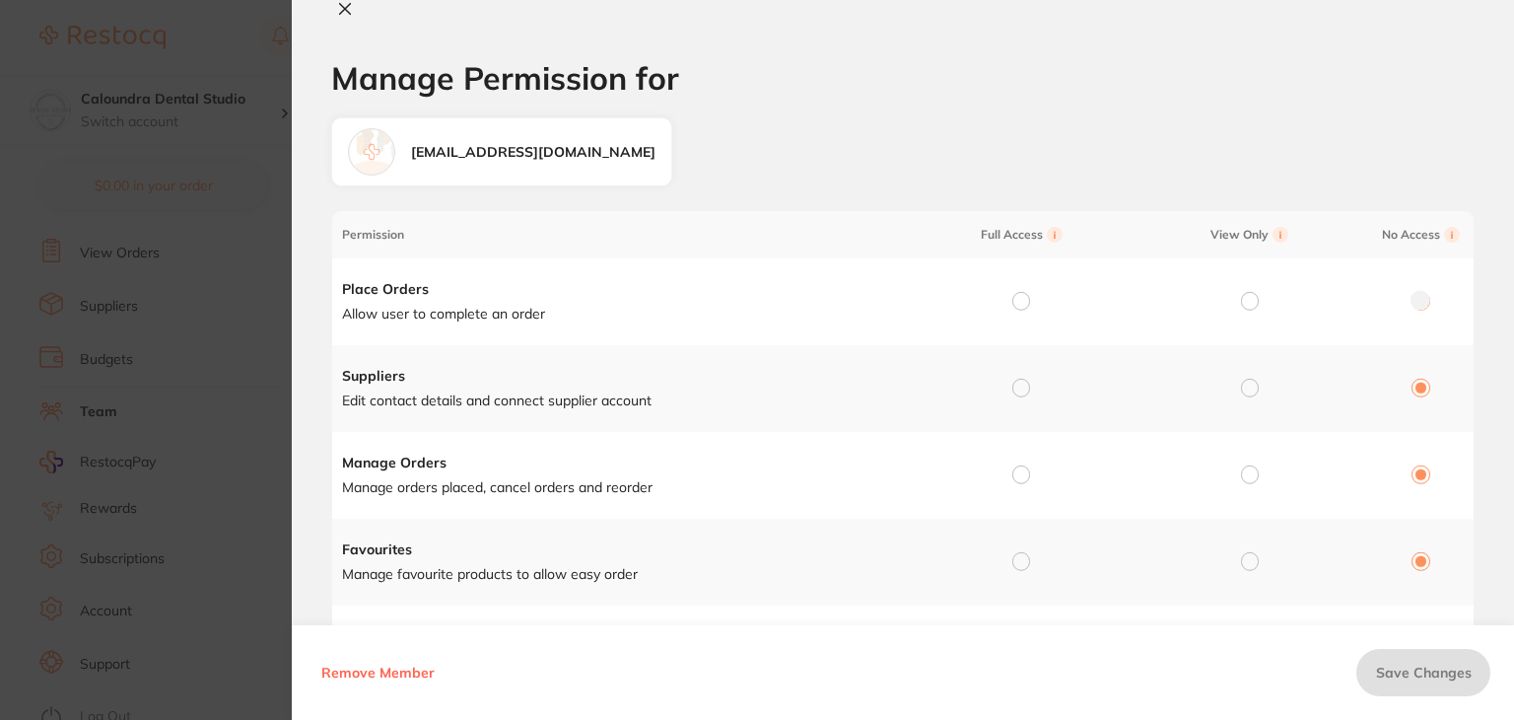
click at [1008, 300] on td at bounding box center [1017, 301] width 229 height 87
drag, startPoint x: 1019, startPoint y: 300, endPoint x: 1023, endPoint y: 387, distance: 87.8
click at [1019, 307] on input "radio" at bounding box center [1021, 301] width 18 height 18
radio input "true"
radio input "false"
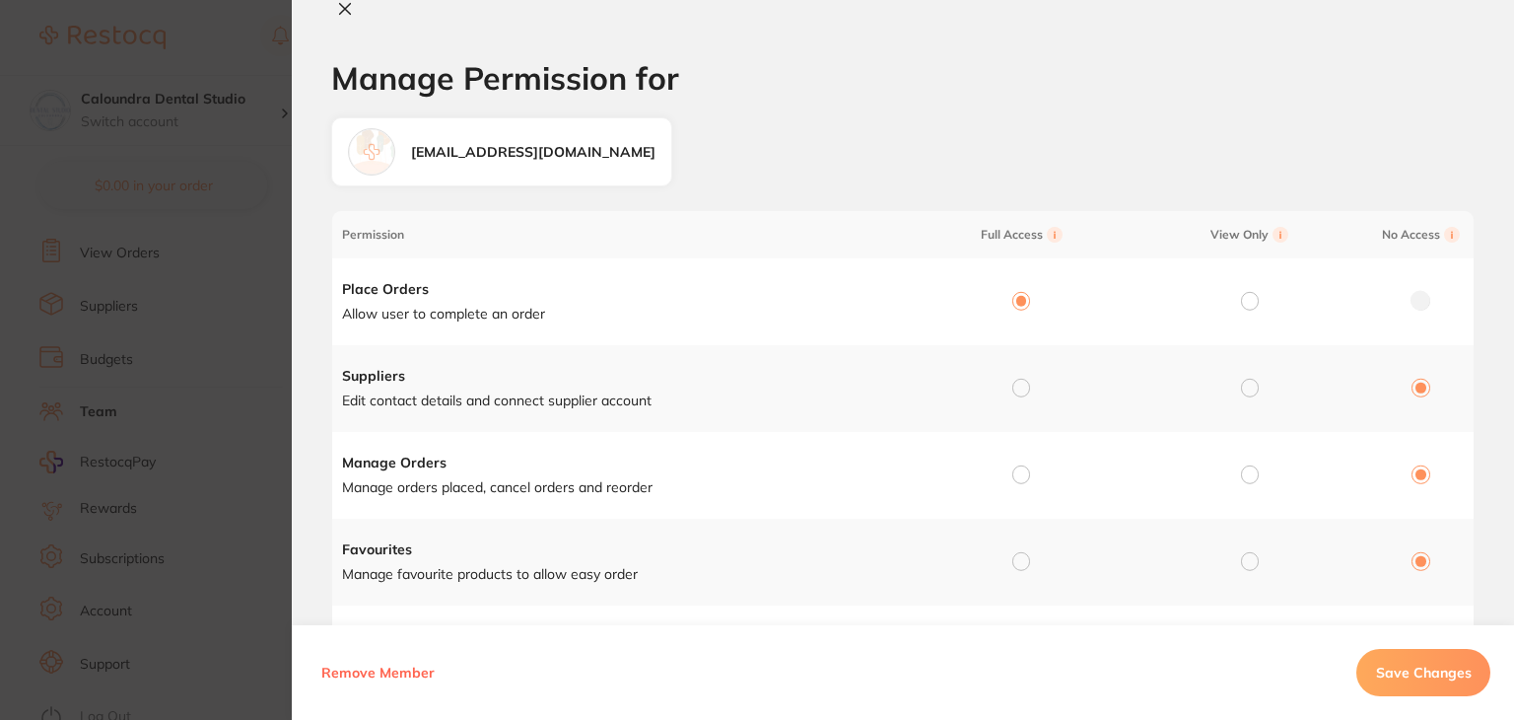
click at [1021, 393] on input "radio" at bounding box center [1021, 388] width 18 height 18
radio input "true"
radio input "false"
click at [1012, 473] on input "radio" at bounding box center [1021, 474] width 18 height 18
radio input "true"
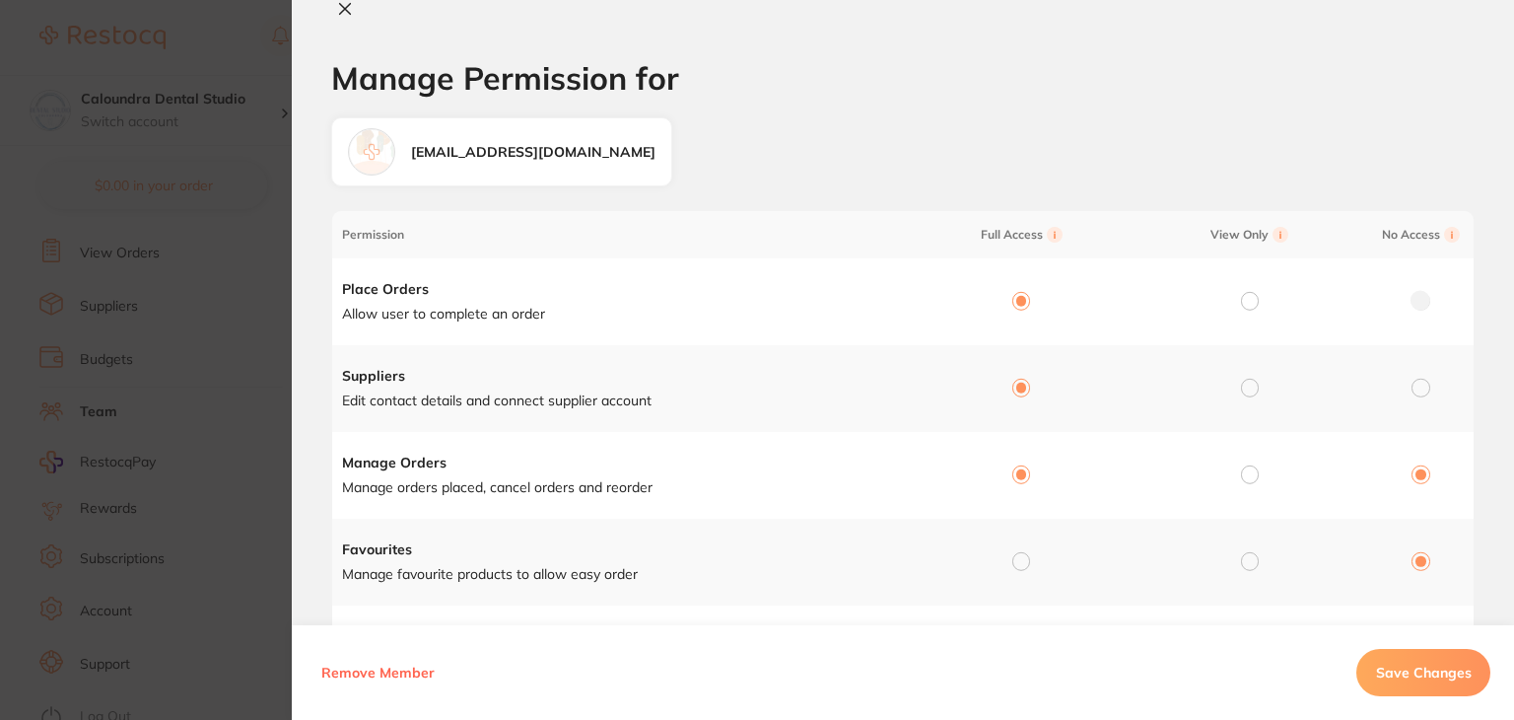
radio input "false"
click at [1022, 565] on input "radio" at bounding box center [1021, 561] width 18 height 18
radio input "true"
radio input "false"
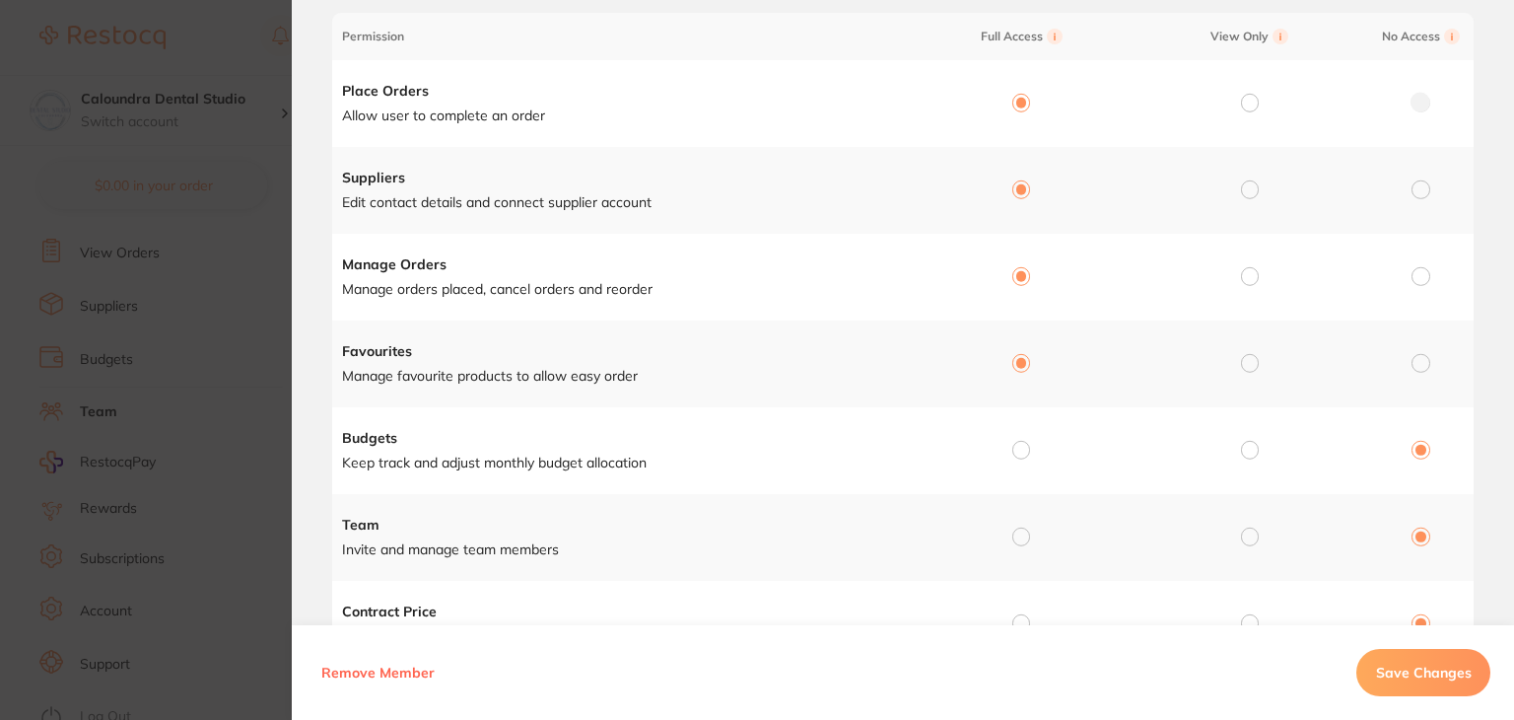
scroll to position [394, 0]
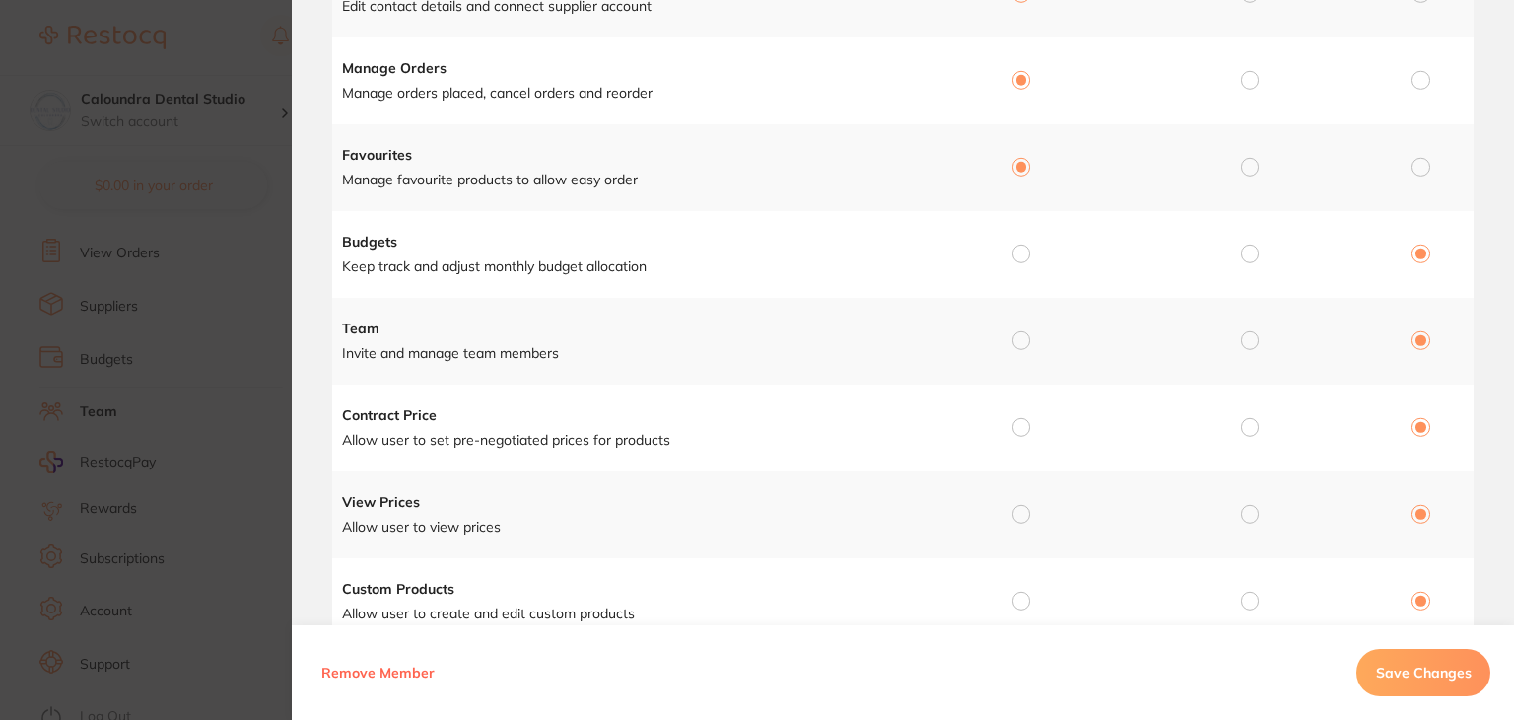
click at [1022, 254] on input "radio" at bounding box center [1021, 253] width 18 height 18
radio input "true"
radio input "false"
drag, startPoint x: 1015, startPoint y: 345, endPoint x: 1018, endPoint y: 401, distance: 56.3
click at [1013, 347] on input "radio" at bounding box center [1021, 340] width 18 height 18
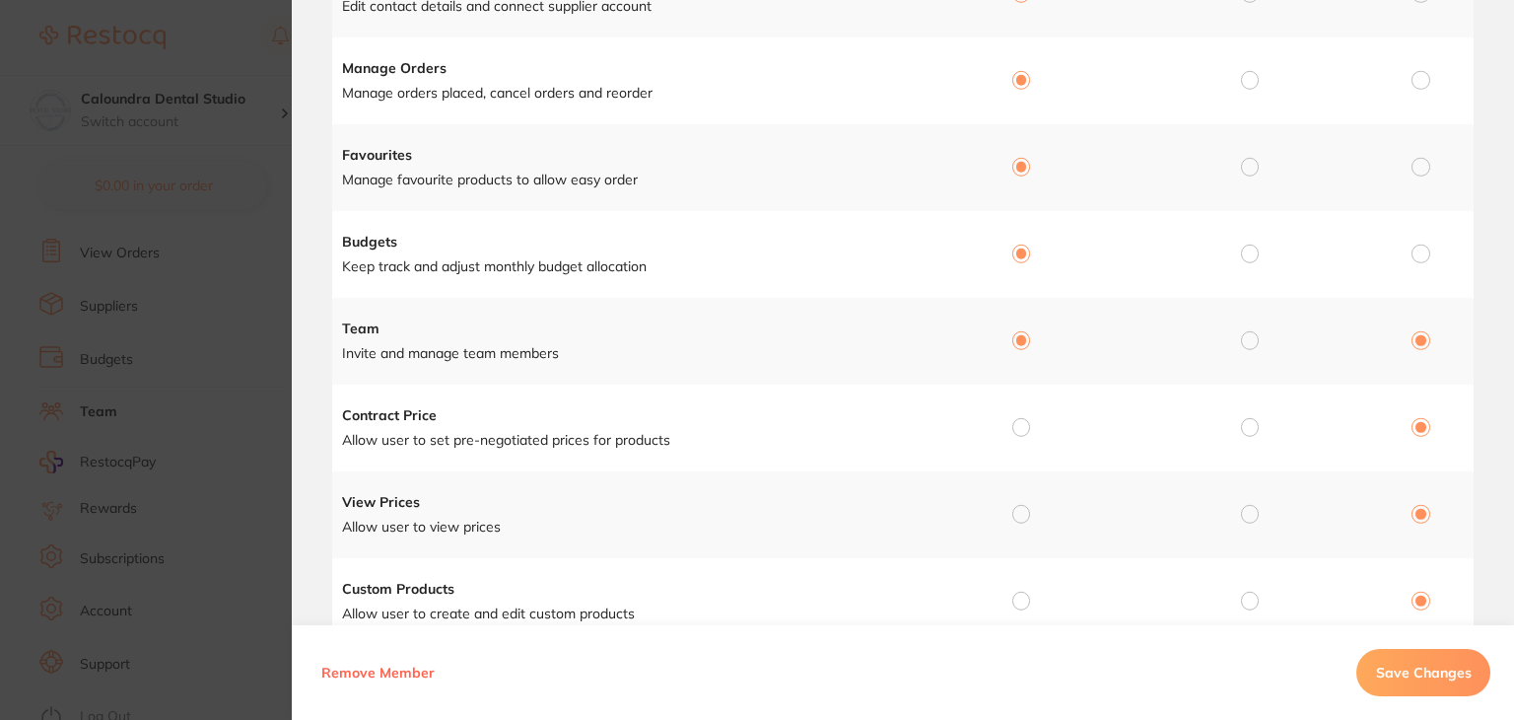
radio input "true"
radio input "false"
drag, startPoint x: 1021, startPoint y: 420, endPoint x: 1037, endPoint y: 505, distance: 86.2
click at [1021, 423] on input "radio" at bounding box center [1021, 427] width 18 height 18
radio input "true"
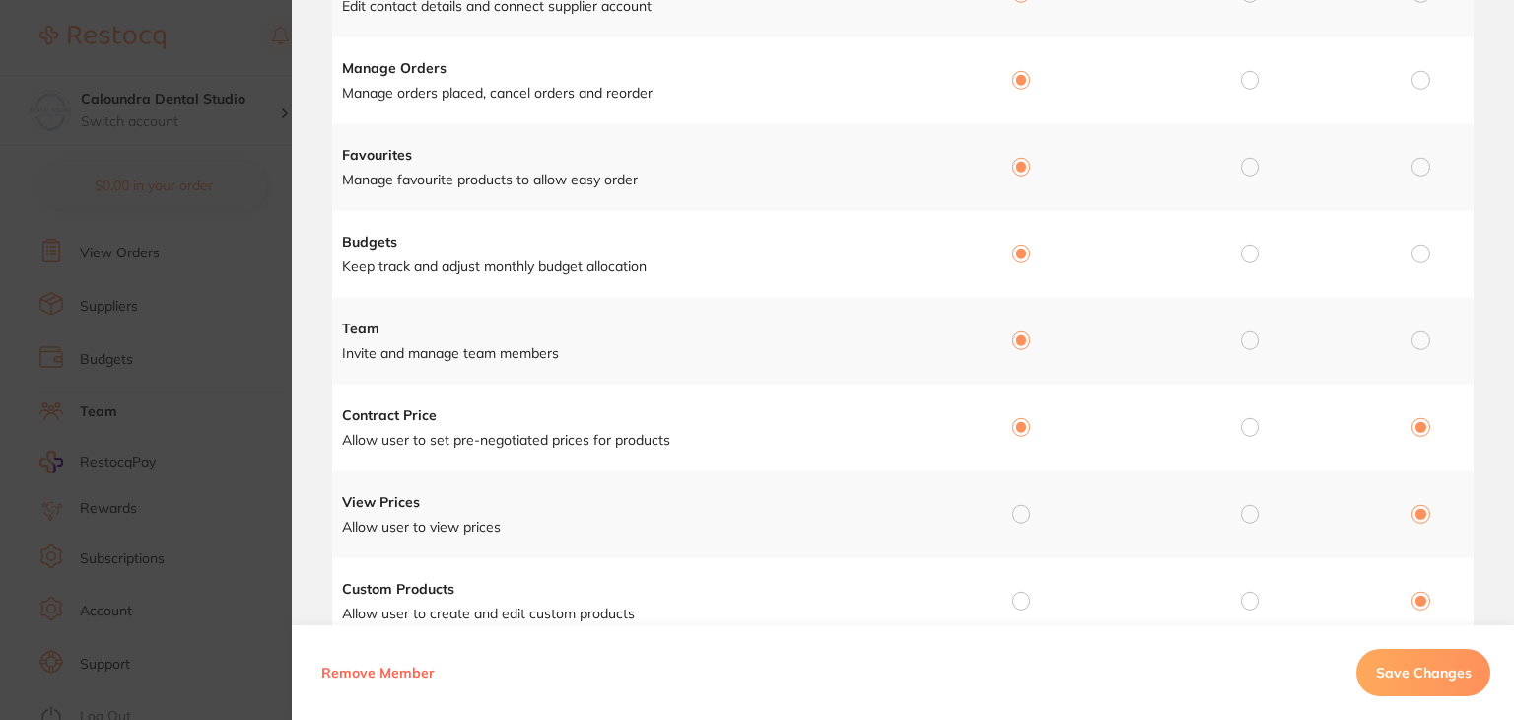
radio input "false"
drag, startPoint x: 1017, startPoint y: 518, endPoint x: 1030, endPoint y: 573, distance: 56.7
click at [1017, 519] on input "radio" at bounding box center [1021, 514] width 18 height 18
radio input "true"
radio input "false"
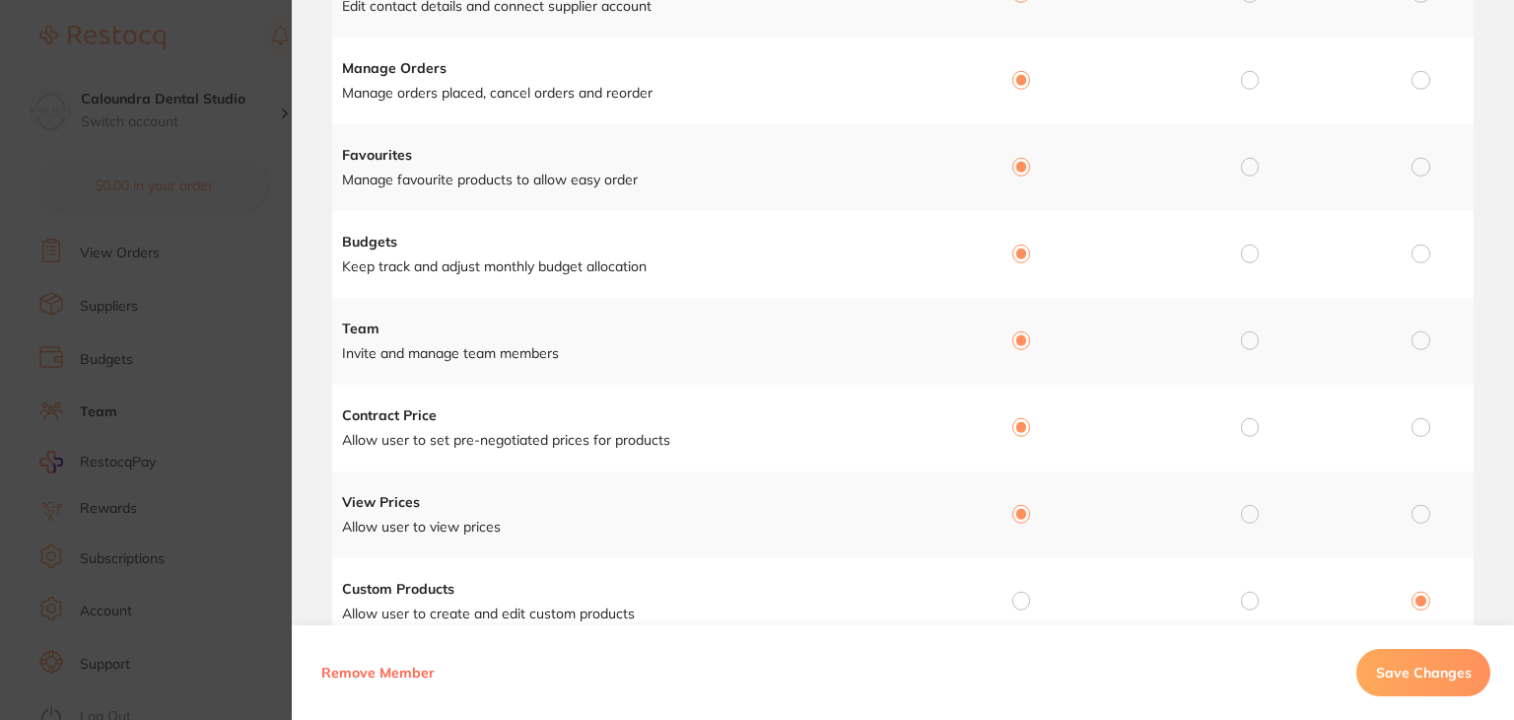
click at [1022, 596] on input "radio" at bounding box center [1021, 600] width 18 height 18
radio input "true"
radio input "false"
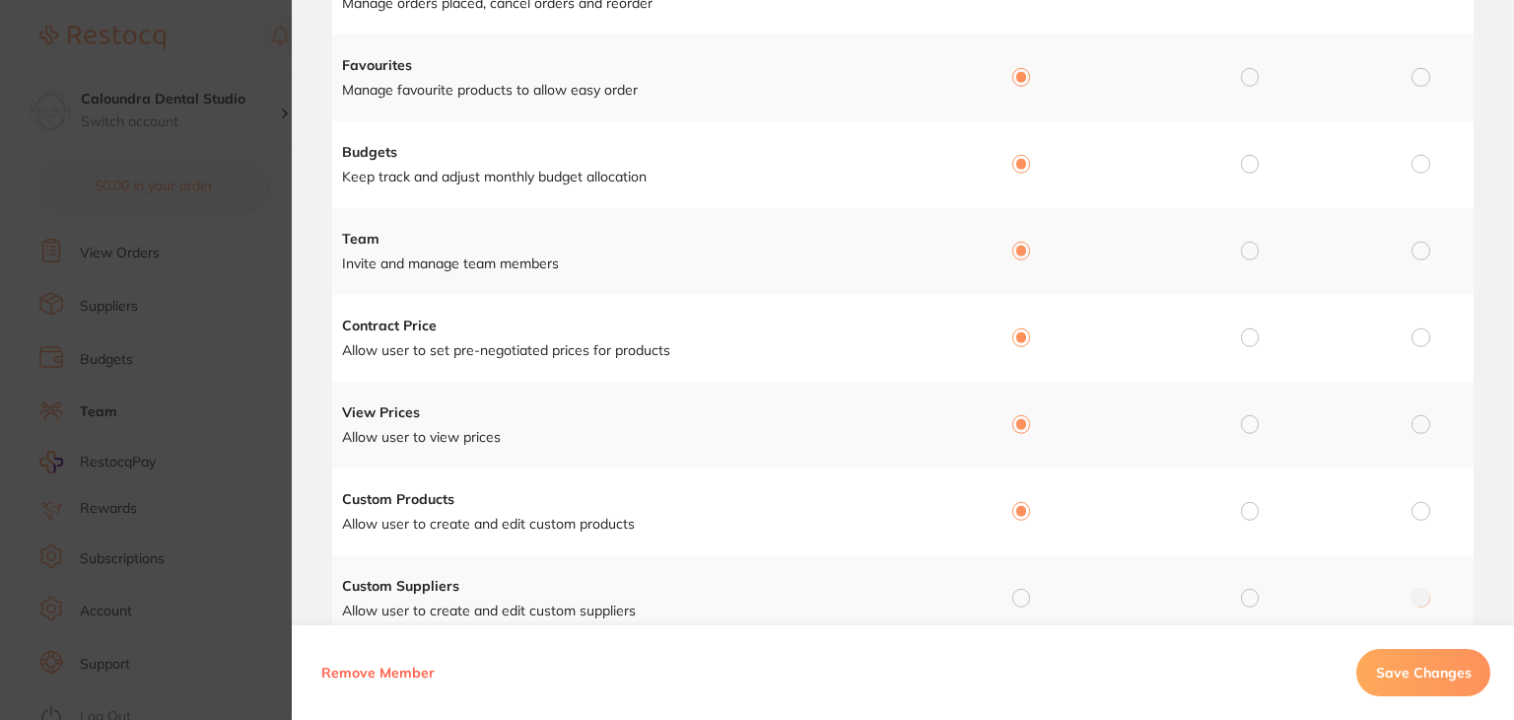
scroll to position [554, 0]
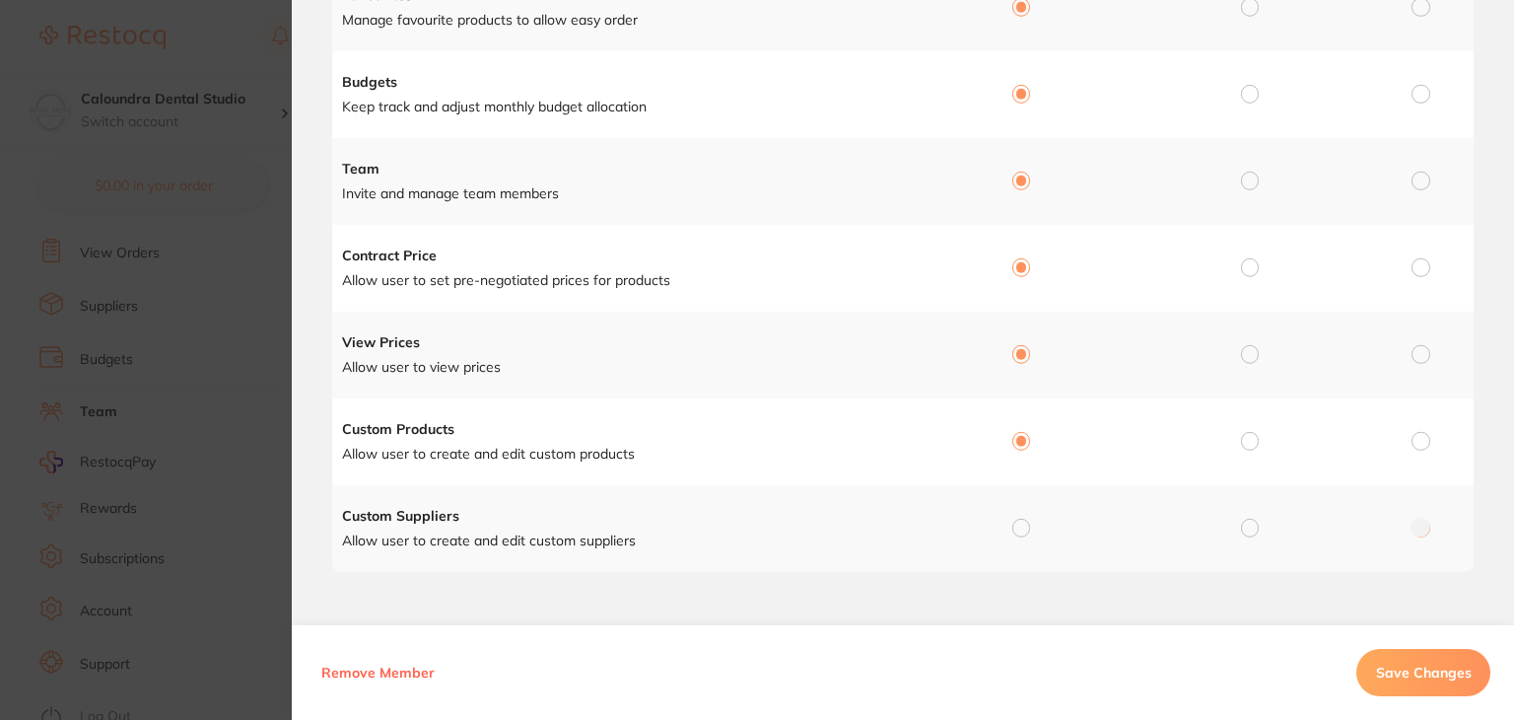
drag, startPoint x: 1014, startPoint y: 525, endPoint x: 1025, endPoint y: 533, distance: 13.4
click at [1015, 525] on input "radio" at bounding box center [1021, 528] width 18 height 18
radio input "true"
radio input "false"
drag, startPoint x: 1428, startPoint y: 683, endPoint x: 1286, endPoint y: 652, distance: 145.4
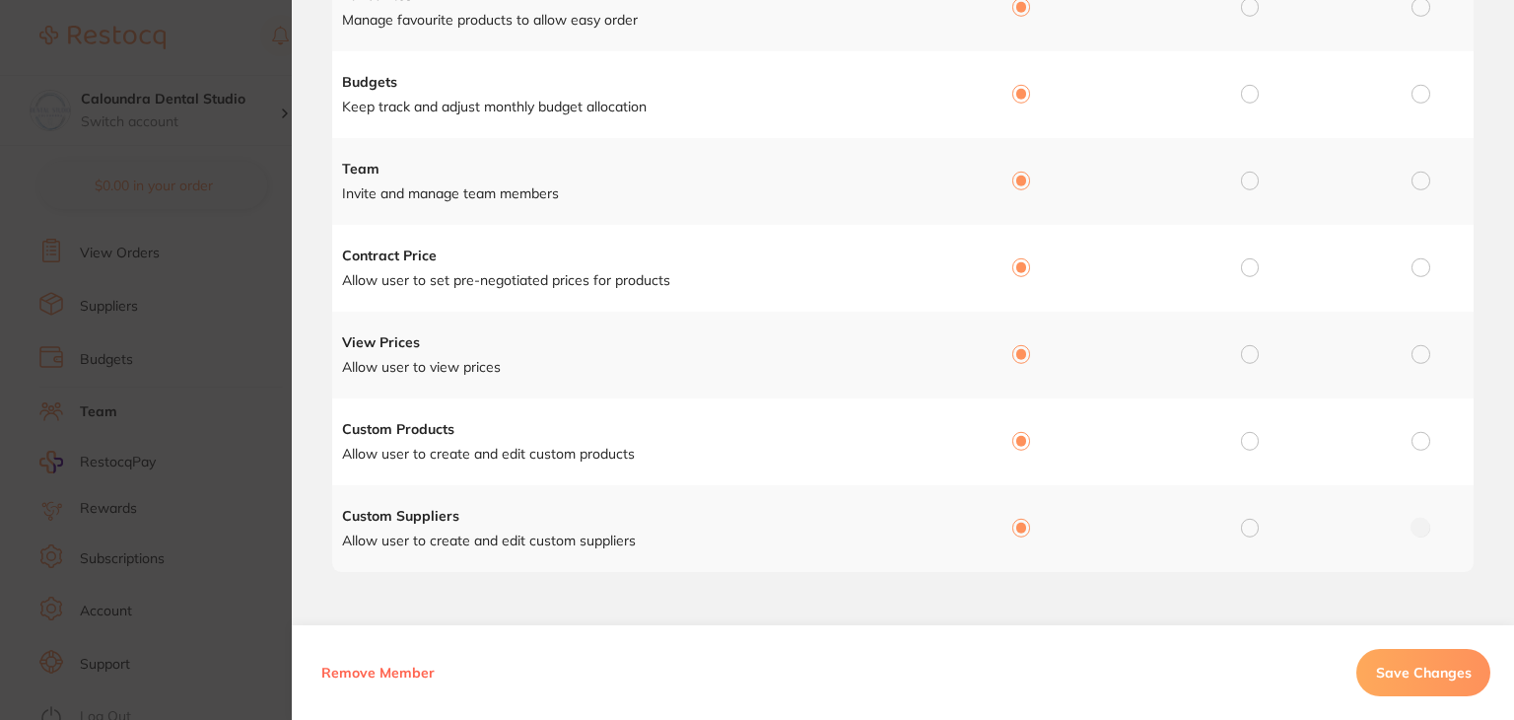
click at [1424, 685] on button "Save Changes" at bounding box center [1423, 672] width 134 height 47
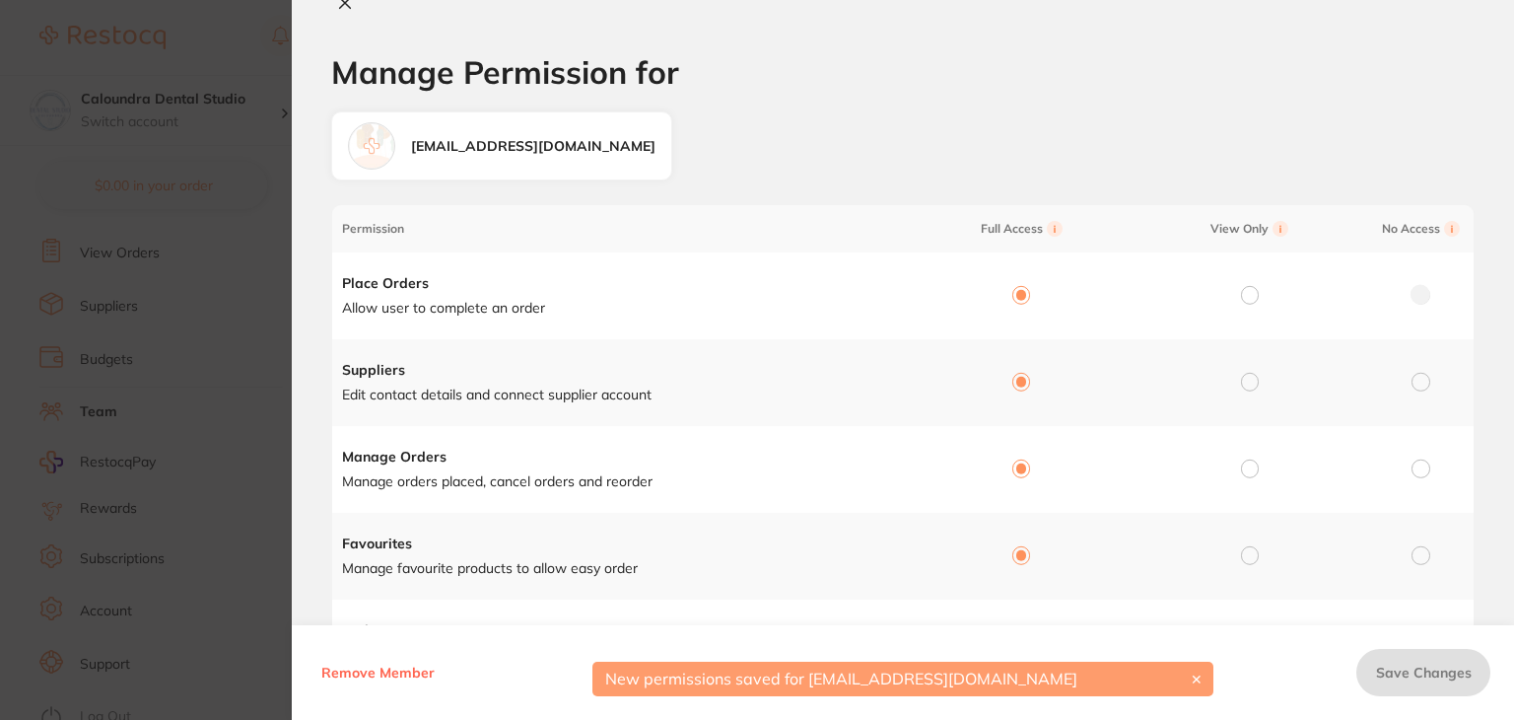
scroll to position [0, 0]
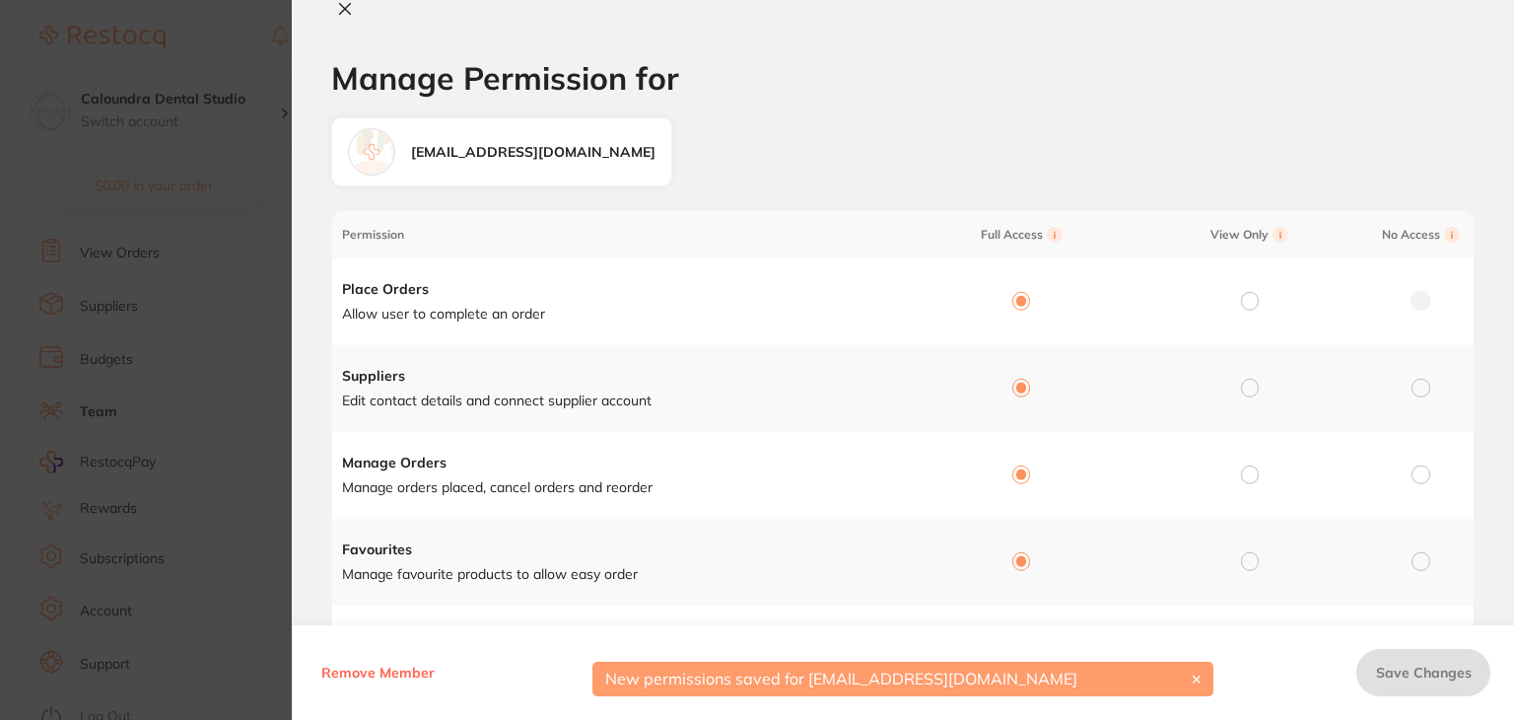
click at [343, 8] on icon at bounding box center [345, 9] width 11 height 11
checkbox input "false"
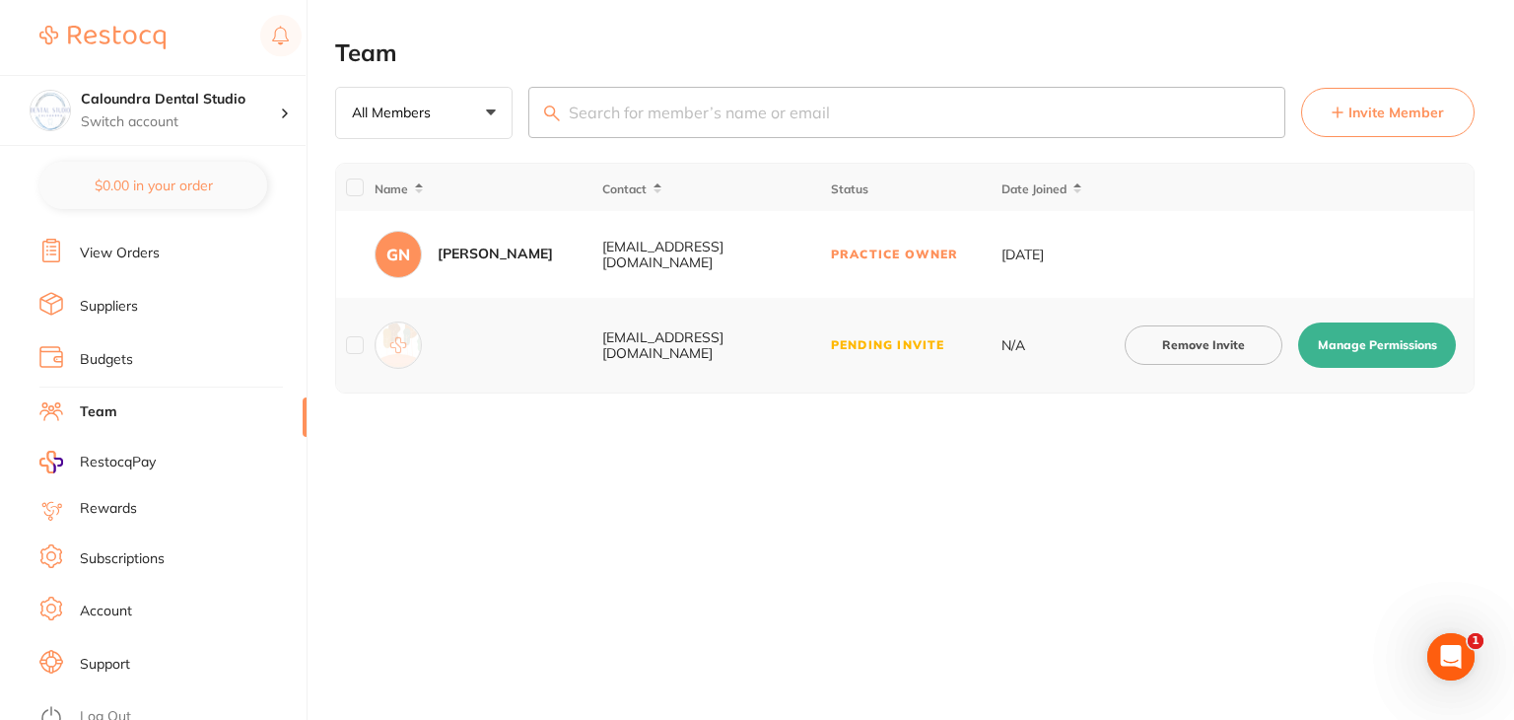
click at [110, 707] on link "Log Out" at bounding box center [105, 717] width 51 height 20
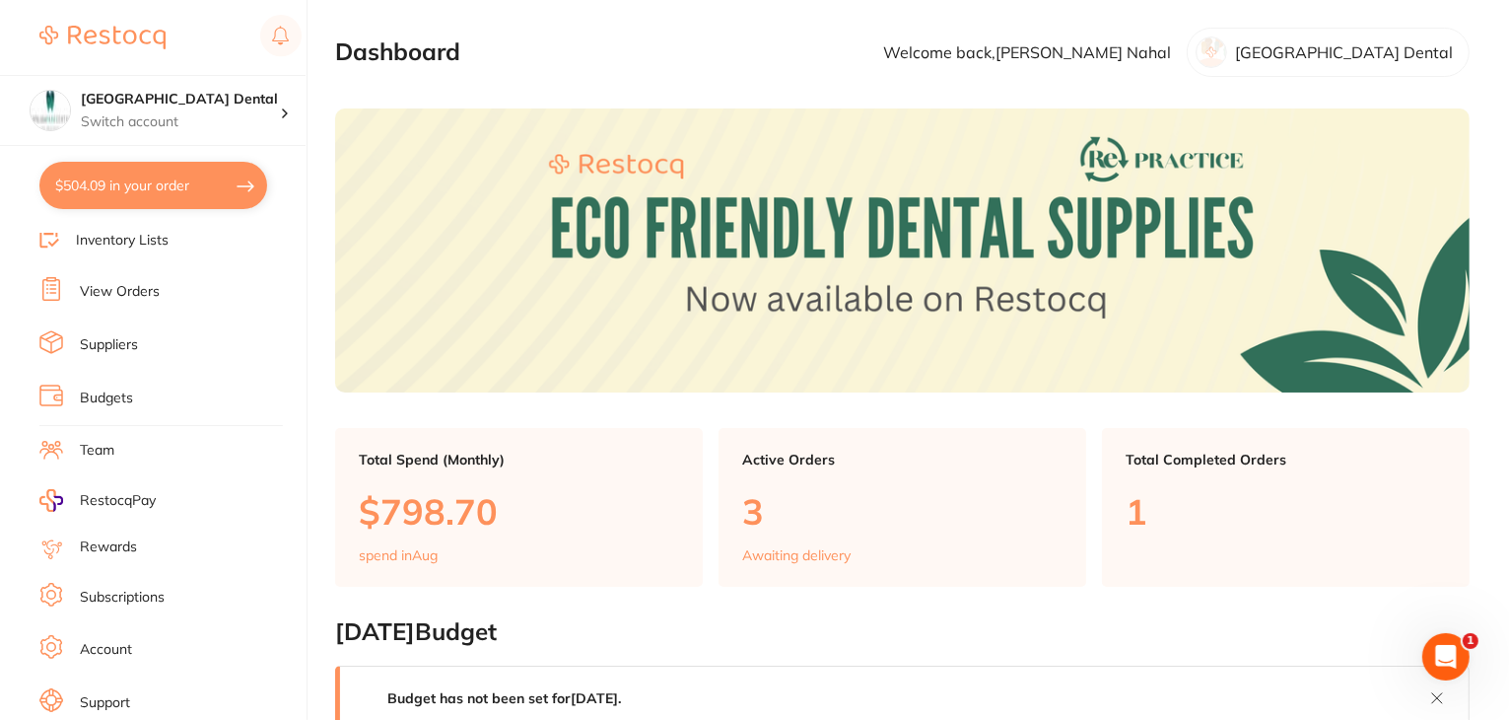
scroll to position [198, 0]
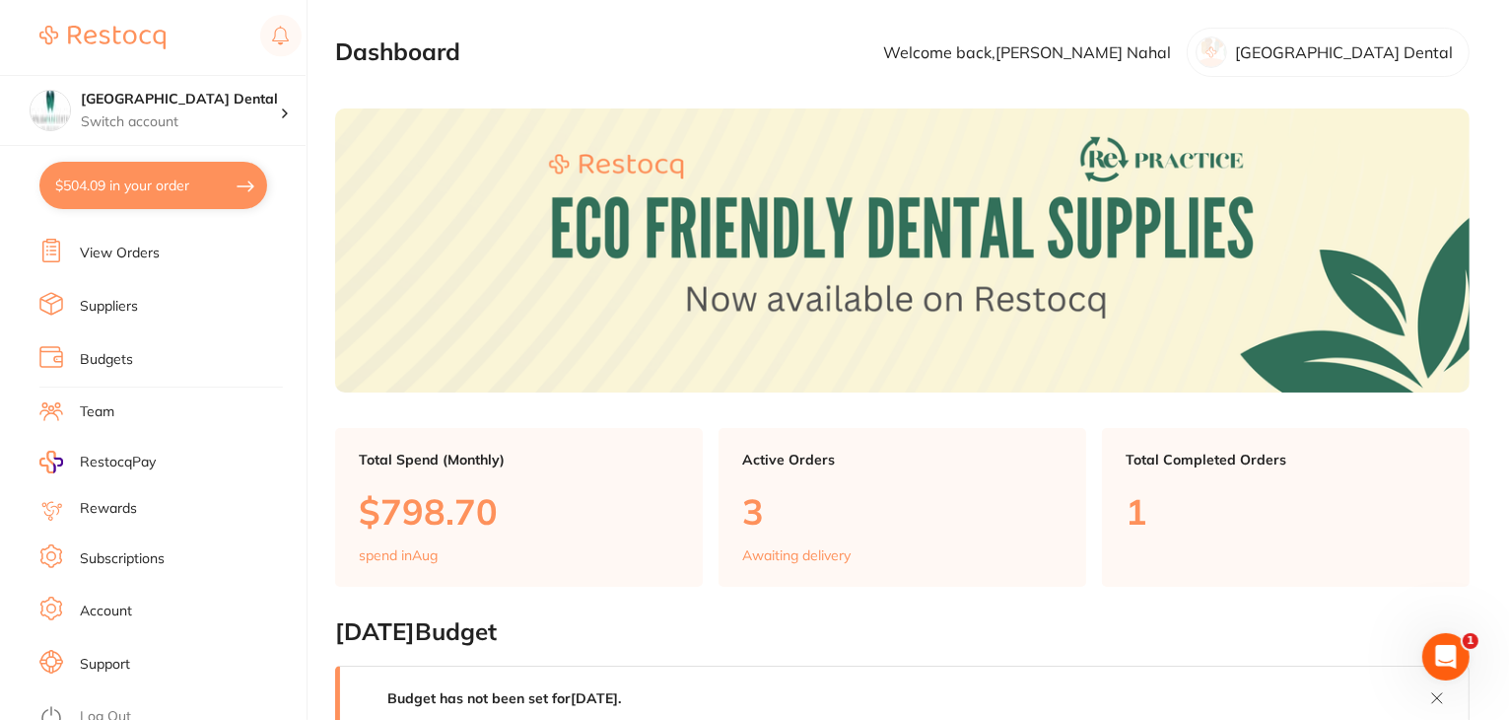
click at [140, 549] on link "Subscriptions" at bounding box center [122, 559] width 85 height 20
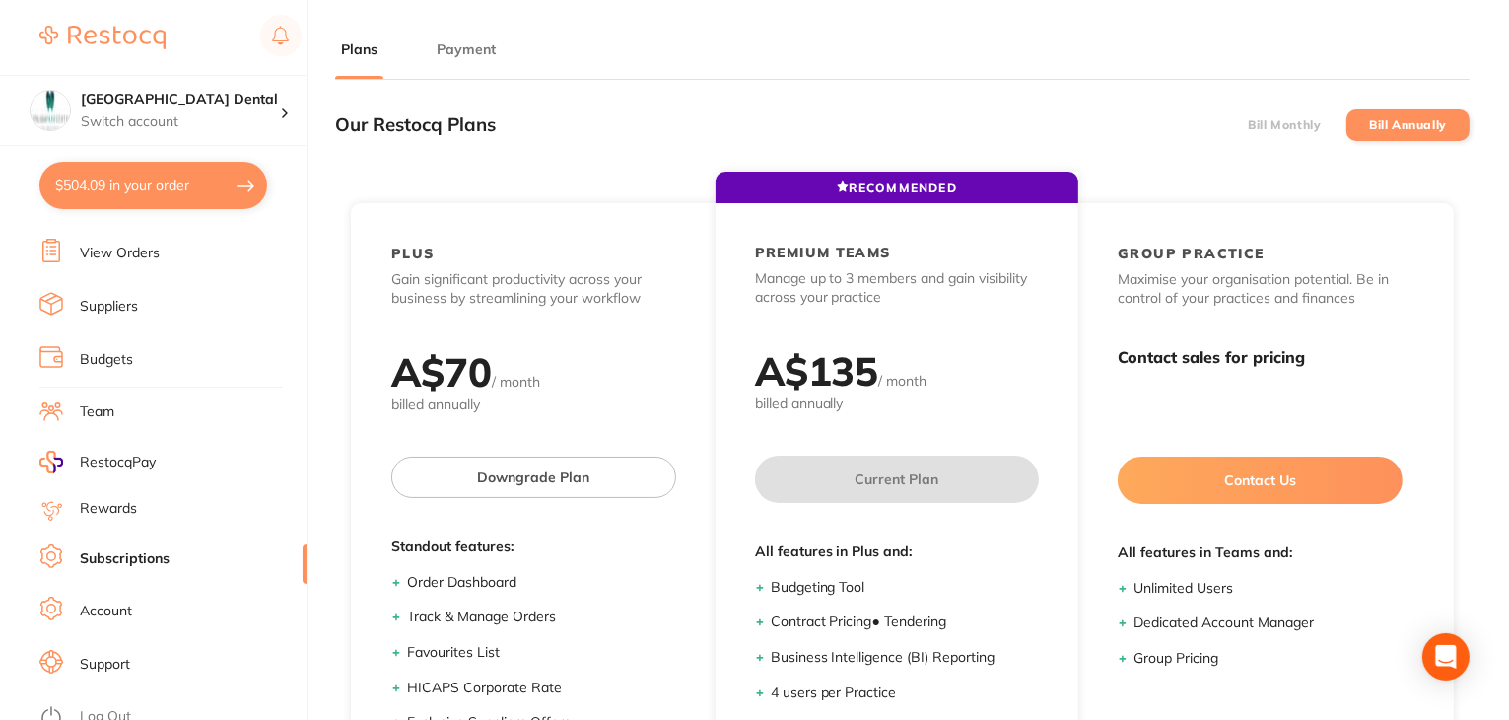
drag, startPoint x: 469, startPoint y: 49, endPoint x: 453, endPoint y: 74, distance: 29.3
click at [469, 50] on button "Payment" at bounding box center [466, 49] width 71 height 19
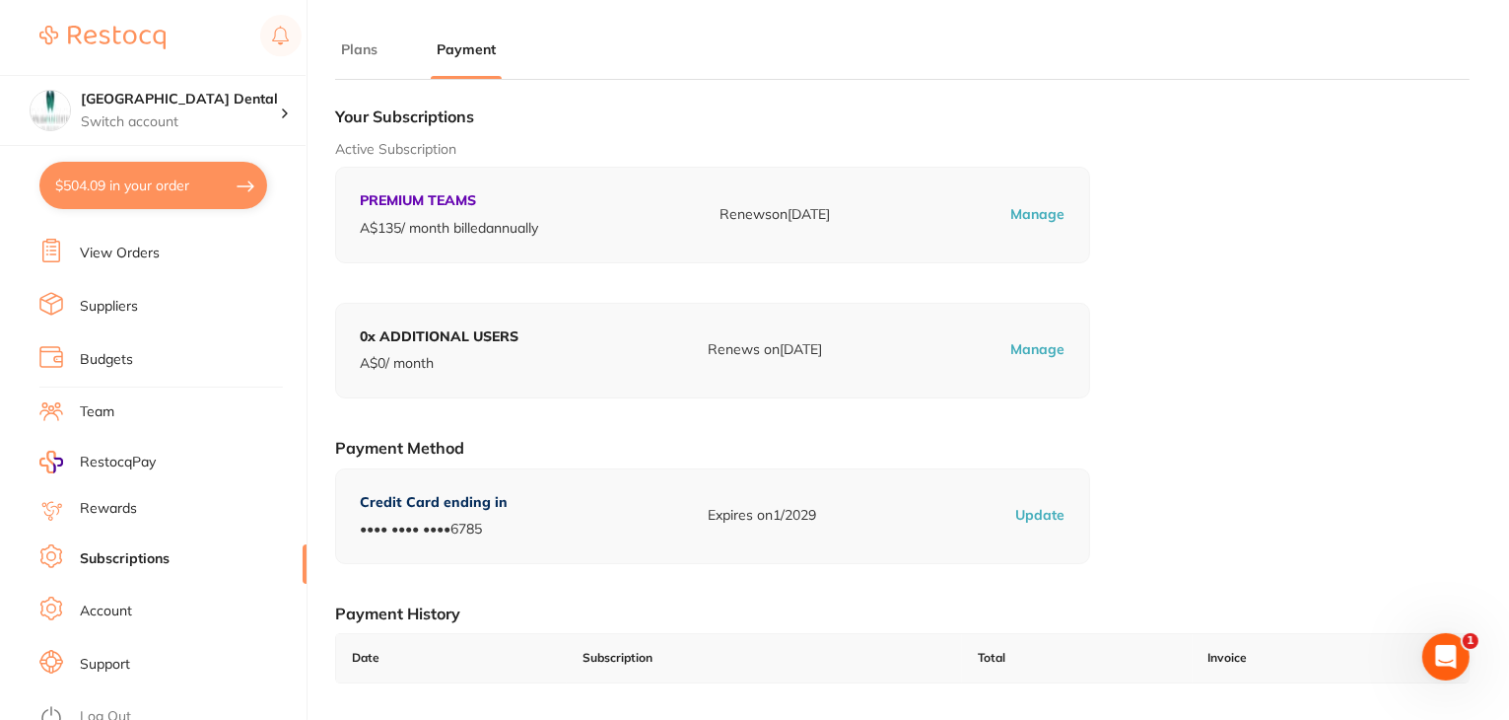
click at [95, 402] on link "Team" at bounding box center [97, 412] width 35 height 20
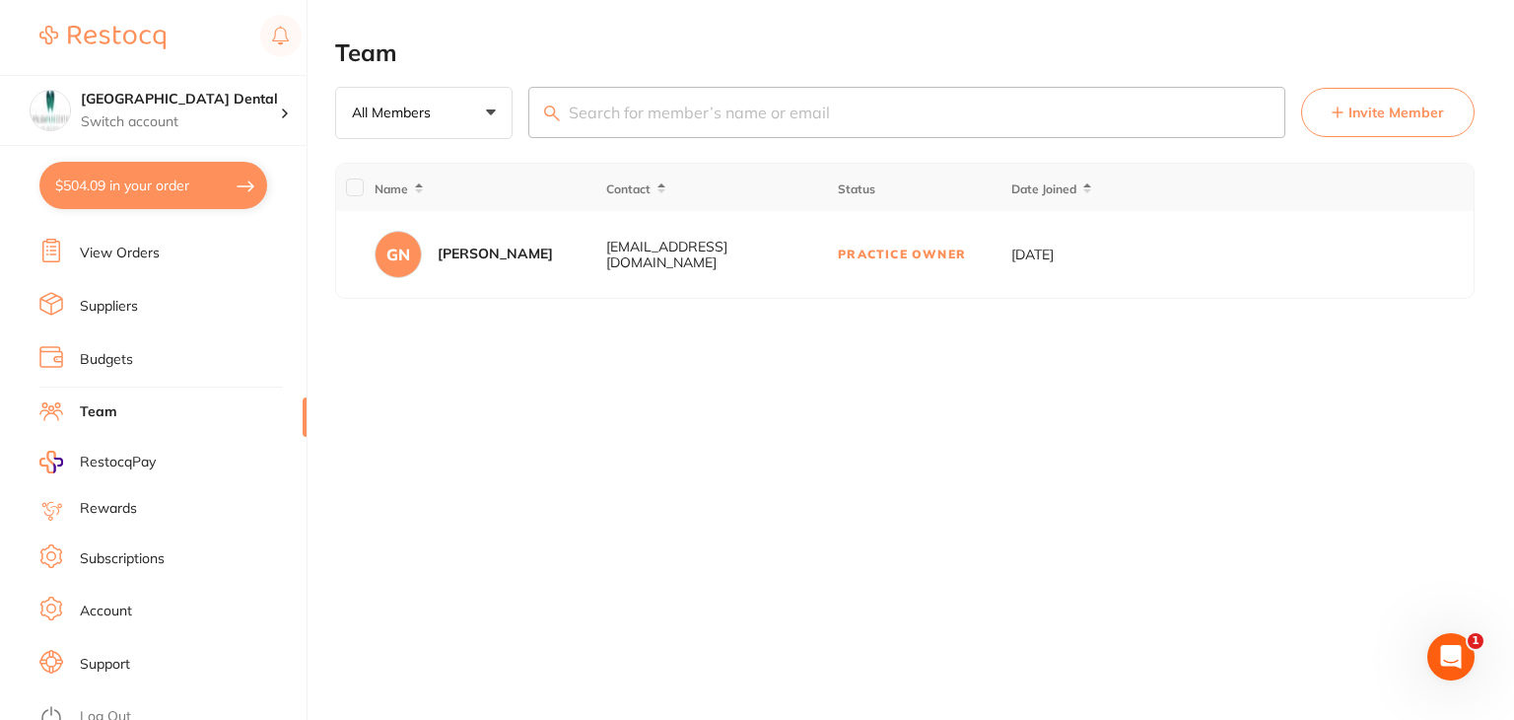
click at [1384, 121] on span "Invite Member" at bounding box center [1397, 113] width 96 height 20
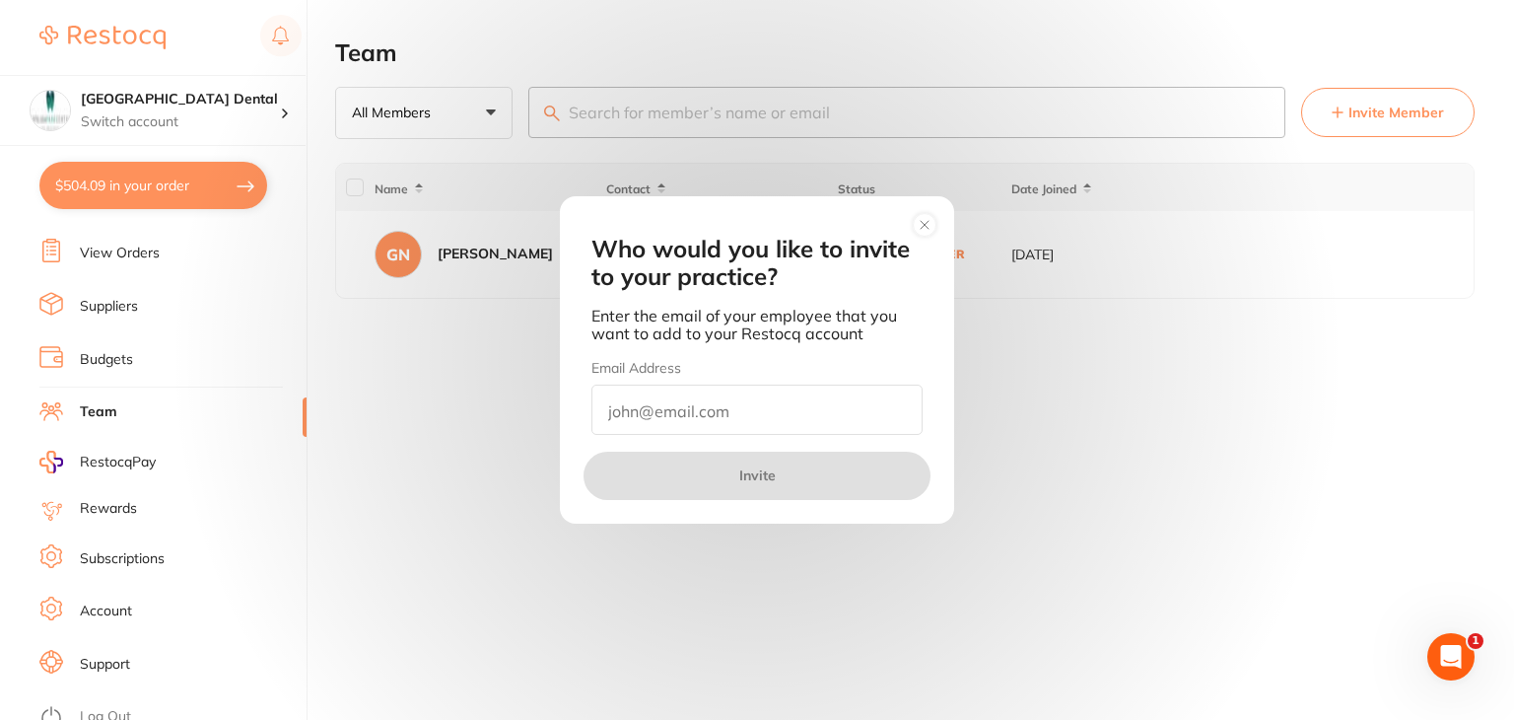
click at [611, 406] on input "email" at bounding box center [756, 409] width 331 height 50
paste input "[EMAIL_ADDRESS][DOMAIN_NAME]"
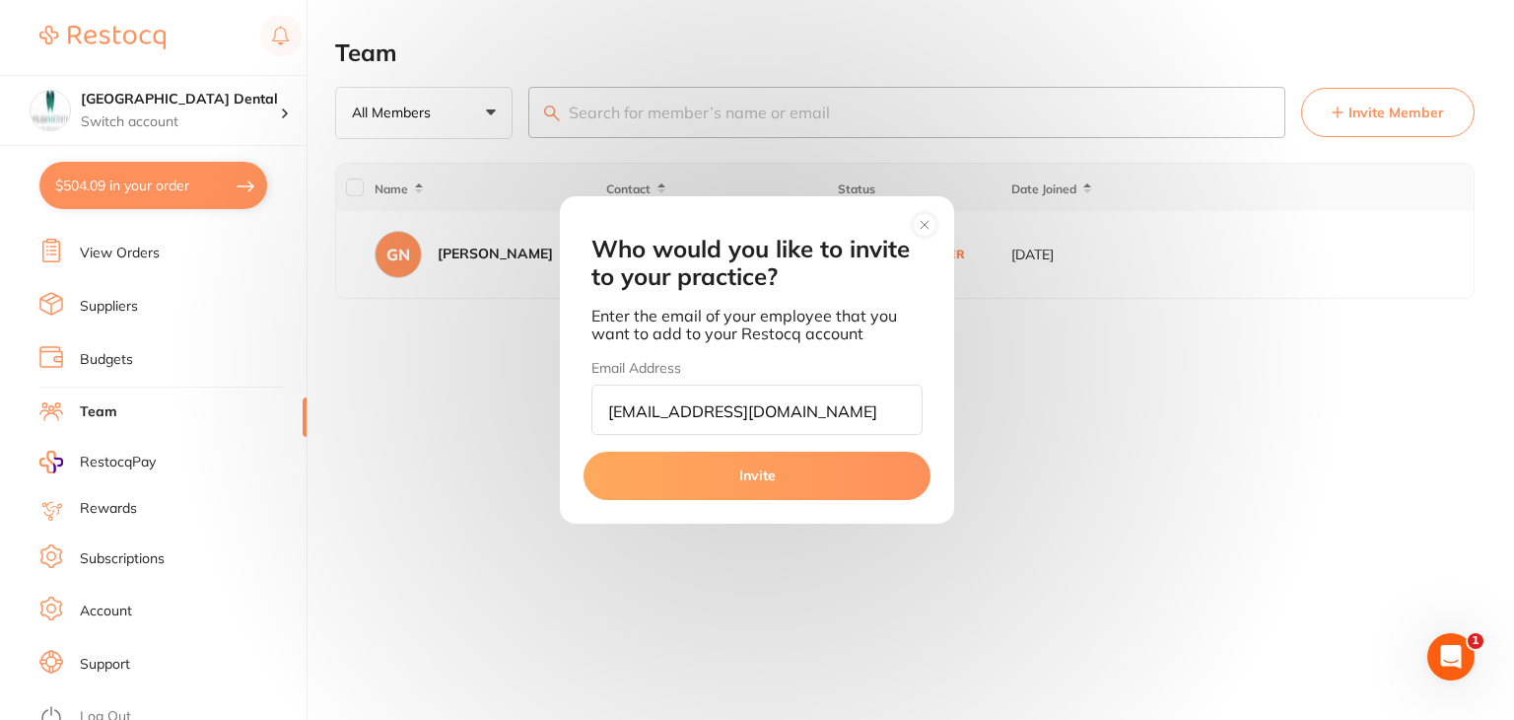
type input "[EMAIL_ADDRESS][DOMAIN_NAME]"
click at [670, 453] on button "Invite" at bounding box center [757, 474] width 347 height 47
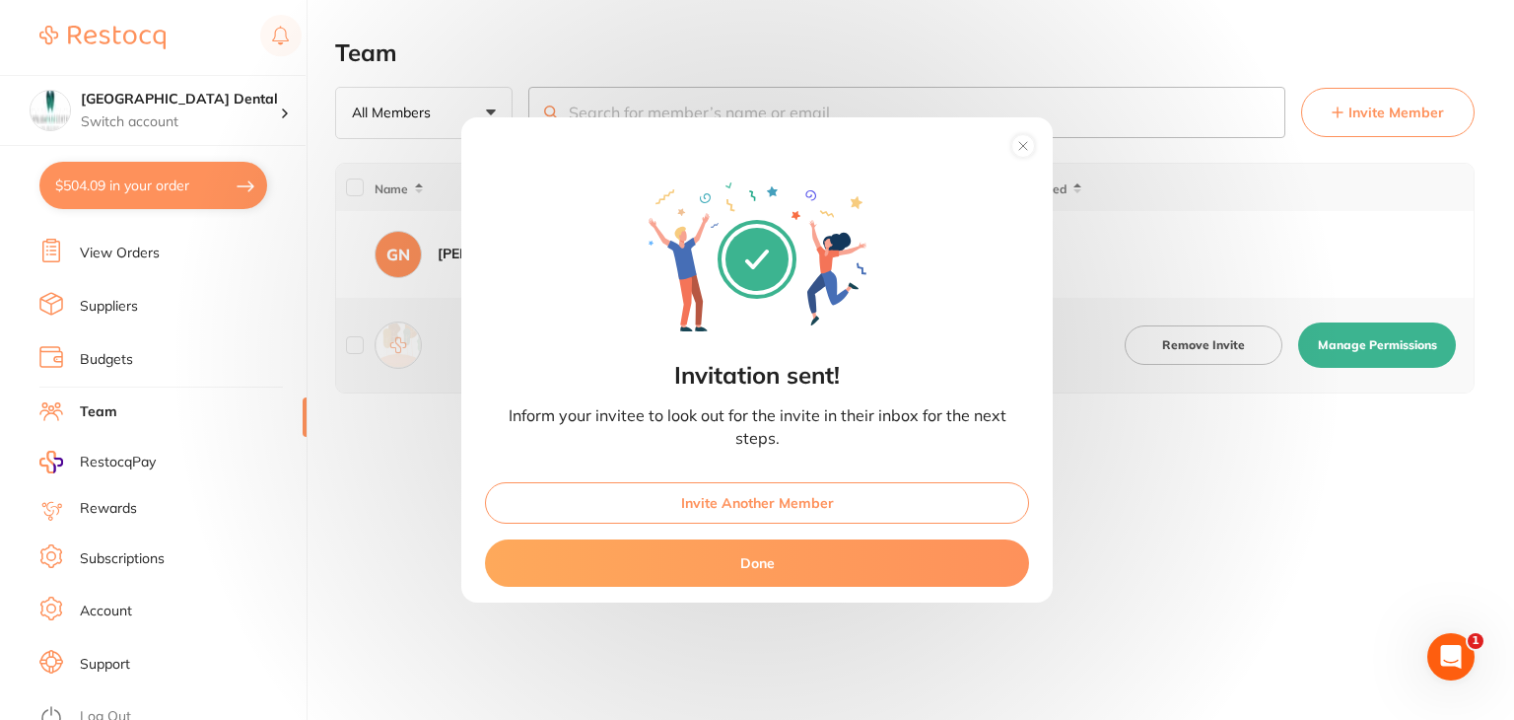
click at [1025, 140] on circle at bounding box center [1023, 145] width 23 height 23
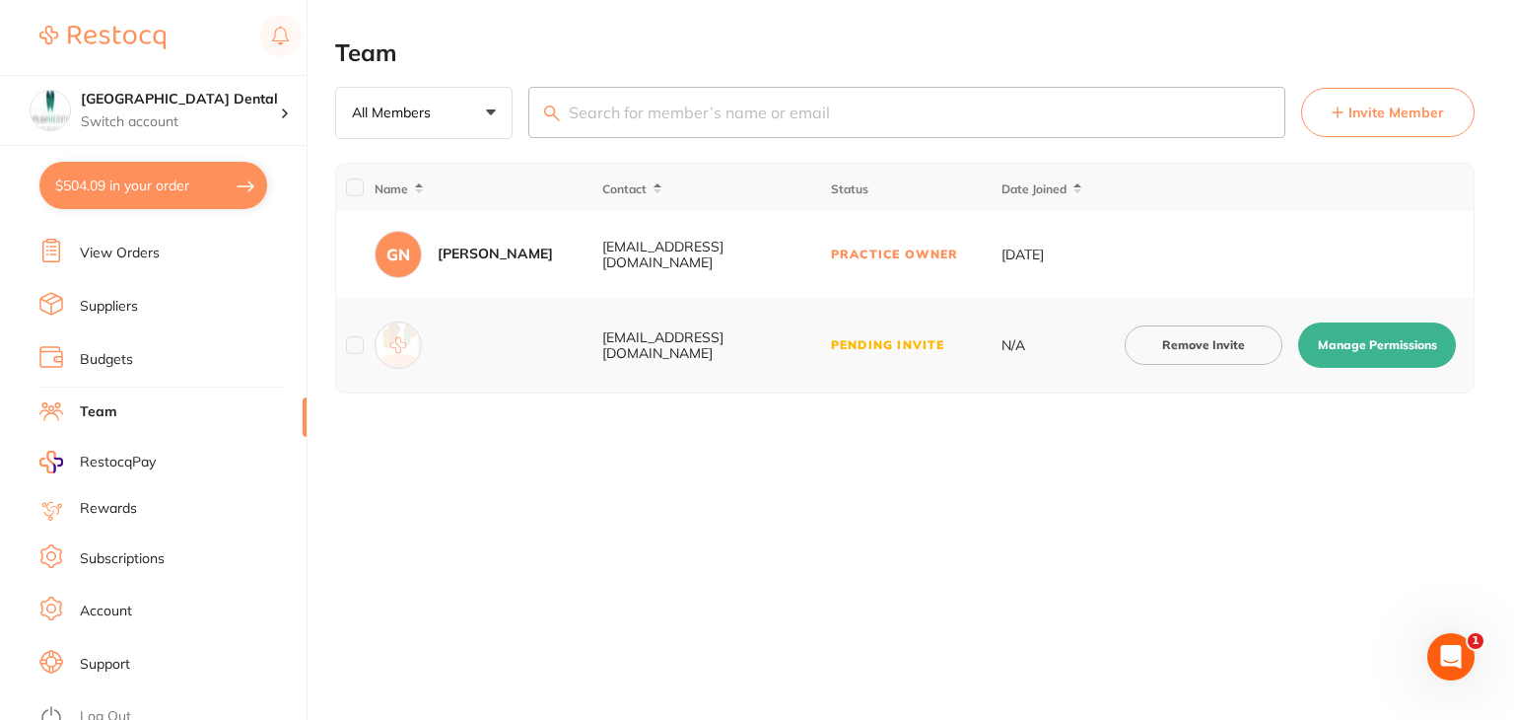
click at [1353, 340] on button "Manage Permissions" at bounding box center [1377, 344] width 158 height 45
checkbox input "true"
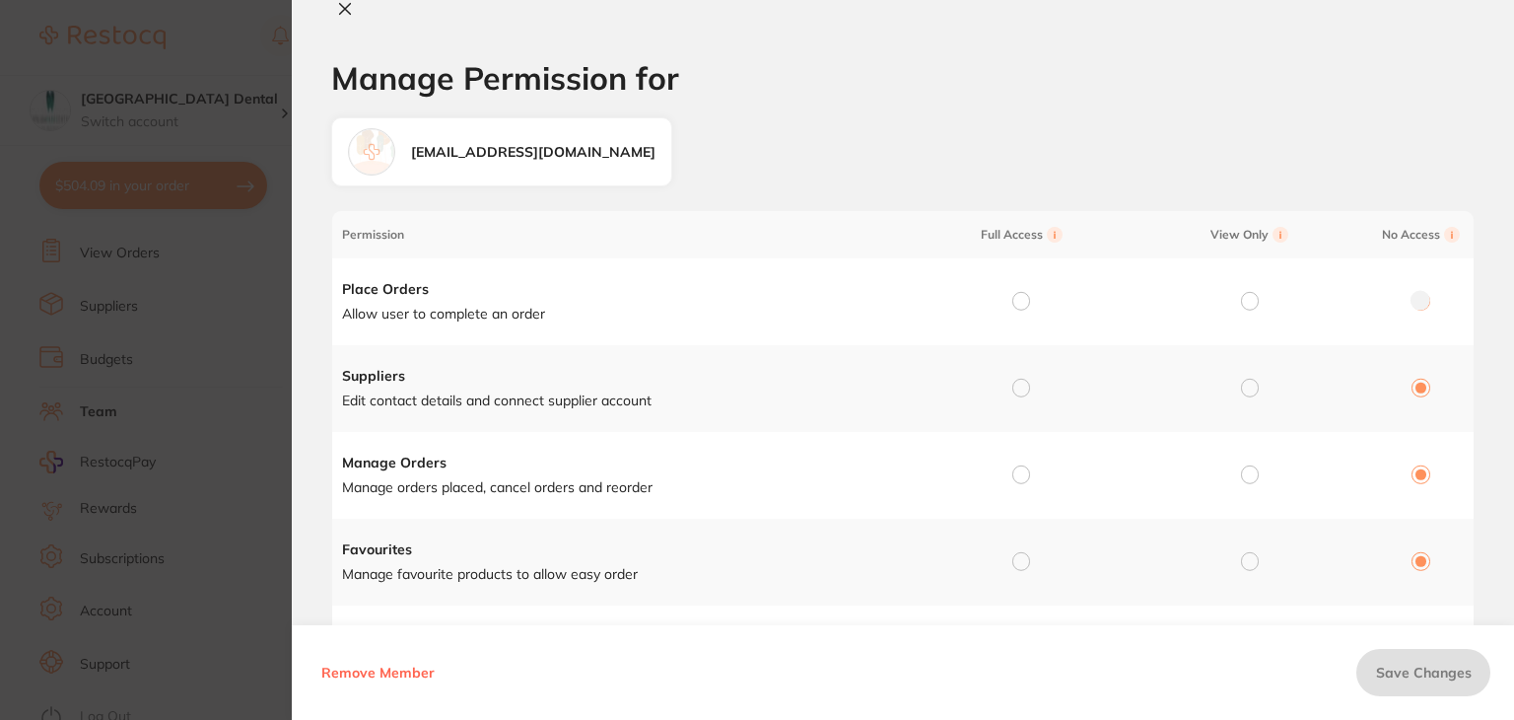
click at [1015, 297] on input "radio" at bounding box center [1021, 301] width 18 height 18
radio input "true"
radio input "false"
click at [1025, 384] on input "radio" at bounding box center [1021, 388] width 18 height 18
radio input "true"
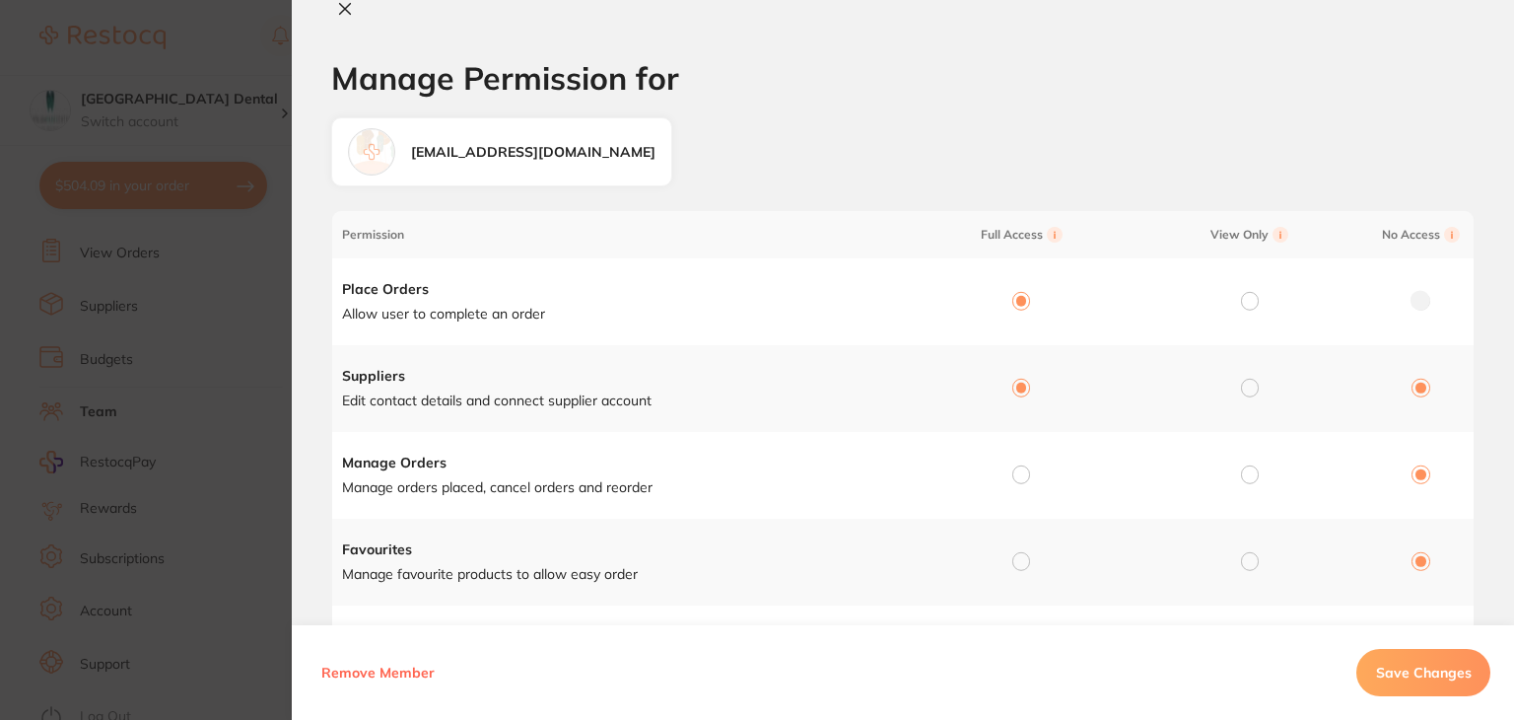
radio input "false"
click at [1018, 472] on input "radio" at bounding box center [1021, 474] width 18 height 18
radio input "true"
radio input "false"
click at [1019, 561] on input "radio" at bounding box center [1021, 561] width 18 height 18
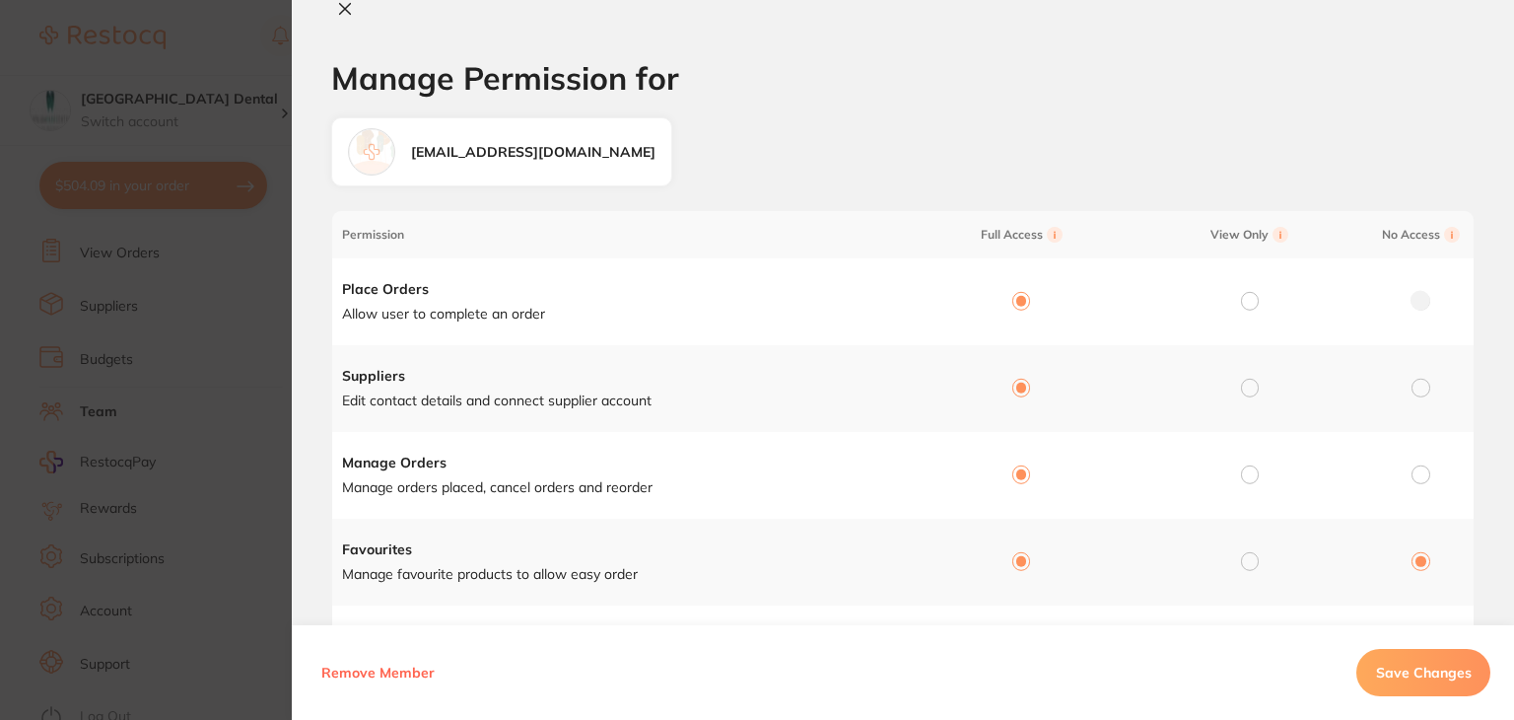
radio input "true"
radio input "false"
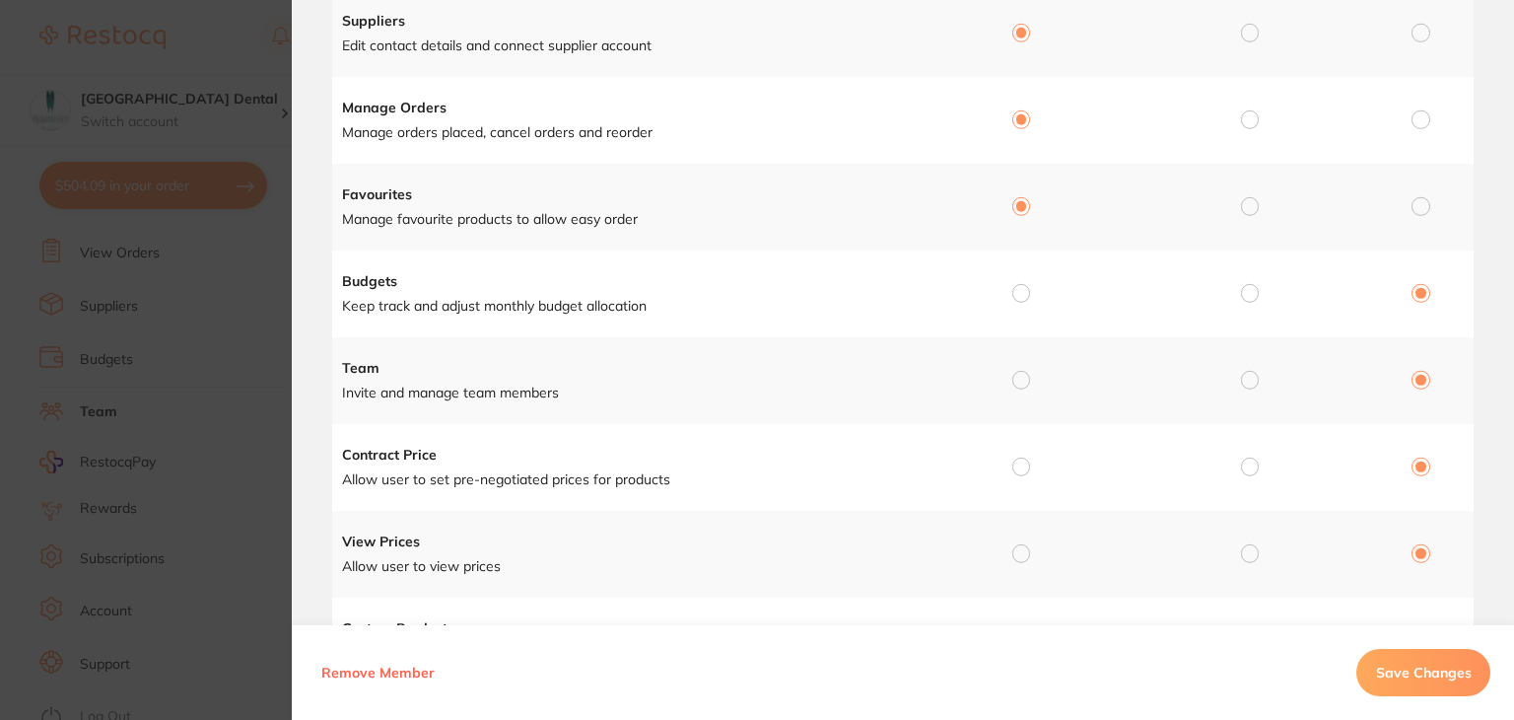
scroll to position [394, 0]
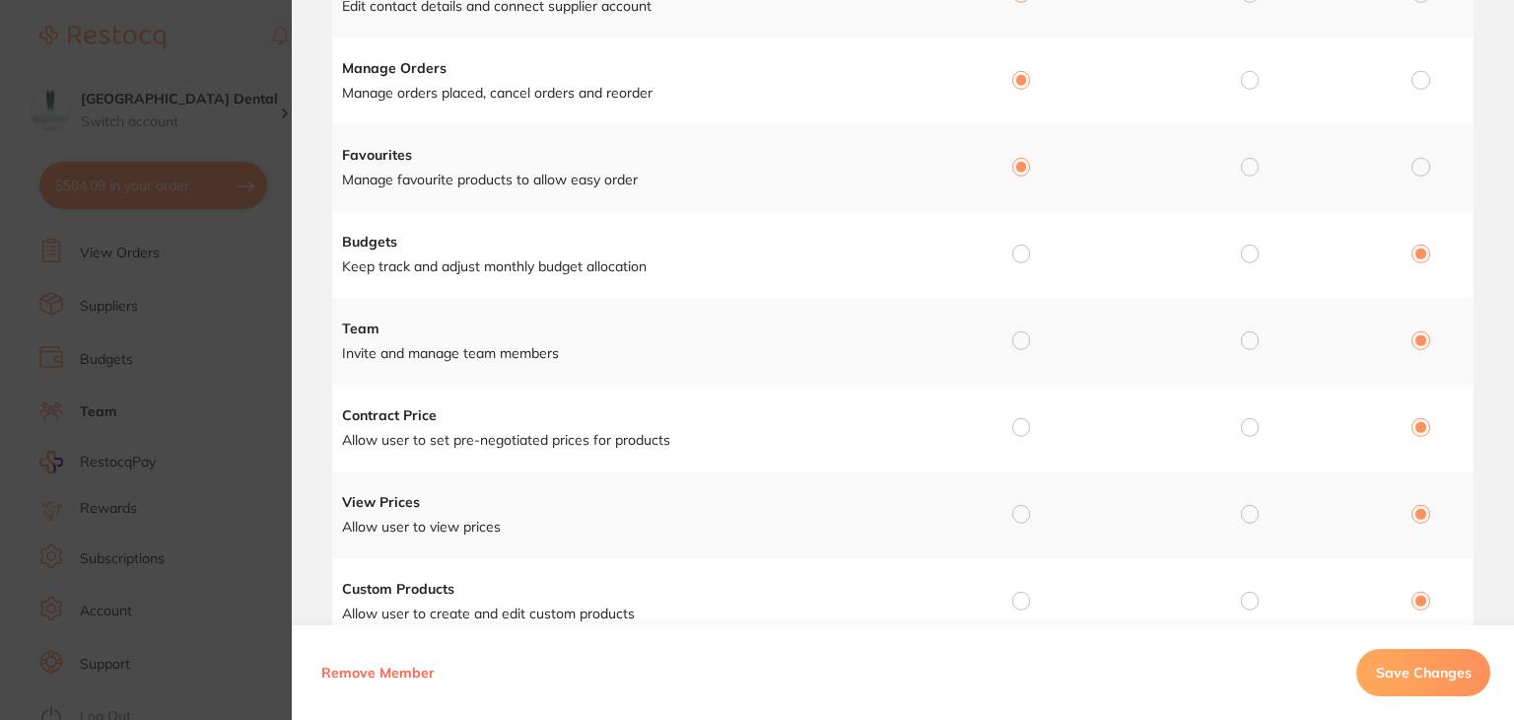
drag, startPoint x: 1019, startPoint y: 256, endPoint x: 1023, endPoint y: 304, distance: 47.5
click at [1020, 256] on input "radio" at bounding box center [1021, 253] width 18 height 18
radio input "true"
radio input "false"
click at [1013, 342] on input "radio" at bounding box center [1021, 340] width 18 height 18
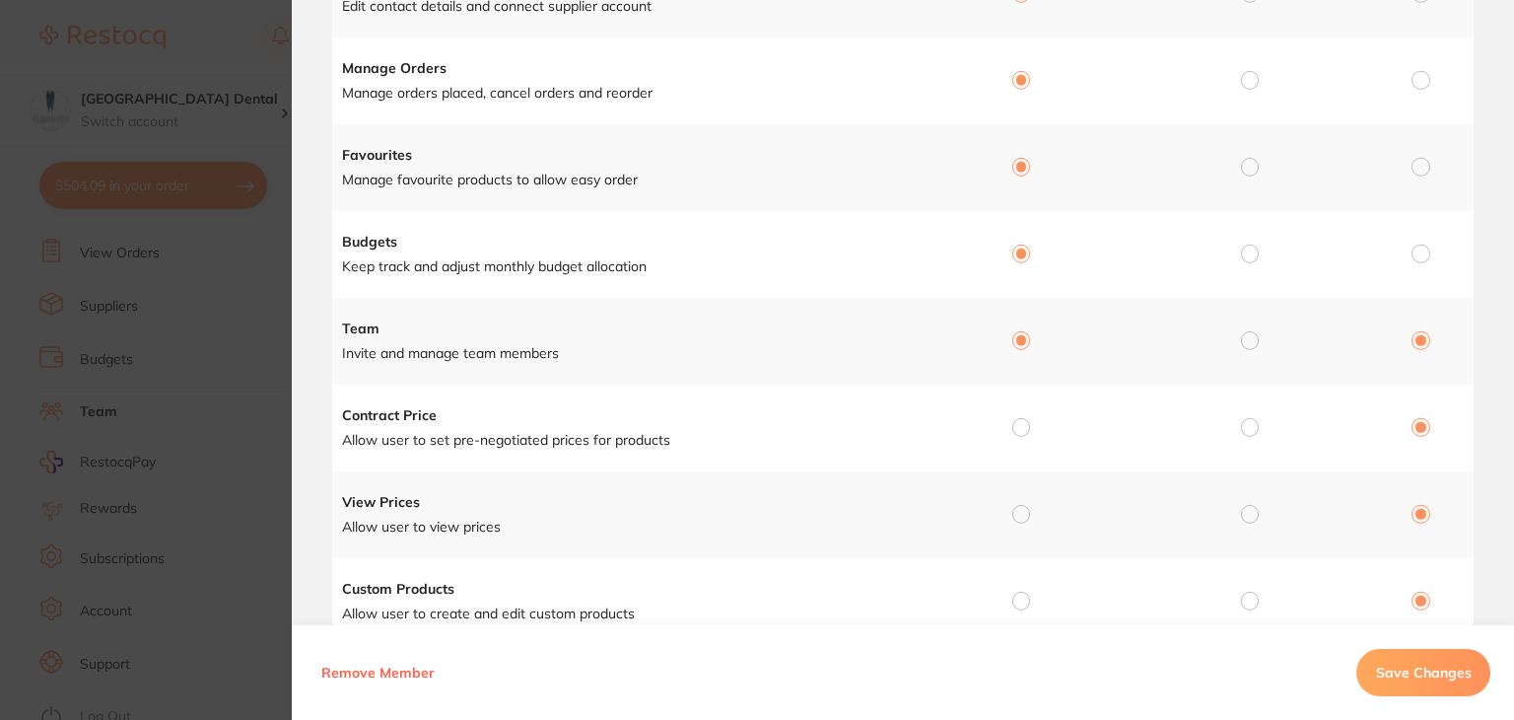
radio input "true"
radio input "false"
drag, startPoint x: 1019, startPoint y: 428, endPoint x: 1020, endPoint y: 445, distance: 16.8
click at [1020, 428] on input "radio" at bounding box center [1021, 427] width 18 height 18
radio input "true"
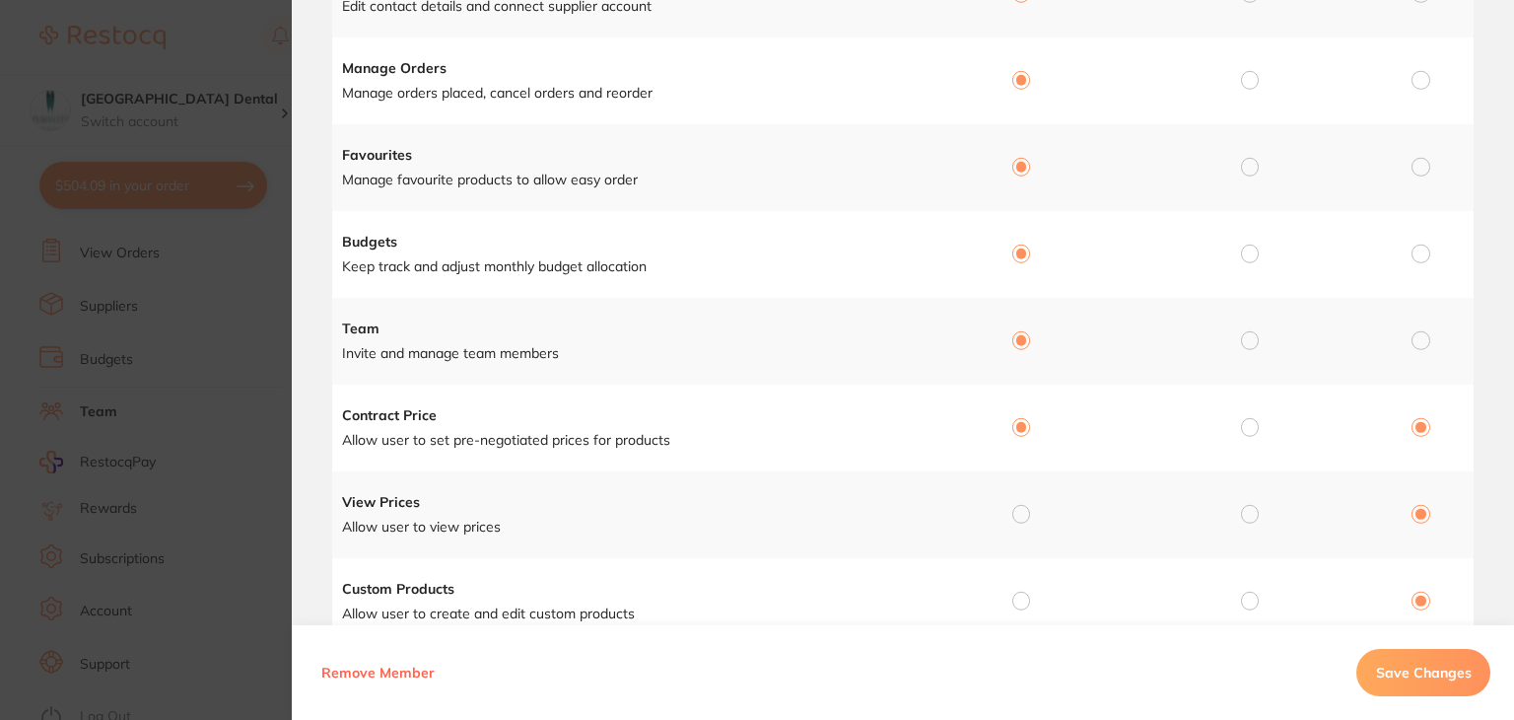
radio input "false"
click at [1017, 511] on input "radio" at bounding box center [1021, 514] width 18 height 18
radio input "true"
radio input "false"
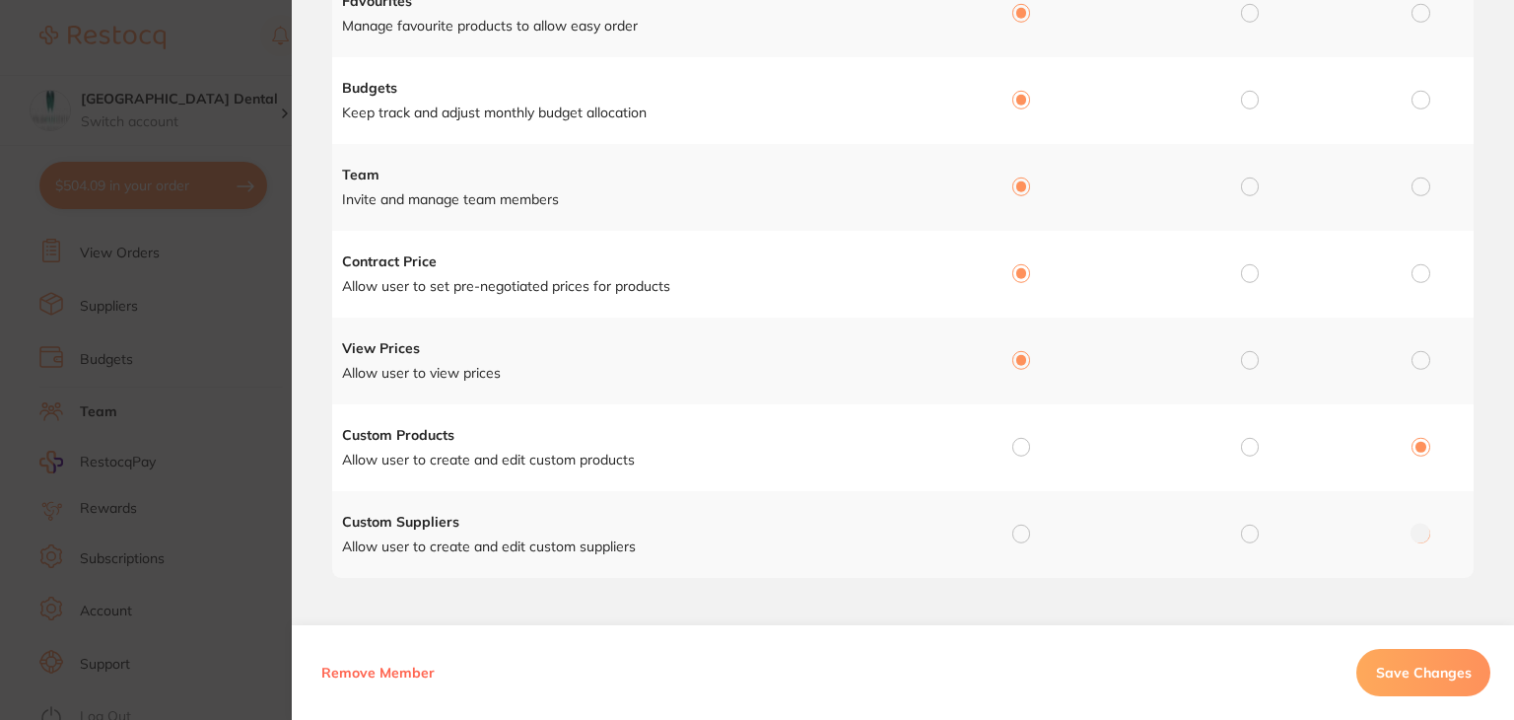
scroll to position [554, 0]
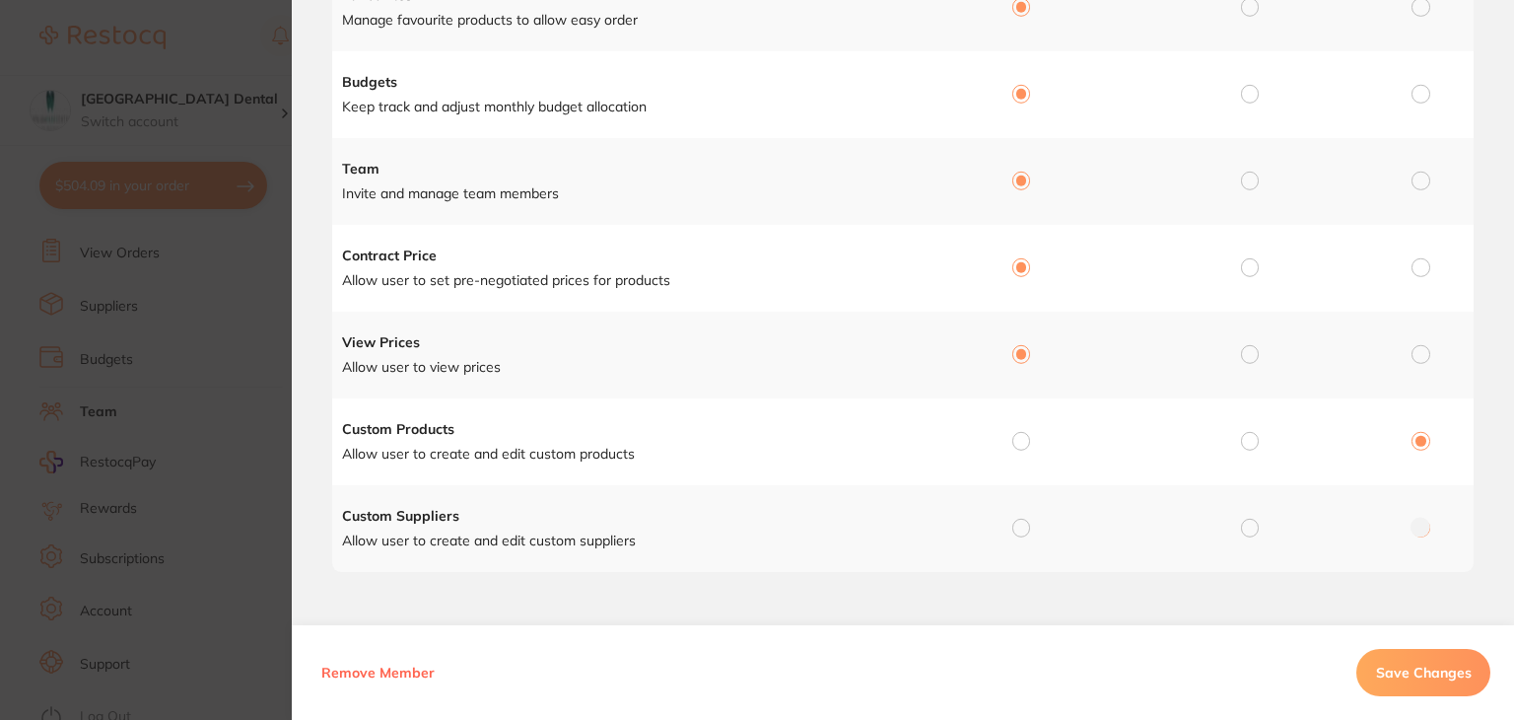
click at [1016, 439] on input "radio" at bounding box center [1021, 441] width 18 height 18
radio input "true"
radio input "false"
click at [1021, 527] on input "radio" at bounding box center [1021, 528] width 18 height 18
radio input "true"
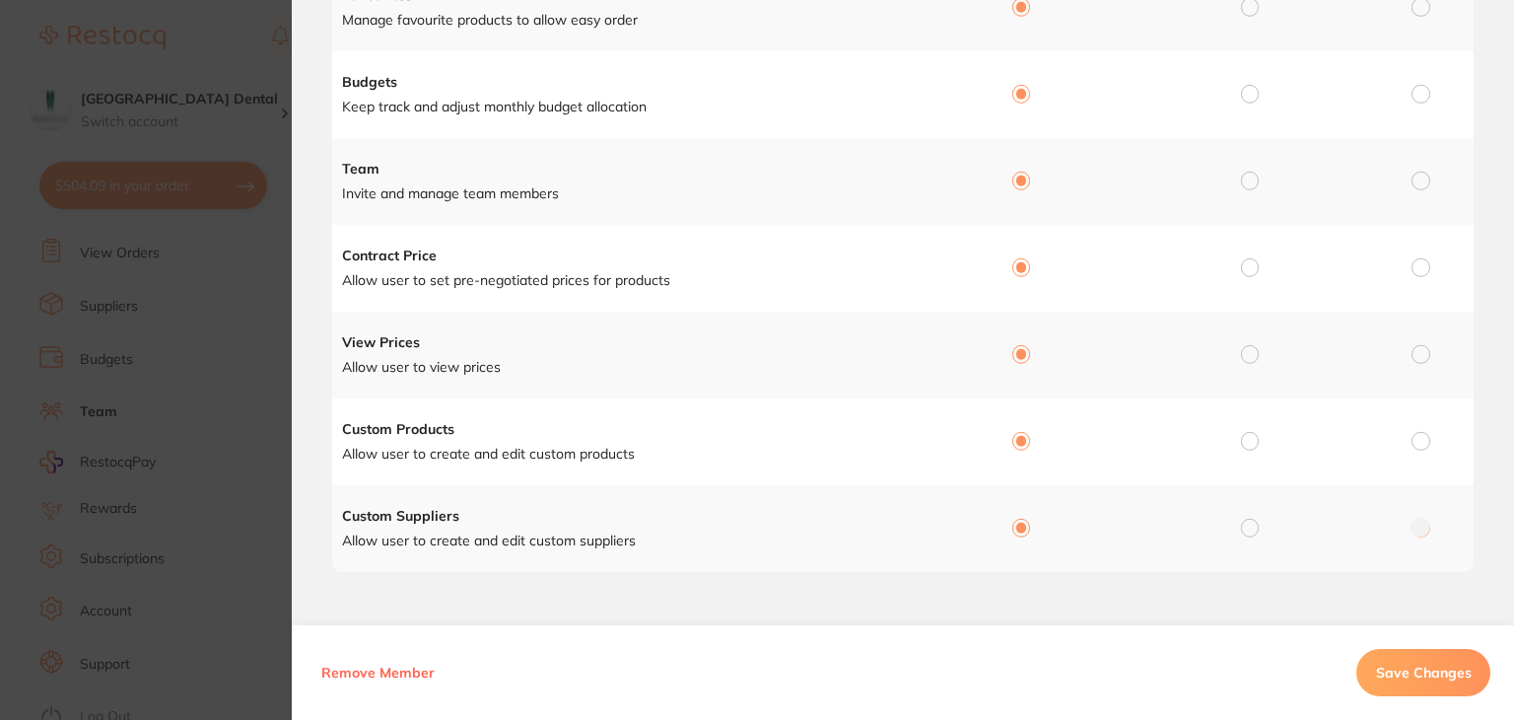
radio input "false"
drag, startPoint x: 1425, startPoint y: 659, endPoint x: 1416, endPoint y: 653, distance: 12.0
click at [1425, 658] on button "Save Changes" at bounding box center [1423, 672] width 134 height 47
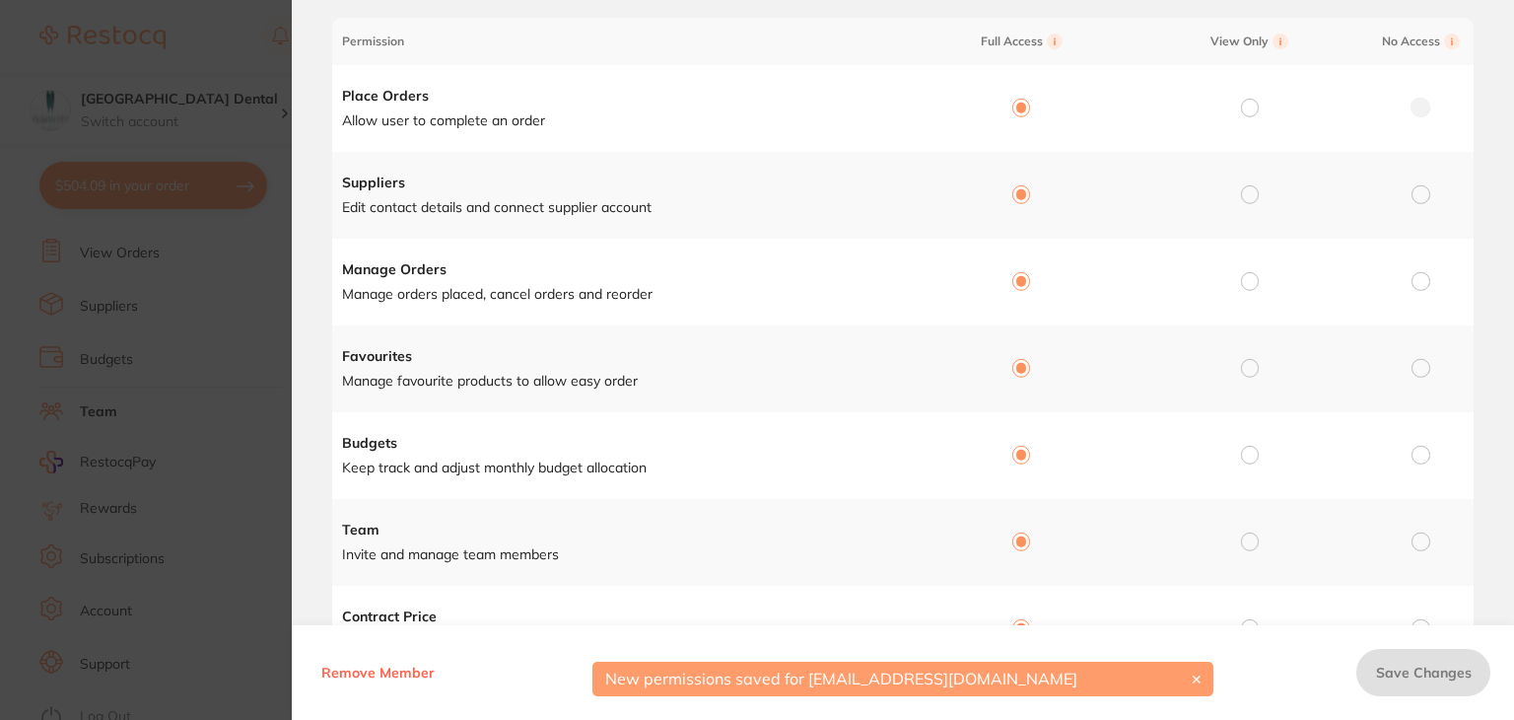
scroll to position [0, 0]
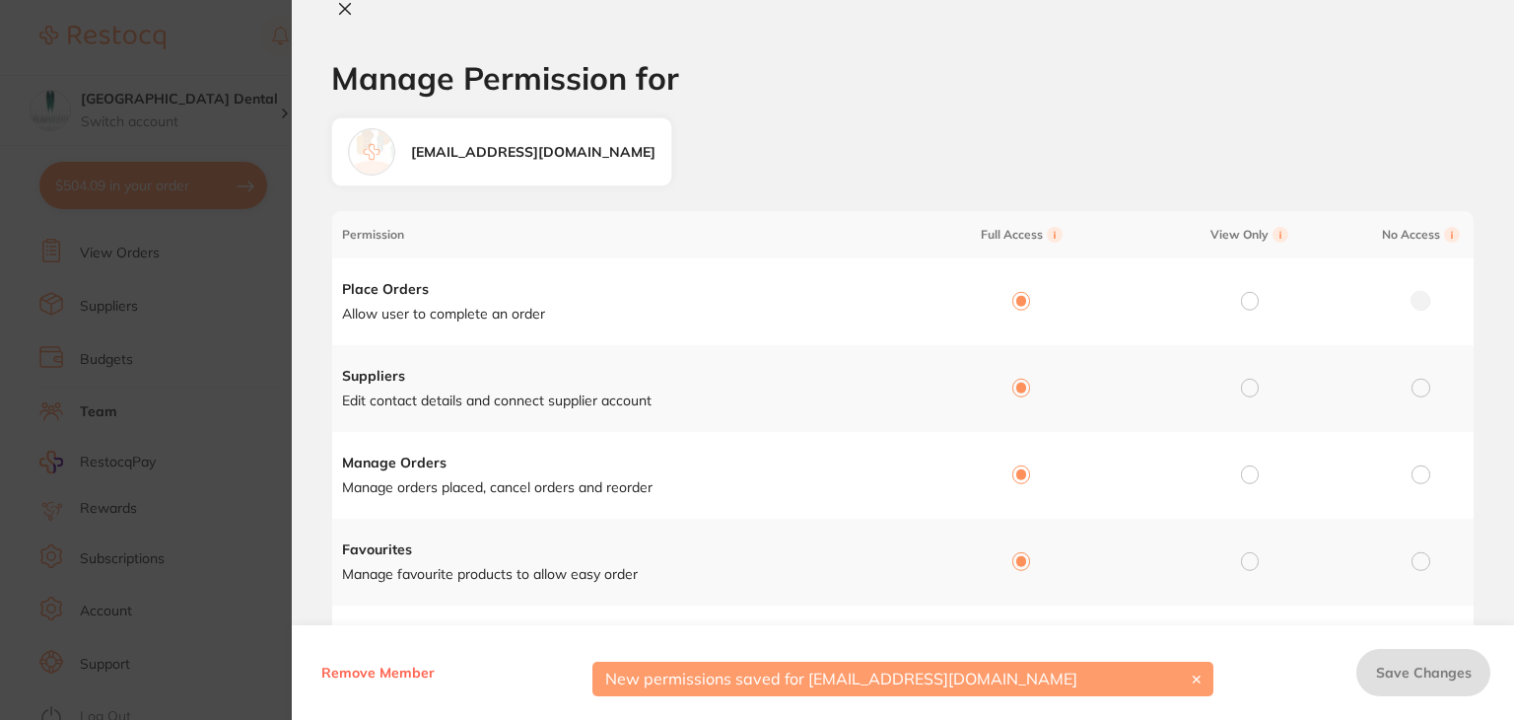
click at [343, 6] on icon at bounding box center [345, 9] width 16 height 16
checkbox input "false"
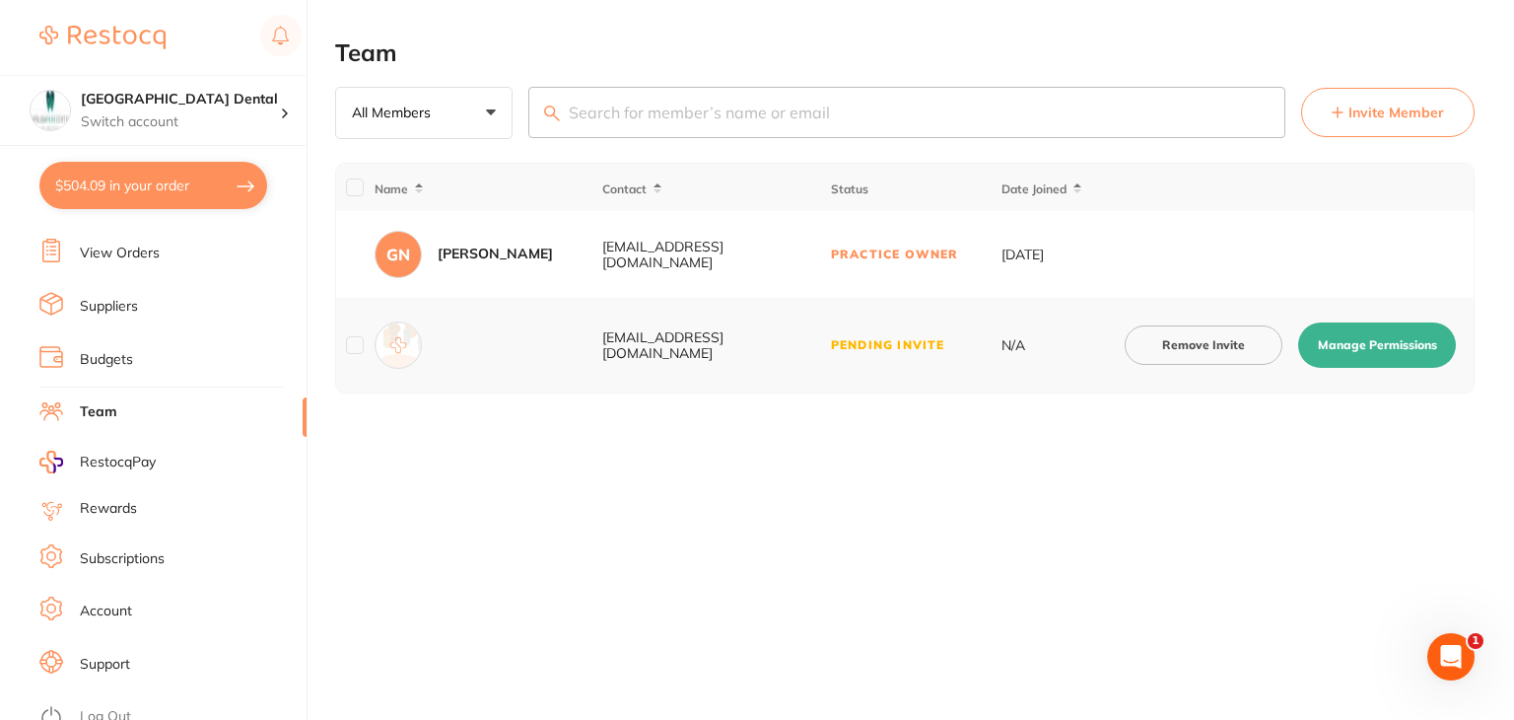
click at [104, 707] on link "Log Out" at bounding box center [105, 717] width 51 height 20
